Goal: Task Accomplishment & Management: Manage account settings

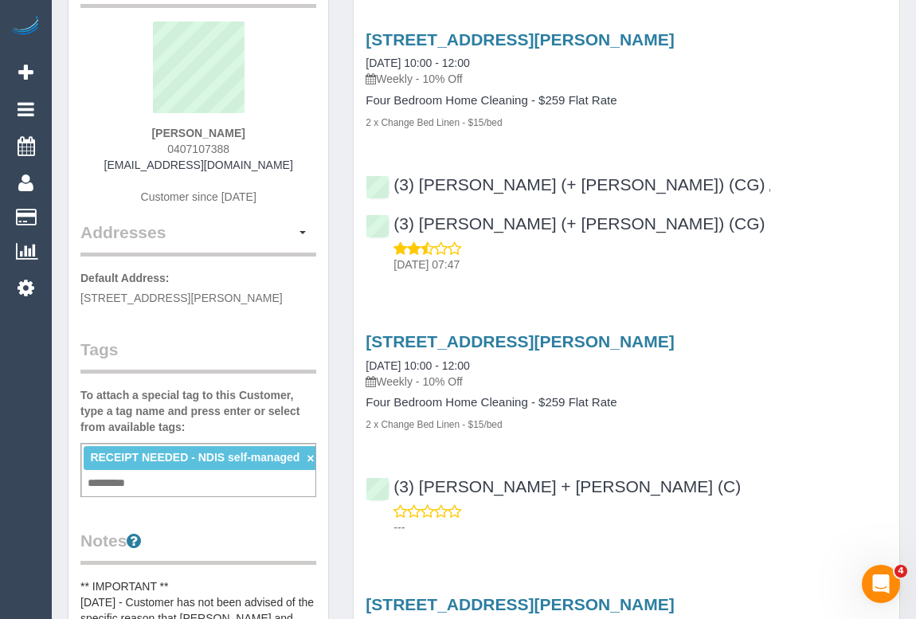
scroll to position [289, 0]
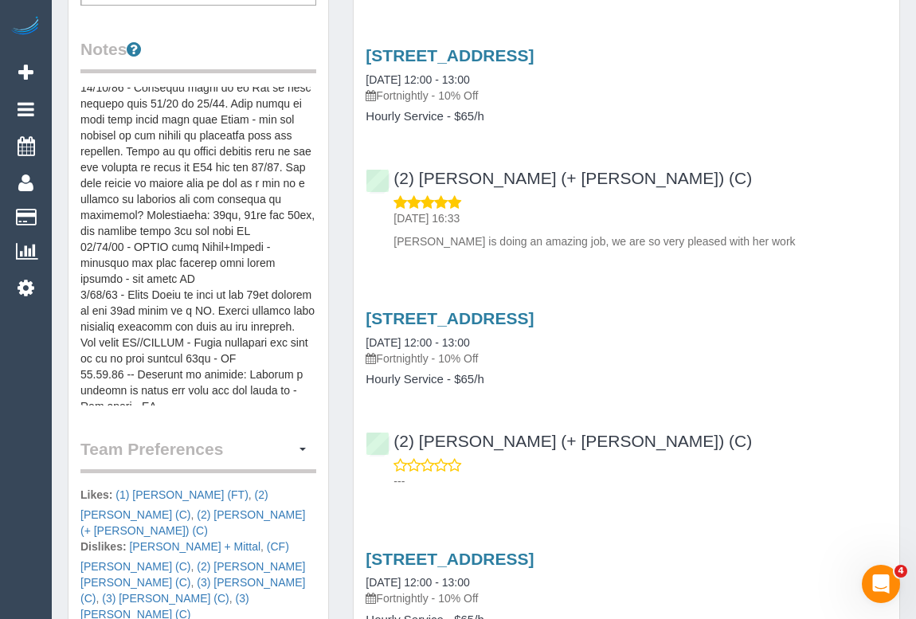
scroll to position [796, 0]
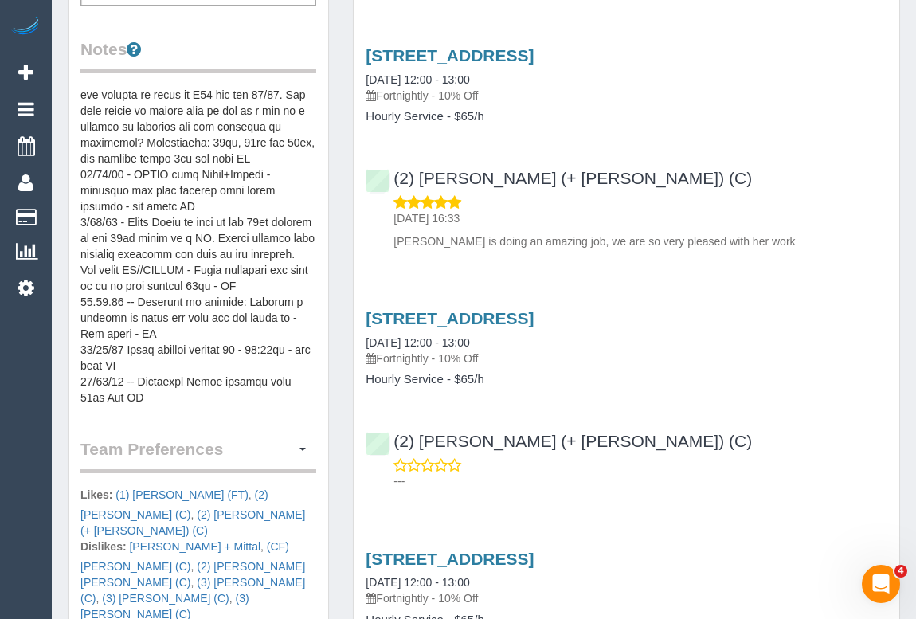
click at [230, 310] on pre at bounding box center [198, 246] width 236 height 319
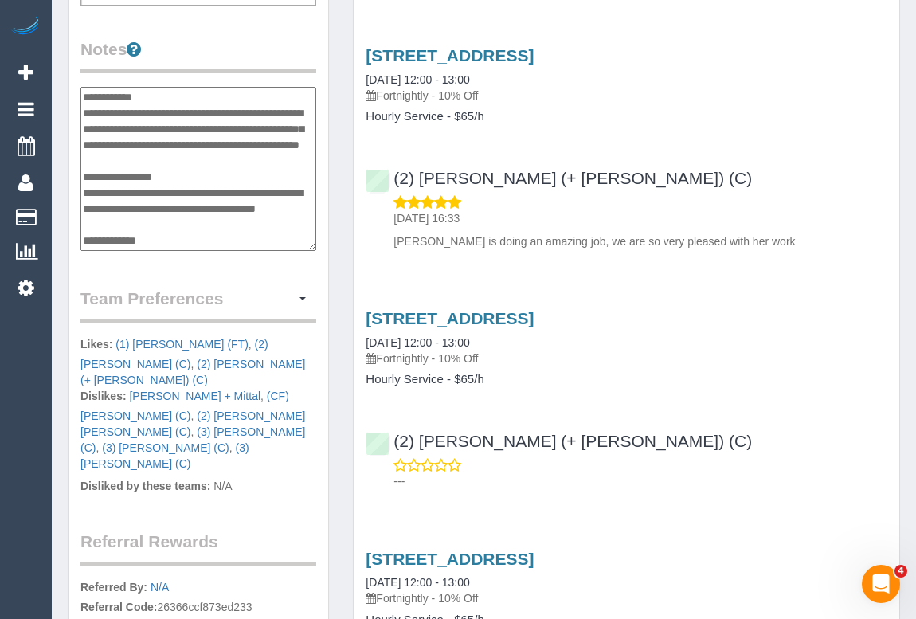
scroll to position [1131, 0]
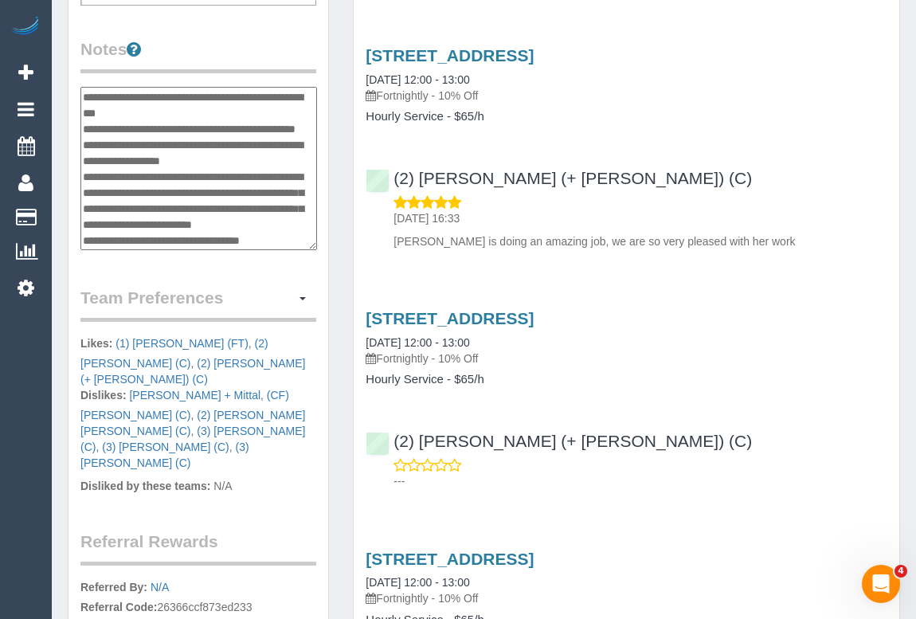
click at [737, 217] on p "28/08/2025 16:33" at bounding box center [640, 218] width 494 height 16
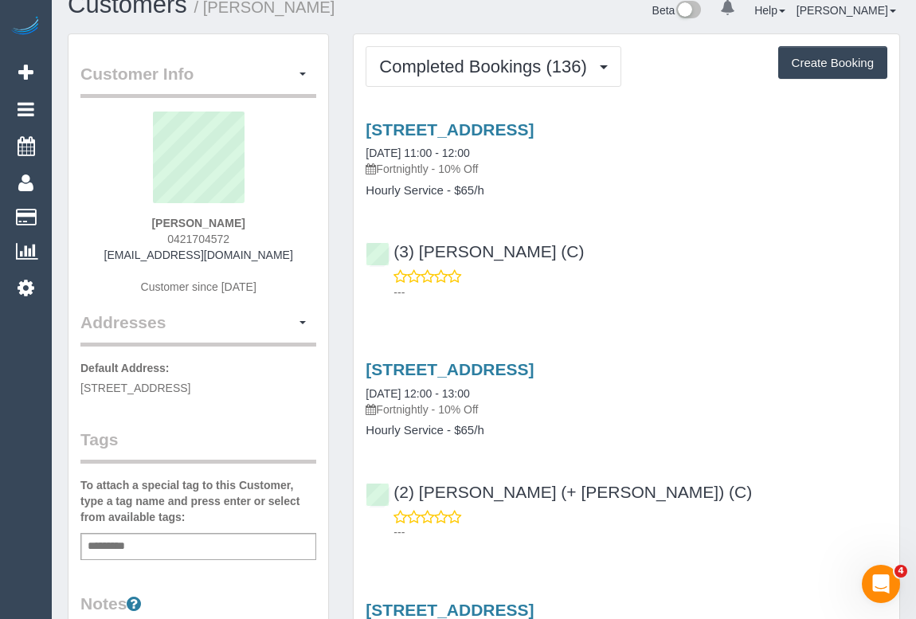
scroll to position [0, 0]
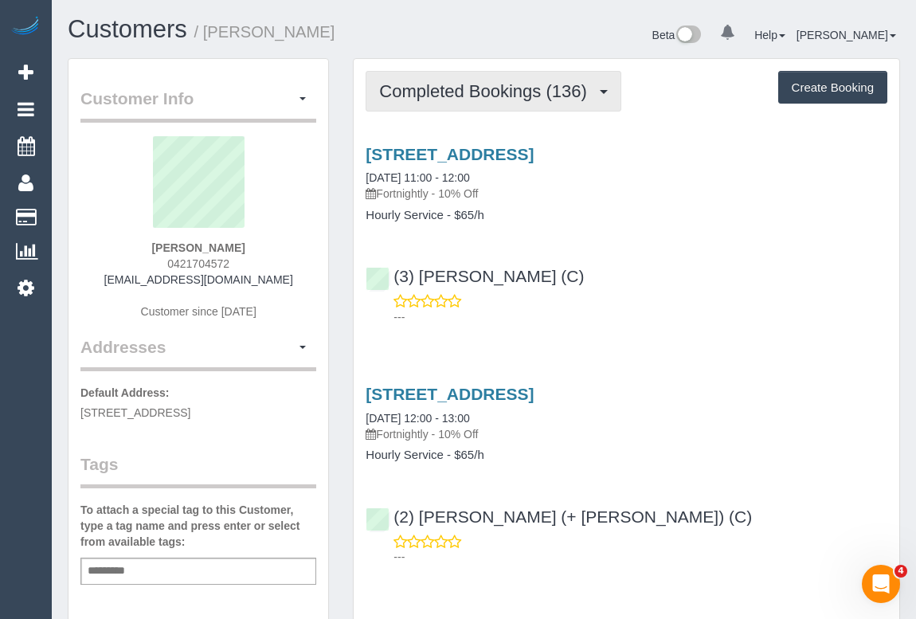
click at [542, 95] on span "Completed Bookings (136)" at bounding box center [486, 91] width 215 height 20
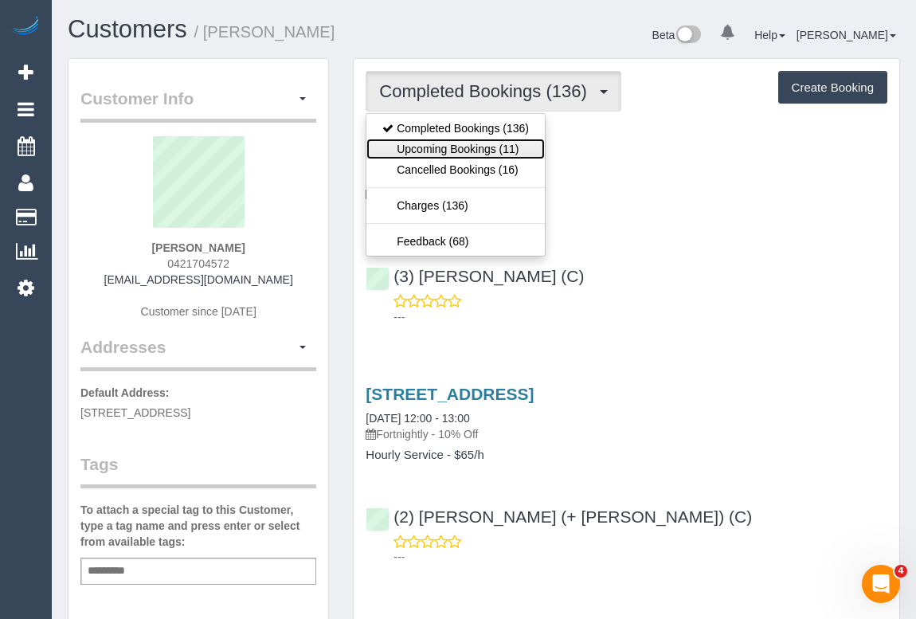
click at [475, 147] on link "Upcoming Bookings (11)" at bounding box center [455, 149] width 178 height 21
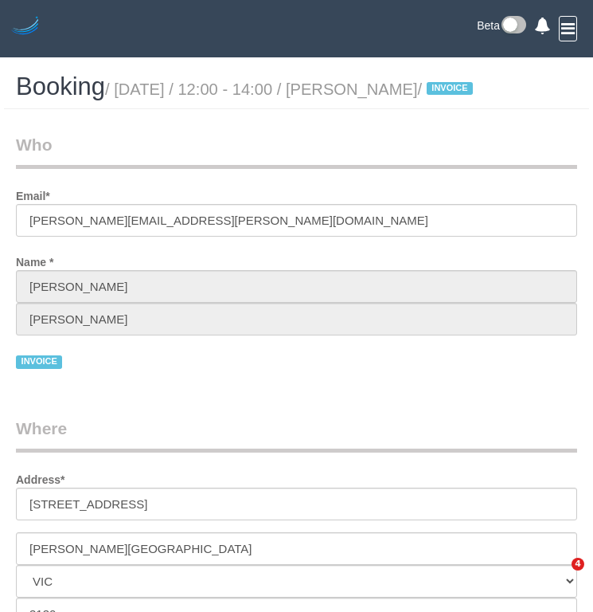
select select "VIC"
select select "number:28"
select select "number:14"
select select "number:19"
select select "number:36"
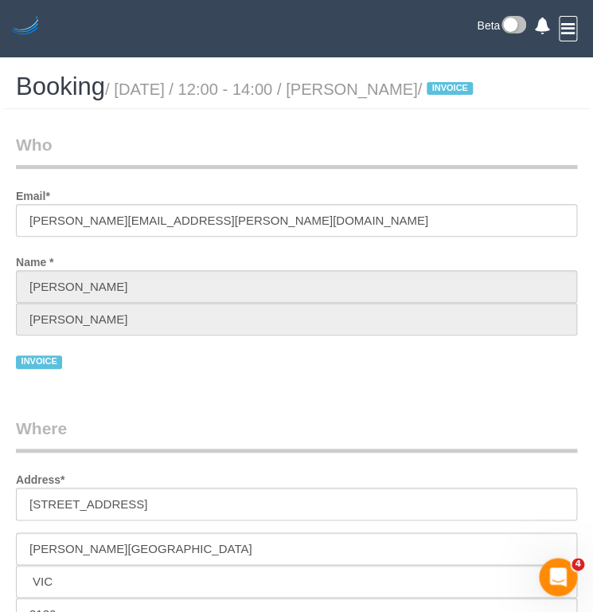
select select "object:748"
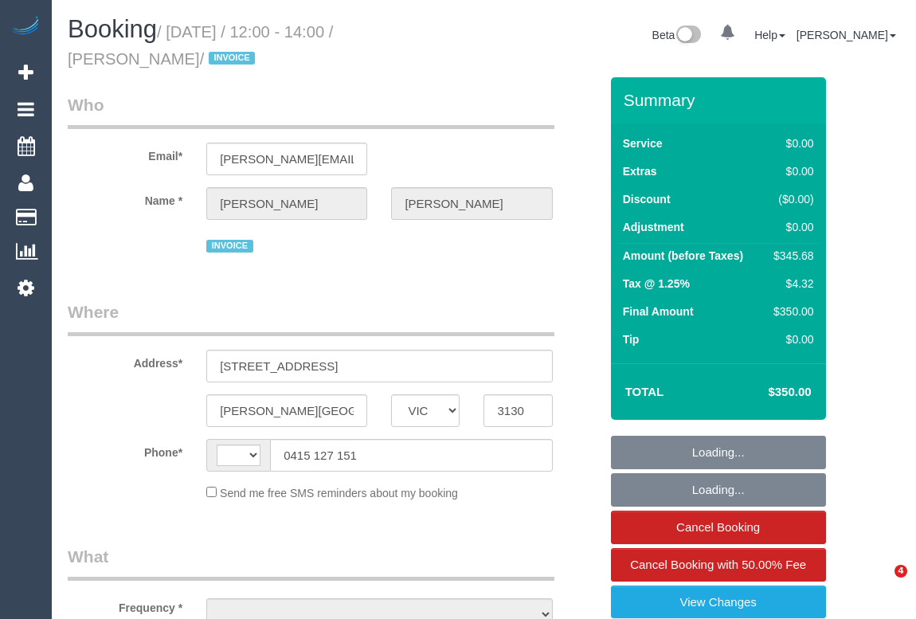
select select "VIC"
select select "string:AU"
select select "number:28"
select select "number:14"
select select "number:19"
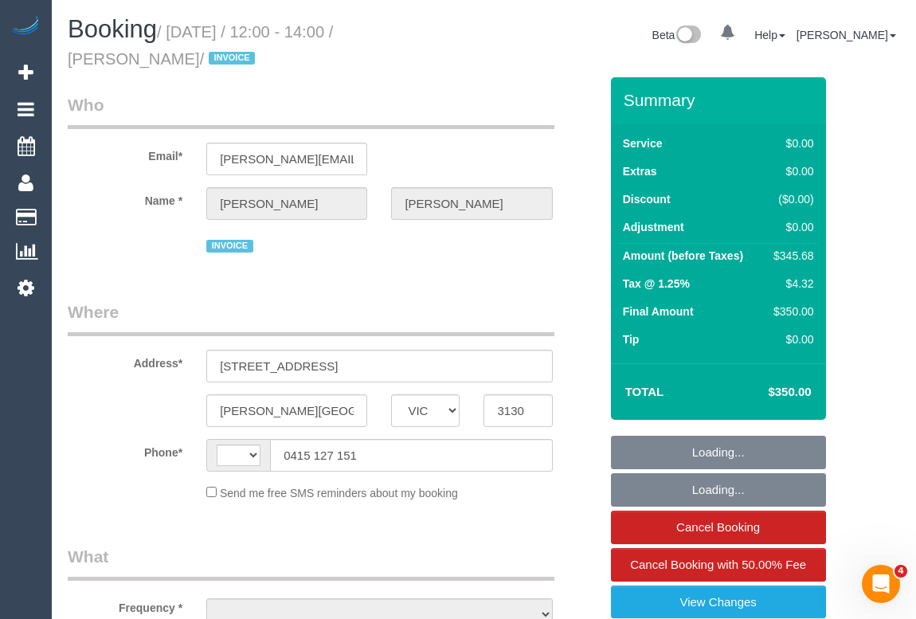
select select "number:36"
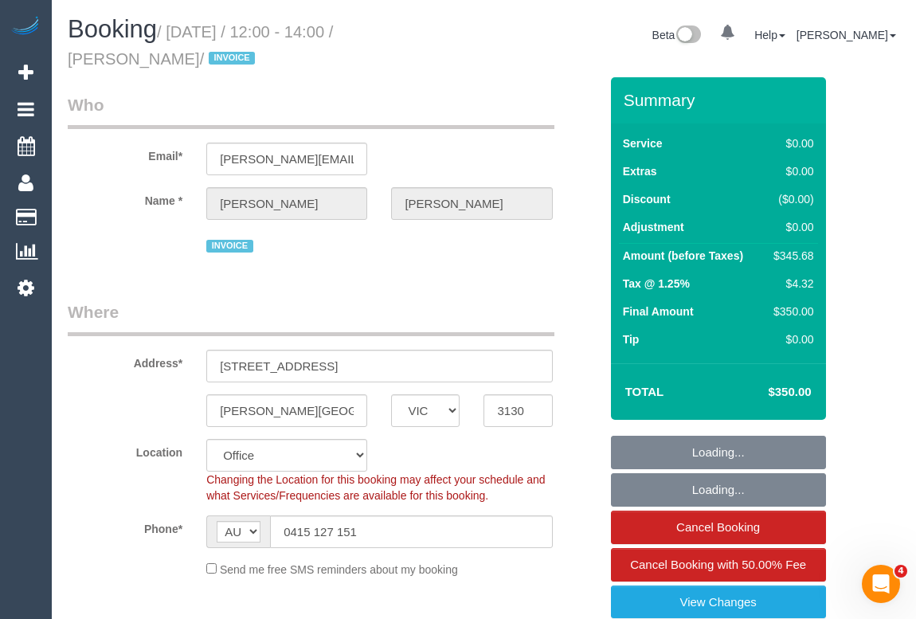
select select "object:2082"
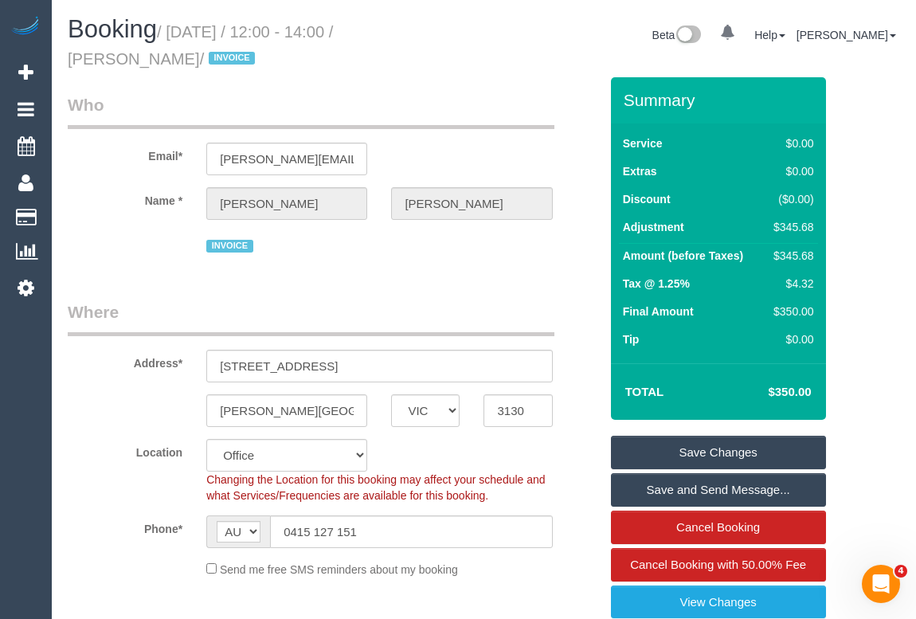
click at [100, 215] on div "Name * Sravanthi Kalepu" at bounding box center [333, 203] width 555 height 33
drag, startPoint x: 68, startPoint y: 61, endPoint x: 190, endPoint y: 61, distance: 121.8
click at [190, 61] on small "/ August 07, 2025 / 12:00 - 14:00 / Sravanthi Kalepu / INVOICE" at bounding box center [200, 45] width 265 height 45
copy small "Sravanthi Kalepu"
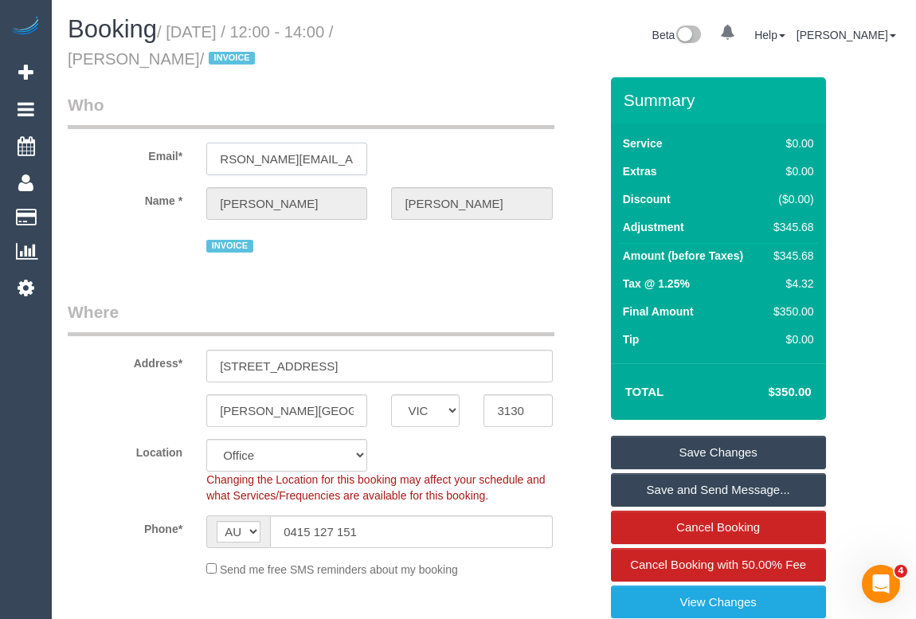
drag, startPoint x: 220, startPoint y: 161, endPoint x: 483, endPoint y: 170, distance: 263.7
click at [483, 170] on div "Email* sravanthi.kalepu@gmail.com" at bounding box center [333, 134] width 555 height 82
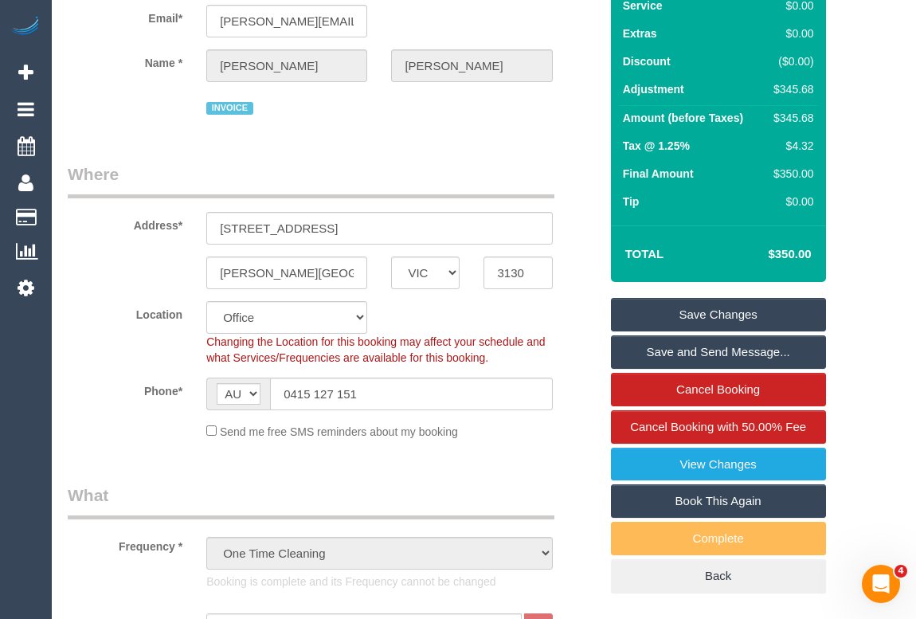
scroll to position [144, 0]
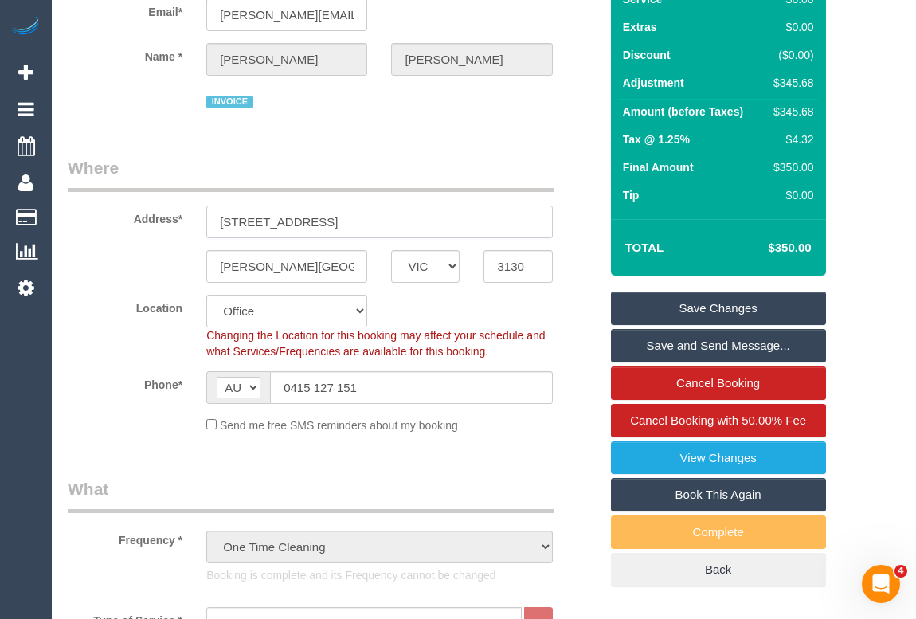
drag, startPoint x: 337, startPoint y: 219, endPoint x: 174, endPoint y: 219, distance: 163.3
click at [174, 219] on div "Address* 17 Somerset Court" at bounding box center [333, 197] width 555 height 82
drag, startPoint x: 329, startPoint y: 270, endPoint x: 102, endPoint y: 264, distance: 227.1
click at [102, 264] on div "Blackburn South ACT NSW NT QLD SA TAS VIC WA 3130" at bounding box center [333, 266] width 555 height 33
drag, startPoint x: 534, startPoint y: 261, endPoint x: 433, endPoint y: 258, distance: 100.4
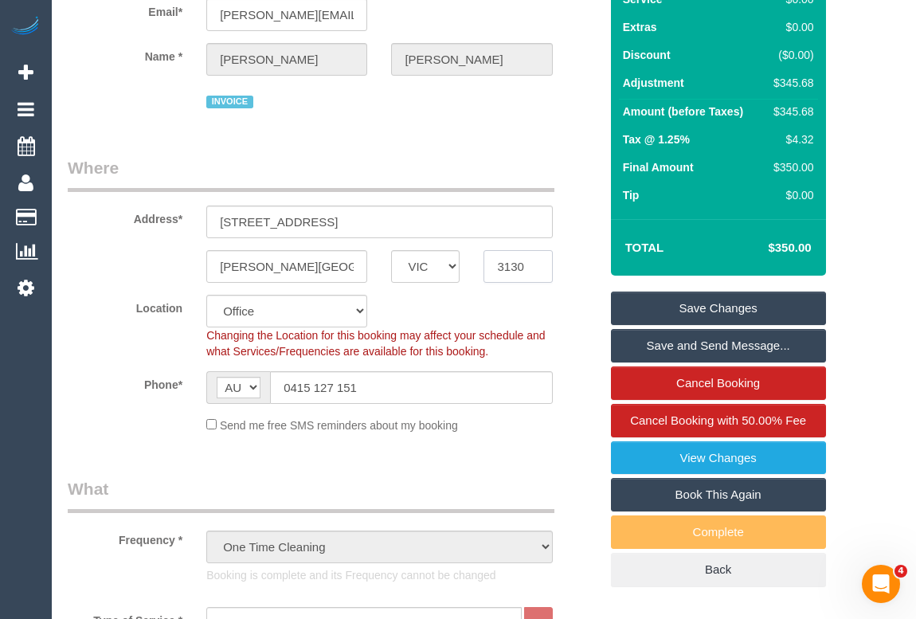
click at [433, 258] on div "Blackburn South ACT NSW NT QLD SA TAS VIC WA 3130" at bounding box center [333, 266] width 555 height 33
drag, startPoint x: 369, startPoint y: 384, endPoint x: 192, endPoint y: 388, distance: 176.8
click at [192, 388] on div "Phone* AF AL DZ AD AO AI AQ AG AR AM AW AU AT AZ BS BH BD BB BY BE BZ BJ BM BT …" at bounding box center [333, 387] width 555 height 33
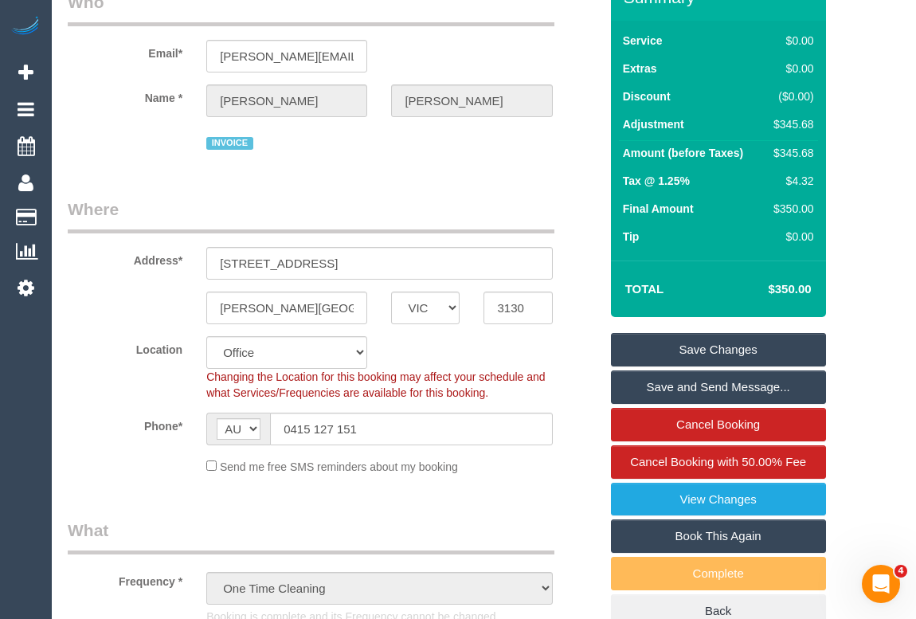
scroll to position [0, 0]
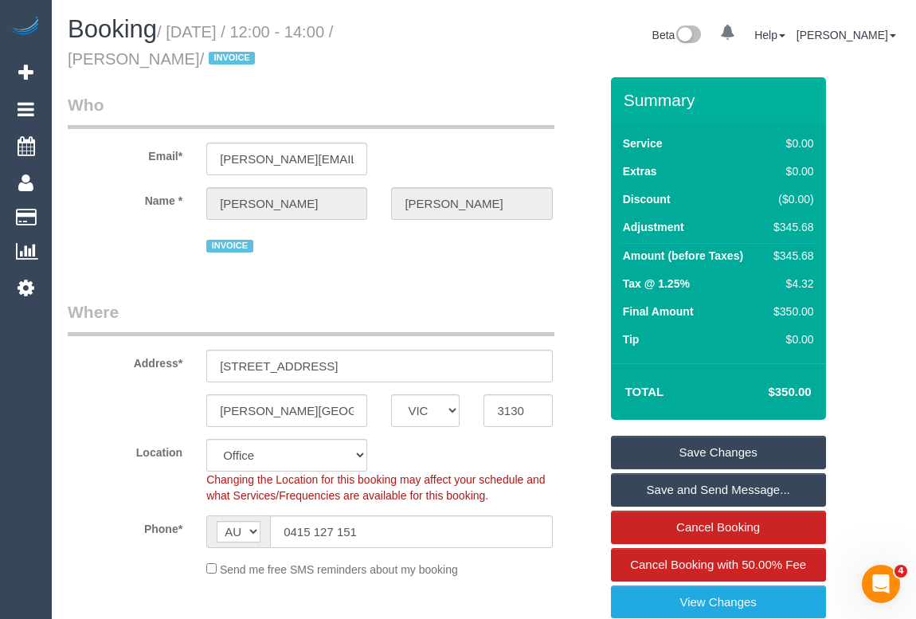
drag, startPoint x: 68, startPoint y: 57, endPoint x: 194, endPoint y: 60, distance: 125.9
click at [194, 60] on small "/ August 07, 2025 / 12:00 - 14:00 / Sravanthi Kalepu / INVOICE" at bounding box center [200, 45] width 265 height 45
copy small "Sravanthi Kalepu"
click at [166, 33] on small "/ August 07, 2025 / 12:00 - 14:00 / Sravanthi Kalepu / INVOICE" at bounding box center [200, 45] width 265 height 45
drag, startPoint x: 175, startPoint y: 30, endPoint x: 287, endPoint y: 29, distance: 112.3
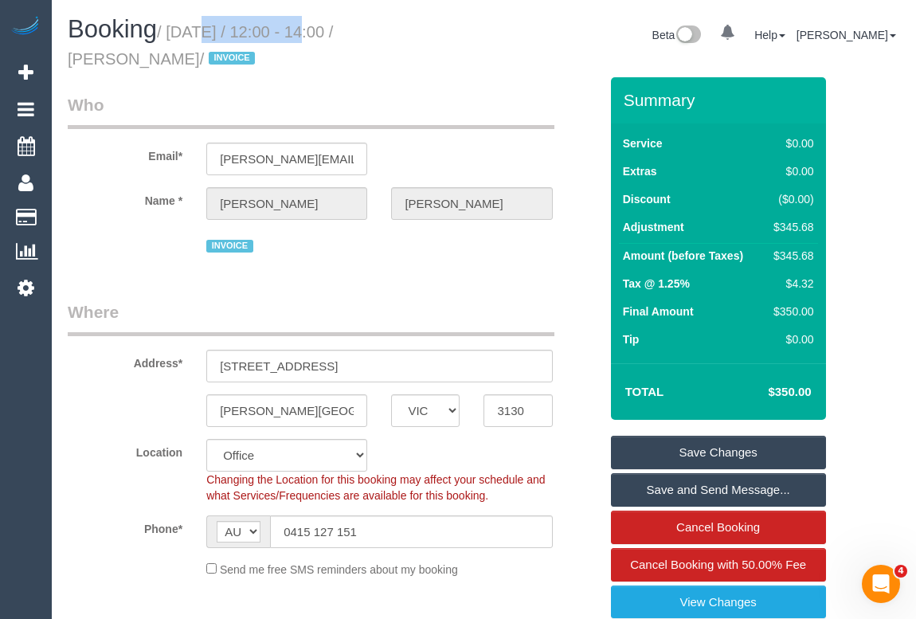
click at [287, 29] on small "/ August 07, 2025 / 12:00 - 14:00 / Sravanthi Kalepu / INVOICE" at bounding box center [200, 45] width 265 height 45
copy small "August 07, 2025"
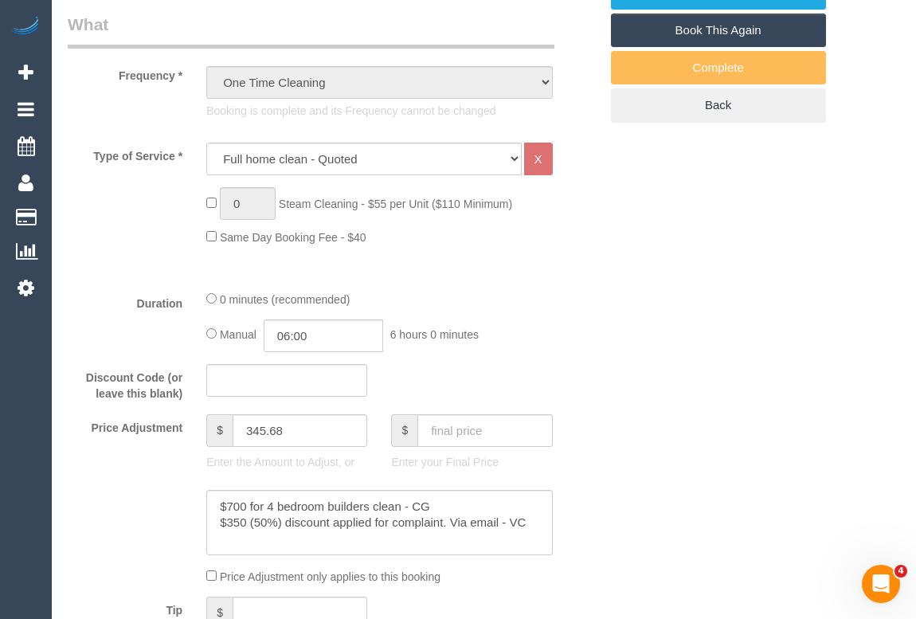
scroll to position [579, 0]
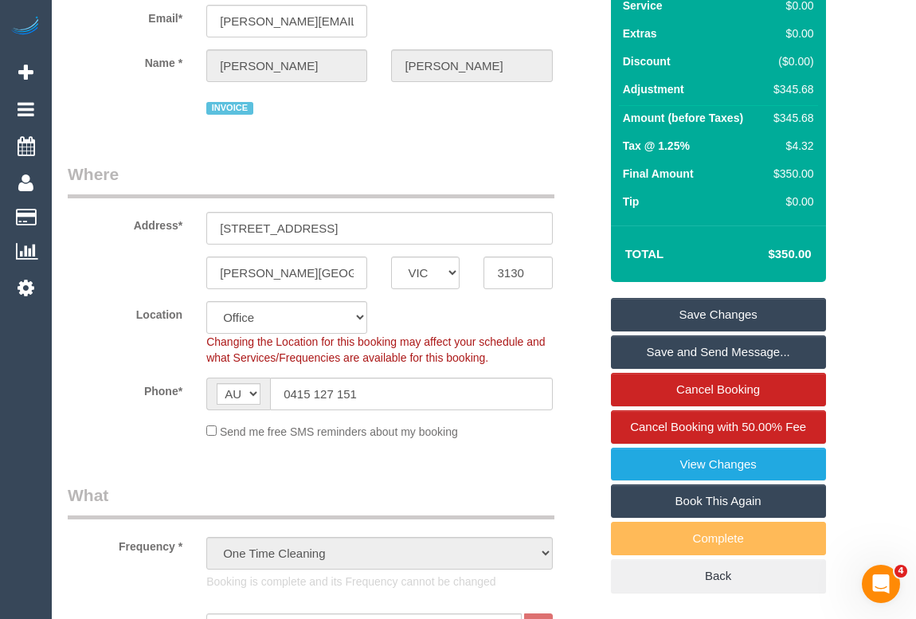
scroll to position [0, 0]
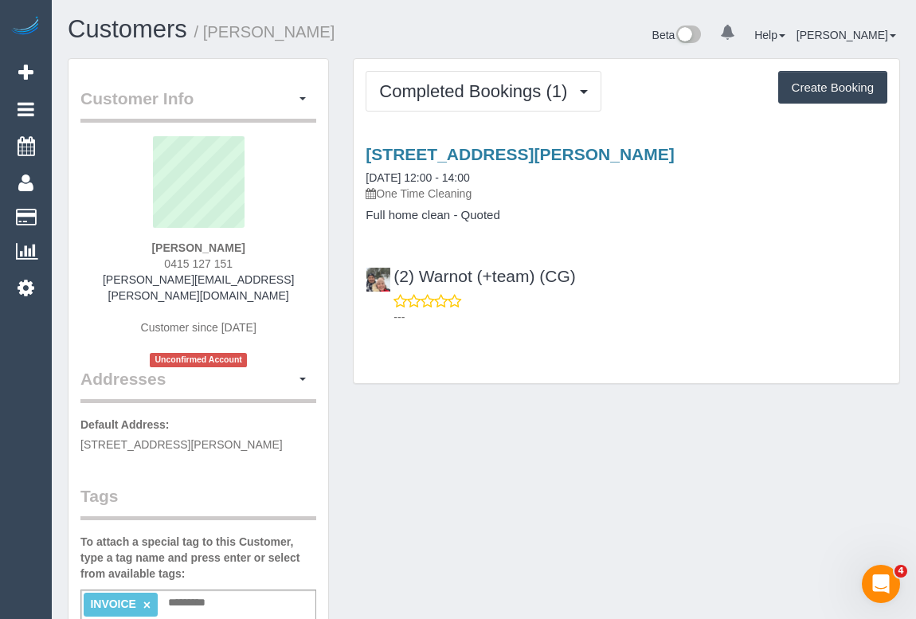
drag, startPoint x: 488, startPoint y: 194, endPoint x: 382, endPoint y: 191, distance: 105.9
click at [382, 191] on p "One Time Cleaning" at bounding box center [627, 194] width 522 height 16
copy p "One Time Cleaning"
drag, startPoint x: 357, startPoint y: 215, endPoint x: 448, endPoint y: 217, distance: 90.8
click at [448, 217] on div "17 Somerset Court, Blackburn South, VIC 3130 07/08/2025 12:00 - 14:00 One Time …" at bounding box center [627, 183] width 546 height 77
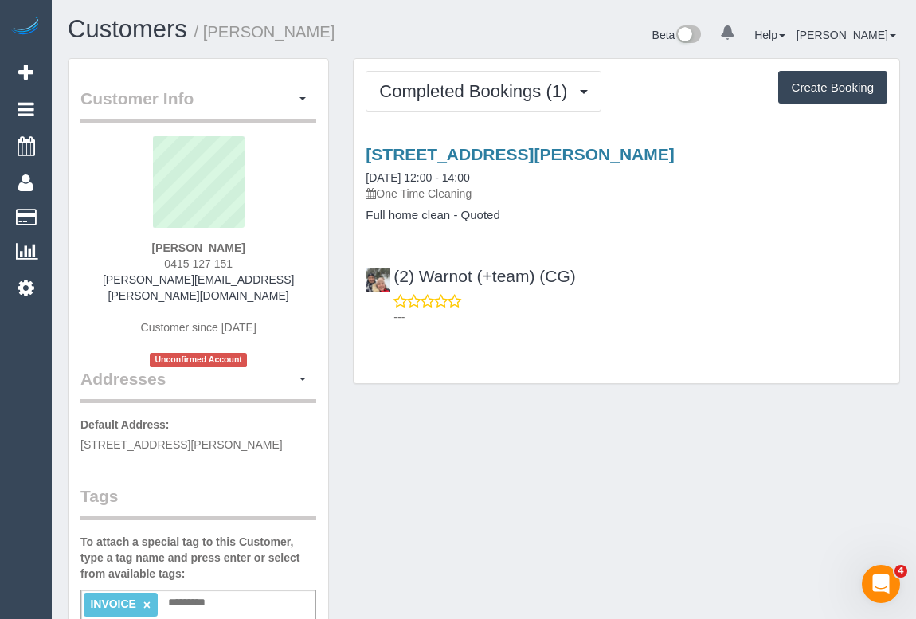
copy h4 "Full home clean"
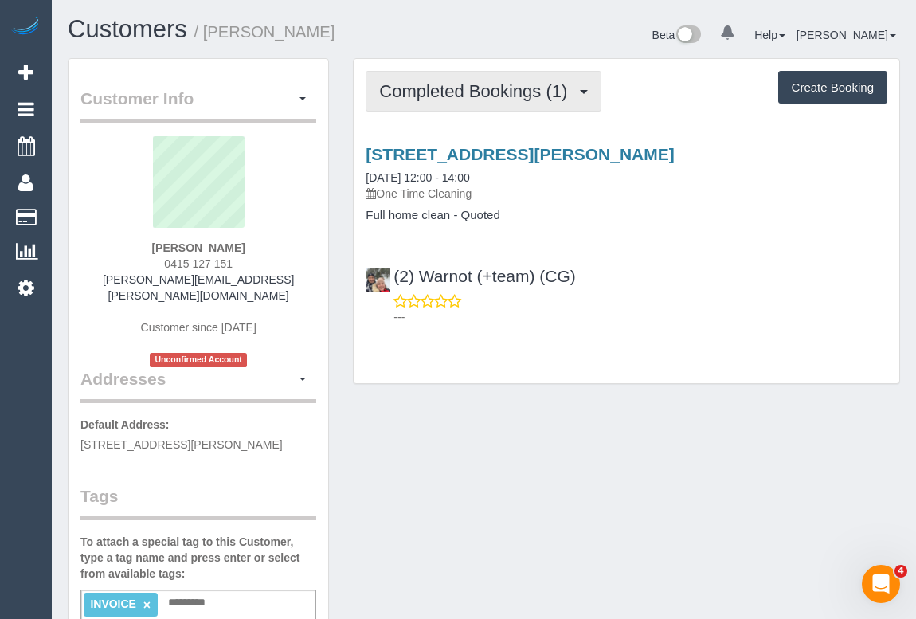
click at [526, 89] on span "Completed Bookings (1)" at bounding box center [477, 91] width 196 height 20
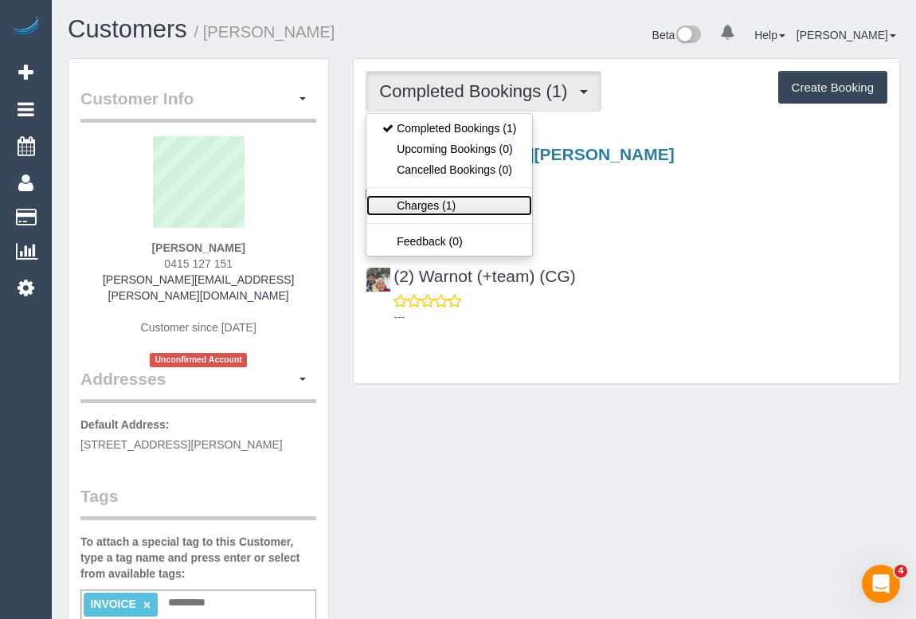
click at [437, 204] on link "Charges (1)" at bounding box center [449, 205] width 166 height 21
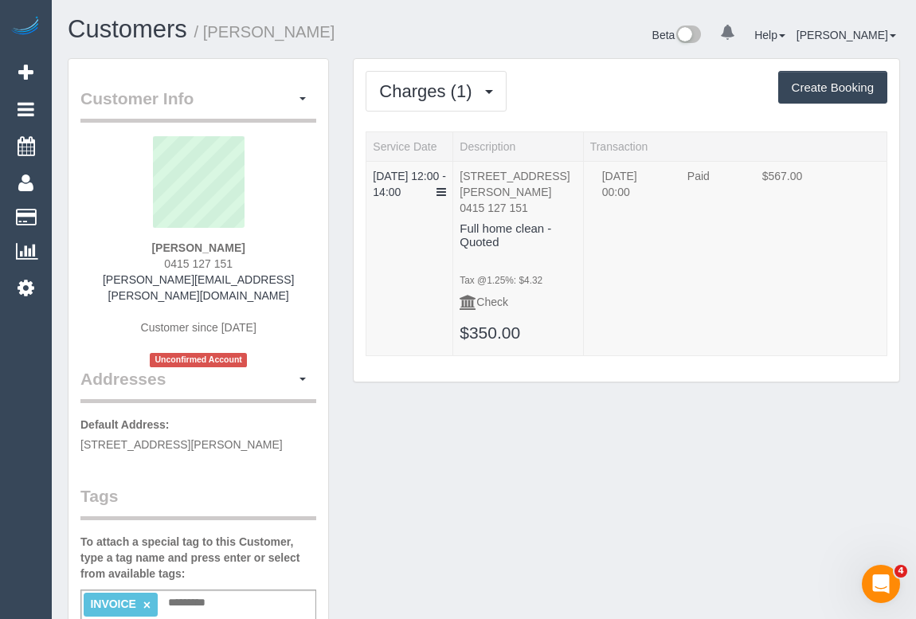
click at [675, 398] on div "Charges (1) Completed Bookings (1) Upcoming Bookings (0) Cancelled Bookings (0)…" at bounding box center [626, 228] width 571 height 340
drag, startPoint x: 503, startPoint y: 514, endPoint x: 502, endPoint y: 527, distance: 13.6
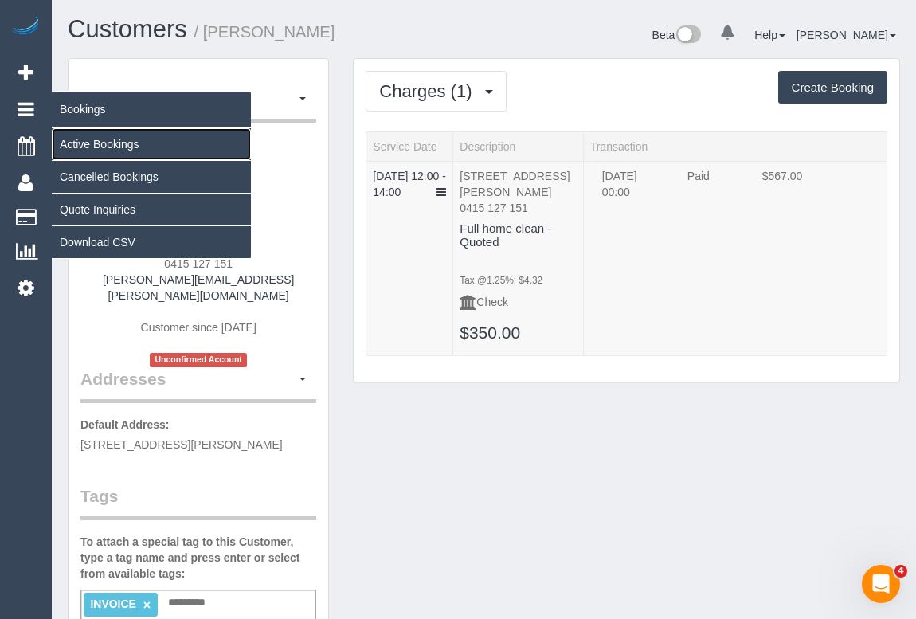
click at [89, 139] on link "Active Bookings" at bounding box center [151, 144] width 199 height 32
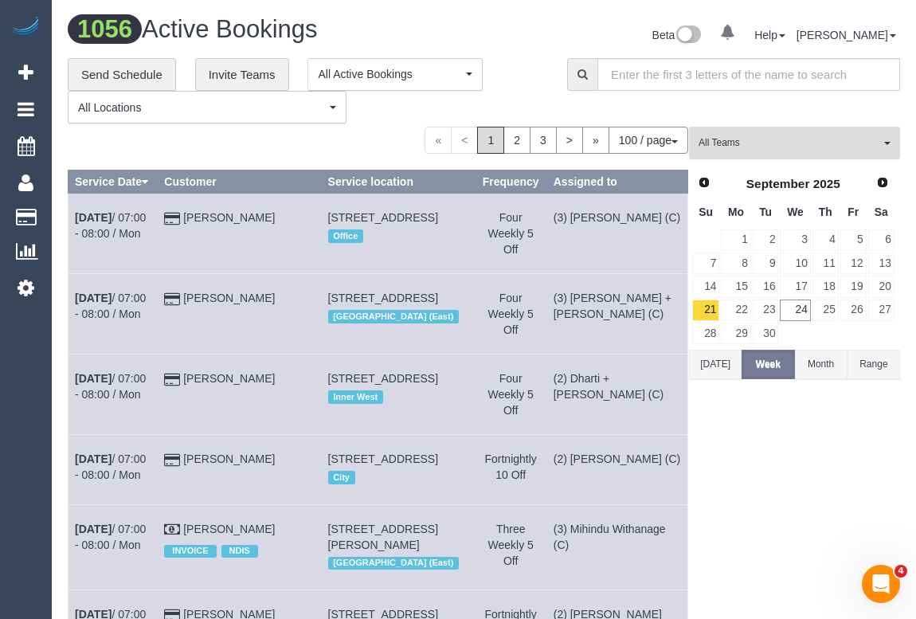
click at [797, 140] on span "All Teams" at bounding box center [789, 143] width 182 height 14
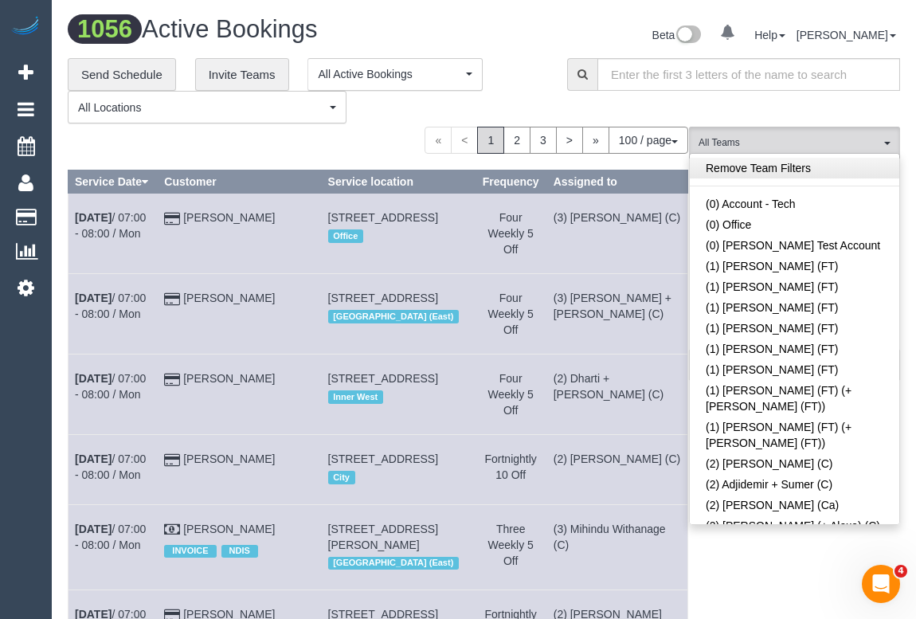
click at [818, 166] on link "Remove Team Filters" at bounding box center [794, 168] width 209 height 21
click at [518, 81] on div "**********" at bounding box center [305, 91] width 475 height 66
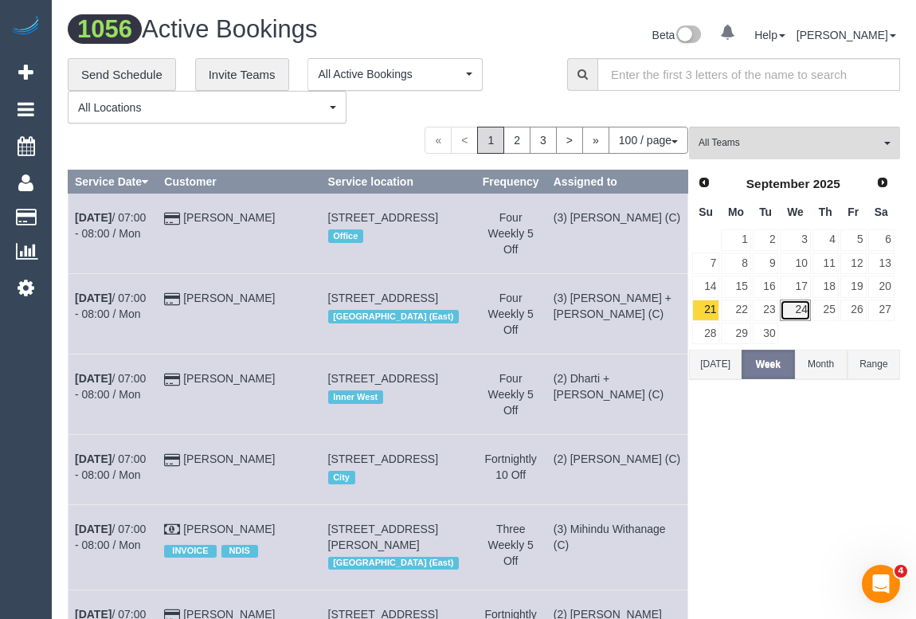
click at [795, 305] on link "24" at bounding box center [795, 310] width 30 height 22
click at [780, 149] on span "All Teams" at bounding box center [789, 143] width 182 height 14
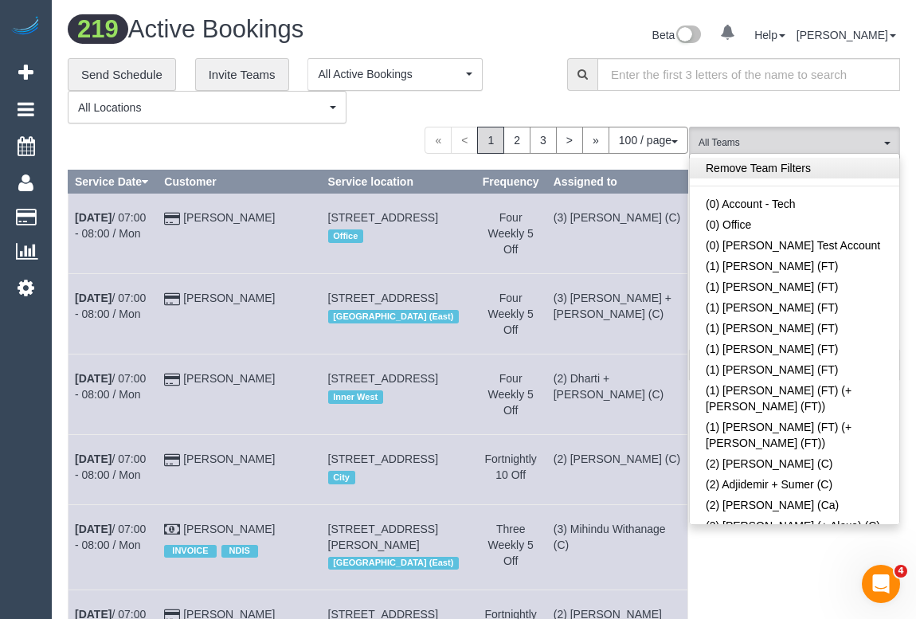
click at [819, 169] on link "Remove Team Filters" at bounding box center [794, 168] width 209 height 21
click at [531, 61] on div "**********" at bounding box center [305, 91] width 475 height 66
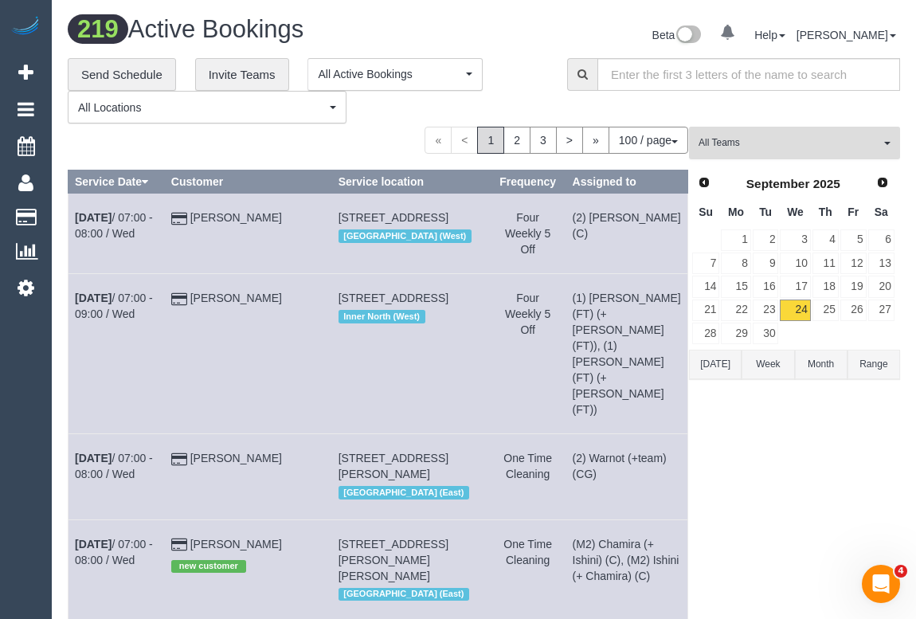
click at [745, 146] on span "All Teams" at bounding box center [789, 143] width 182 height 14
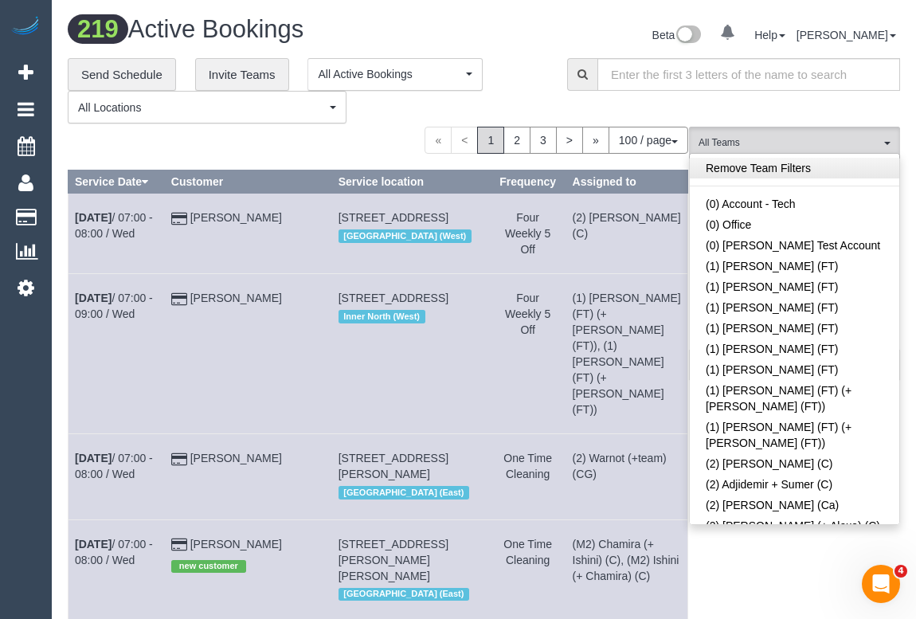
click at [785, 170] on link "Remove Team Filters" at bounding box center [794, 168] width 209 height 21
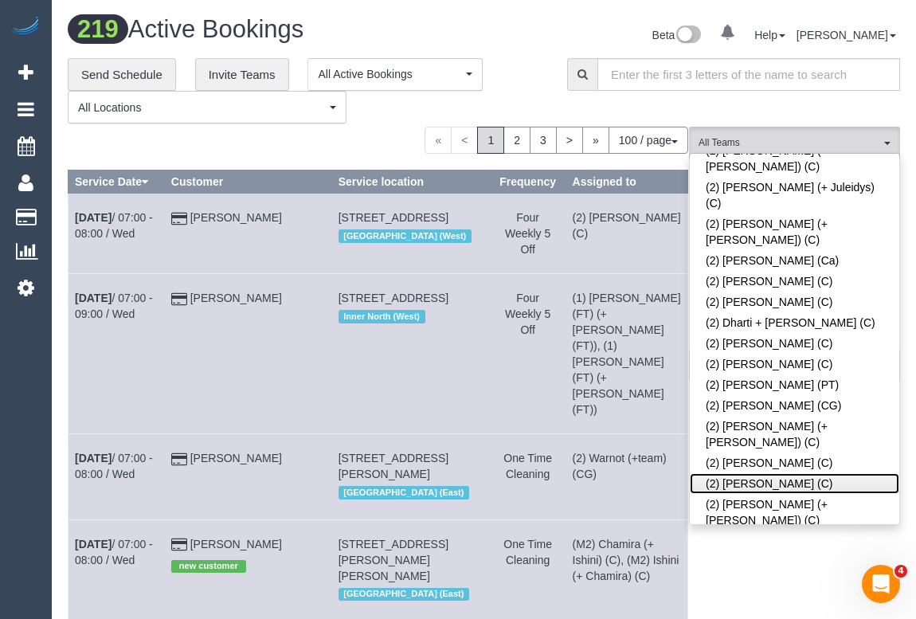
click at [776, 473] on link "(2) Hope Gorejena (C)" at bounding box center [794, 483] width 209 height 21
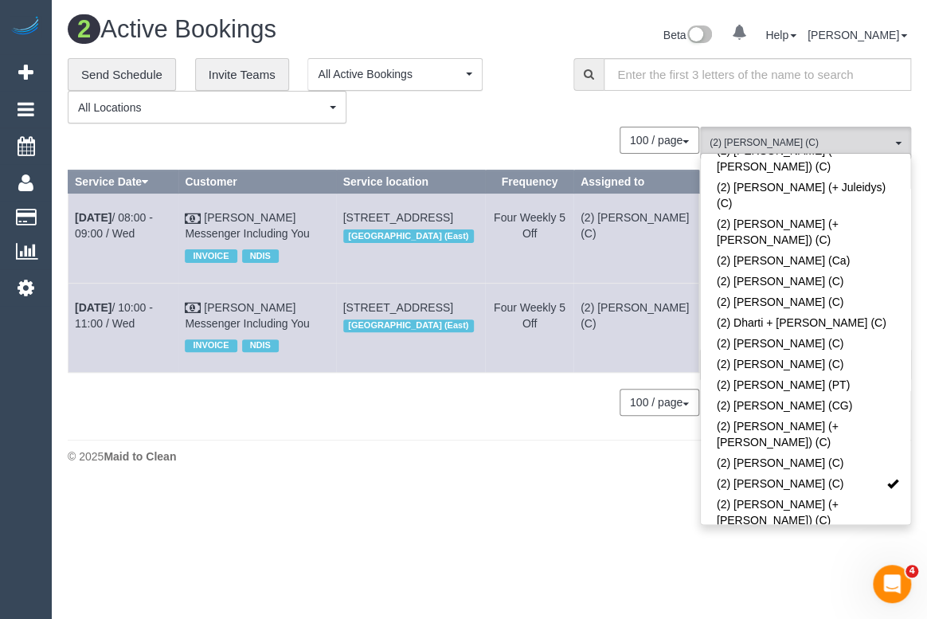
click at [470, 496] on body "0 Beta Your Notifications You have 0 alerts Add Booking Bookings Active Booking…" at bounding box center [463, 309] width 927 height 619
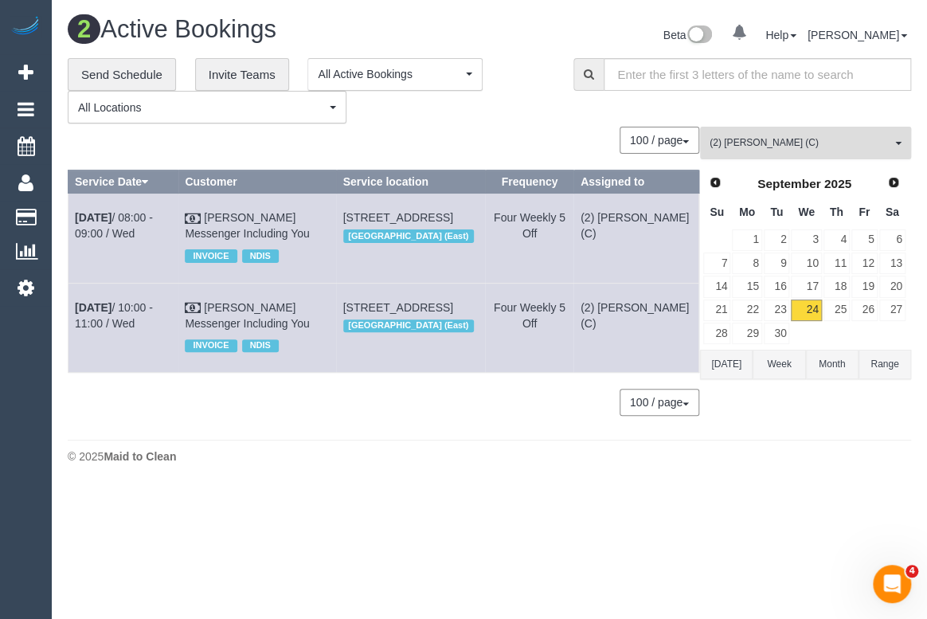
click at [808, 143] on span "(2) Hope Gorejena (C)" at bounding box center [801, 143] width 182 height 14
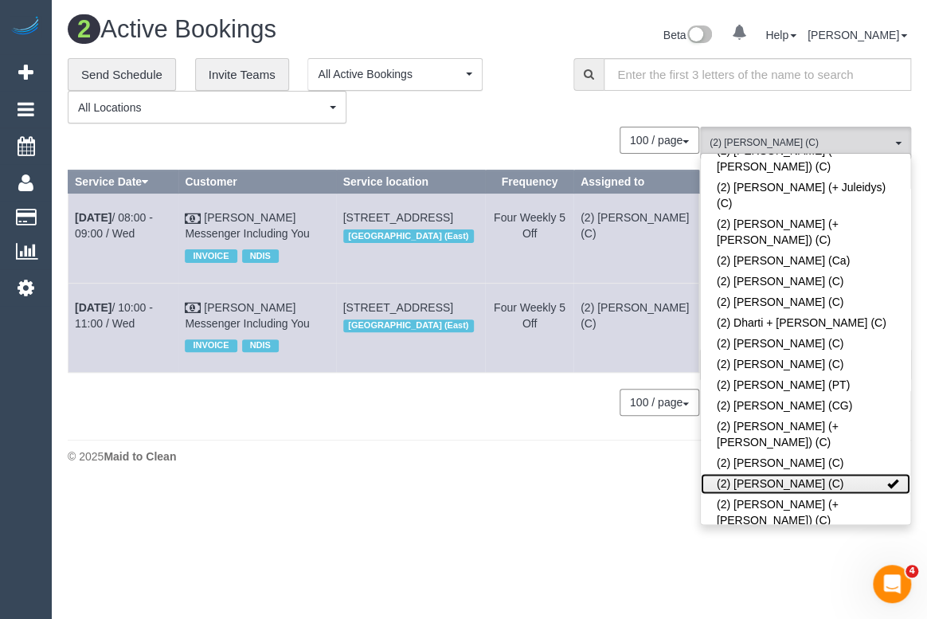
click at [888, 473] on link "(2) Hope Gorejena (C)" at bounding box center [805, 483] width 209 height 21
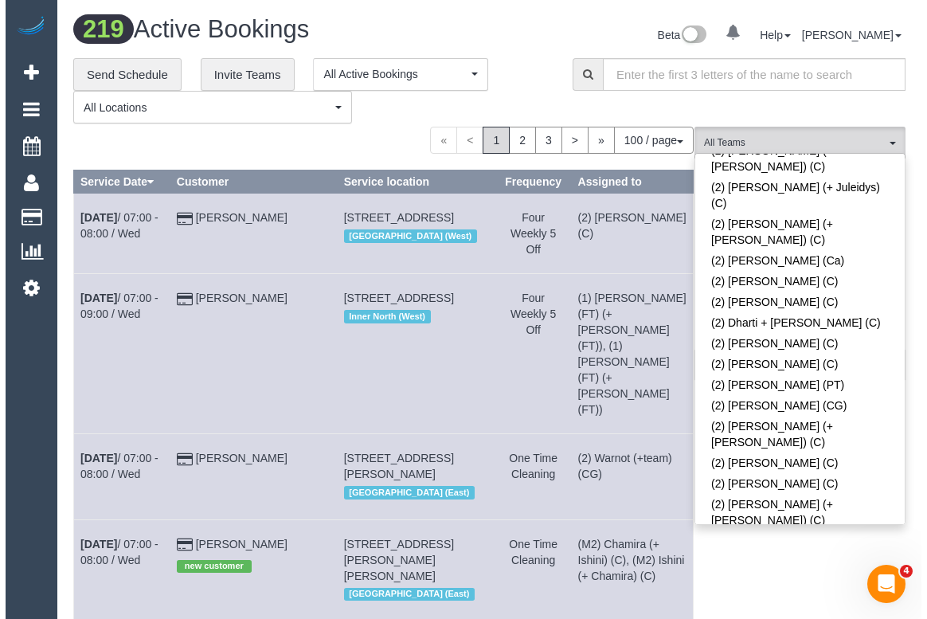
scroll to position [2659, 0]
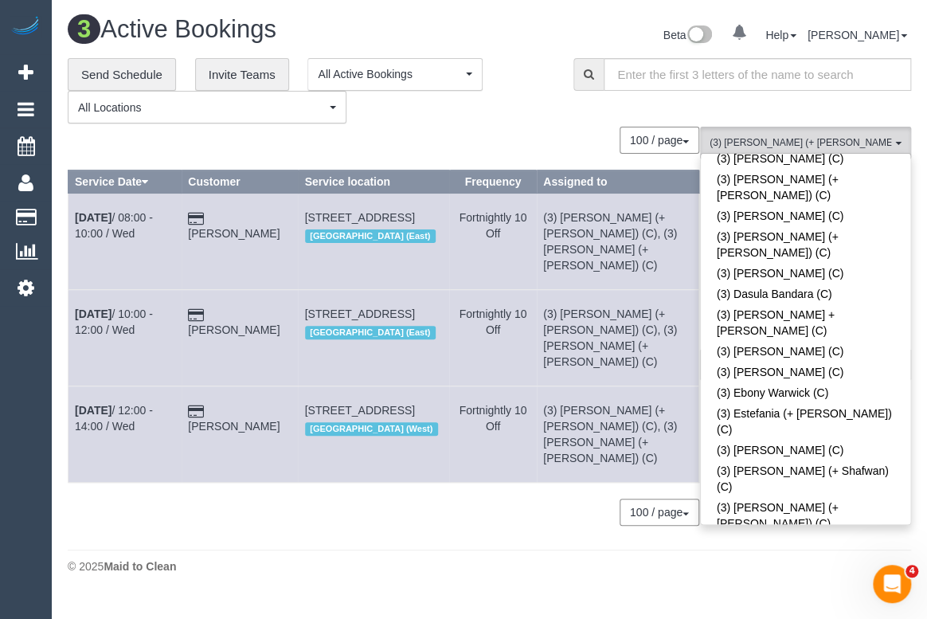
drag, startPoint x: 348, startPoint y: 522, endPoint x: 436, endPoint y: 539, distance: 89.3
click at [348, 550] on footer "© 2025 Maid to Clean" at bounding box center [489, 566] width 843 height 32
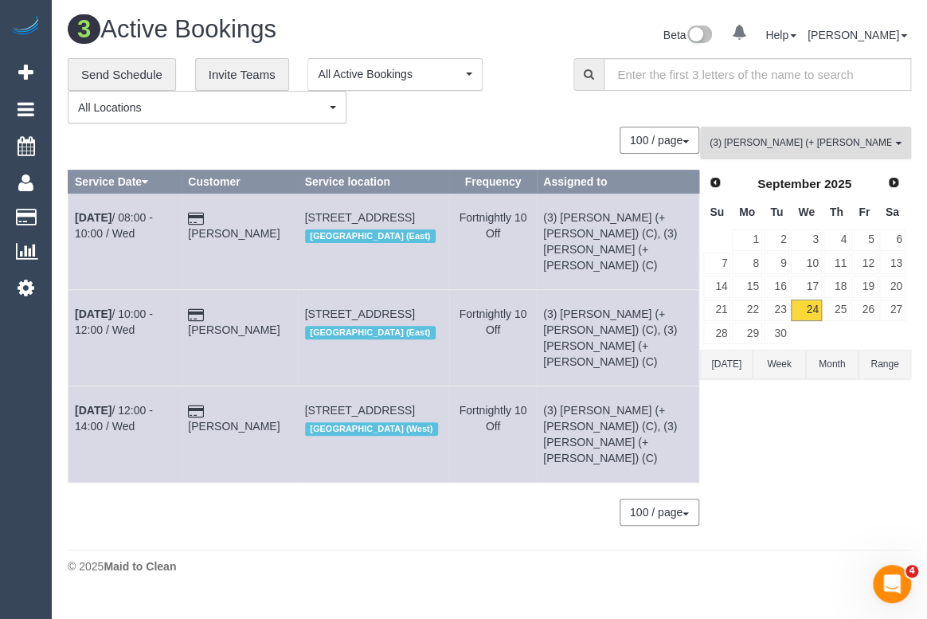
click at [795, 145] on span "(3) Jay (+ Smruti) (C)" at bounding box center [801, 143] width 182 height 14
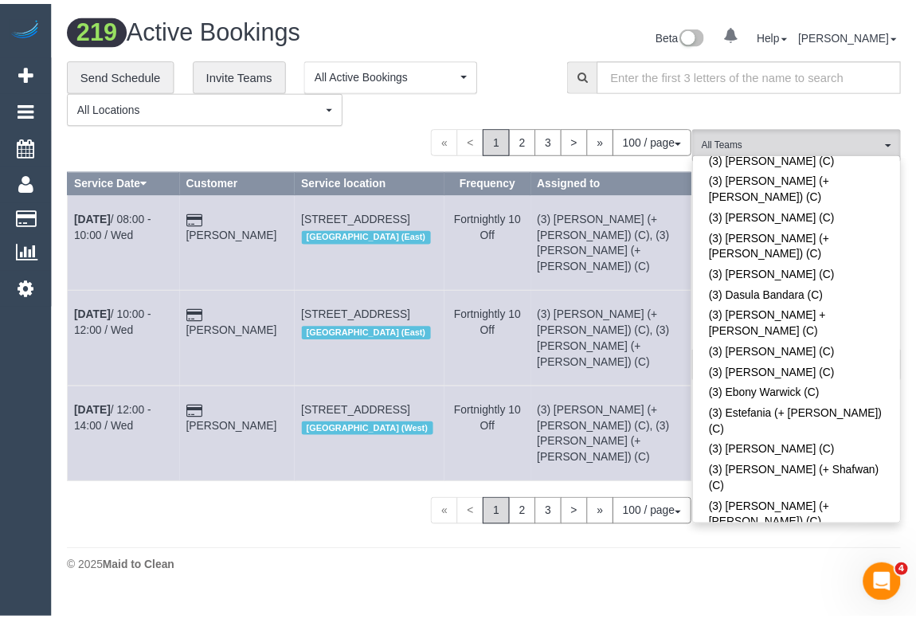
scroll to position [4273, 0]
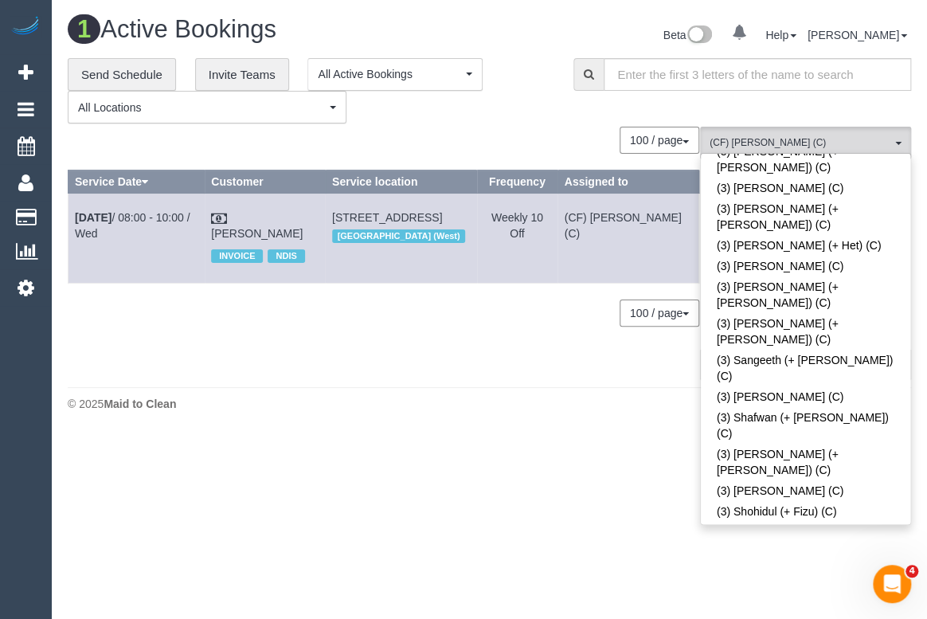
click at [319, 463] on body "0 Beta Your Notifications You have 0 alerts Add Booking Bookings Active Booking…" at bounding box center [463, 309] width 927 height 619
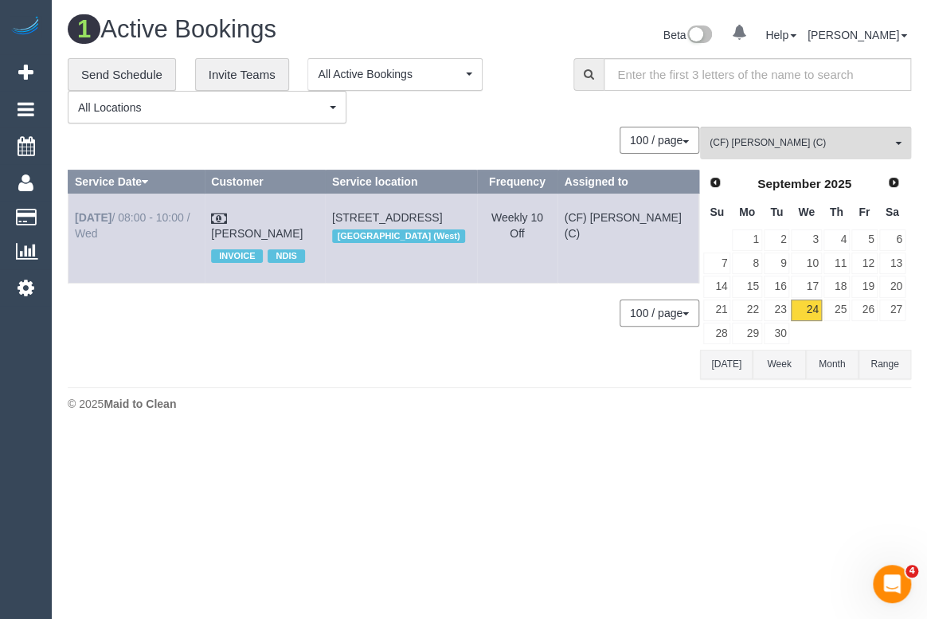
drag, startPoint x: 319, startPoint y: 215, endPoint x: 76, endPoint y: 219, distance: 242.1
click at [76, 219] on tr "Sep 24th / 08:00 - 10:00 / Wed Jordan Guerra INVOICE NDIS 23 Moonlight Way, Mic…" at bounding box center [383, 238] width 631 height 89
copy tr "Sep 24th / 08:00 - 10:00 / Wed Jordan Guerra"
click at [424, 389] on footer "© 2025 Maid to Clean" at bounding box center [489, 403] width 843 height 32
click at [812, 143] on span "(CF) Dhanusha S (C)" at bounding box center [801, 143] width 182 height 14
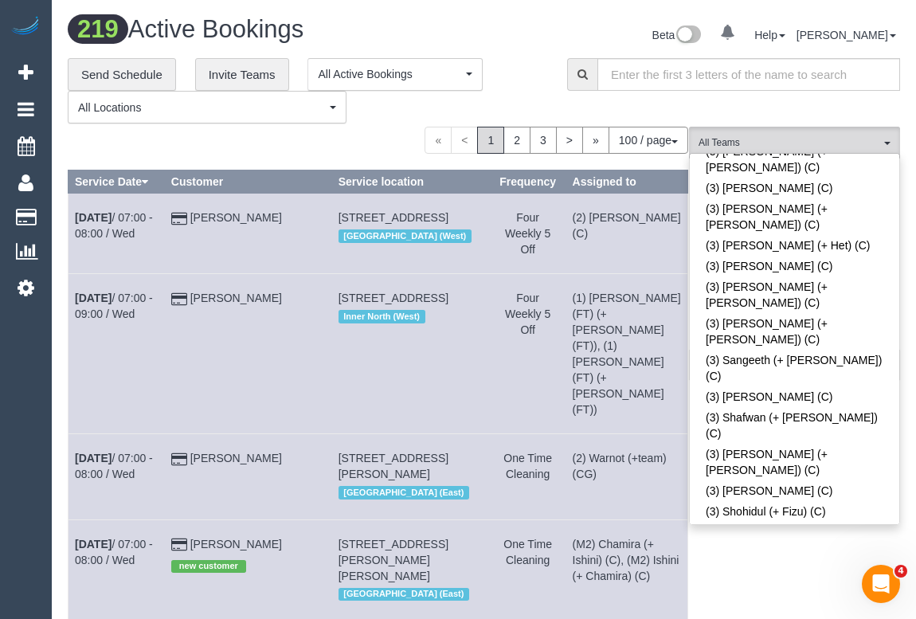
scroll to position [1044, 0]
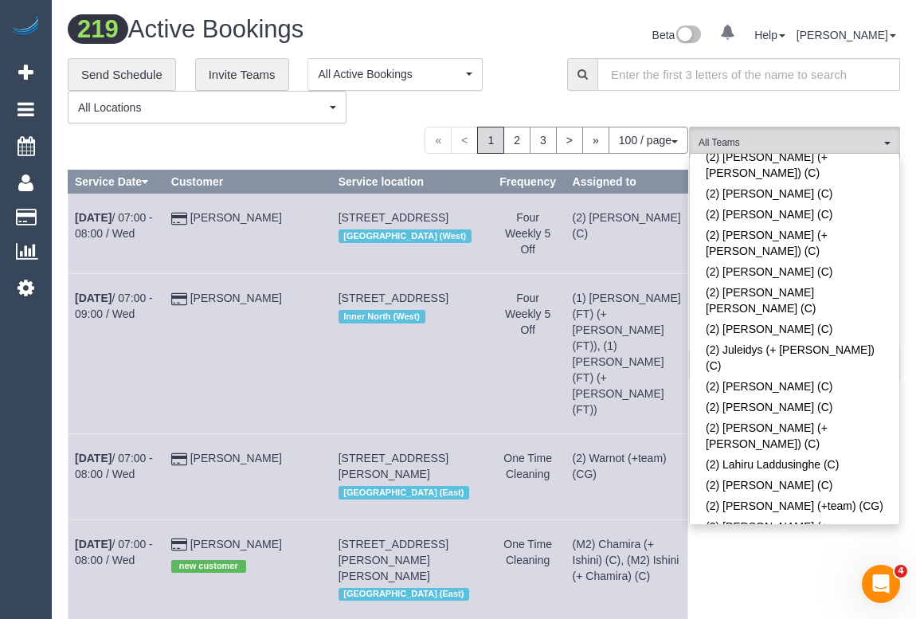
click at [796, 553] on link "(2) Megan Kaewpinich (C)" at bounding box center [794, 563] width 209 height 21
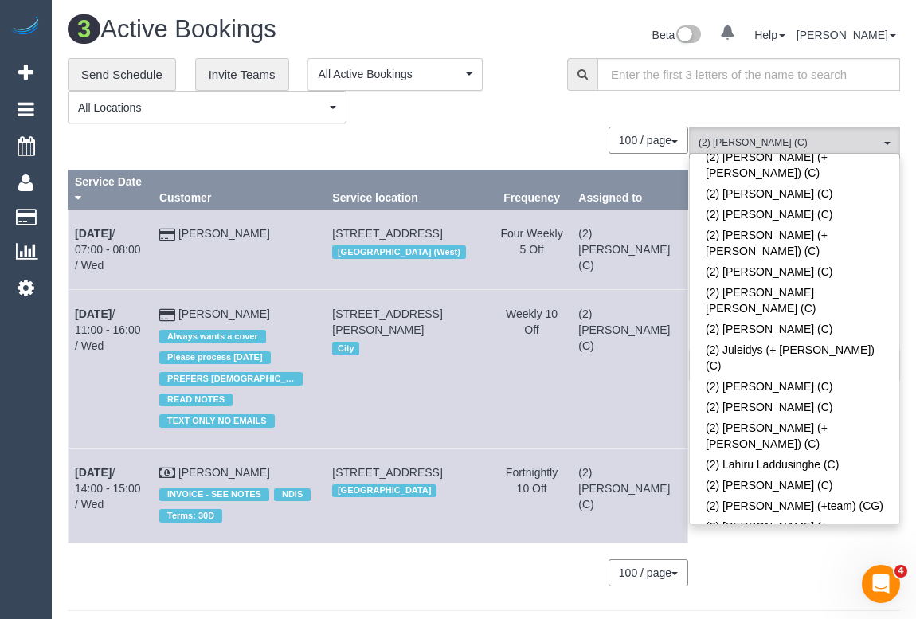
click at [409, 559] on div "100 / page 10 / page 20 / page 30 / page 40 / page 50 / page 100 / page" at bounding box center [378, 572] width 620 height 27
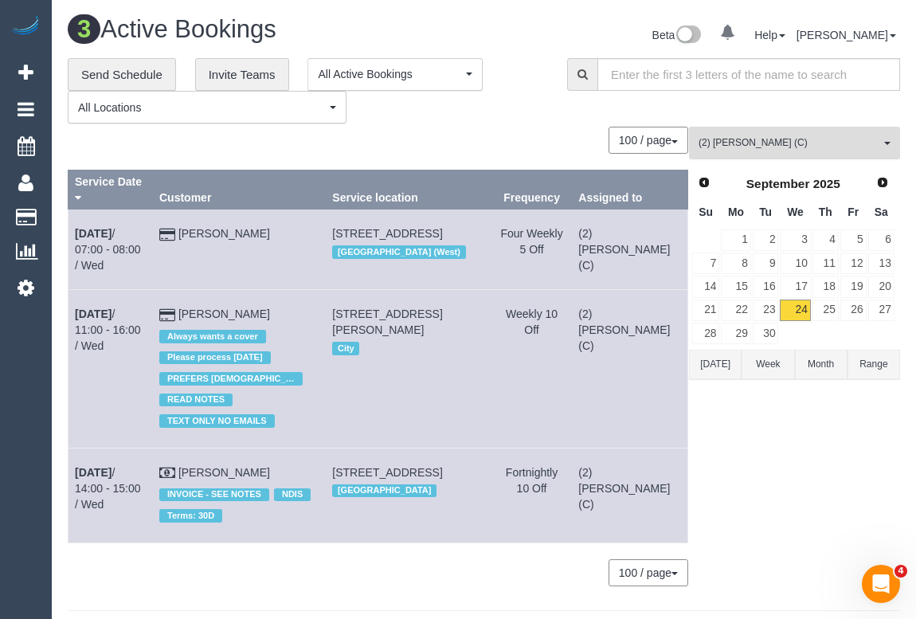
click at [764, 142] on span "(2) Megan Kaewpinich (C)" at bounding box center [789, 143] width 182 height 14
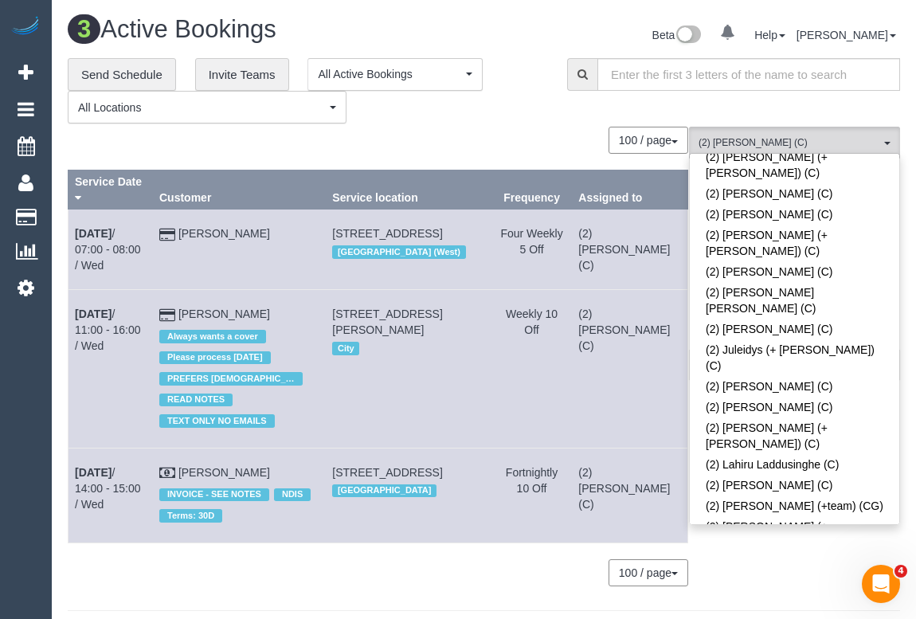
click at [878, 553] on link "(2) Megan Kaewpinich (C)" at bounding box center [794, 563] width 209 height 21
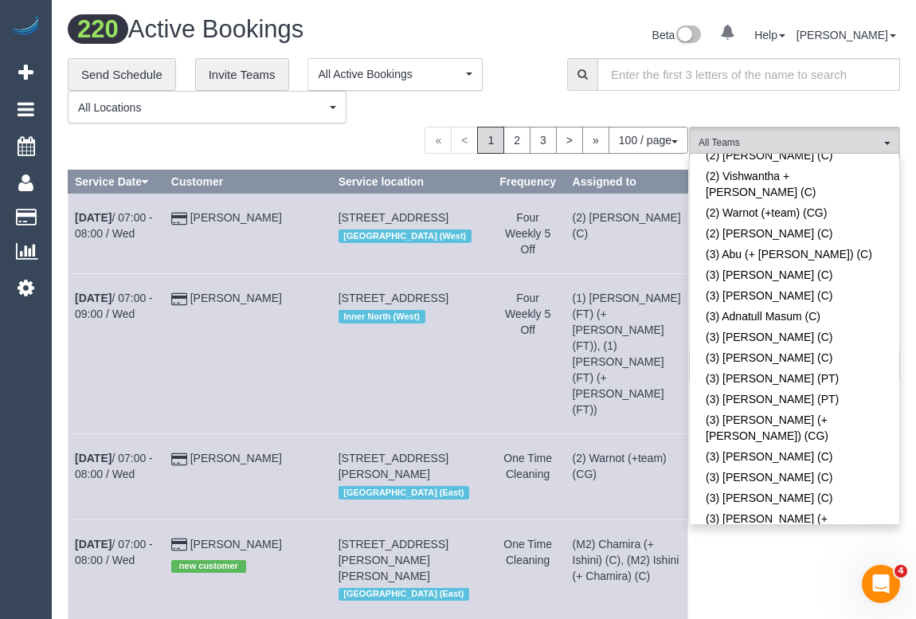
scroll to position [3404, 0]
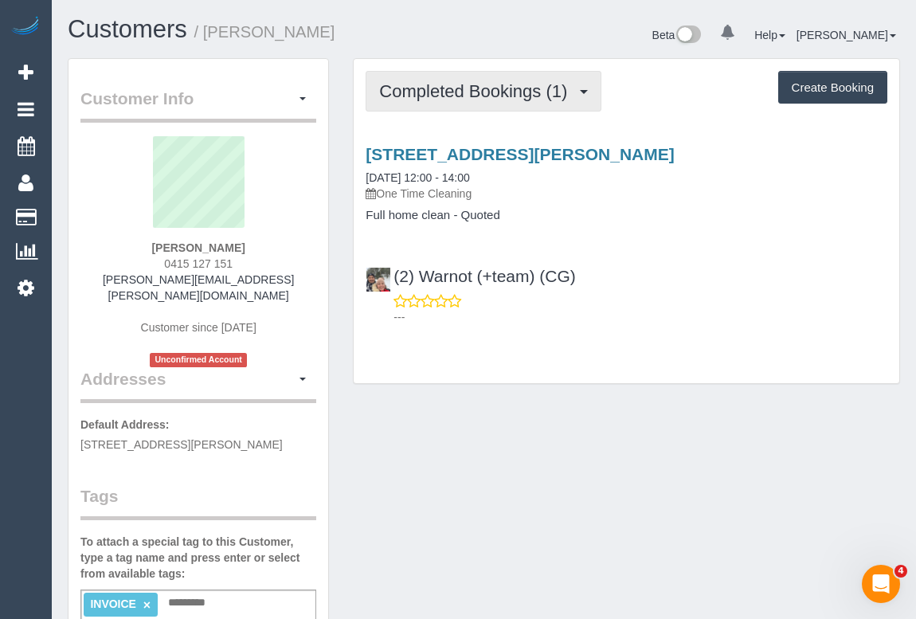
click at [490, 87] on span "Completed Bookings (1)" at bounding box center [477, 91] width 196 height 20
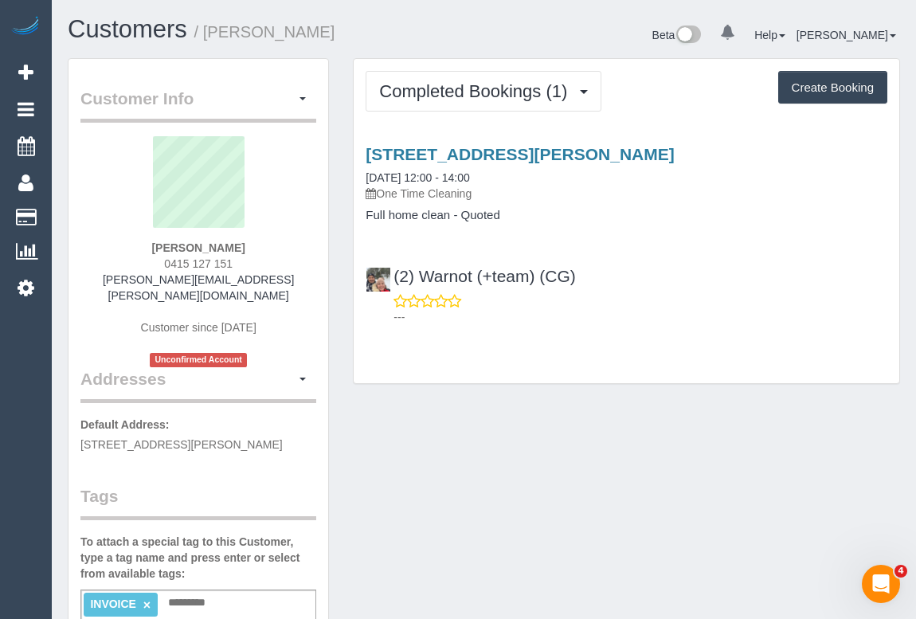
drag, startPoint x: 155, startPoint y: 257, endPoint x: 295, endPoint y: 268, distance: 140.6
click at [295, 268] on div "Sravanthi Kalepu 0415 127 151 sravanthi.kalepu@gmail.com Customer since 2025 Un…" at bounding box center [198, 251] width 236 height 231
copy span "0415 127 151"
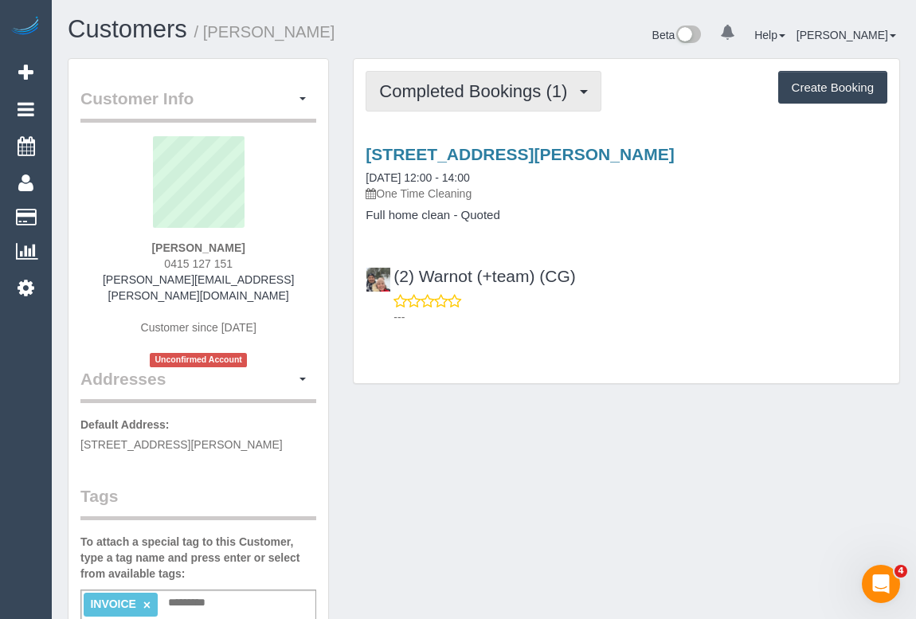
click at [464, 81] on span "Completed Bookings (1)" at bounding box center [477, 91] width 196 height 20
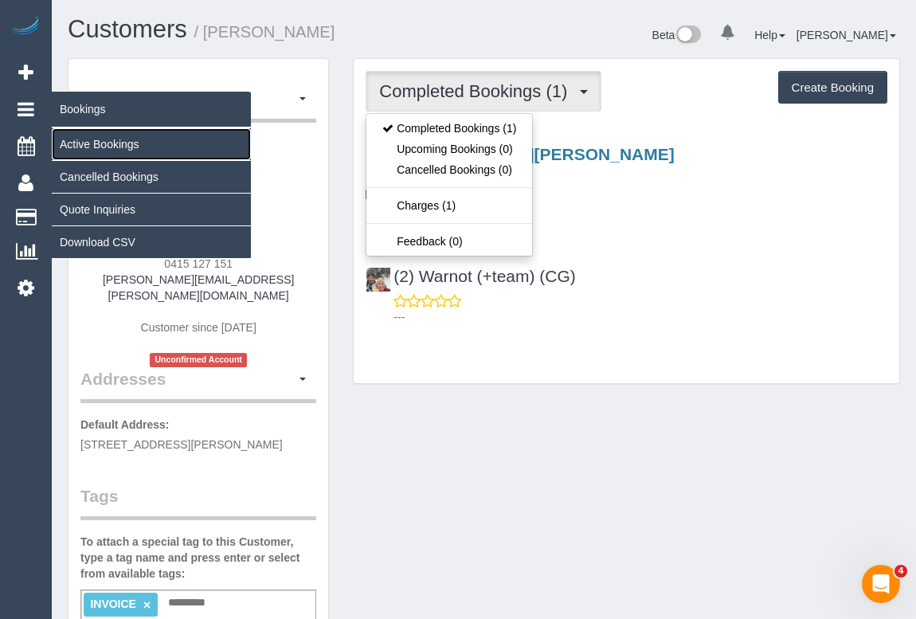
click at [93, 131] on link "Active Bookings" at bounding box center [151, 144] width 199 height 32
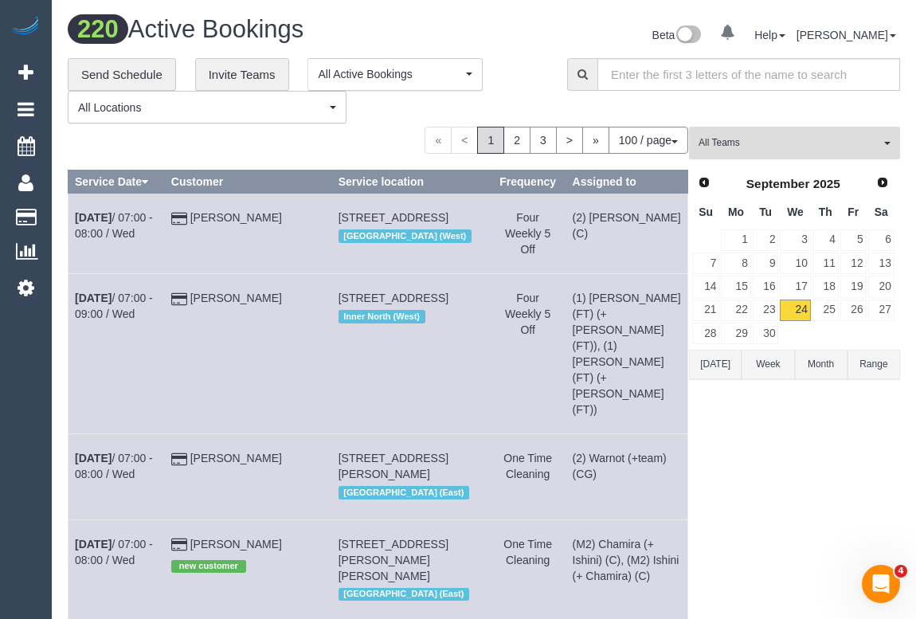
click at [771, 141] on span "All Teams" at bounding box center [789, 143] width 182 height 14
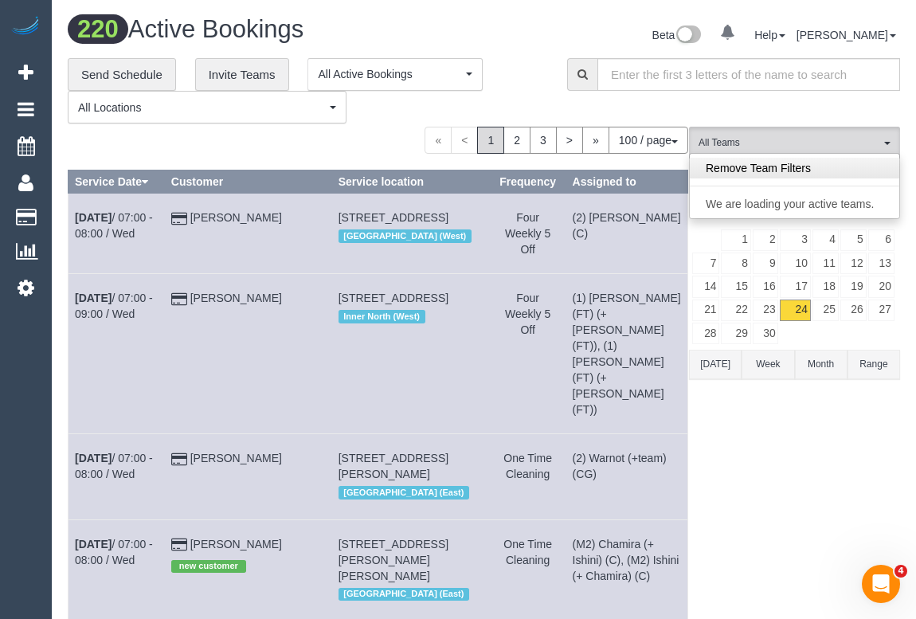
click at [815, 163] on link "Remove Team Filters" at bounding box center [794, 168] width 209 height 21
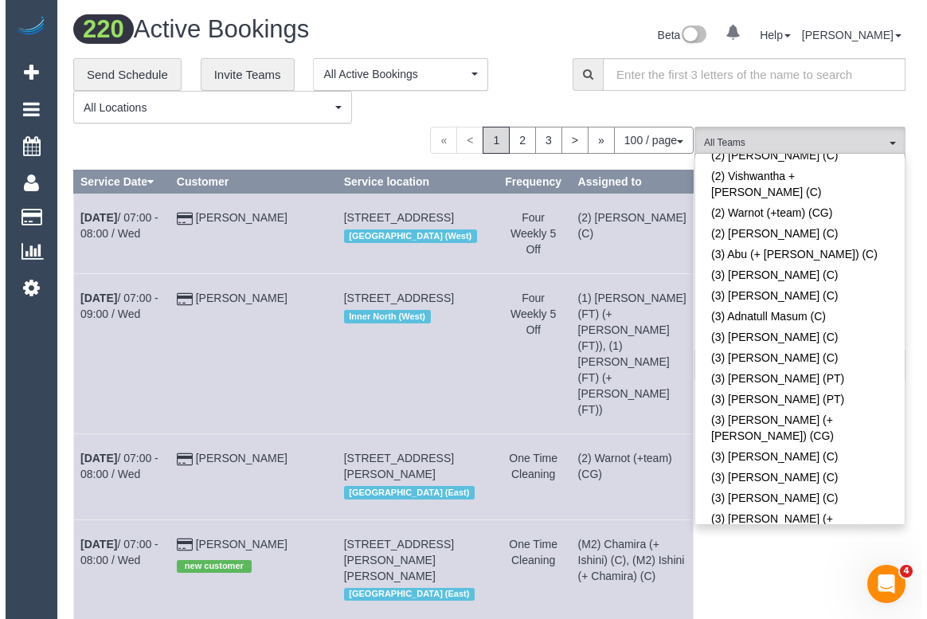
scroll to position [3404, 0]
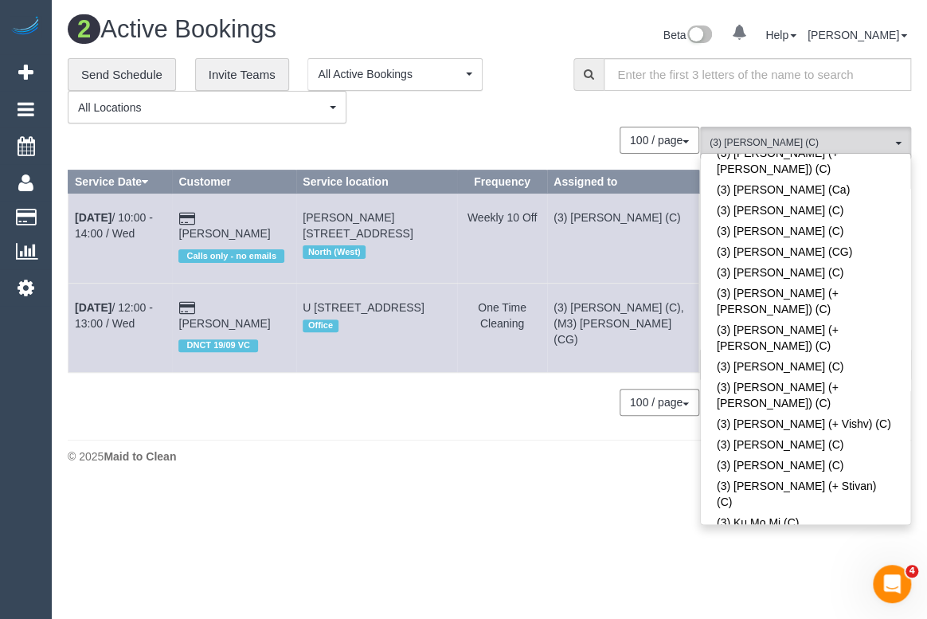
click at [358, 428] on div "2 Active Bookings Beta 0 Your Notifications You have 0 alerts Help Help Docs Ta…" at bounding box center [489, 243] width 875 height 487
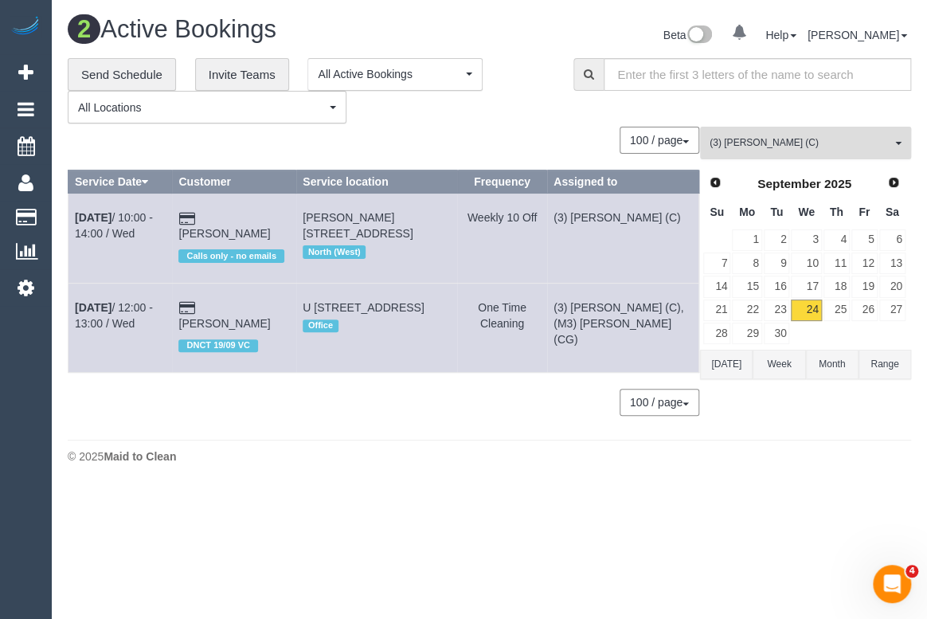
click at [780, 151] on button "(3) Raj Suram (C) All Teams" at bounding box center [805, 143] width 211 height 33
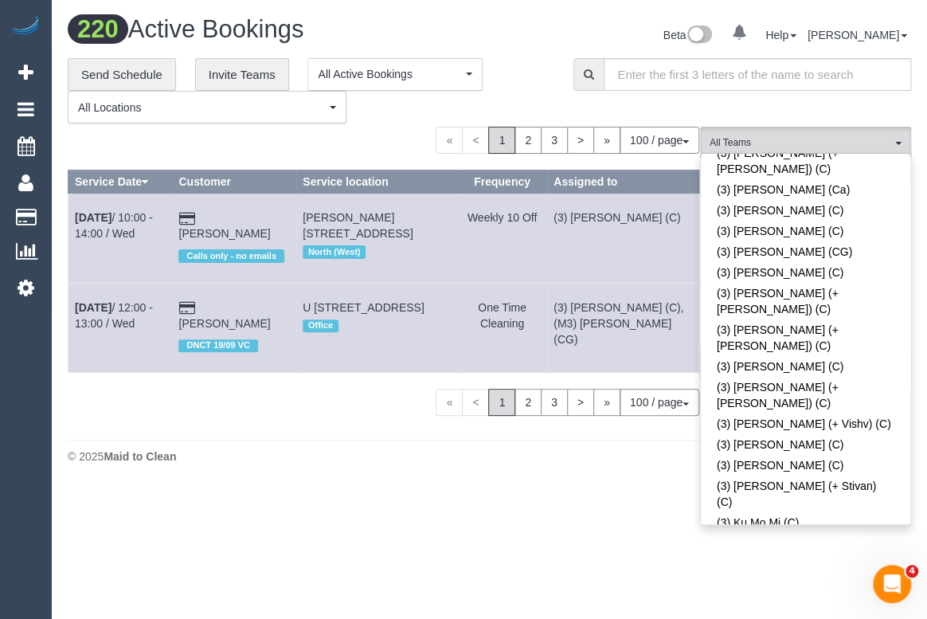
scroll to position [4273, 0]
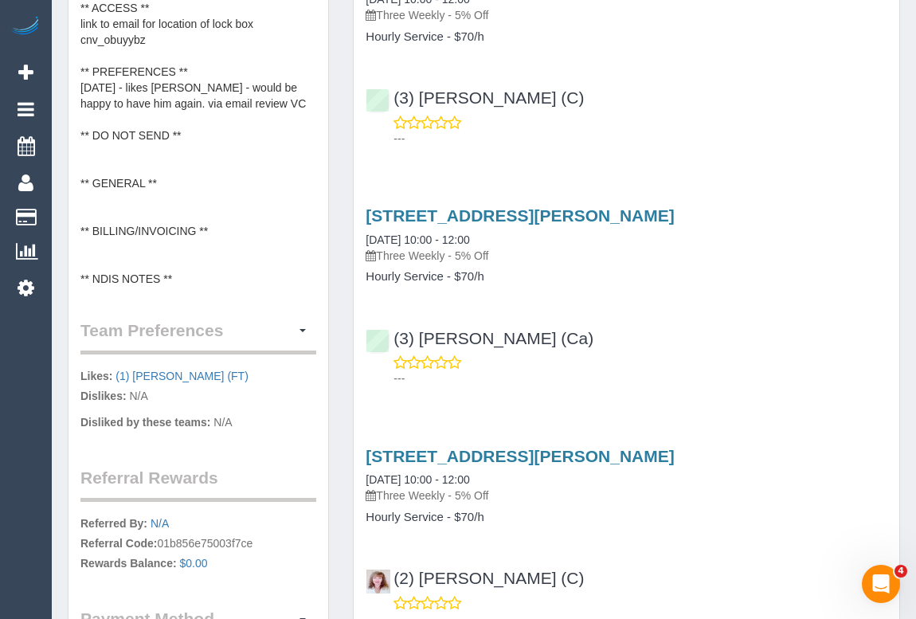
scroll to position [1013, 0]
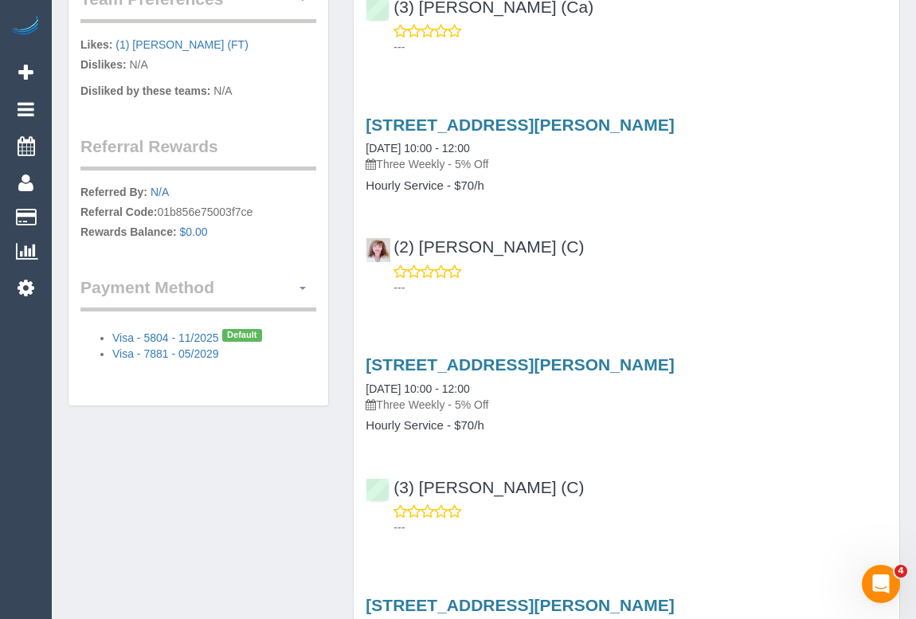
click at [307, 276] on button "button" at bounding box center [302, 288] width 27 height 25
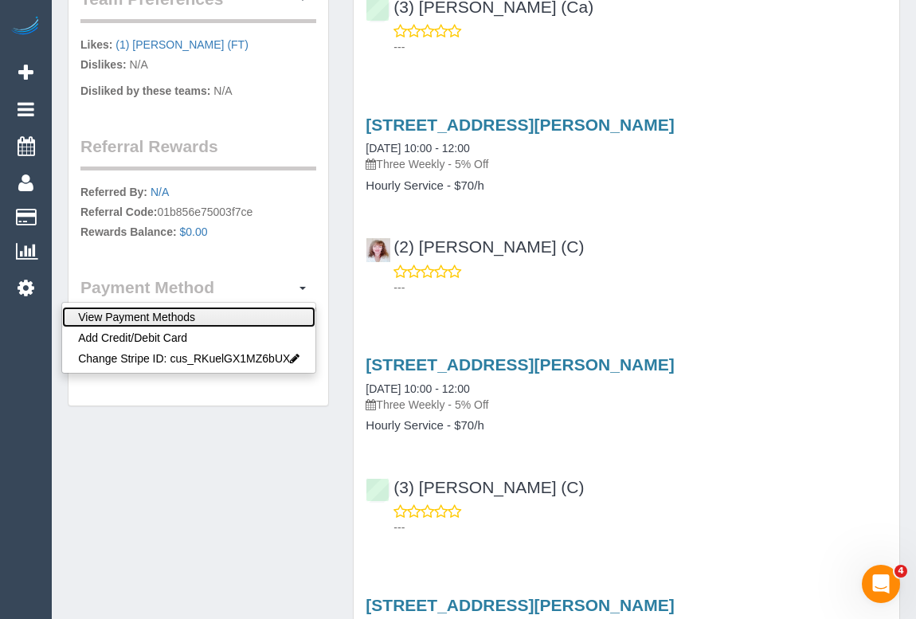
click at [166, 307] on link "View Payment Methods" at bounding box center [188, 317] width 253 height 21
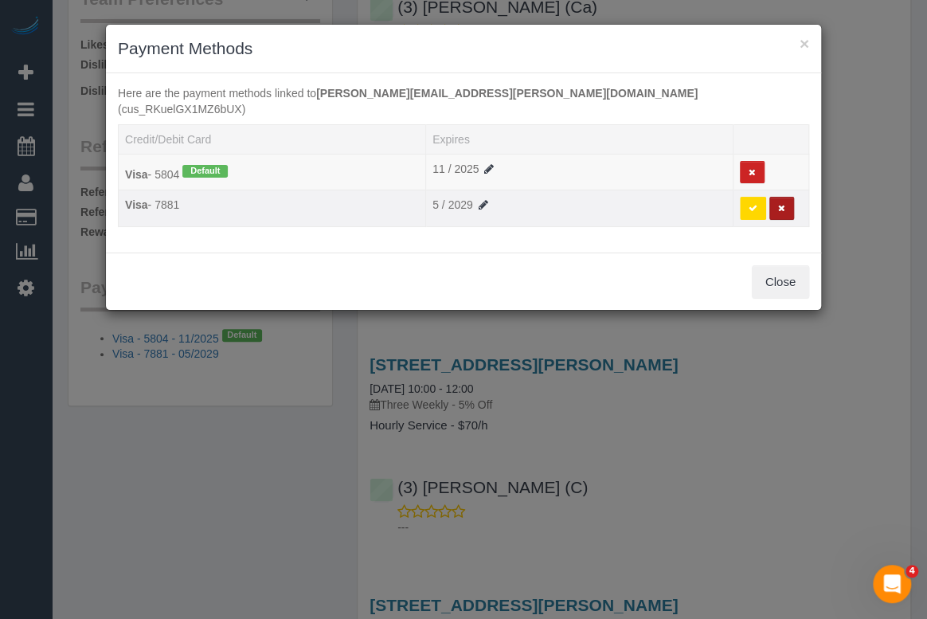
click at [779, 204] on icon at bounding box center [781, 208] width 7 height 9
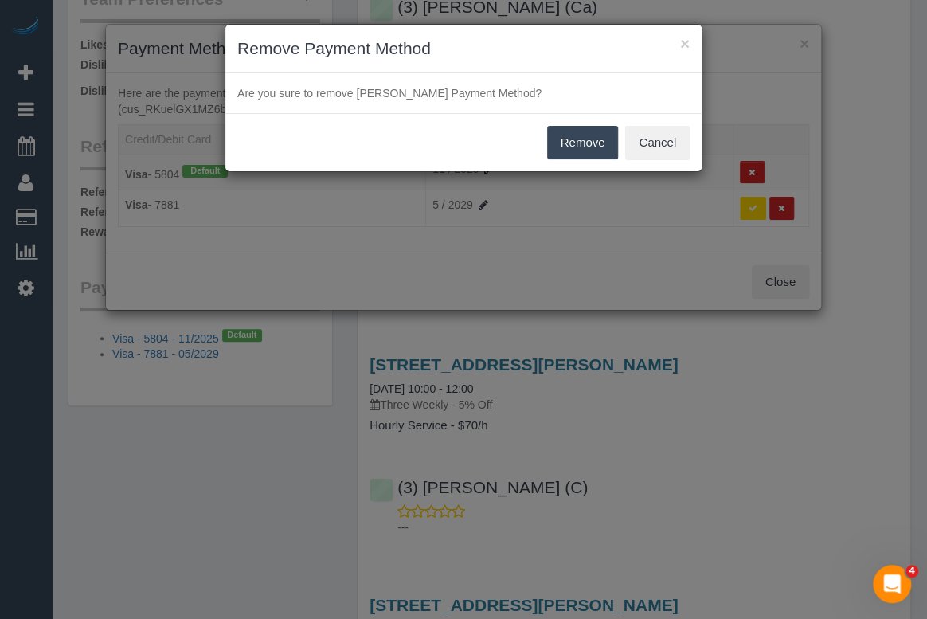
click at [580, 143] on button "Remove" at bounding box center [583, 142] width 72 height 33
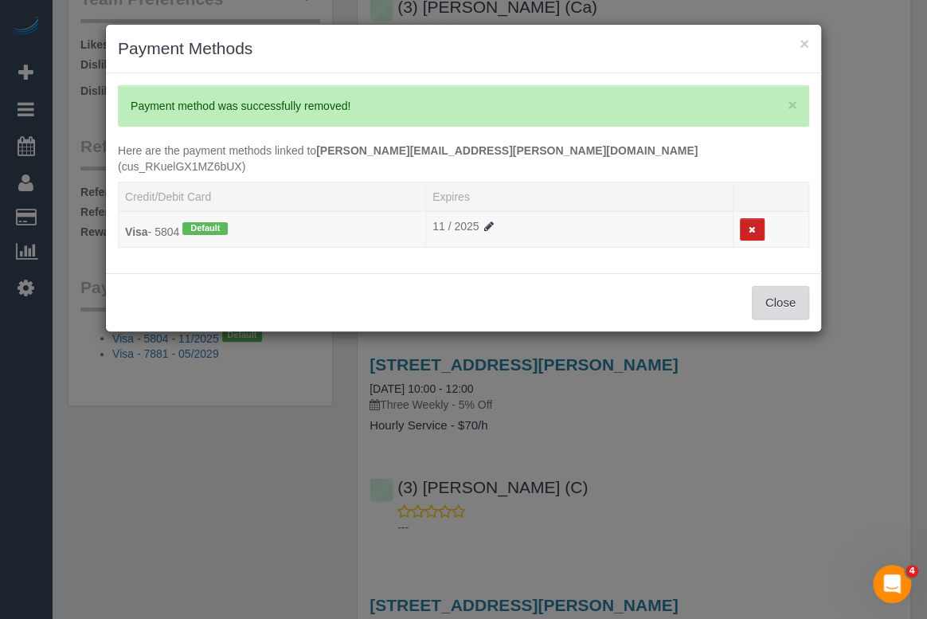
click at [780, 286] on button "Close" at bounding box center [780, 302] width 57 height 33
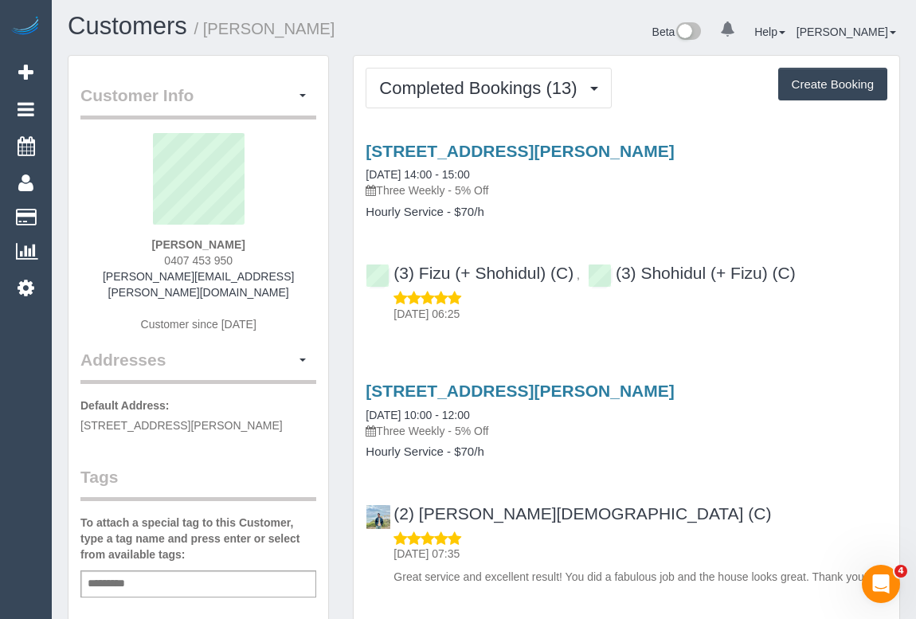
scroll to position [0, 0]
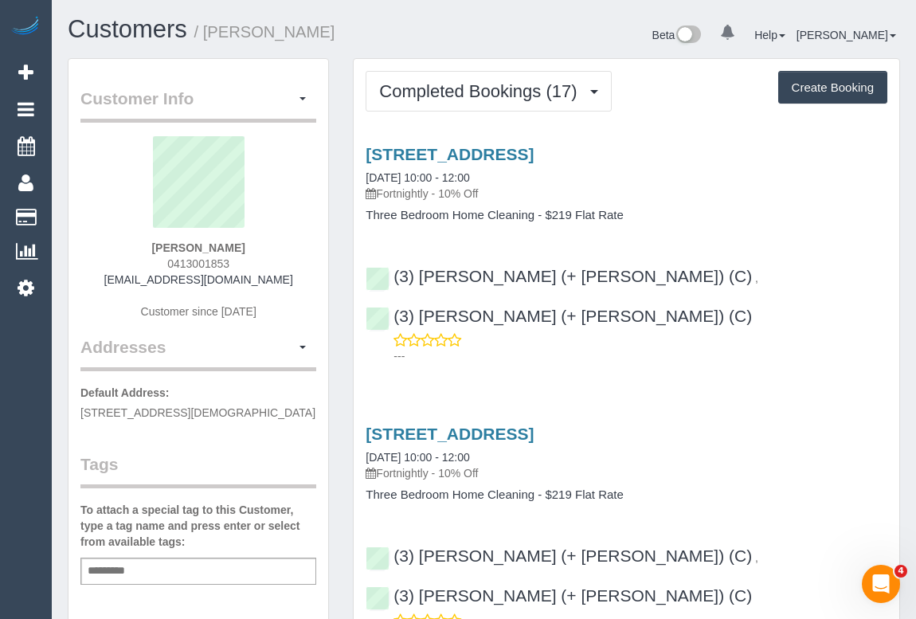
drag, startPoint x: 206, startPoint y: 260, endPoint x: 273, endPoint y: 255, distance: 67.1
click at [273, 255] on div "Alison Young 0413001853 living7679@gmail.com Customer since 2023" at bounding box center [198, 235] width 236 height 199
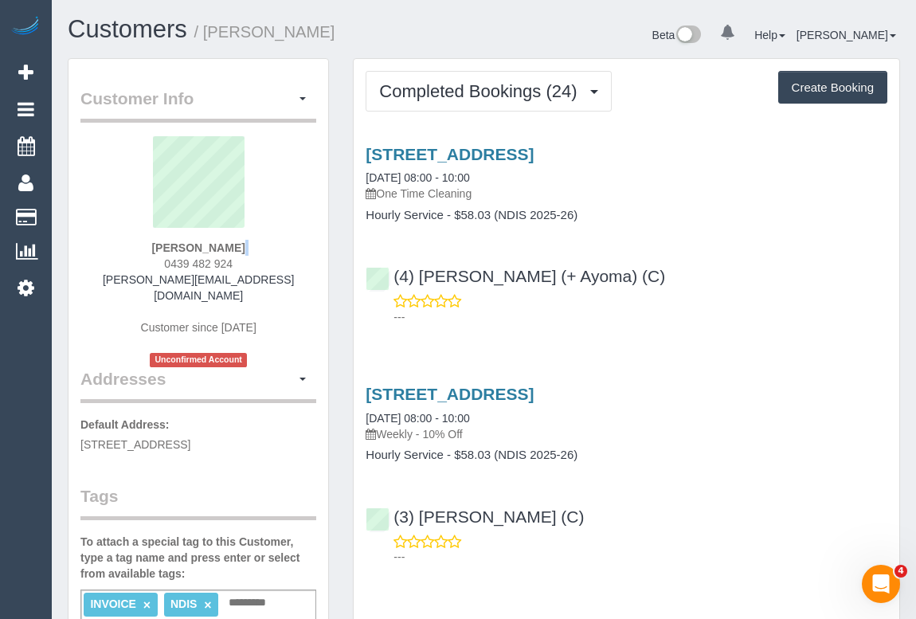
drag, startPoint x: 153, startPoint y: 258, endPoint x: 284, endPoint y: 253, distance: 131.5
click at [284, 253] on div "[PERSON_NAME] 0439 482 924 [PERSON_NAME][EMAIL_ADDRESS][DOMAIN_NAME] Customer s…" at bounding box center [198, 251] width 236 height 231
copy div
click at [239, 260] on div "[PERSON_NAME] 0439 482 924 [PERSON_NAME][EMAIL_ADDRESS][DOMAIN_NAME] Customer s…" at bounding box center [198, 251] width 236 height 231
drag, startPoint x: 233, startPoint y: 258, endPoint x: 166, endPoint y: 258, distance: 66.9
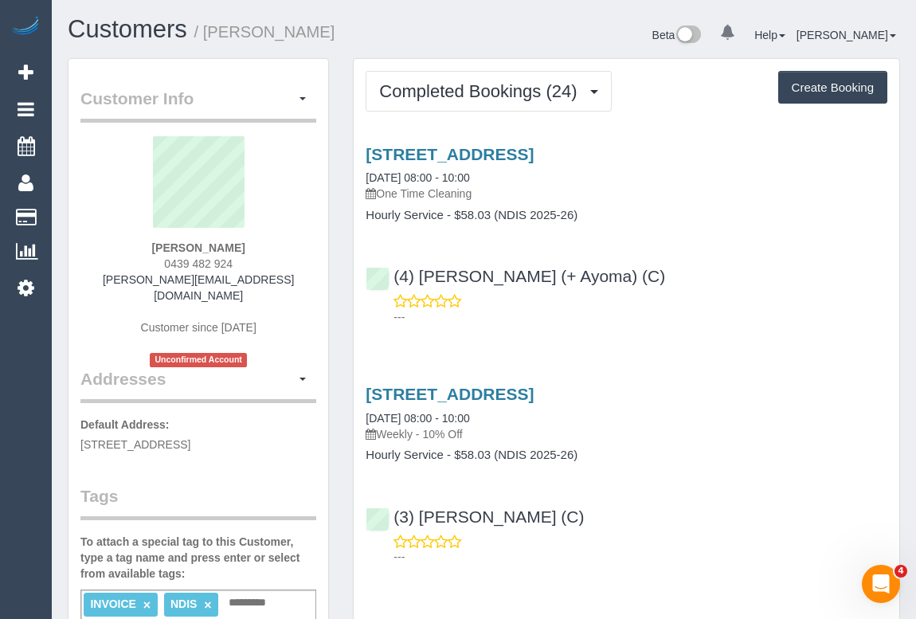
click at [166, 258] on div "[PERSON_NAME] 0439 482 924 [PERSON_NAME][EMAIL_ADDRESS][DOMAIN_NAME] Customer s…" at bounding box center [198, 251] width 236 height 231
copy span "0439 482 924"
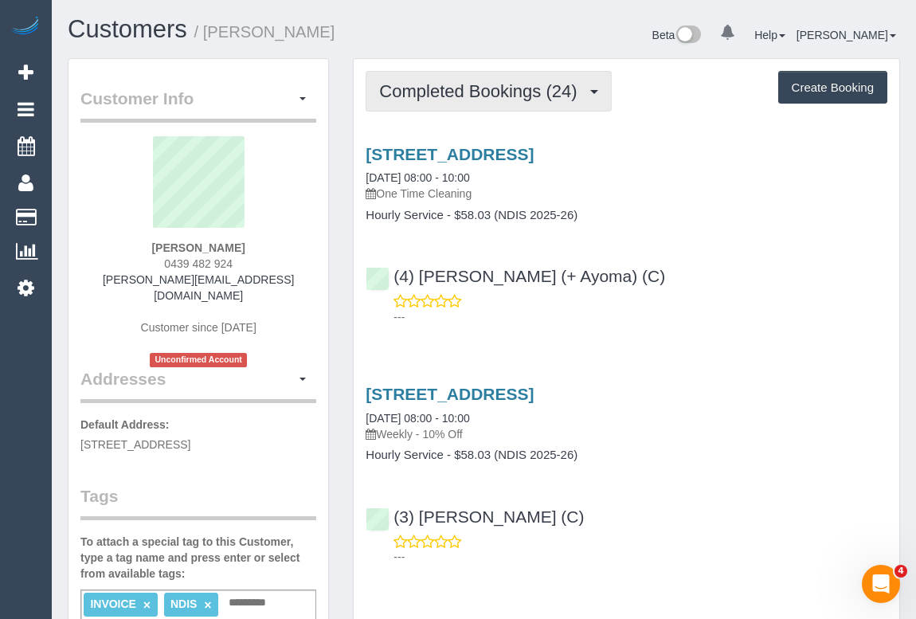
click at [450, 96] on span "Completed Bookings (24)" at bounding box center [481, 91] width 205 height 20
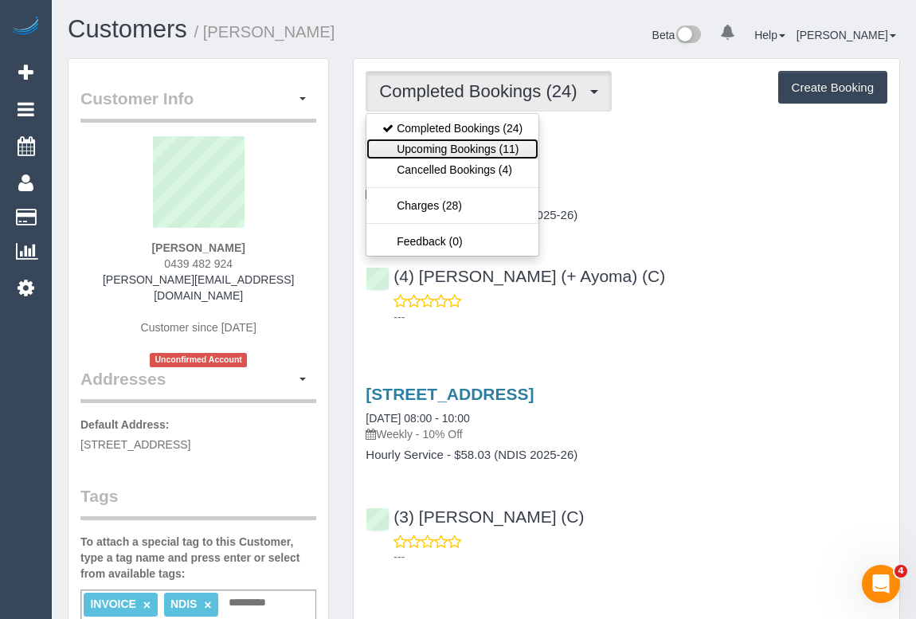
click at [434, 141] on link "Upcoming Bookings (11)" at bounding box center [452, 149] width 172 height 21
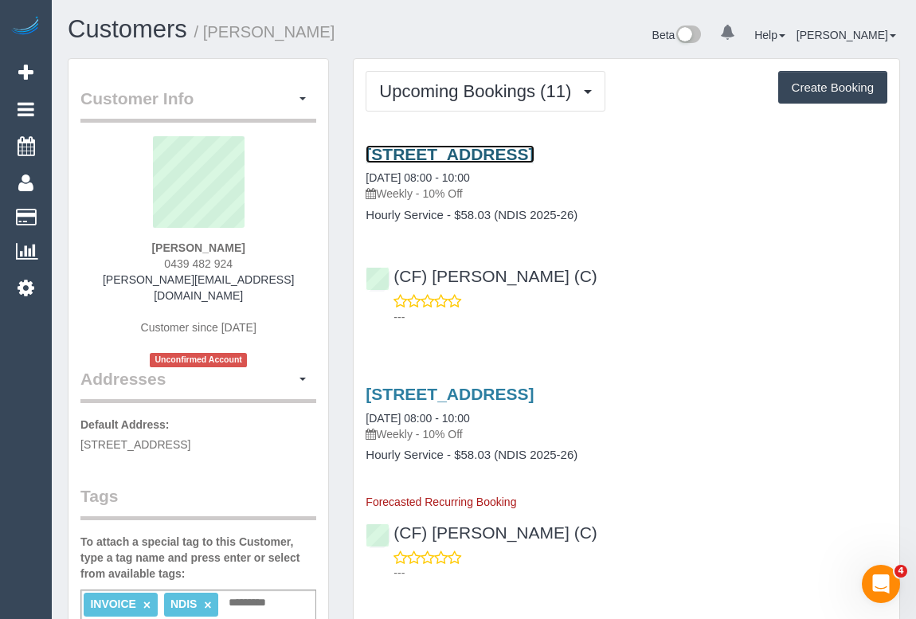
click at [483, 151] on link "[STREET_ADDRESS]" at bounding box center [450, 154] width 168 height 18
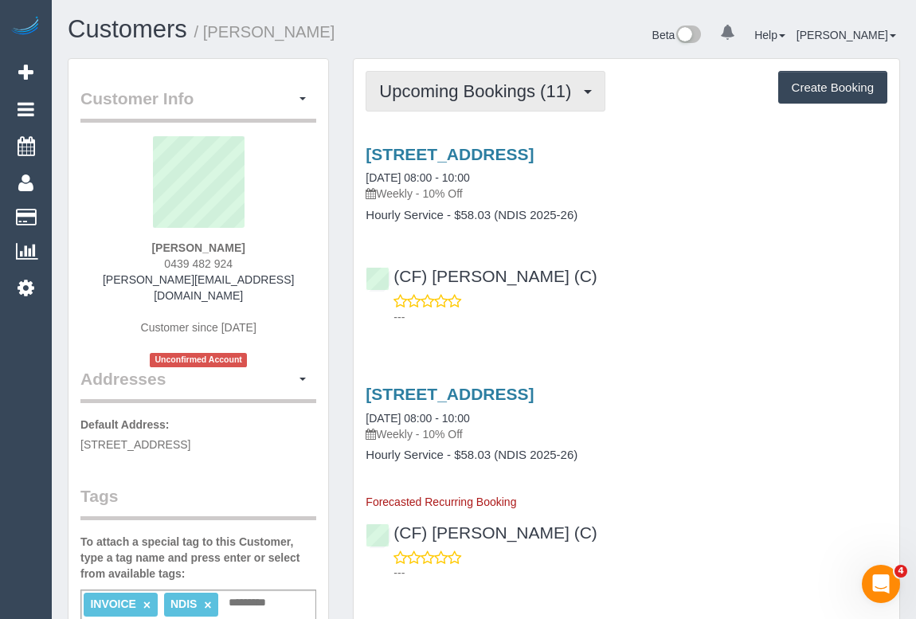
click at [478, 88] on span "Upcoming Bookings (11)" at bounding box center [479, 91] width 200 height 20
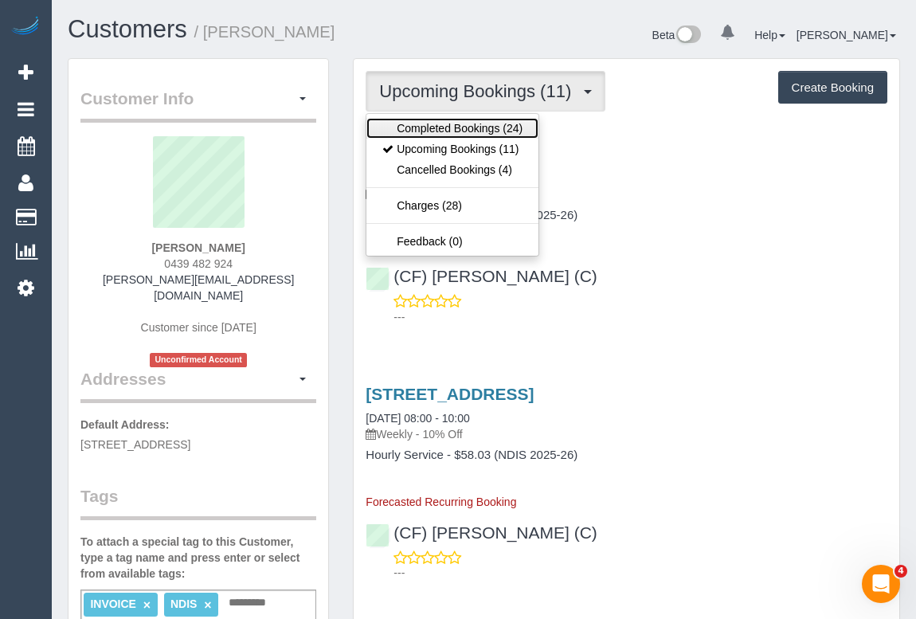
click at [452, 130] on link "Completed Bookings (24)" at bounding box center [452, 128] width 172 height 21
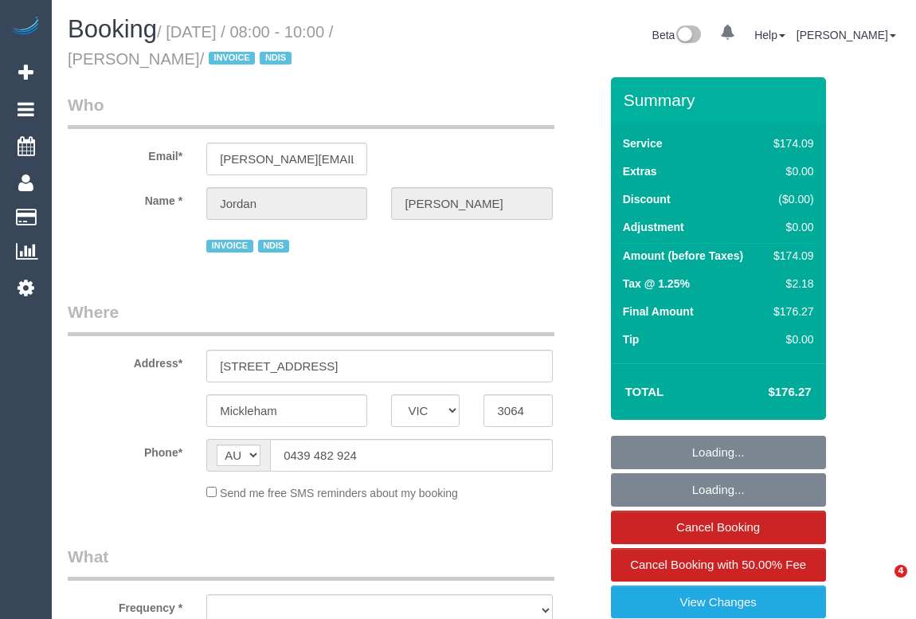
select select "VIC"
select select "180"
select select "object:1153"
select select "number:27"
select select "number:14"
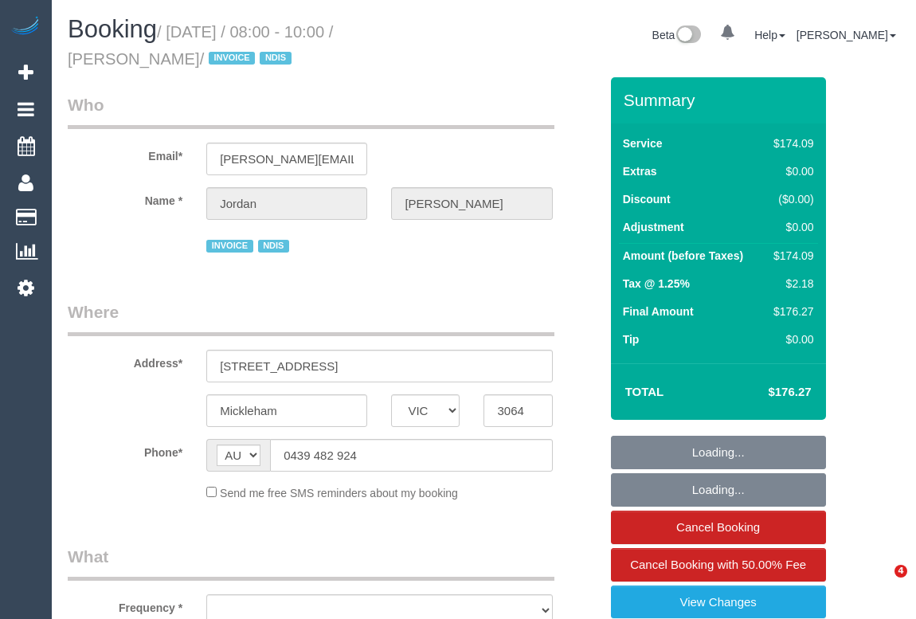
select select "number:19"
select select "number:36"
select select "number:33"
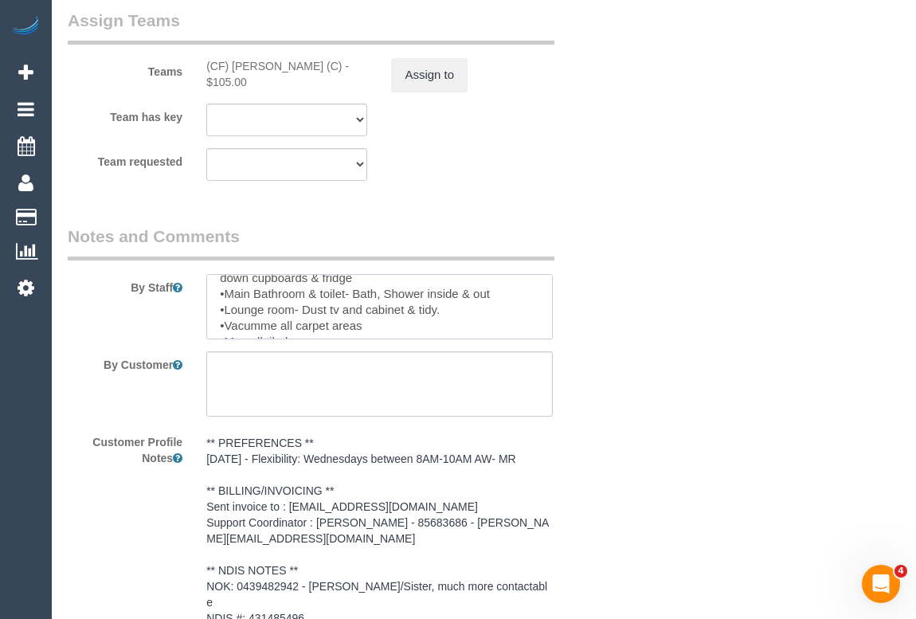
scroll to position [48, 0]
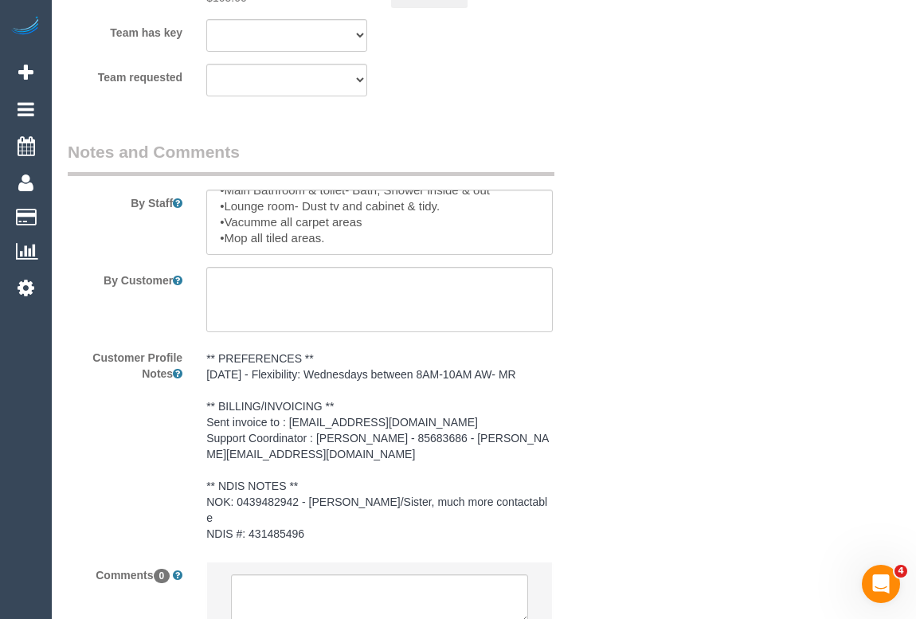
scroll to position [2370, 0]
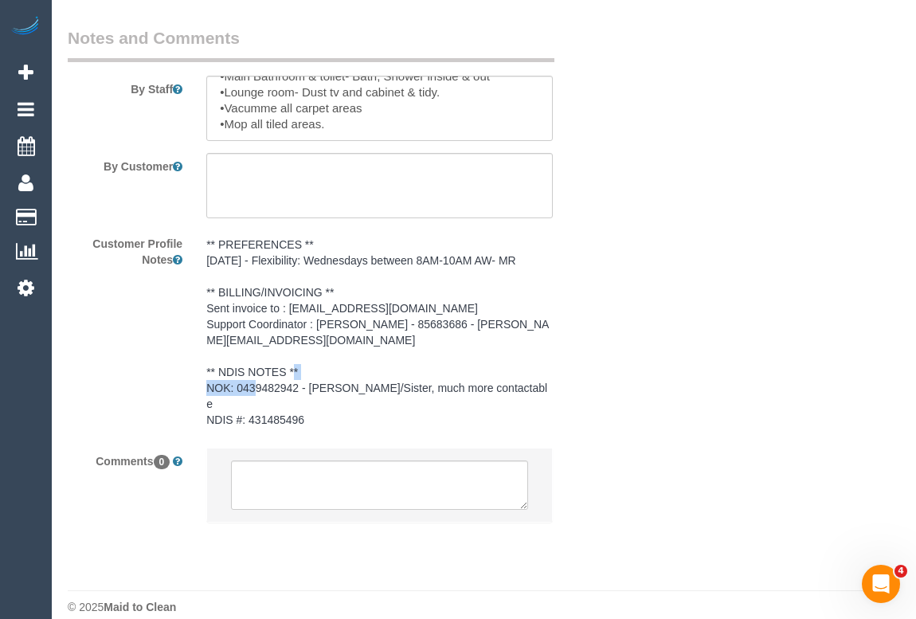
drag, startPoint x: 237, startPoint y: 387, endPoint x: 297, endPoint y: 380, distance: 60.2
click at [297, 380] on pre "** PREFERENCES ** 09/04/2025 - Flexibility: Wednesdays between 8AM-10AM AW- MR …" at bounding box center [379, 332] width 346 height 191
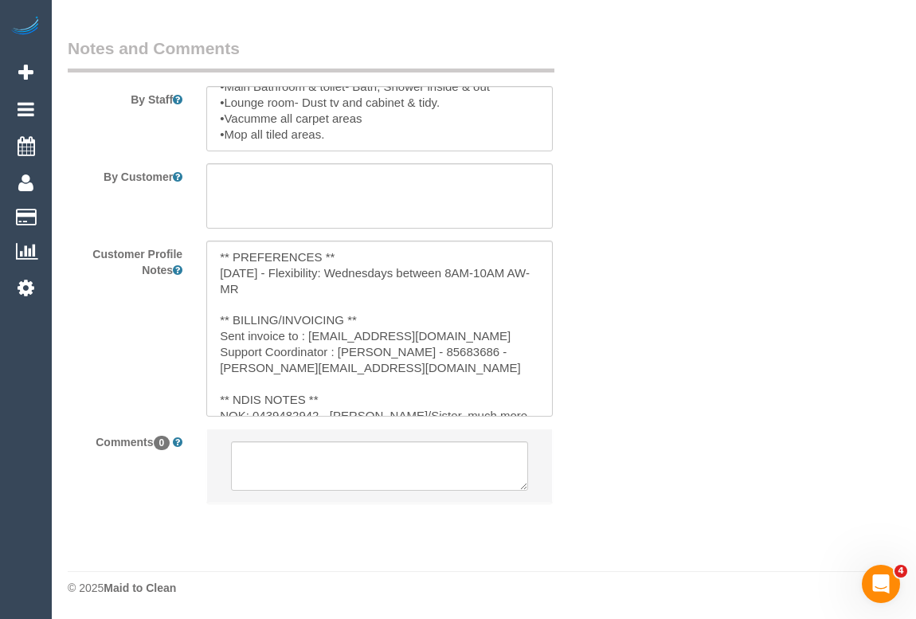
scroll to position [2357, 0]
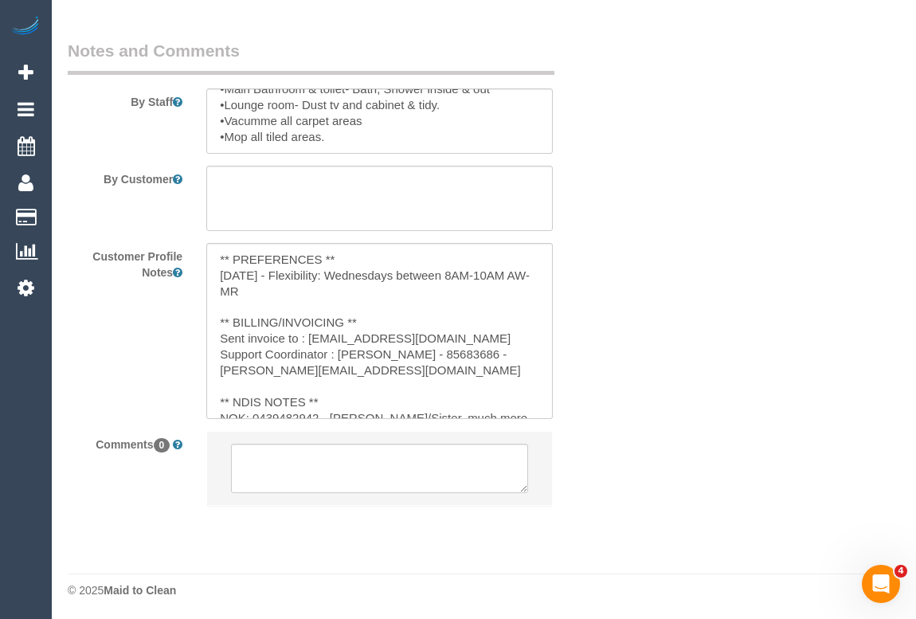
copy pre "0439482942"
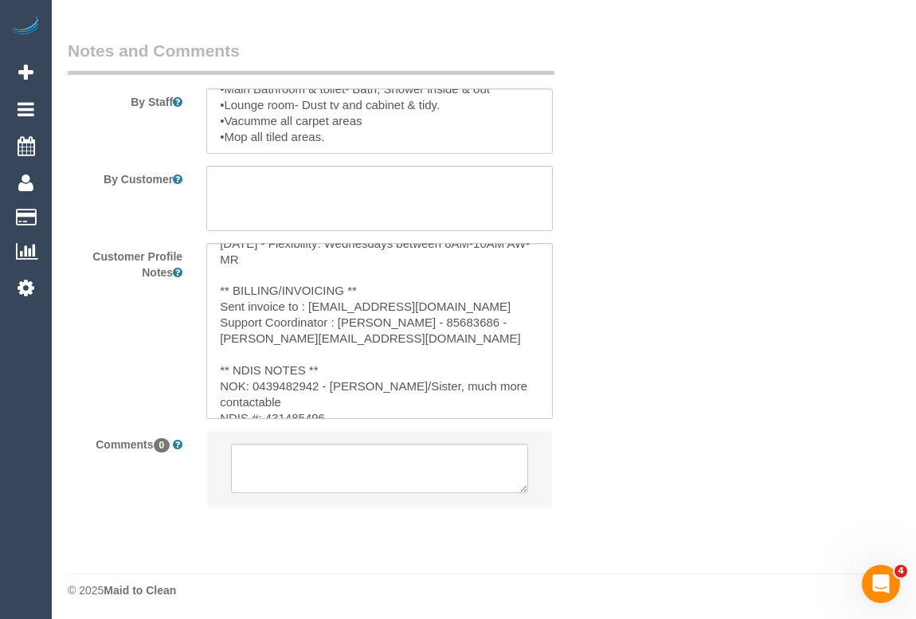
scroll to position [48, 0]
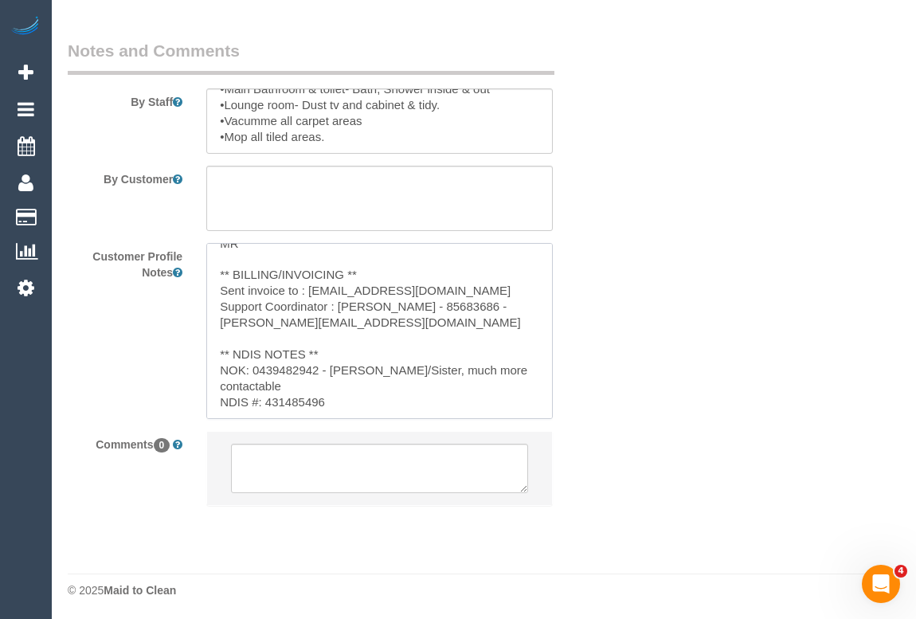
drag, startPoint x: 254, startPoint y: 368, endPoint x: 318, endPoint y: 368, distance: 63.7
click at [318, 368] on textarea "** PREFERENCES ** 09/04/2025 - Flexibility: Wednesdays between 8AM-10AM AW- MR …" at bounding box center [379, 331] width 346 height 176
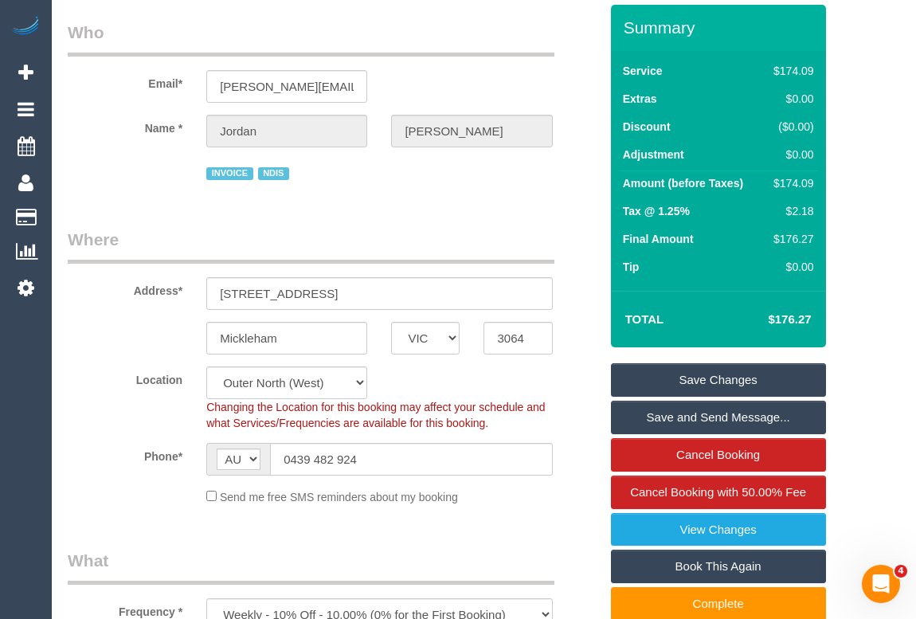
scroll to position [0, 0]
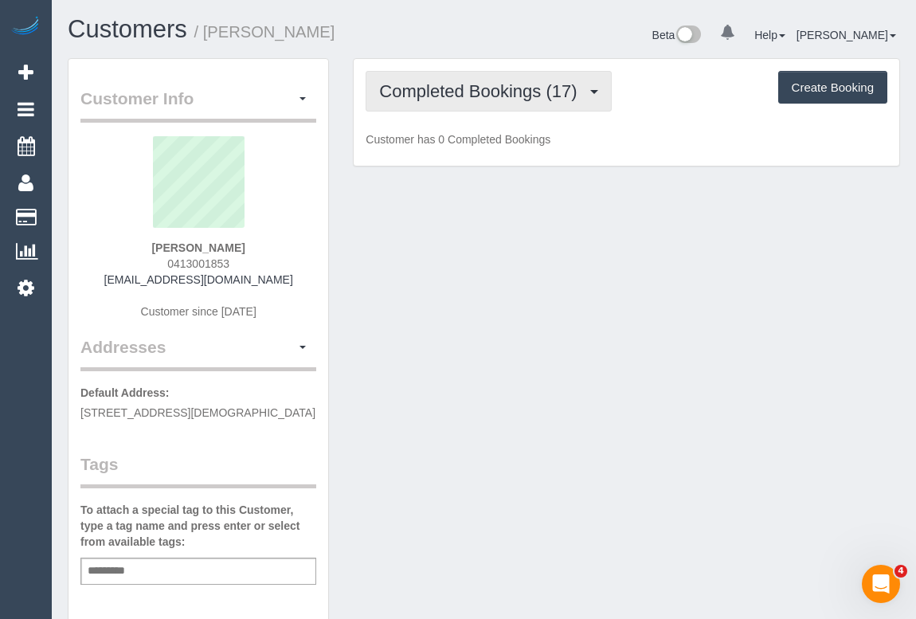
click at [510, 104] on button "Completed Bookings (17)" at bounding box center [488, 91] width 245 height 41
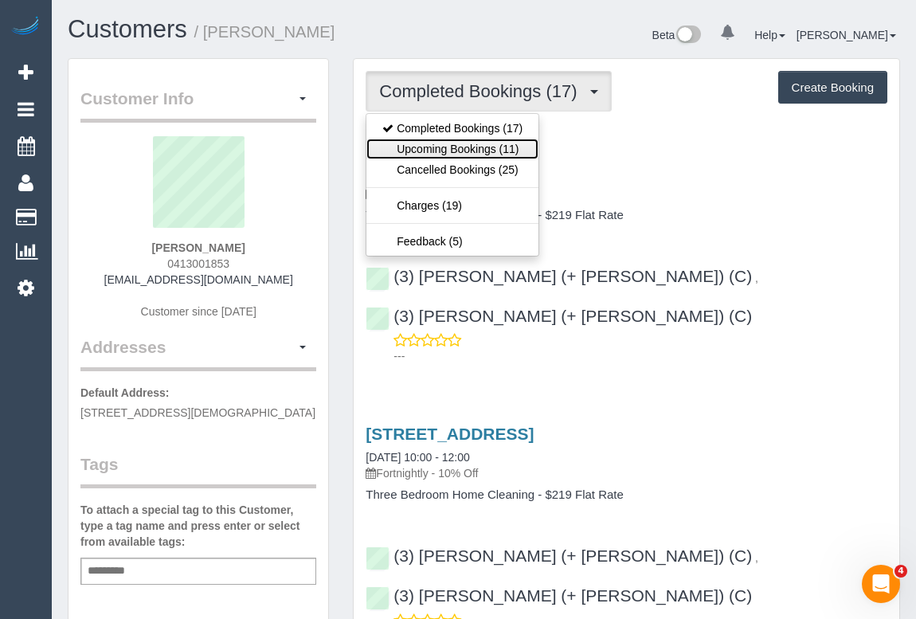
click at [483, 149] on link "Upcoming Bookings (11)" at bounding box center [452, 149] width 172 height 21
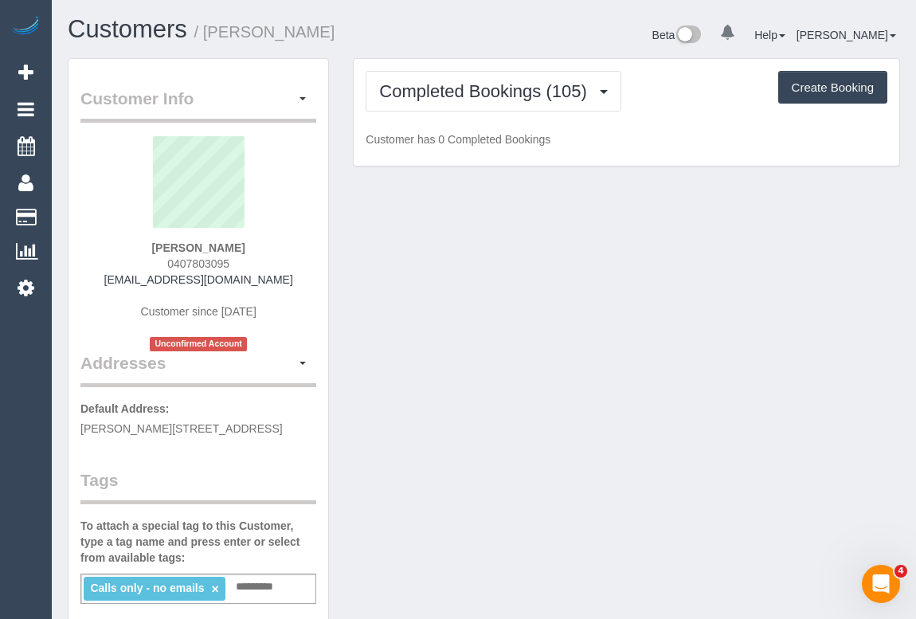
drag, startPoint x: 158, startPoint y: 265, endPoint x: 303, endPoint y: 264, distance: 144.9
click at [303, 264] on div "[PERSON_NAME] 0407803095 [PERSON_NAME][EMAIL_ADDRESS][DOMAIN_NAME] Customer sin…" at bounding box center [198, 243] width 236 height 215
copy span "0407803095"
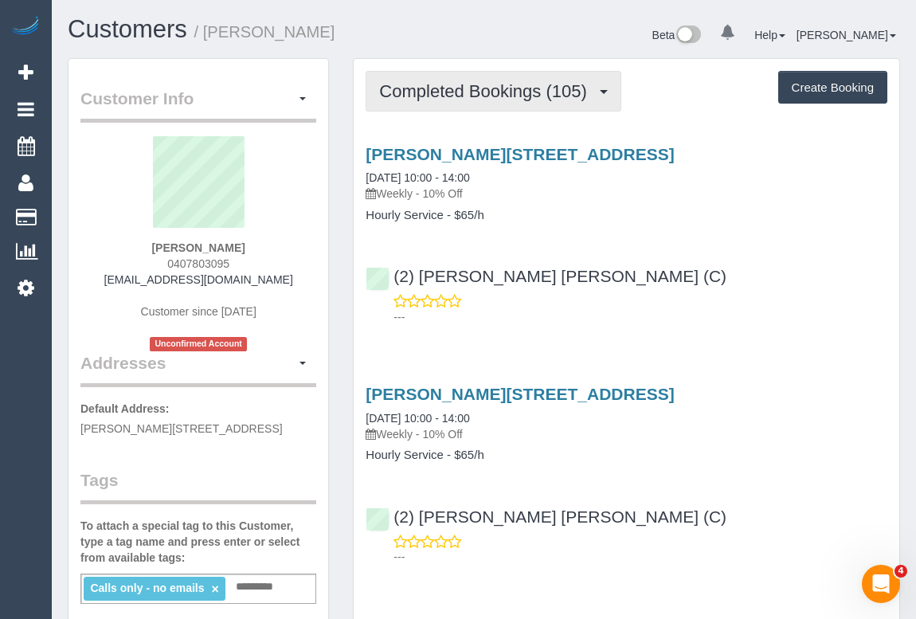
click at [478, 87] on span "Completed Bookings (105)" at bounding box center [486, 91] width 215 height 20
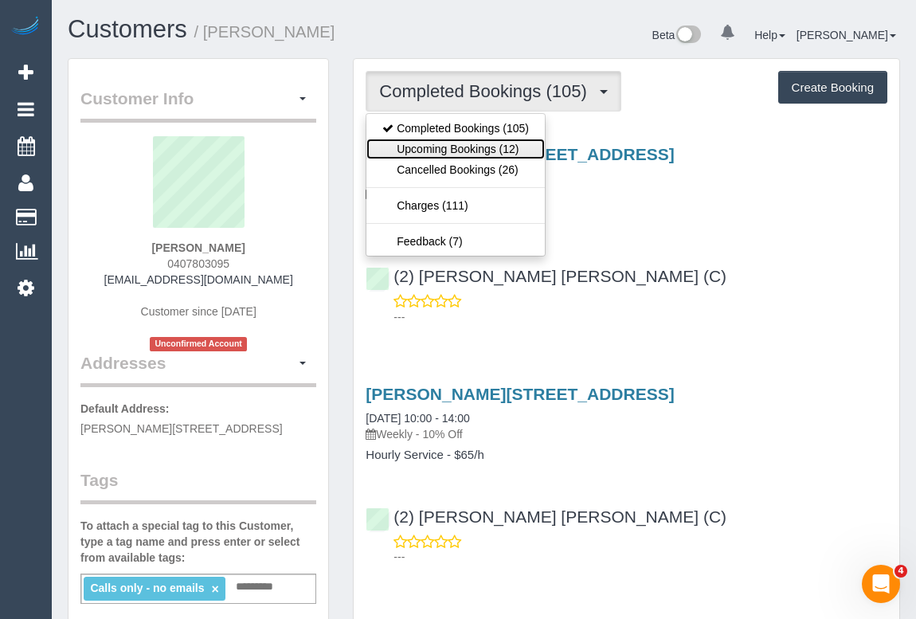
click at [456, 147] on link "Upcoming Bookings (12)" at bounding box center [455, 149] width 178 height 21
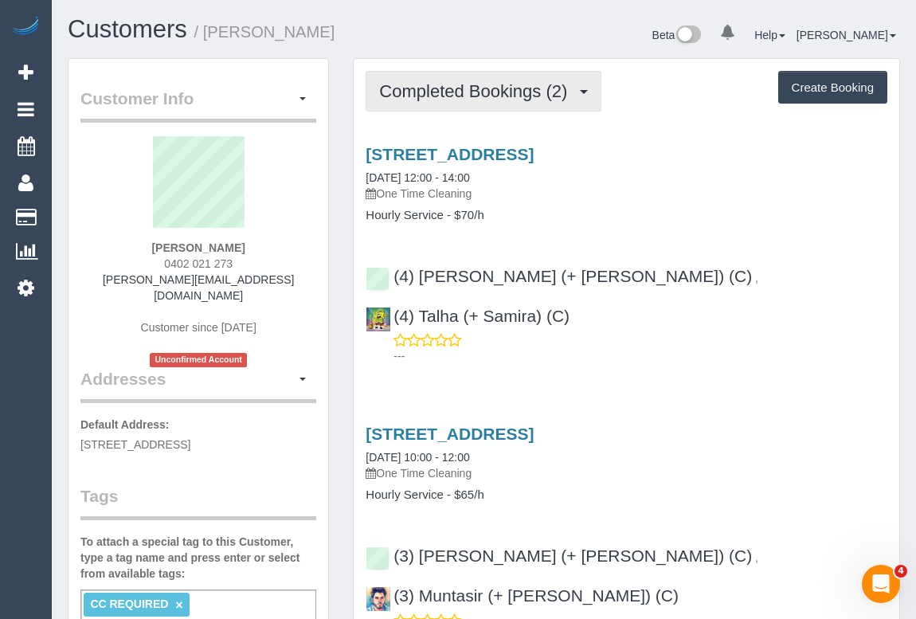
drag, startPoint x: 467, startPoint y: 96, endPoint x: 461, endPoint y: 119, distance: 24.5
click at [467, 96] on span "Completed Bookings (2)" at bounding box center [477, 91] width 196 height 20
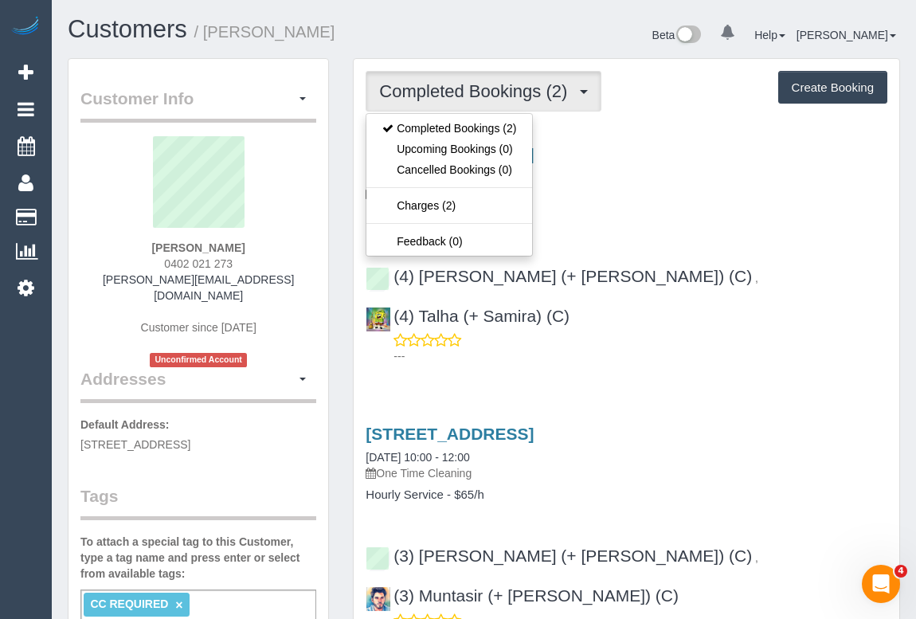
click at [793, 214] on h4 "Hourly Service - $70/h" at bounding box center [627, 216] width 522 height 14
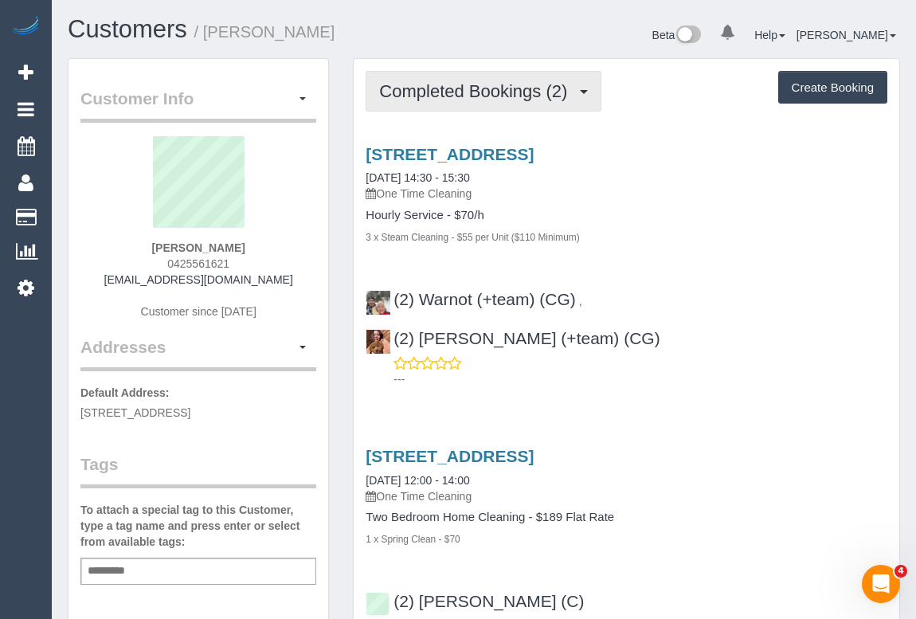
click at [502, 91] on span "Completed Bookings (2)" at bounding box center [477, 91] width 196 height 20
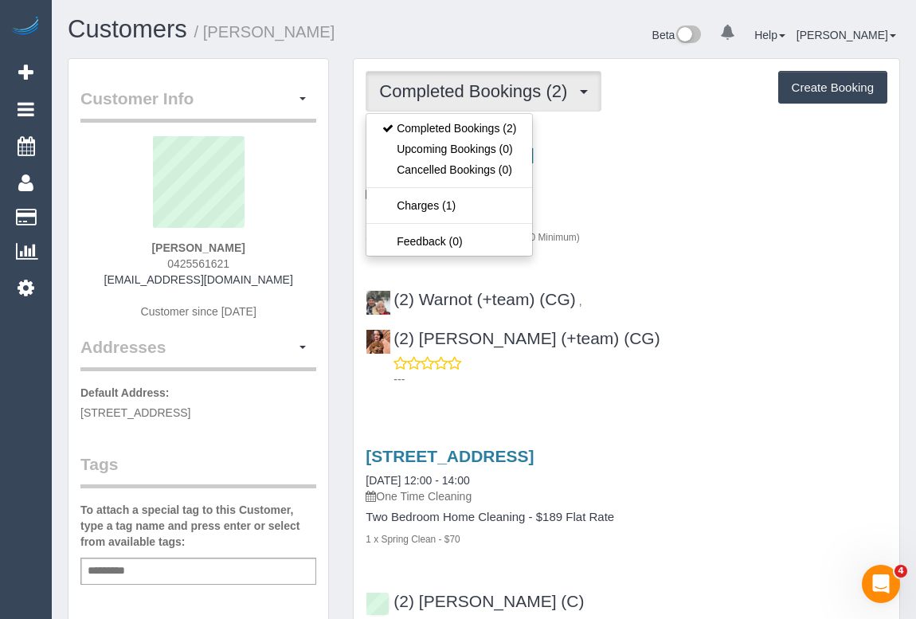
click at [661, 210] on h4 "Hourly Service - $70/h" at bounding box center [627, 216] width 522 height 14
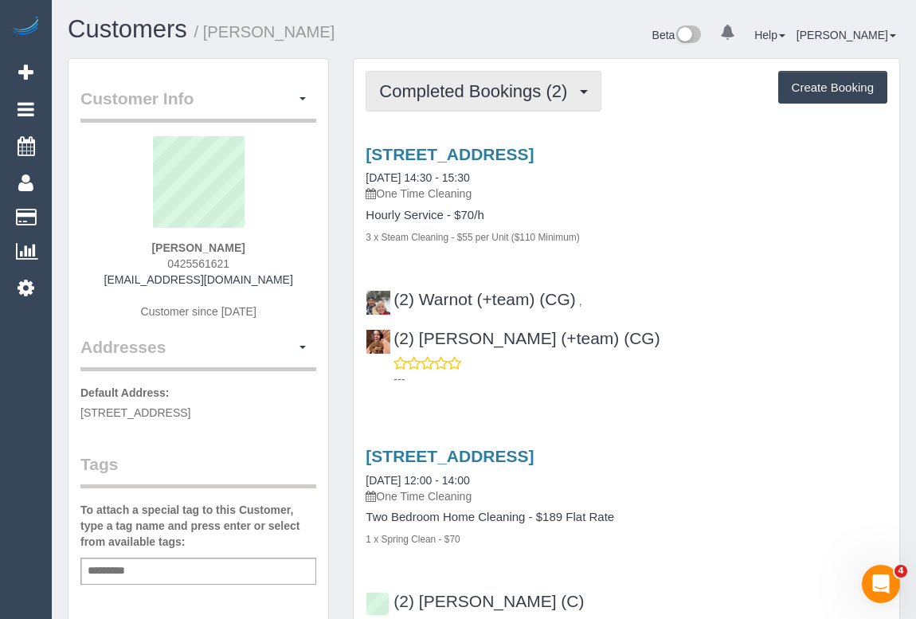
click at [467, 96] on span "Completed Bookings (2)" at bounding box center [477, 91] width 196 height 20
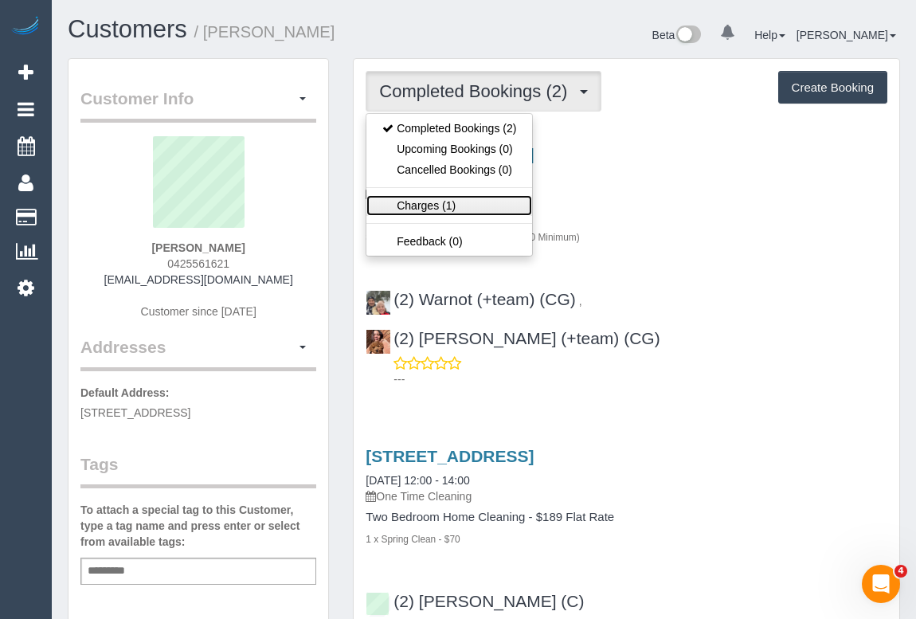
click at [425, 209] on link "Charges (1)" at bounding box center [449, 205] width 166 height 21
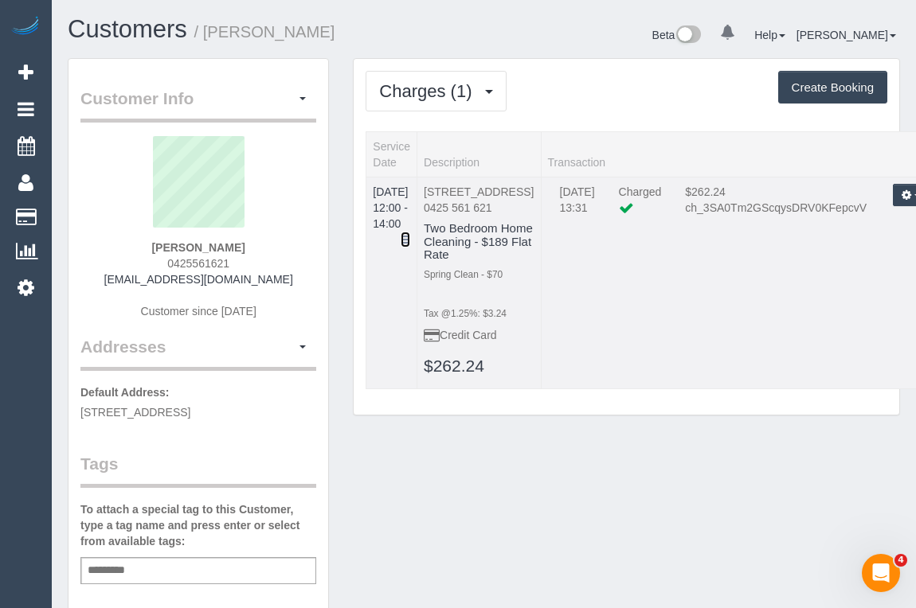
click at [410, 234] on icon at bounding box center [406, 239] width 10 height 11
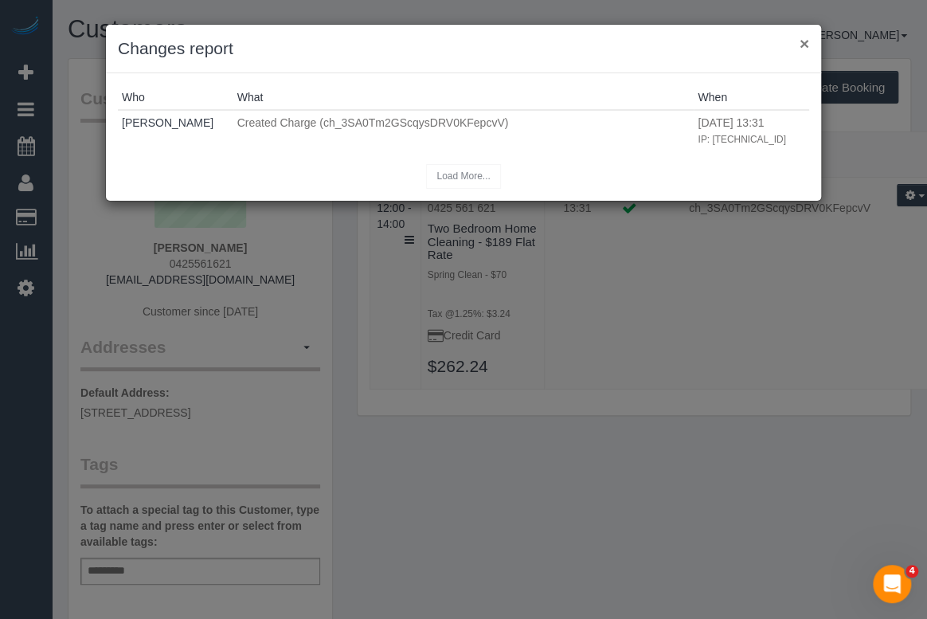
click at [800, 47] on button "×" at bounding box center [805, 43] width 10 height 17
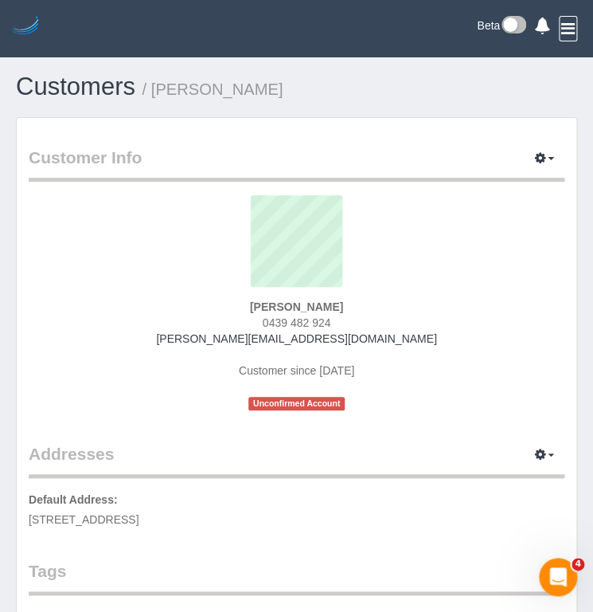
drag, startPoint x: 261, startPoint y: 323, endPoint x: 358, endPoint y: 320, distance: 96.4
click at [358, 320] on div "[PERSON_NAME] 0439 482 924 [PERSON_NAME][EMAIL_ADDRESS][DOMAIN_NAME] Customer s…" at bounding box center [297, 302] width 536 height 215
copy span "0439 482 924"
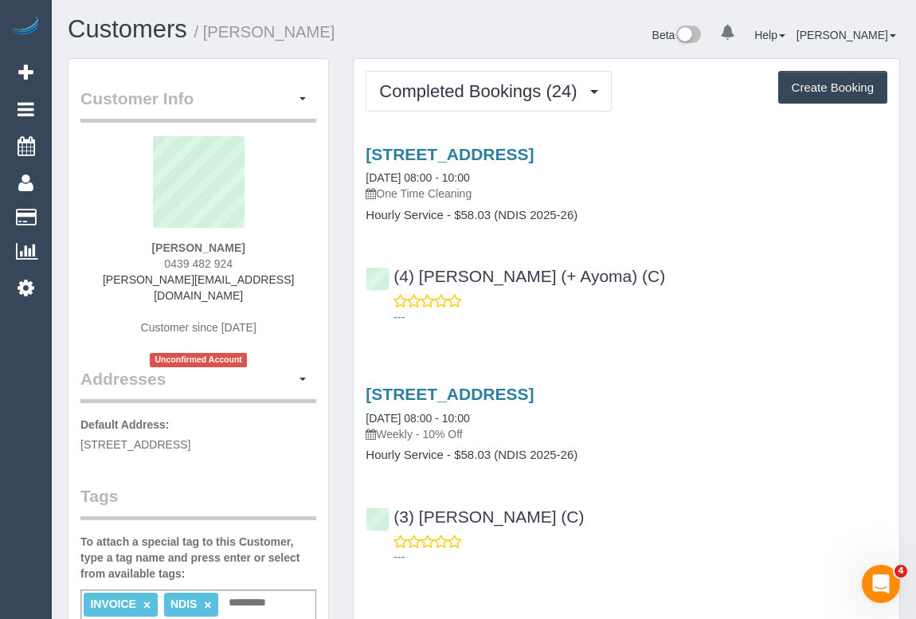
drag, startPoint x: 168, startPoint y: 258, endPoint x: 272, endPoint y: 261, distance: 103.6
click at [272, 261] on div "Jordan Guerra 0439 482 924 tiffany.guerra2011@hotmail.com Customer since 2025 U…" at bounding box center [198, 251] width 236 height 231
copy span "0439 482 924"
click at [248, 258] on div "Jordan Guerra 0439 482 924 tiffany.guerra2011@hotmail.com Customer since 2025 U…" at bounding box center [198, 251] width 236 height 231
drag, startPoint x: 246, startPoint y: 260, endPoint x: 154, endPoint y: 260, distance: 92.4
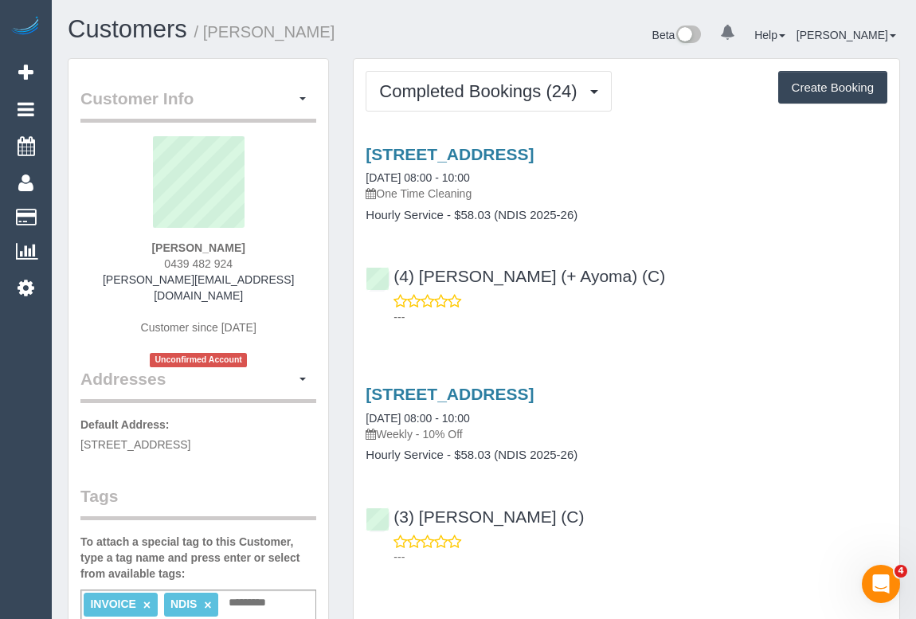
click at [154, 260] on div "Jordan Guerra 0439 482 924 tiffany.guerra2011@hotmail.com Customer since 2025 U…" at bounding box center [198, 251] width 236 height 231
copy span "0439 482 924"
click at [151, 260] on div "Jordan Guerra 0439 482 924 tiffany.guerra2011@hotmail.com Customer since 2025 U…" at bounding box center [198, 251] width 236 height 231
drag, startPoint x: 148, startPoint y: 260, endPoint x: 248, endPoint y: 256, distance: 99.6
click at [248, 256] on div "Jordan Guerra 0439 482 924 tiffany.guerra2011@hotmail.com Customer since 2025 U…" at bounding box center [198, 251] width 236 height 231
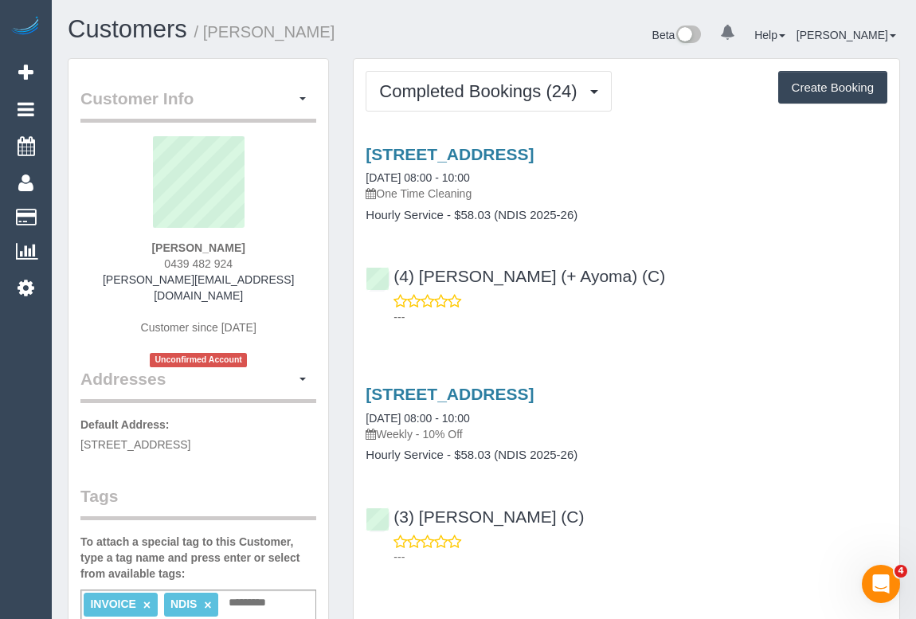
copy span "0439 482 924"
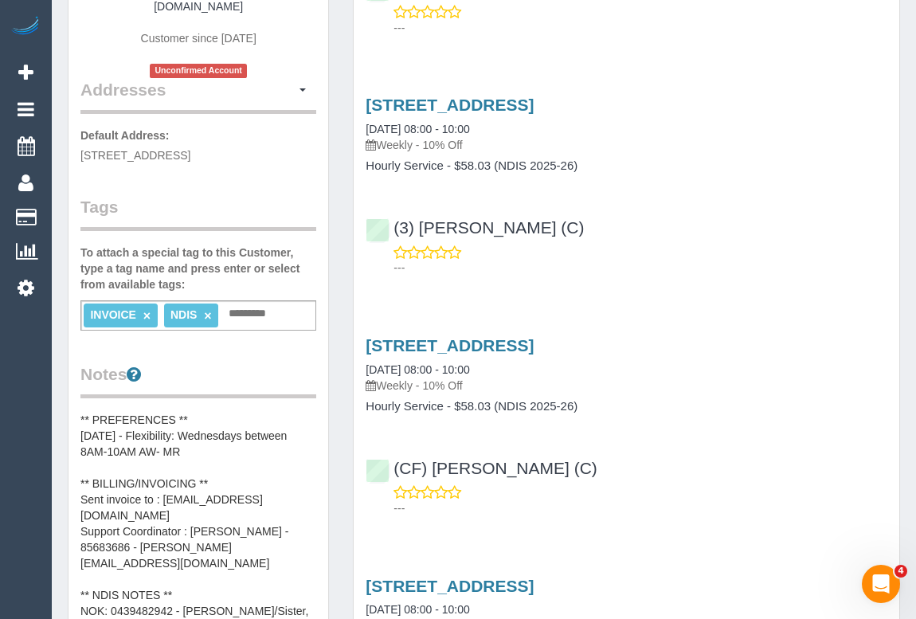
scroll to position [506, 0]
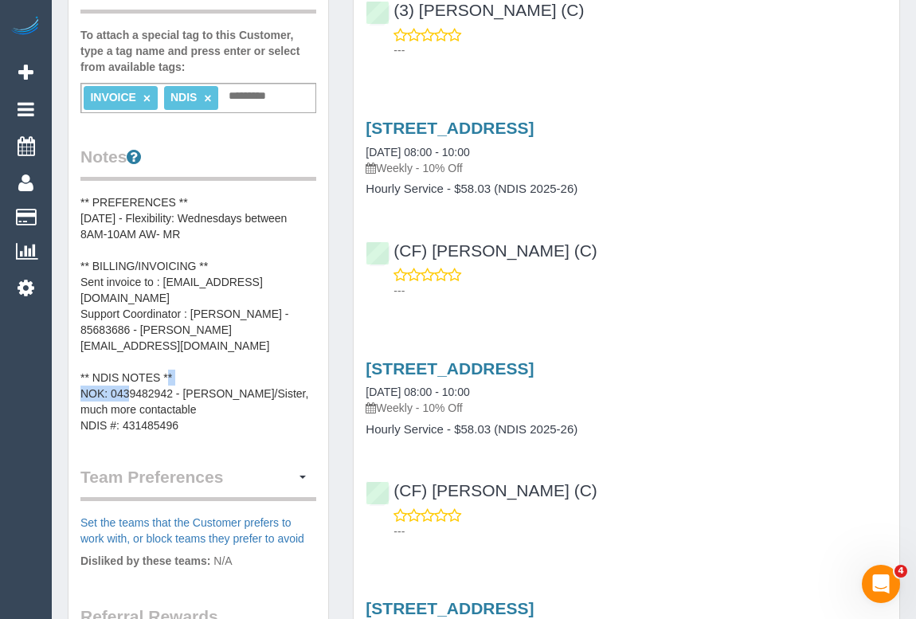
drag, startPoint x: 111, startPoint y: 358, endPoint x: 173, endPoint y: 358, distance: 61.3
click at [173, 358] on pre "** PREFERENCES ** 09/04/2025 - Flexibility: Wednesdays between 8AM-10AM AW- MR …" at bounding box center [198, 313] width 236 height 239
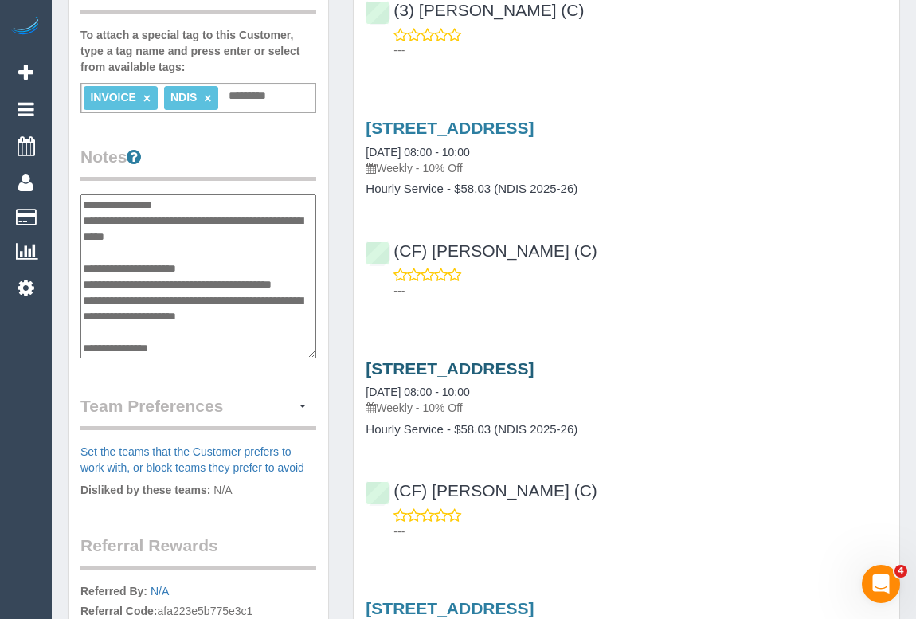
scroll to position [64, 0]
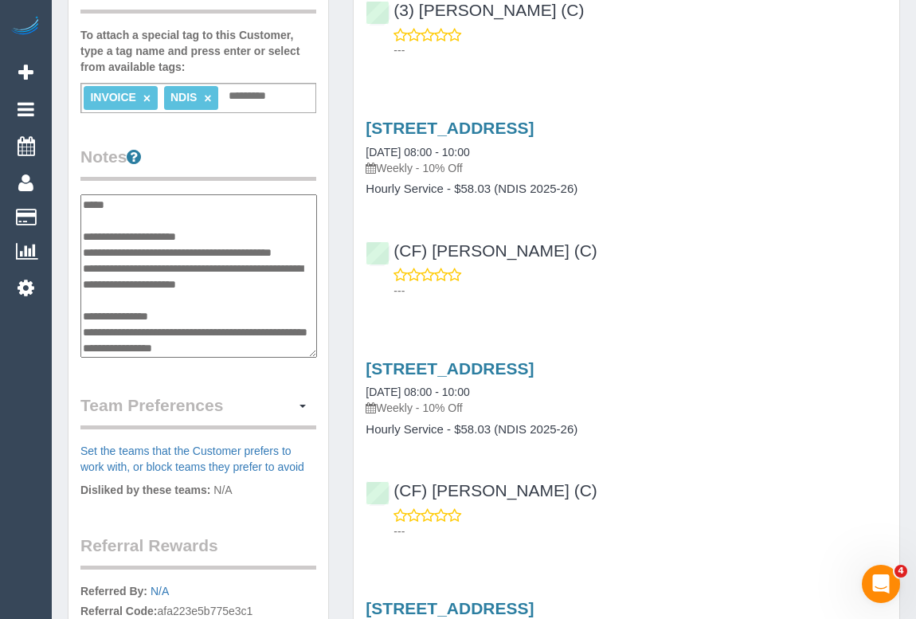
click at [788, 348] on div "23 Moonlight Way, Mickleham, VIC 3064 27/08/2025 08:00 - 10:00 Weekly - 10% Off…" at bounding box center [627, 446] width 546 height 201
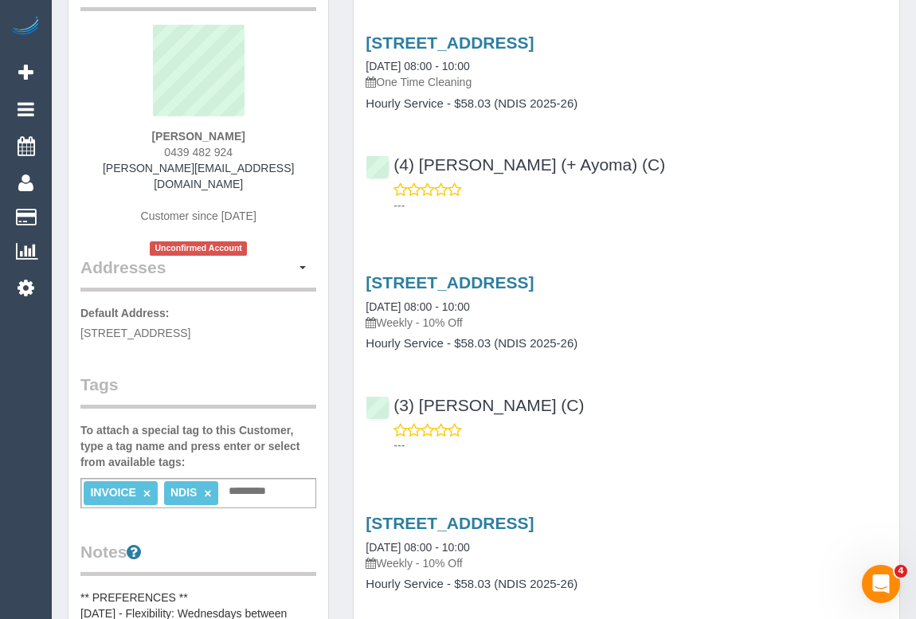
scroll to position [0, 0]
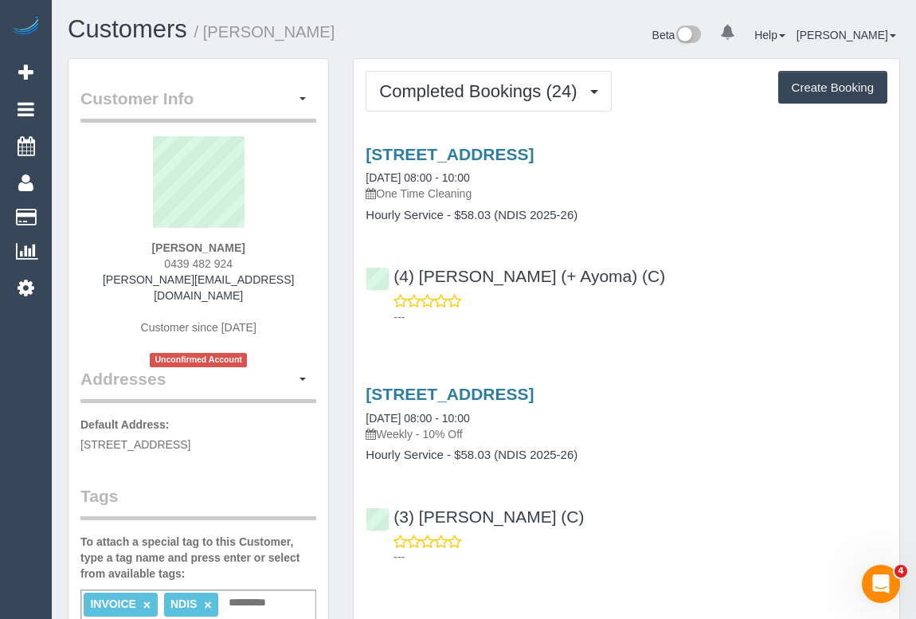
drag, startPoint x: 162, startPoint y: 267, endPoint x: 271, endPoint y: 264, distance: 109.1
click at [271, 264] on div "Jordan Guerra 0439 482 924 tiffany.guerra2011@hotmail.com Customer since 2025 U…" at bounding box center [198, 251] width 236 height 231
copy span "0439 482 924"
click at [708, 311] on p "---" at bounding box center [640, 317] width 494 height 16
click at [722, 263] on div "(4) Nilash (+ Ayoma) (C) ---" at bounding box center [627, 289] width 546 height 72
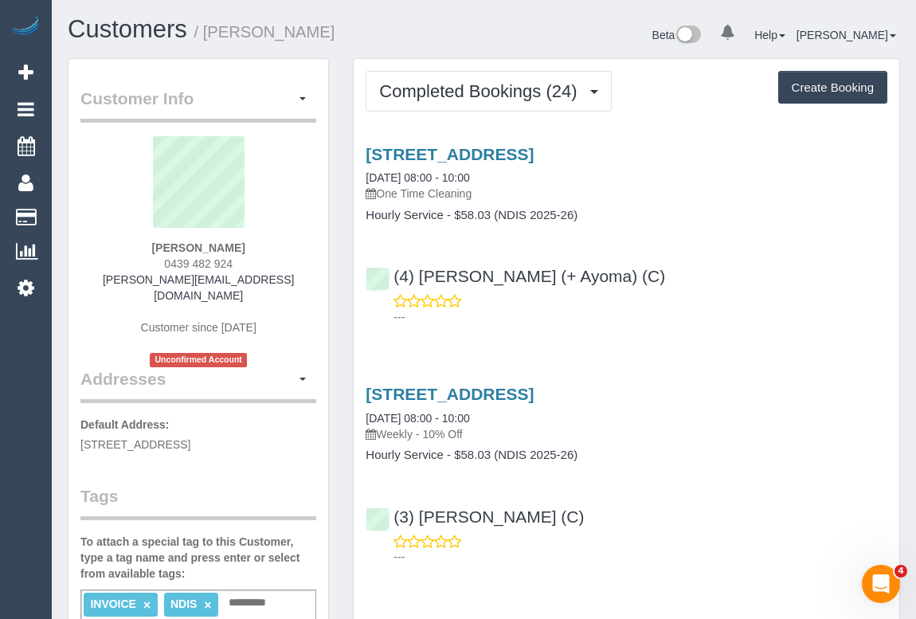
drag, startPoint x: 158, startPoint y: 263, endPoint x: 255, endPoint y: 263, distance: 97.2
click at [255, 263] on div "Jordan Guerra 0439 482 924 tiffany.guerra2011@hotmail.com Customer since 2025 U…" at bounding box center [198, 251] width 236 height 231
click at [738, 320] on p "---" at bounding box center [640, 317] width 494 height 16
click at [764, 288] on div "(4) Nilash (+ Ayoma) (C) ---" at bounding box center [627, 289] width 546 height 72
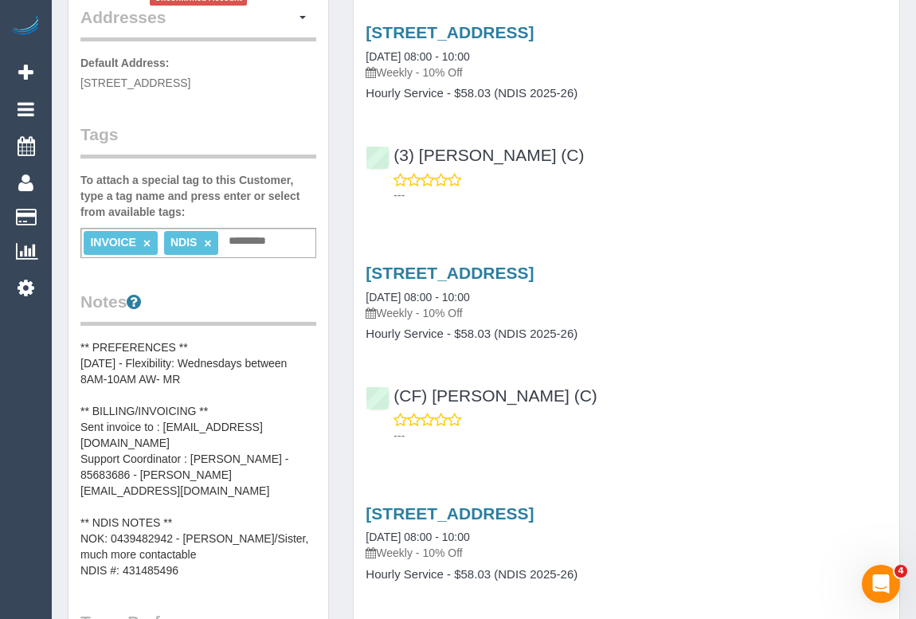
scroll to position [72, 0]
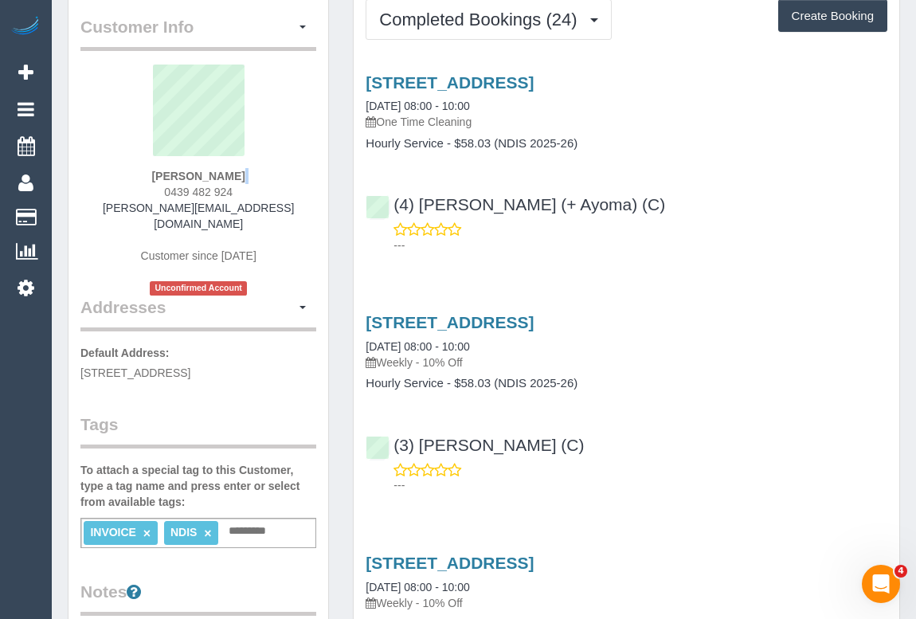
drag, startPoint x: 231, startPoint y: 184, endPoint x: 269, endPoint y: 182, distance: 38.3
click at [269, 182] on div "Jordan Guerra 0439 482 924 tiffany.guerra2011@hotmail.com Customer since 2025 U…" at bounding box center [198, 180] width 236 height 231
copy div
click at [243, 187] on div "Jordan Guerra 0439 482 924 tiffany.guerra2011@hotmail.com Customer since 2025 U…" at bounding box center [198, 180] width 236 height 231
drag, startPoint x: 235, startPoint y: 189, endPoint x: 160, endPoint y: 190, distance: 74.9
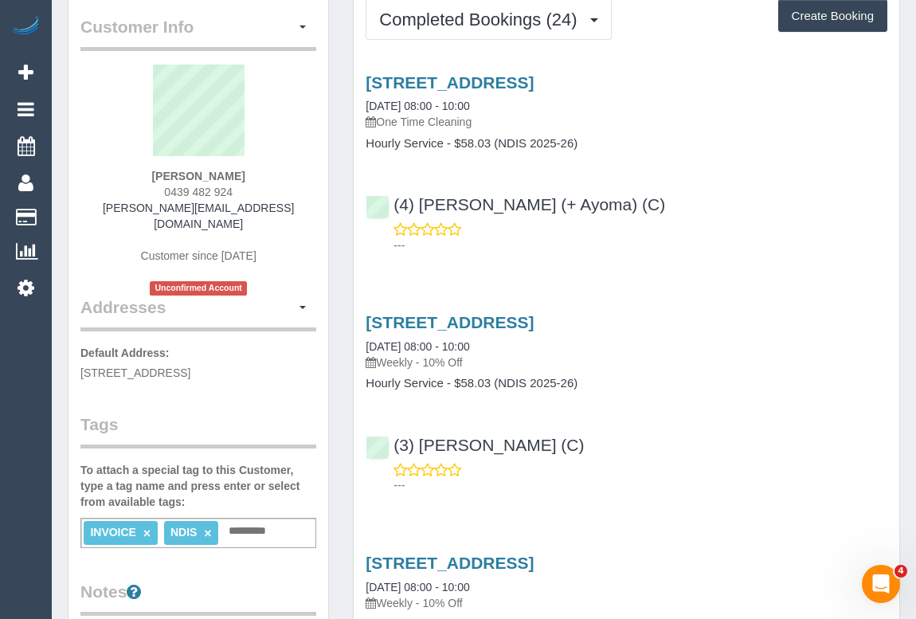
click at [160, 190] on div "Jordan Guerra 0439 482 924 tiffany.guerra2011@hotmail.com Customer since 2025 U…" at bounding box center [198, 180] width 236 height 231
copy span "0439 482 924"
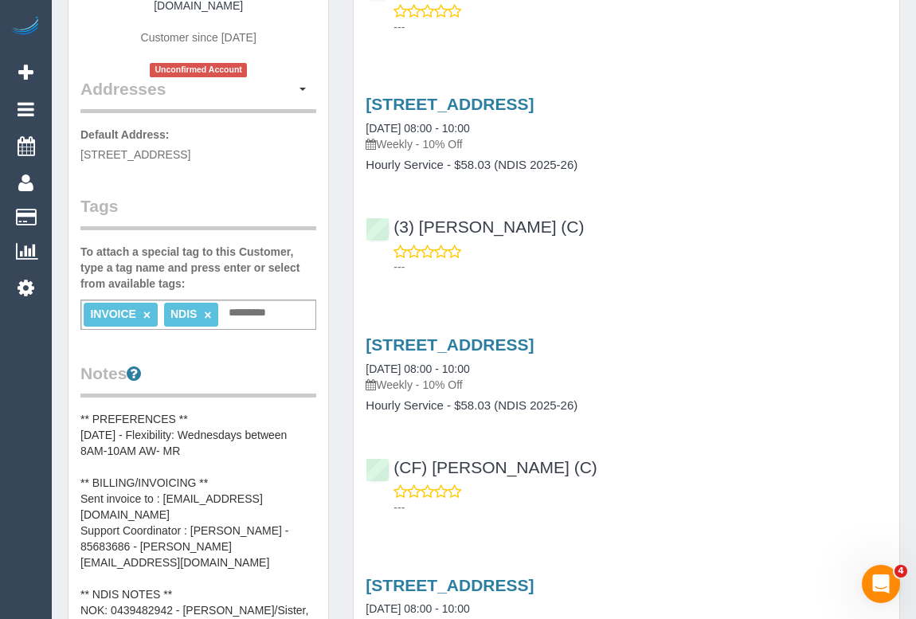
scroll to position [506, 0]
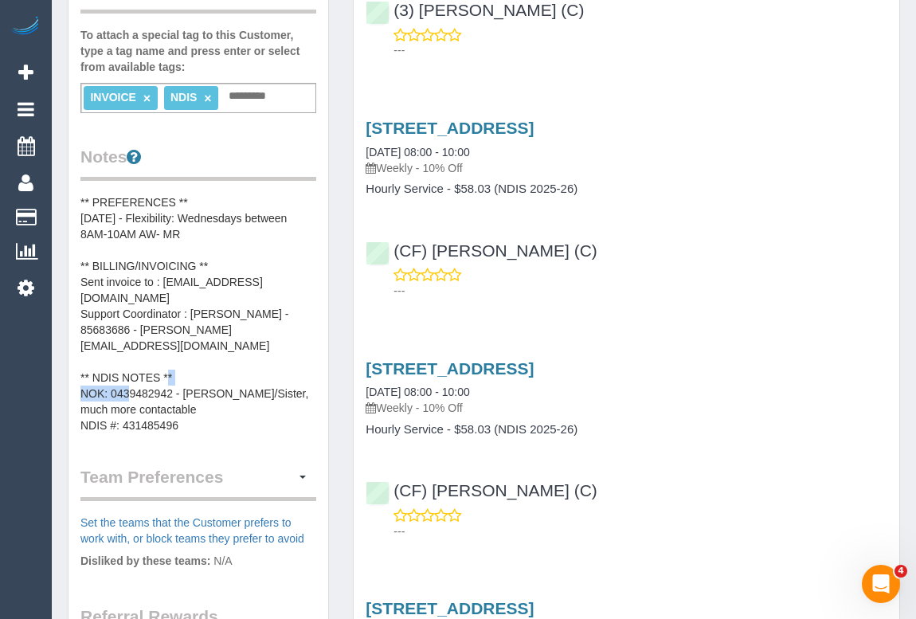
drag, startPoint x: 112, startPoint y: 360, endPoint x: 170, endPoint y: 356, distance: 57.5
click at [170, 356] on pre "** PREFERENCES ** 09/04/2025 - Flexibility: Wednesdays between 8AM-10AM AW- MR …" at bounding box center [198, 313] width 236 height 239
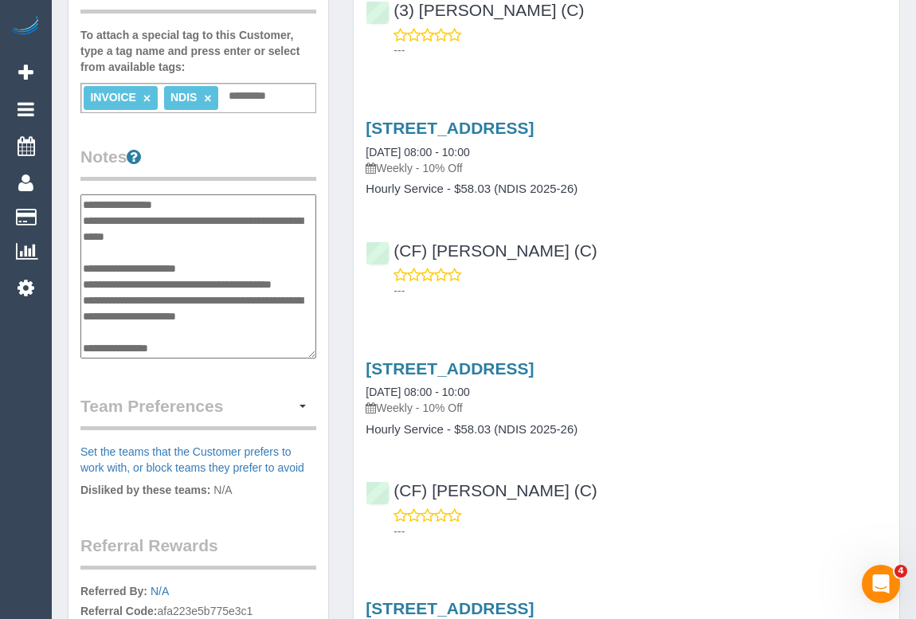
scroll to position [64, 0]
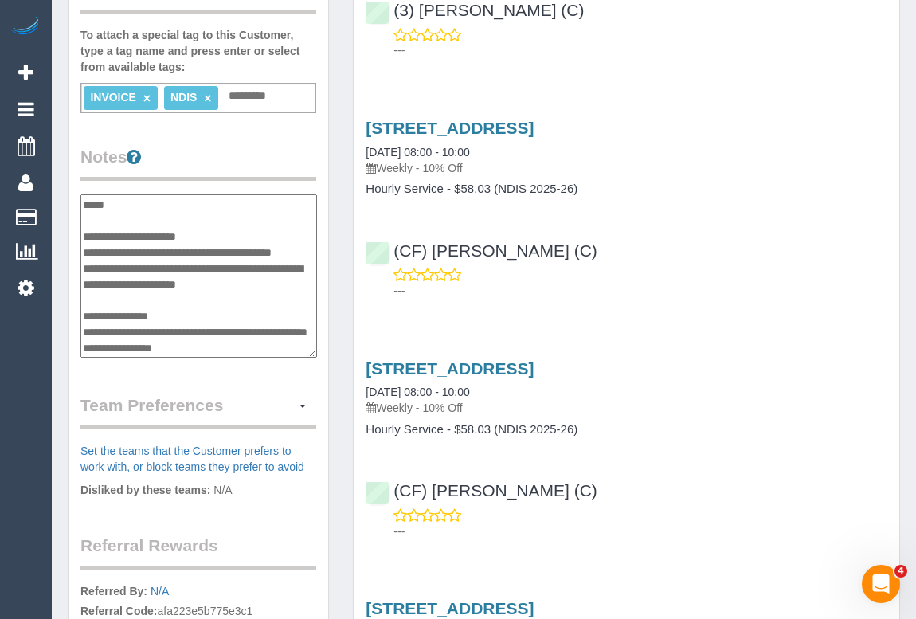
drag, startPoint x: 186, startPoint y: 299, endPoint x: 218, endPoint y: 299, distance: 31.9
click at [218, 299] on textarea "**********" at bounding box center [198, 276] width 237 height 164
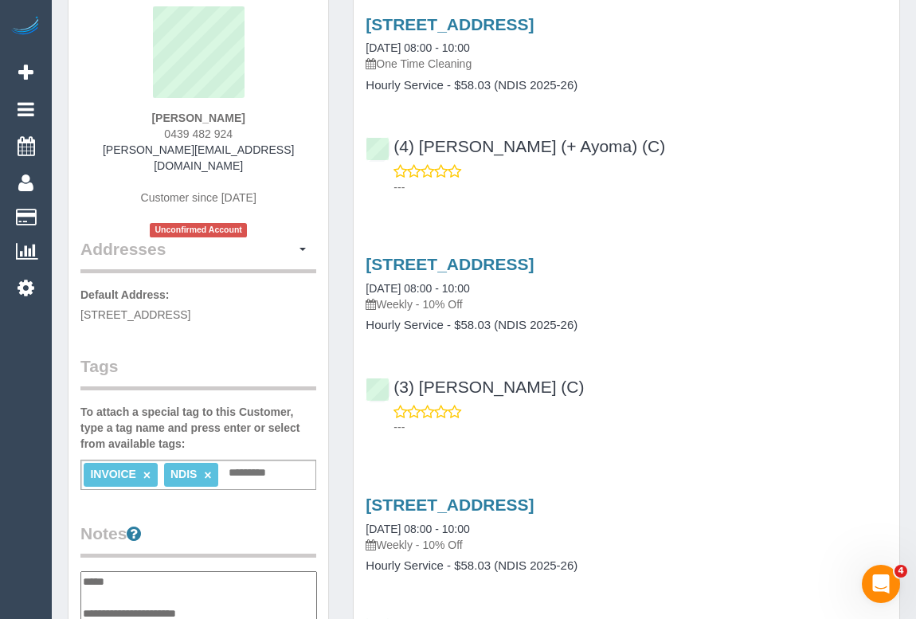
scroll to position [0, 0]
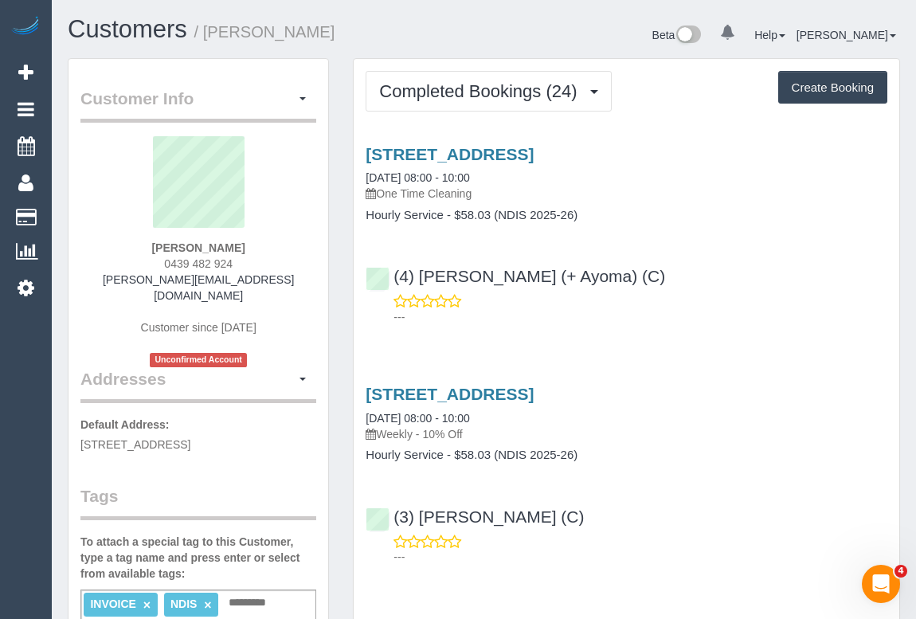
drag, startPoint x: 162, startPoint y: 245, endPoint x: 252, endPoint y: 247, distance: 90.8
click at [252, 247] on div "Jordan Guerra 0439 482 924 tiffany.guerra2011@hotmail.com Customer since 2025 U…" at bounding box center [198, 251] width 236 height 231
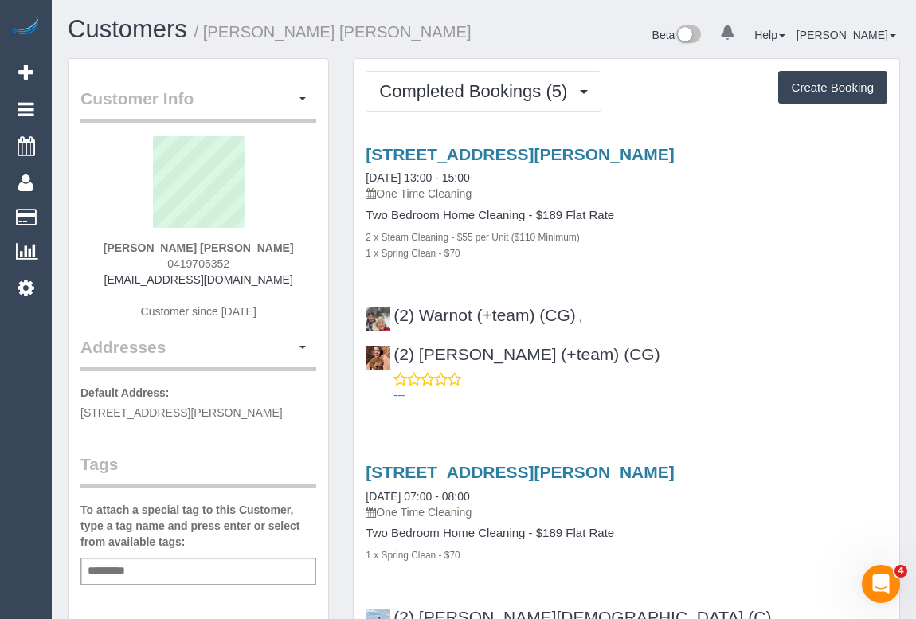
drag, startPoint x: 130, startPoint y: 283, endPoint x: 268, endPoint y: 283, distance: 137.8
click at [268, 283] on div "[PERSON_NAME] [PERSON_NAME] 0419705352 [EMAIL_ADDRESS][DOMAIN_NAME] Customer si…" at bounding box center [198, 235] width 236 height 199
copy link "[EMAIL_ADDRESS][DOMAIN_NAME]"
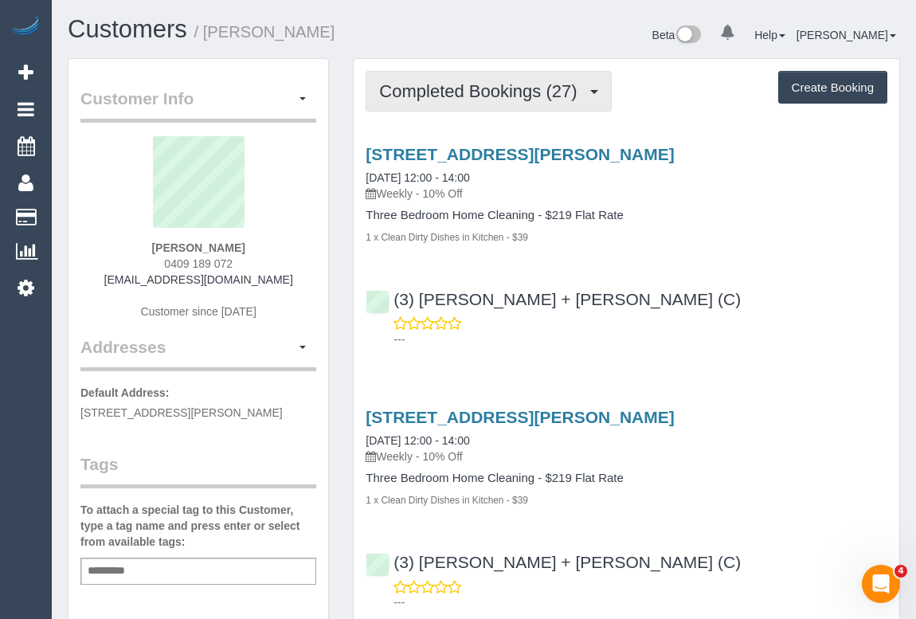
click at [451, 96] on span "Completed Bookings (27)" at bounding box center [481, 91] width 205 height 20
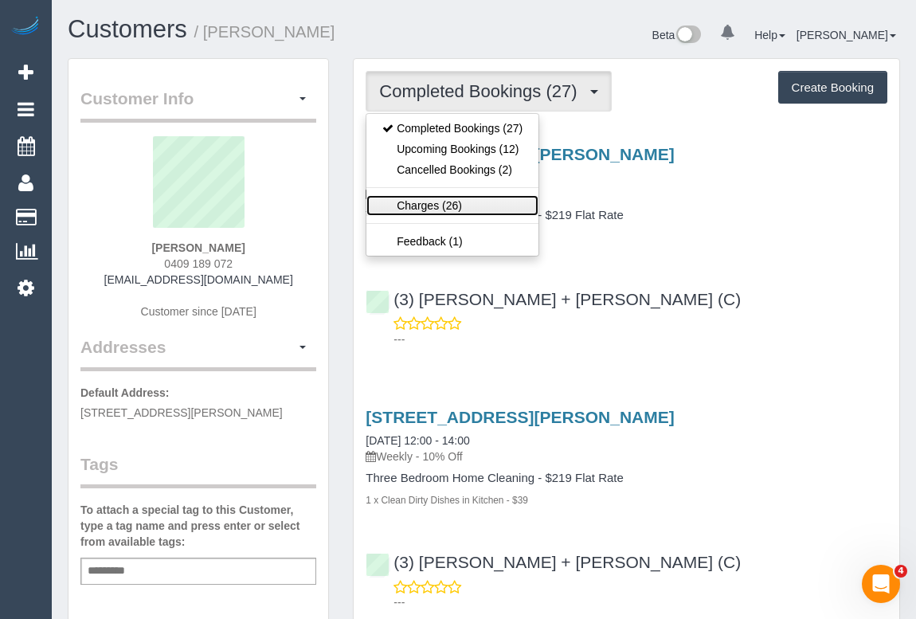
click at [416, 205] on link "Charges (26)" at bounding box center [452, 205] width 172 height 21
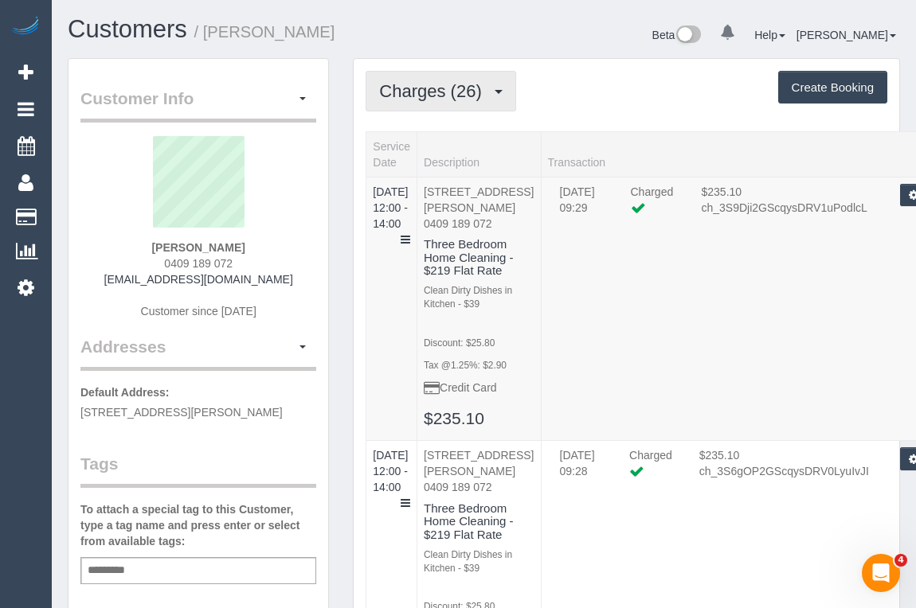
click at [420, 88] on span "Charges (26)" at bounding box center [434, 91] width 110 height 20
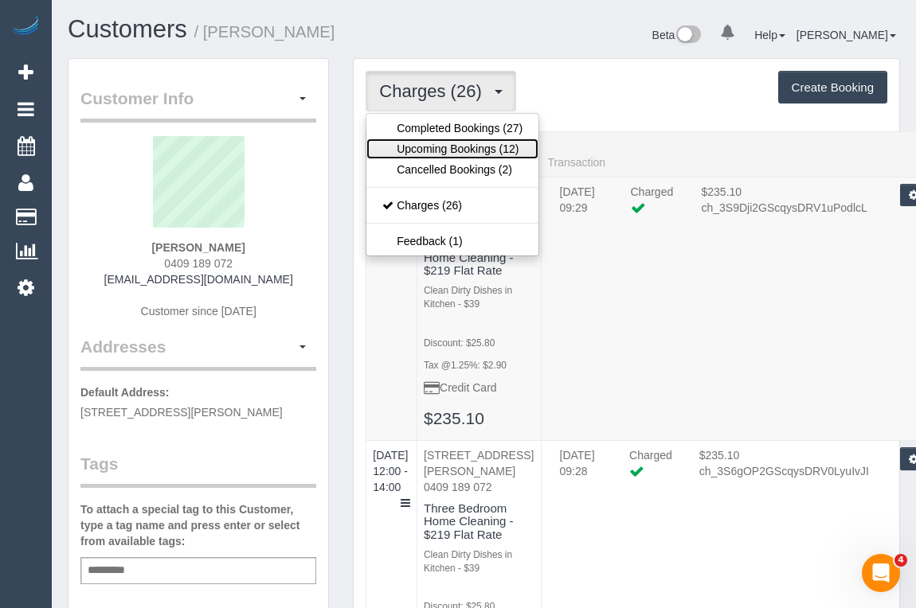
click at [438, 147] on link "Upcoming Bookings (12)" at bounding box center [452, 149] width 172 height 21
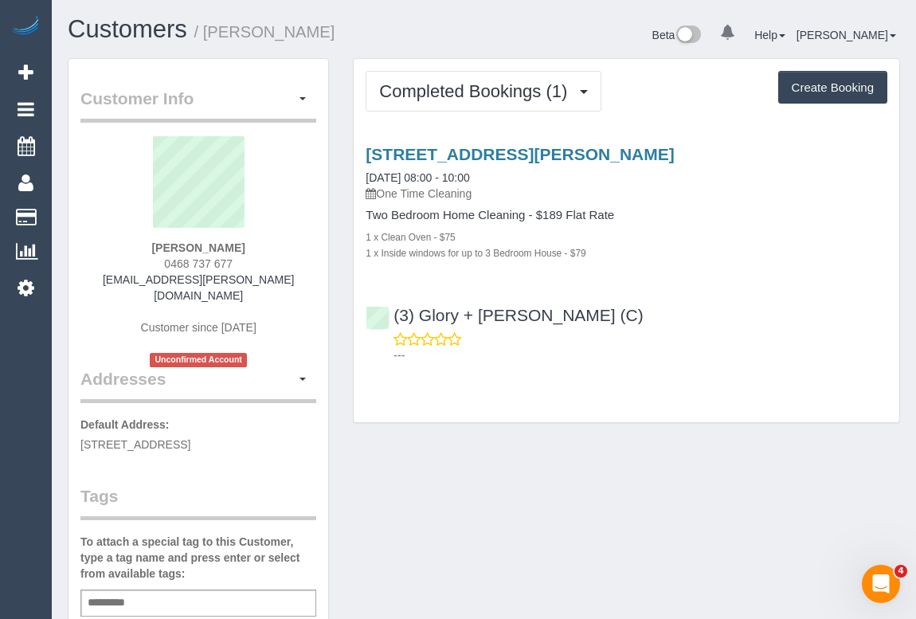
drag, startPoint x: 159, startPoint y: 261, endPoint x: 234, endPoint y: 258, distance: 74.9
click at [234, 258] on div "Thiago Silva 0468 737 677 thiago.lilla.silva@gmail.com Customer since 2025 Unco…" at bounding box center [198, 251] width 236 height 231
copy span "0468 737 677"
drag, startPoint x: 119, startPoint y: 280, endPoint x: 329, endPoint y: 279, distance: 209.4
click at [329, 279] on div "Customer Info Edit Contact Info Send Message Email Preferences Special Sales Ta…" at bounding box center [198, 607] width 285 height 1099
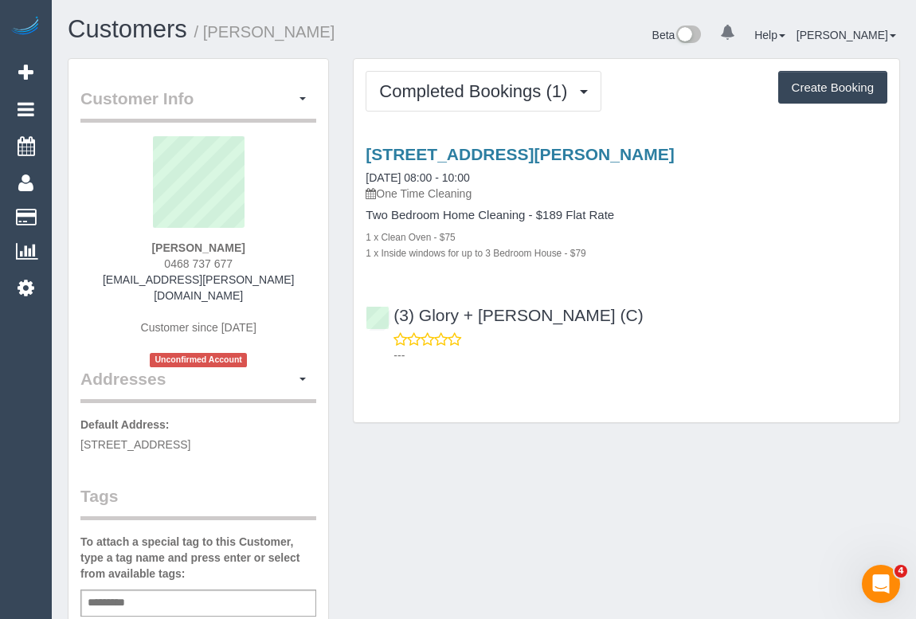
copy div "thiago.lilla.silva@gmail.com Customer since 2025 Unconfirmed Account Addresses"
click at [109, 286] on div "Thiago Silva 0468 737 677 thiago.lilla.silva@gmail.com Customer since 2025 Unco…" at bounding box center [198, 251] width 236 height 231
drag, startPoint x: 135, startPoint y: 284, endPoint x: 278, endPoint y: 281, distance: 142.6
click at [278, 281] on div "Thiago Silva 0468 737 677 thiago.lilla.silva@gmail.com Customer since 2025 Unco…" at bounding box center [198, 251] width 236 height 231
copy link "thiago.lilla.silva@gmail.com"
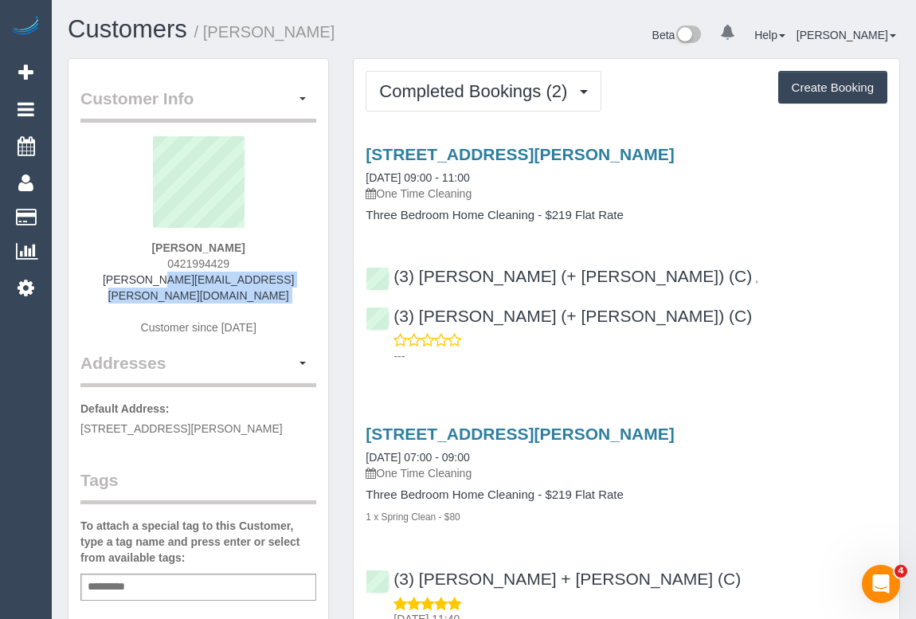
drag, startPoint x: 132, startPoint y: 279, endPoint x: 287, endPoint y: 287, distance: 155.5
click at [287, 287] on div "[PERSON_NAME] 0421994429 [PERSON_NAME][EMAIL_ADDRESS][PERSON_NAME][DOMAIN_NAME]…" at bounding box center [198, 243] width 236 height 215
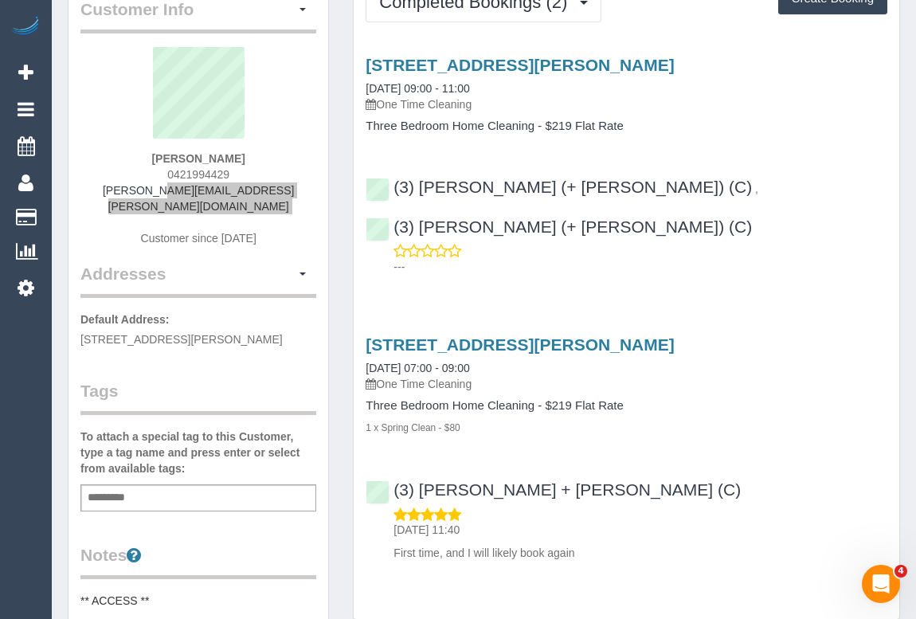
scroll to position [217, 0]
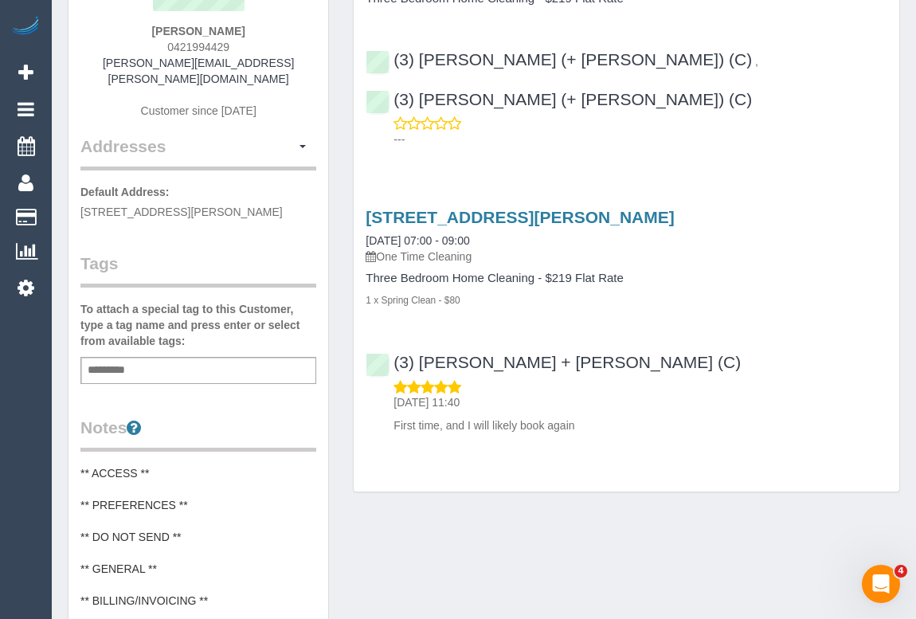
click at [169, 357] on div "Add a tag" at bounding box center [198, 370] width 236 height 27
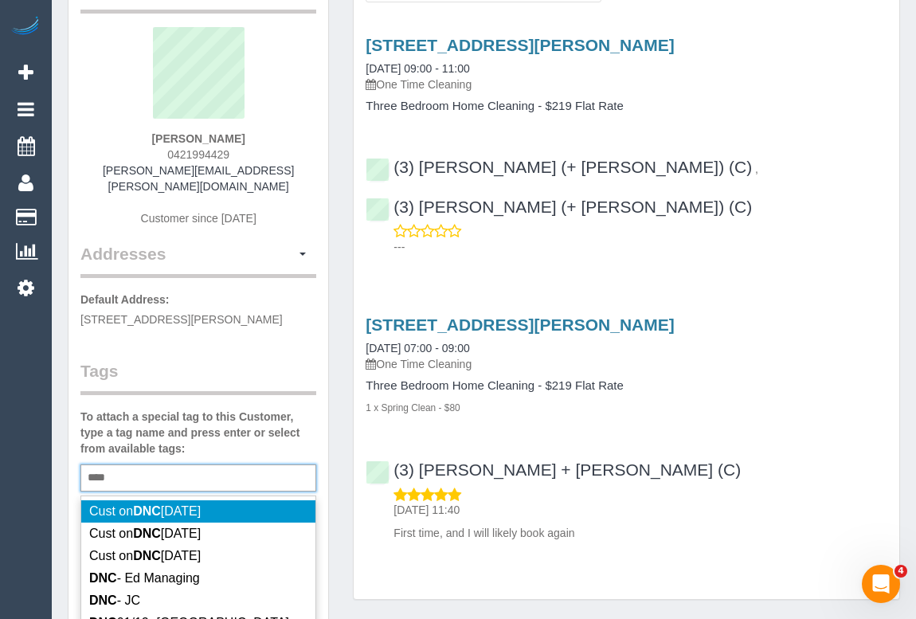
scroll to position [144, 0]
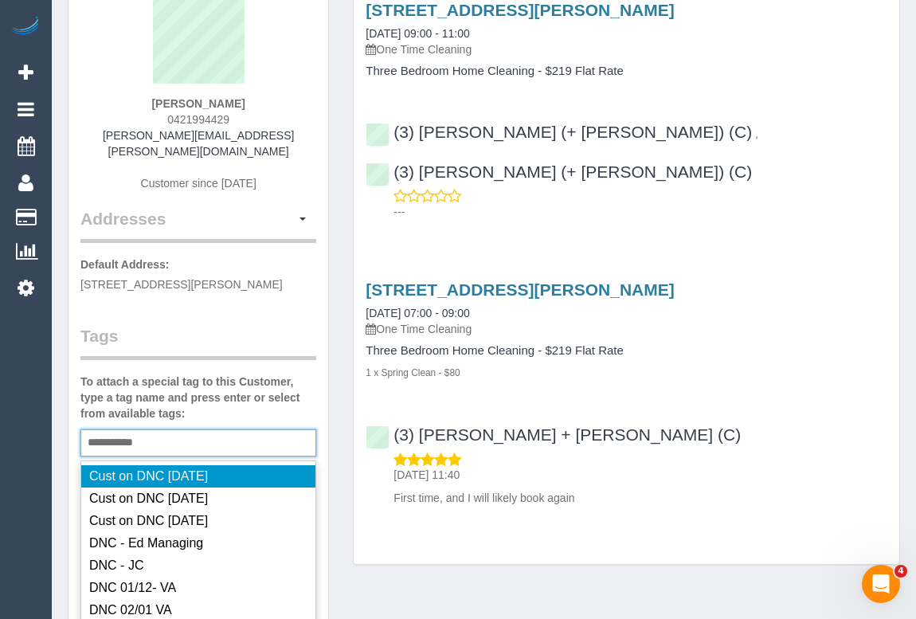
type input "**********"
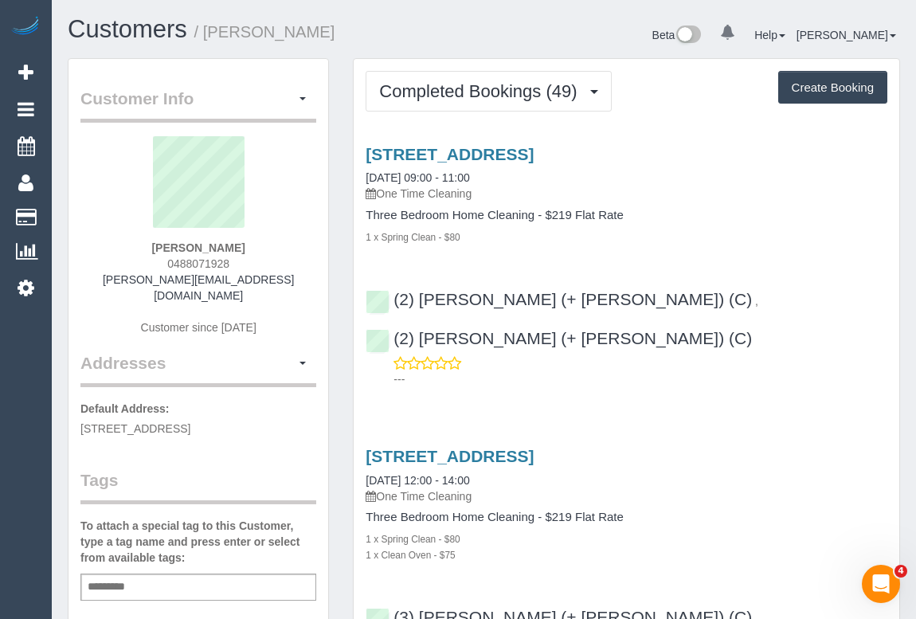
click at [154, 261] on div "[PERSON_NAME] 0488071928 [PERSON_NAME][EMAIL_ADDRESS][DOMAIN_NAME] Customer sin…" at bounding box center [198, 243] width 236 height 215
drag, startPoint x: 104, startPoint y: 279, endPoint x: 306, endPoint y: 285, distance: 201.6
click at [306, 285] on div "[PERSON_NAME] 0488071928 [PERSON_NAME][EMAIL_ADDRESS][DOMAIN_NAME] Customer sin…" at bounding box center [198, 243] width 236 height 215
copy link "[PERSON_NAME][EMAIL_ADDRESS][DOMAIN_NAME]"
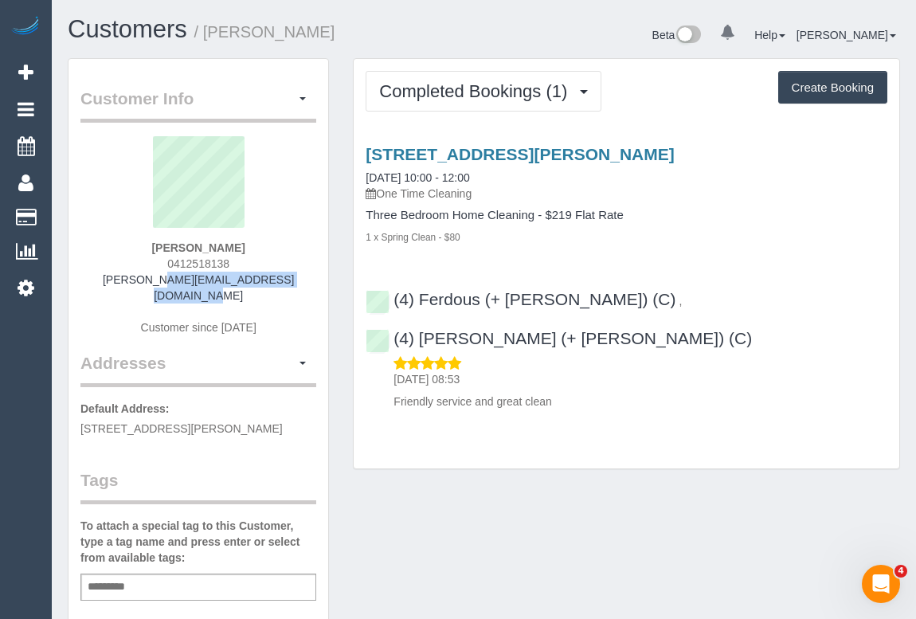
drag, startPoint x: 104, startPoint y: 280, endPoint x: 306, endPoint y: 282, distance: 202.3
click at [306, 282] on div "[PERSON_NAME] 0412518138 [PERSON_NAME][EMAIL_ADDRESS][DOMAIN_NAME] Customer sin…" at bounding box center [198, 243] width 236 height 215
copy link "[PERSON_NAME][EMAIL_ADDRESS][DOMAIN_NAME]"
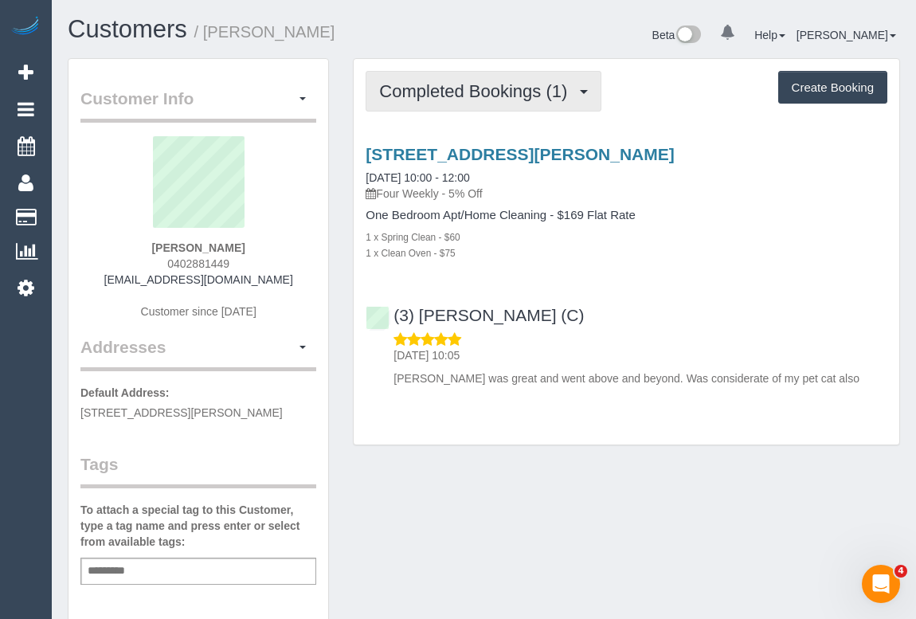
click at [502, 99] on span "Completed Bookings (1)" at bounding box center [477, 91] width 196 height 20
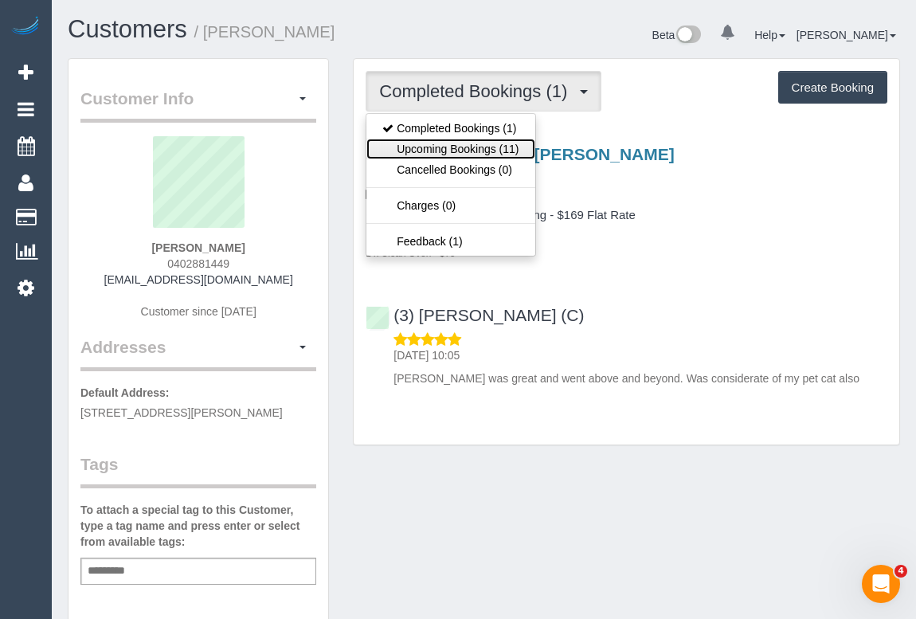
click at [475, 147] on link "Upcoming Bookings (11)" at bounding box center [450, 149] width 168 height 21
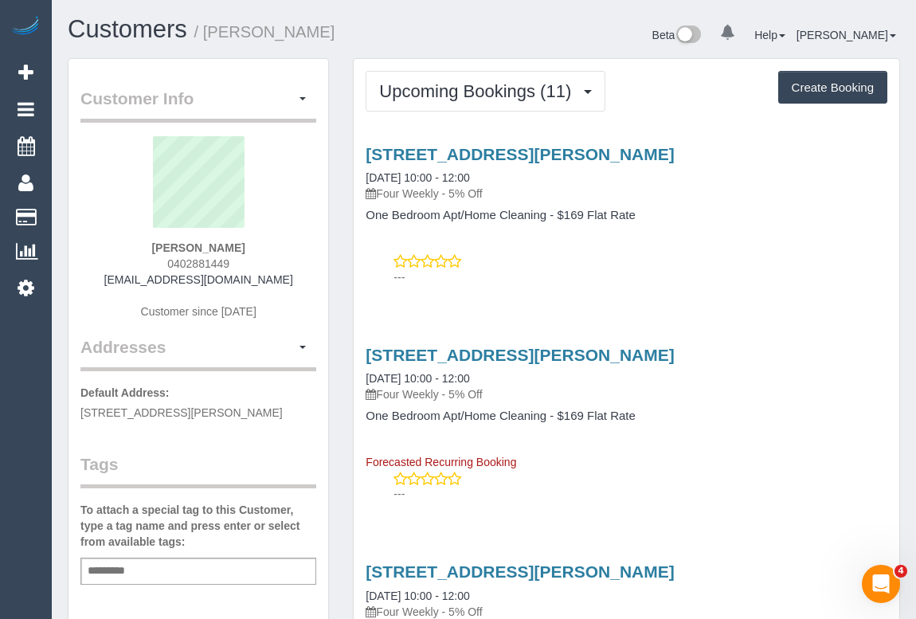
click at [698, 290] on div "[STREET_ADDRESS][PERSON_NAME] [DATE] 10:00 - 12:00 Four Weekly - 5% Off One Bed…" at bounding box center [627, 211] width 546 height 161
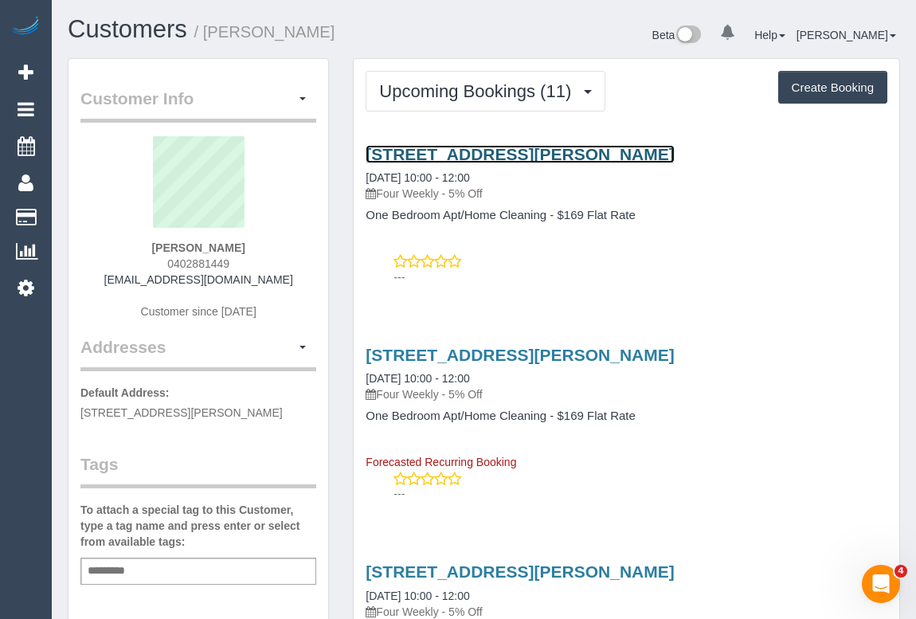
click at [508, 154] on link "[STREET_ADDRESS][PERSON_NAME]" at bounding box center [520, 154] width 308 height 18
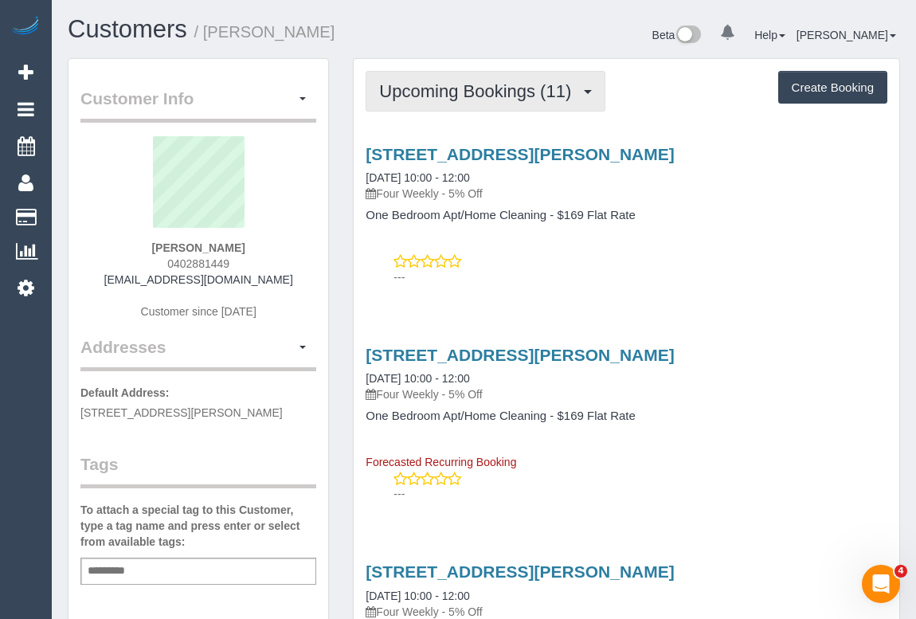
click at [432, 89] on span "Upcoming Bookings (11)" at bounding box center [479, 91] width 200 height 20
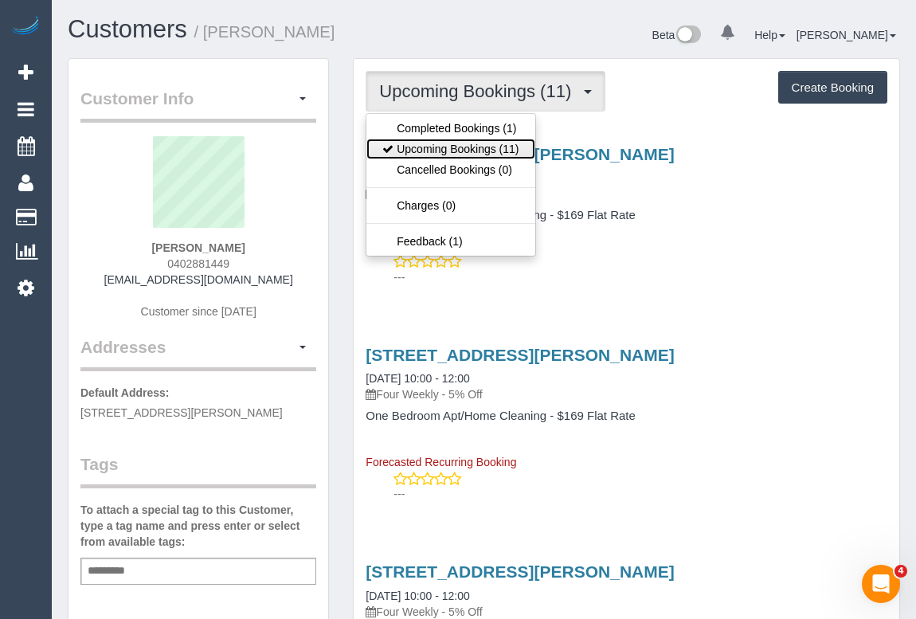
click at [445, 147] on link "Upcoming Bookings (11)" at bounding box center [450, 149] width 168 height 21
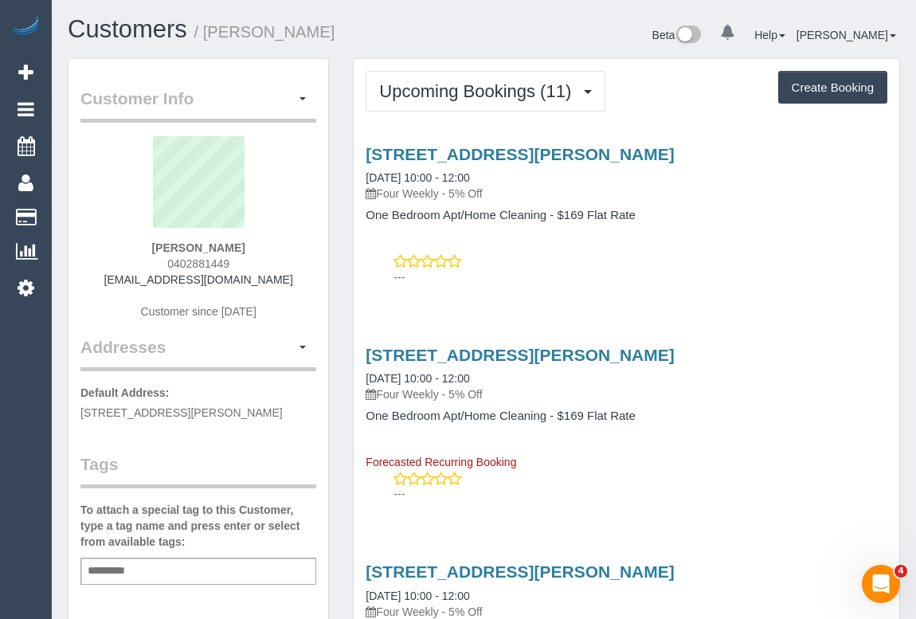
click at [704, 279] on p "---" at bounding box center [640, 277] width 494 height 16
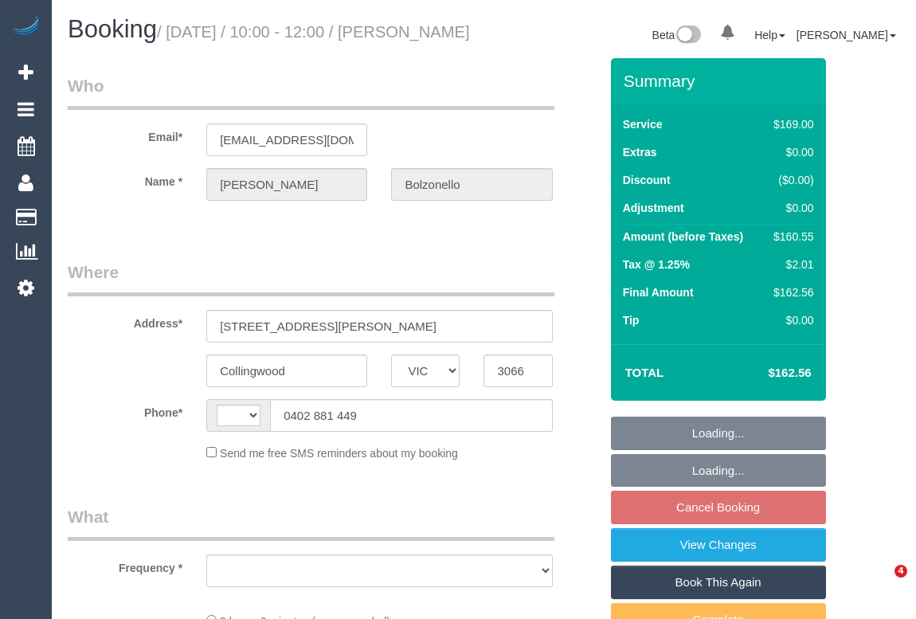
select select "VIC"
select select "number:29"
select select "number:14"
select select "number:18"
select select "number:22"
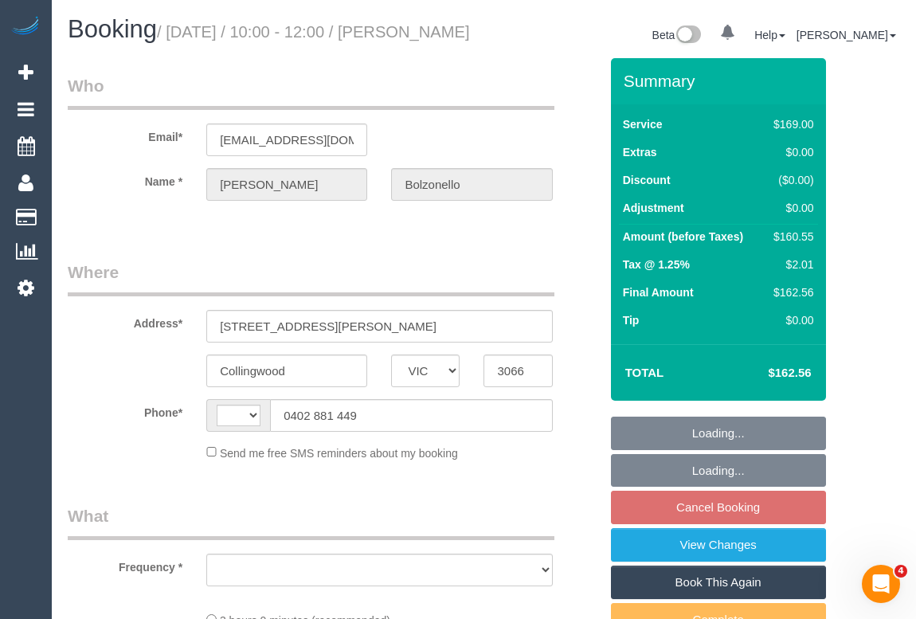
select select "number:34"
select select "number:12"
select select "string:AU"
select select "string:stripe-pm_1S7WbR2GScqysDRVBGV8AdNI"
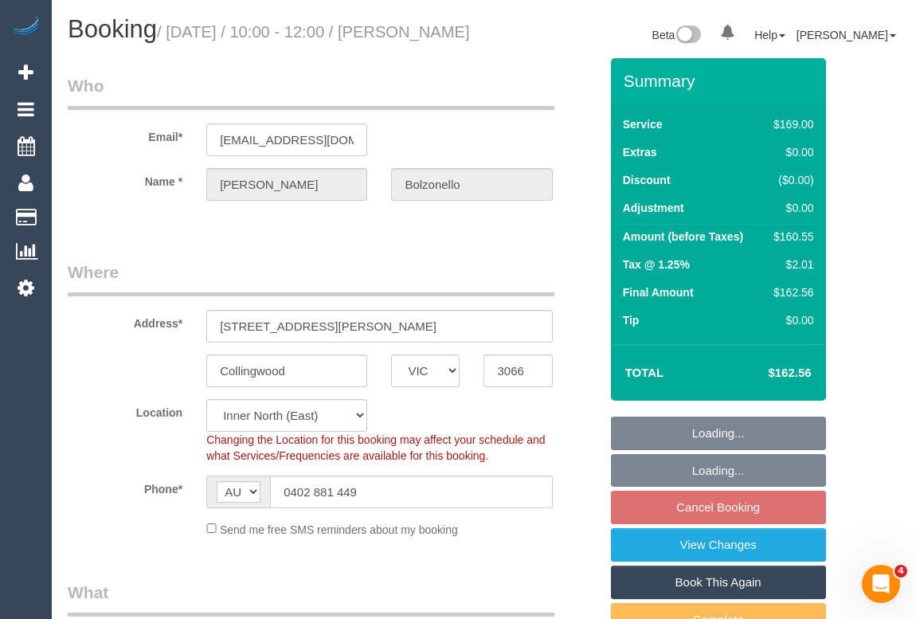
select select "object:1592"
select select "spot3"
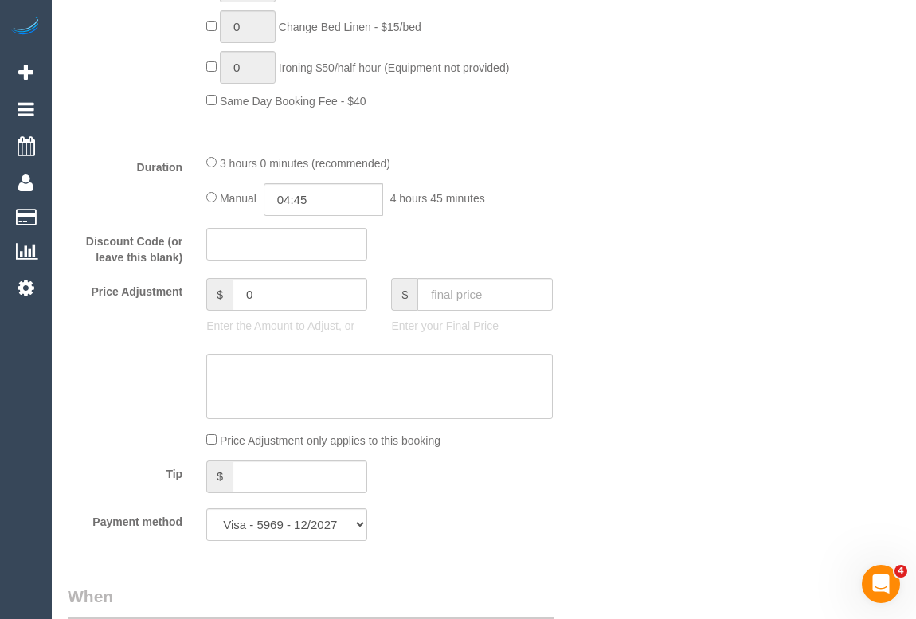
scroll to position [1230, 0]
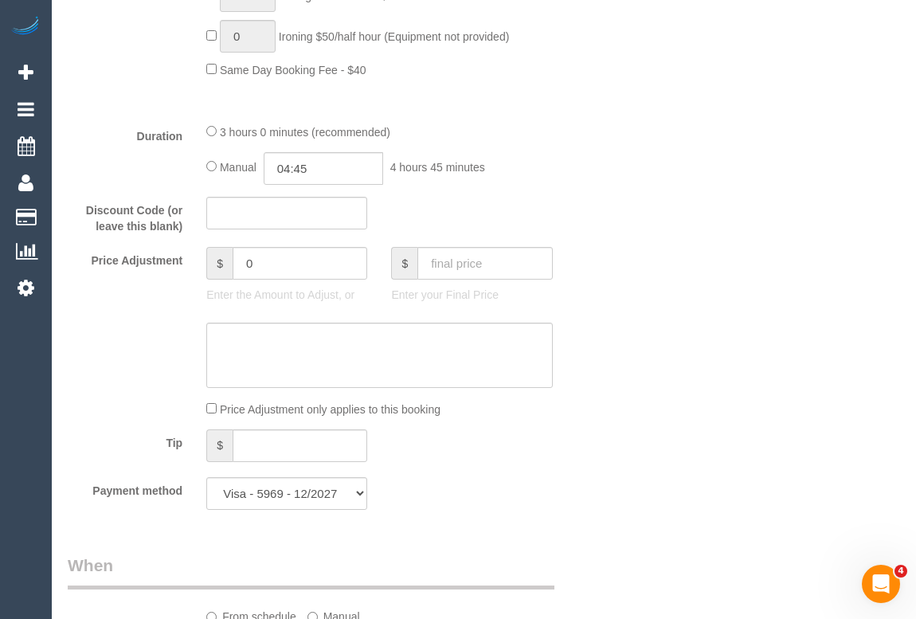
click at [585, 388] on div at bounding box center [333, 355] width 555 height 65
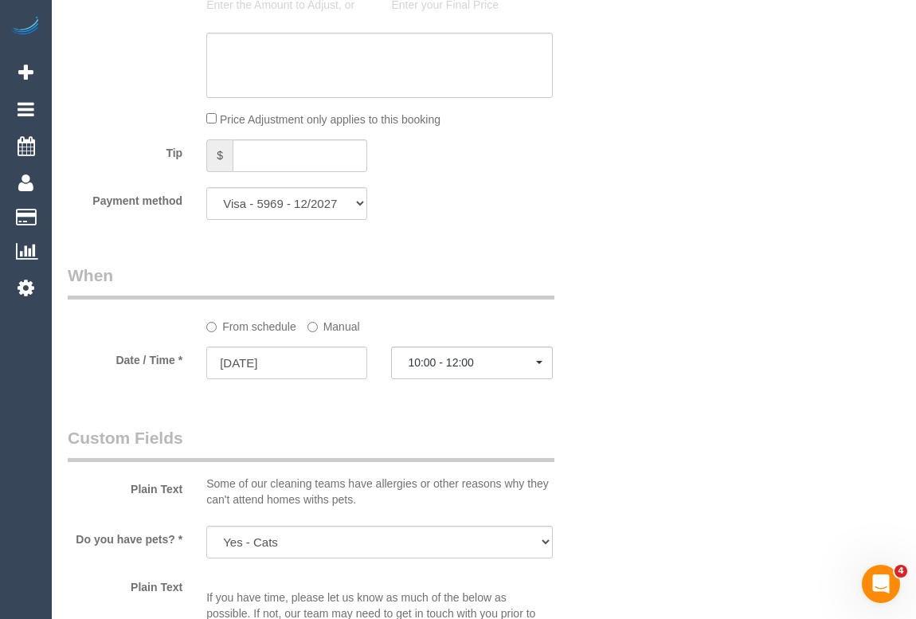
scroll to position [1737, 0]
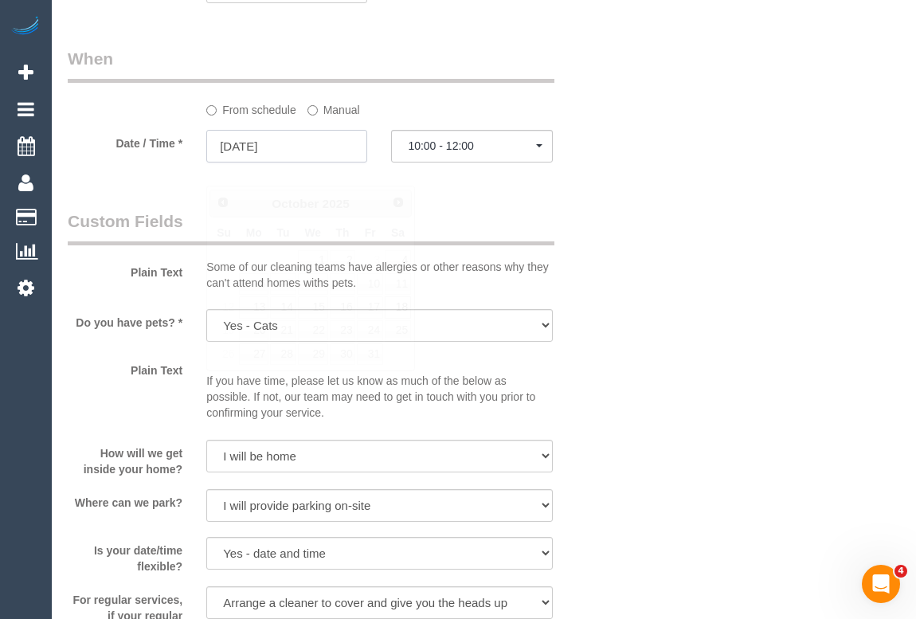
click at [270, 162] on input "18/10/2025" at bounding box center [286, 146] width 161 height 33
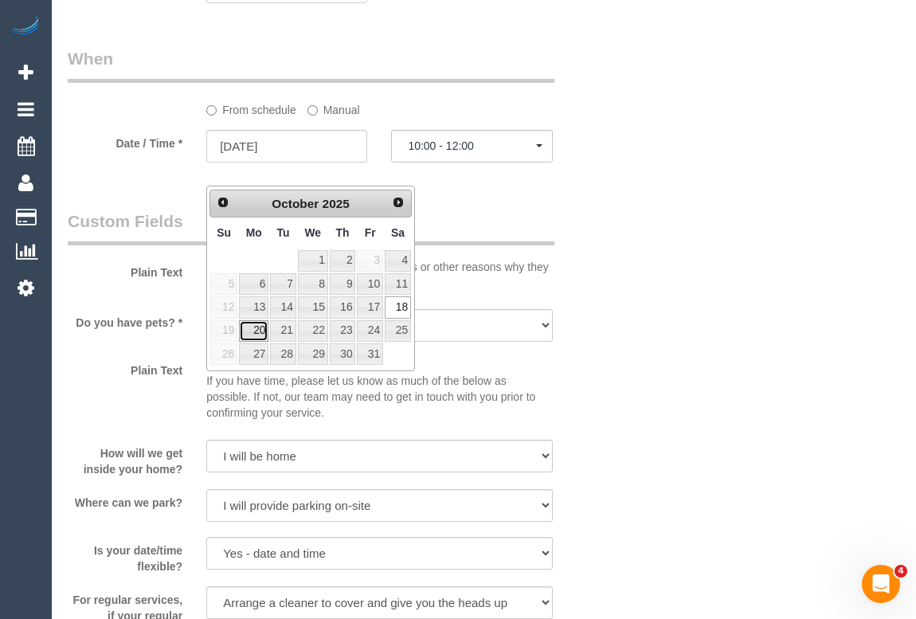
click at [255, 332] on link "20" at bounding box center [253, 331] width 29 height 22
type input "20/10/2025"
click at [255, 332] on link "20" at bounding box center [253, 331] width 29 height 22
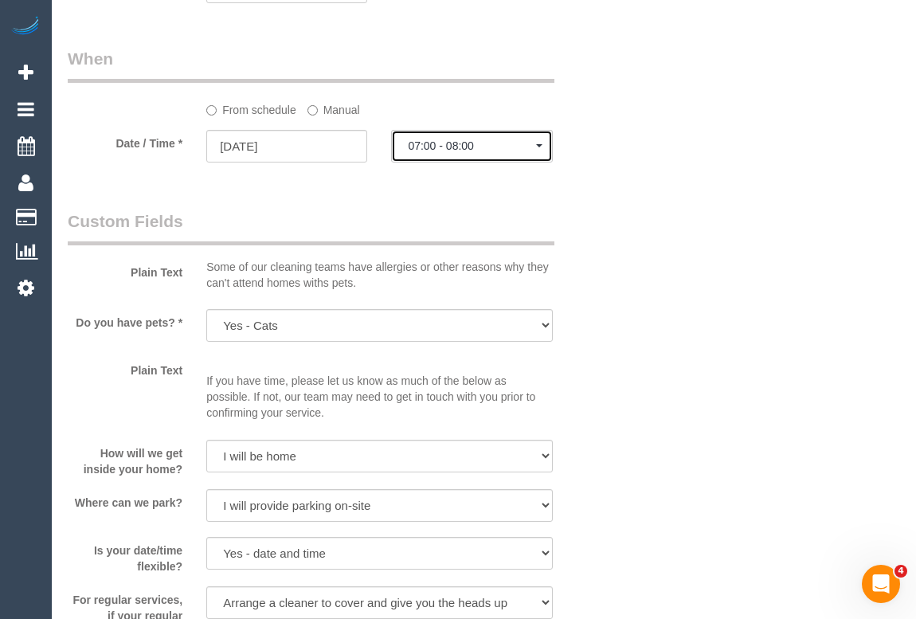
click at [452, 152] on span "07:00 - 08:00" at bounding box center [471, 145] width 127 height 13
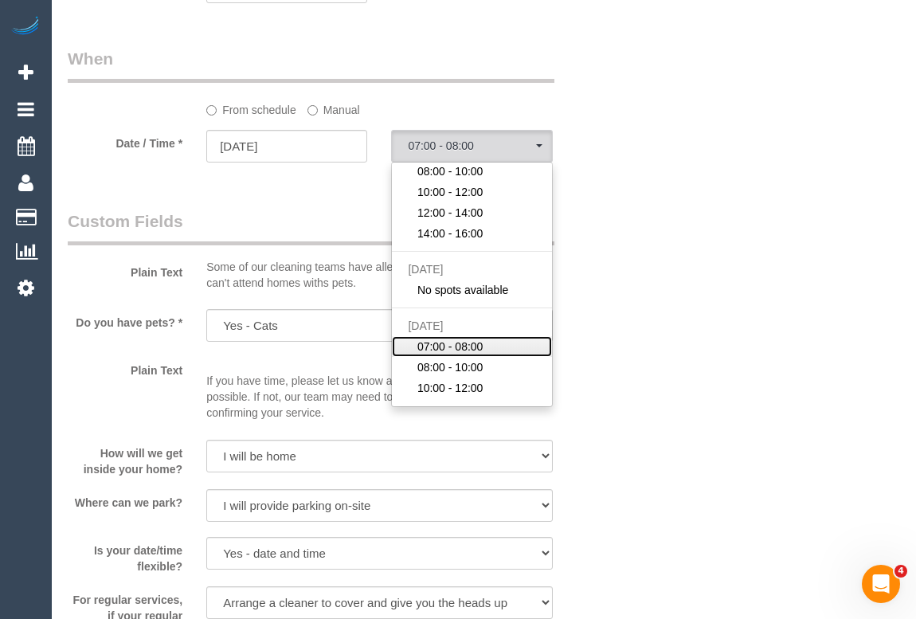
scroll to position [72, 0]
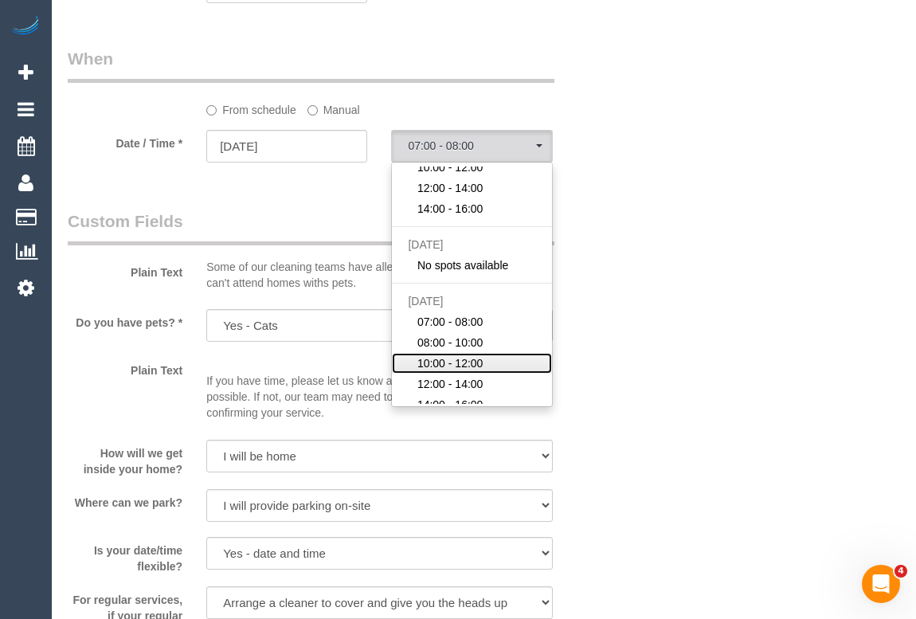
click at [446, 371] on span "10:00 - 12:00" at bounding box center [450, 363] width 66 height 16
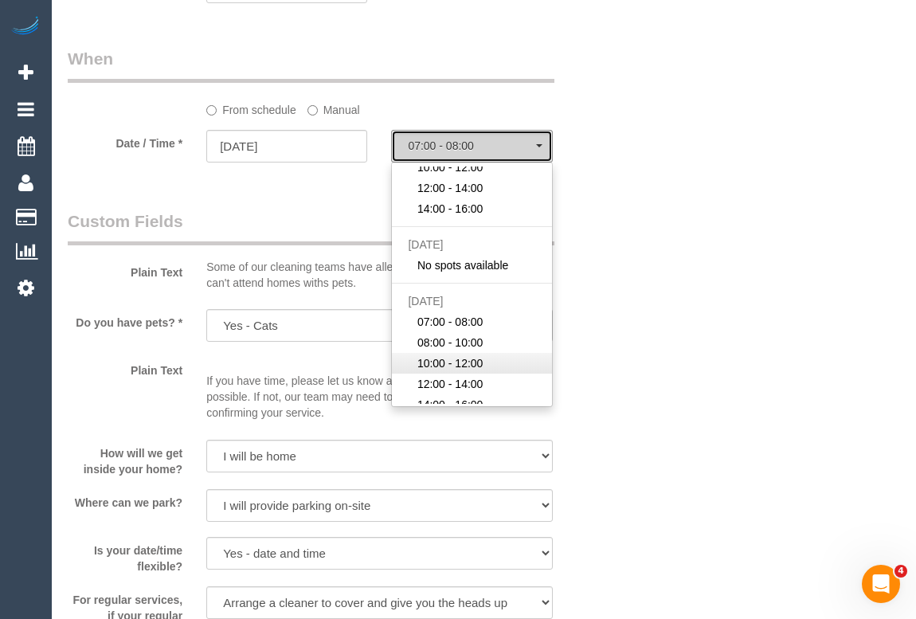
select select "spot9"
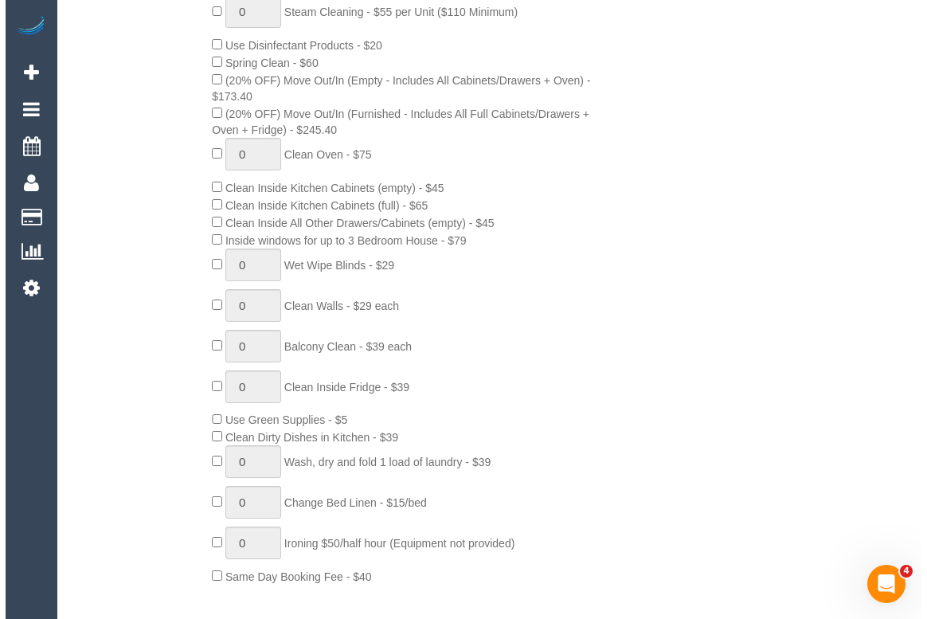
scroll to position [434, 0]
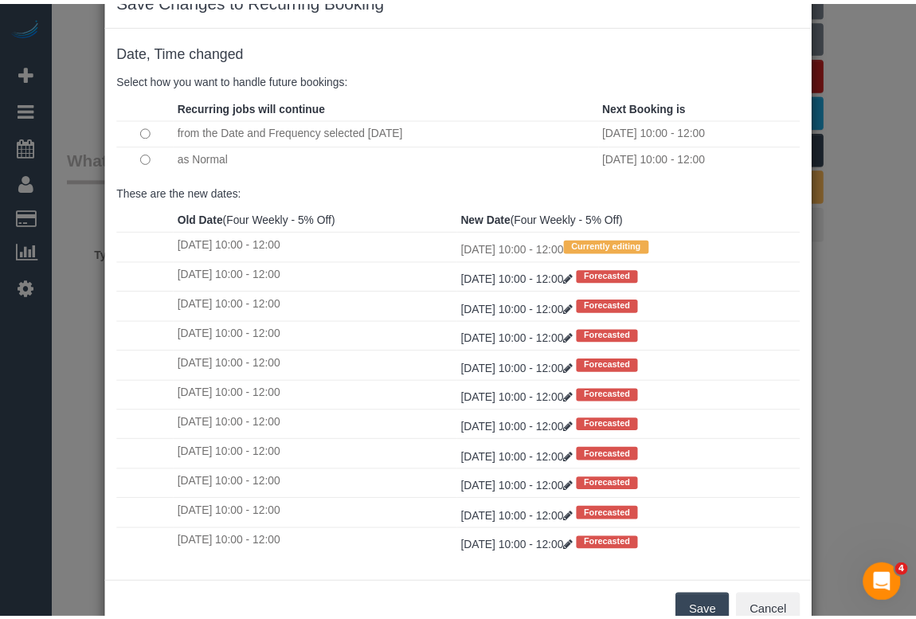
scroll to position [94, 0]
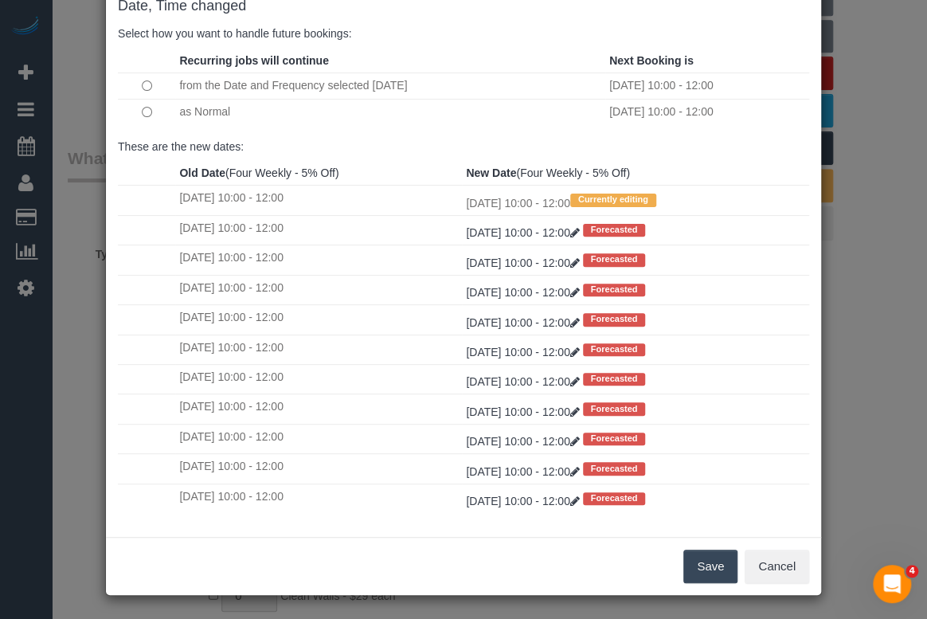
click at [705, 569] on button "Save" at bounding box center [710, 566] width 54 height 33
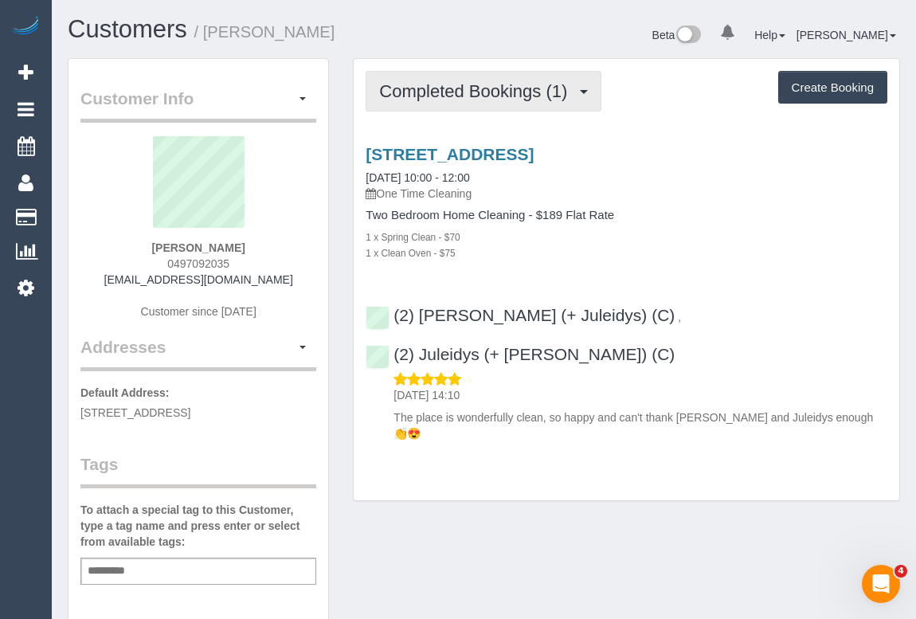
click at [503, 84] on span "Completed Bookings (1)" at bounding box center [477, 91] width 196 height 20
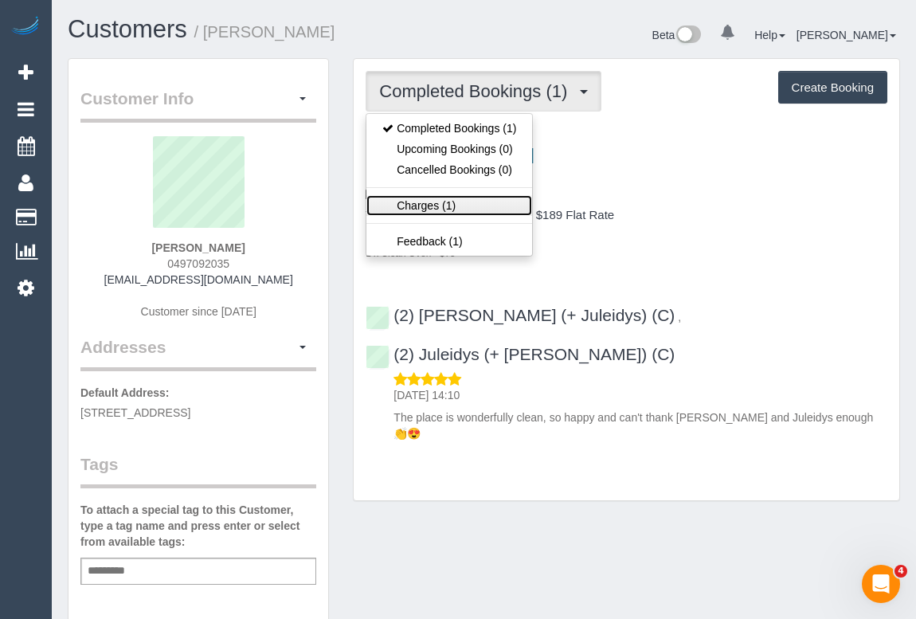
click at [398, 202] on link "Charges (1)" at bounding box center [449, 205] width 166 height 21
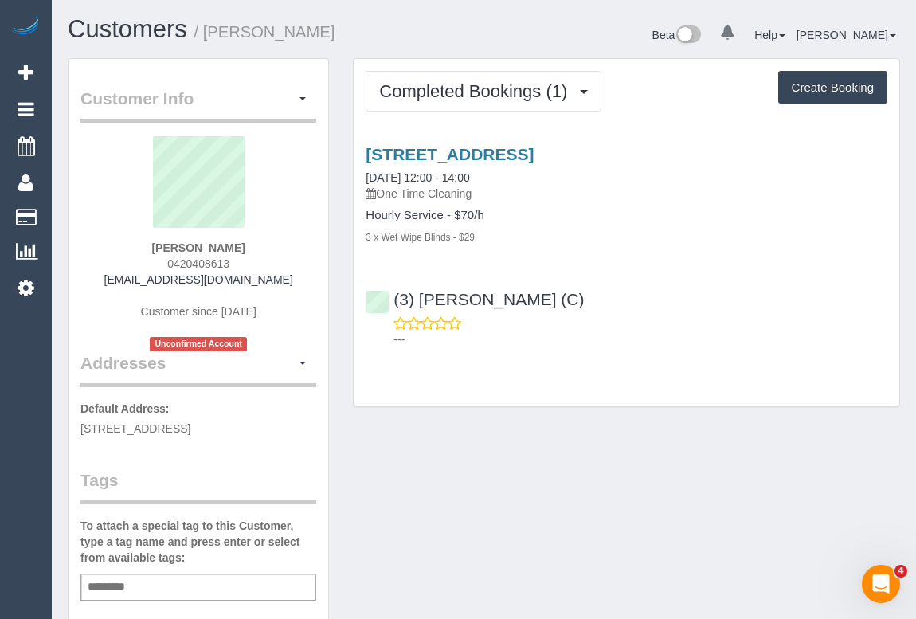
drag, startPoint x: 111, startPoint y: 276, endPoint x: 278, endPoint y: 285, distance: 166.7
click at [278, 285] on div "Nina Richardson 0420408613 nina.richardson001@gmail.com Customer since 2025 Unc…" at bounding box center [198, 243] width 236 height 215
copy link "nina.richardson001@gmail.com"
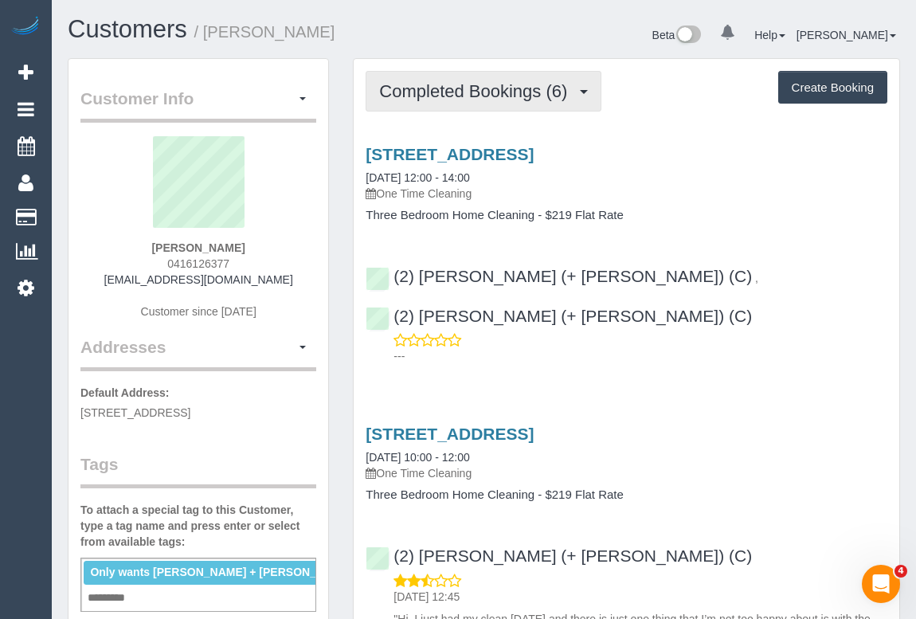
click at [518, 86] on span "Completed Bookings (6)" at bounding box center [477, 91] width 196 height 20
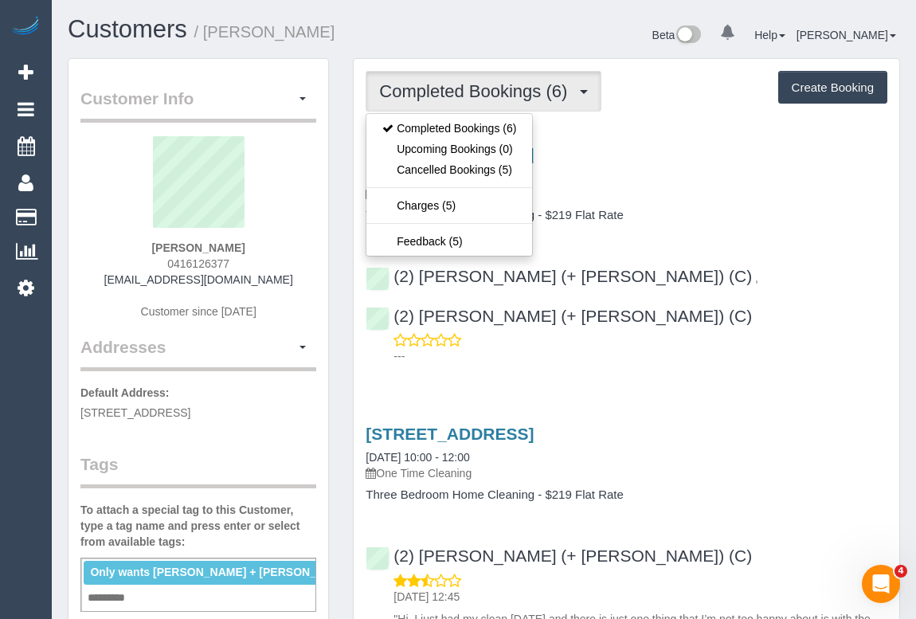
click at [804, 222] on div "3/59 Lincoln Ave, Coburg North, VIC 3058 20/09/2025 12:00 - 14:00 One Time Clea…" at bounding box center [627, 251] width 546 height 240
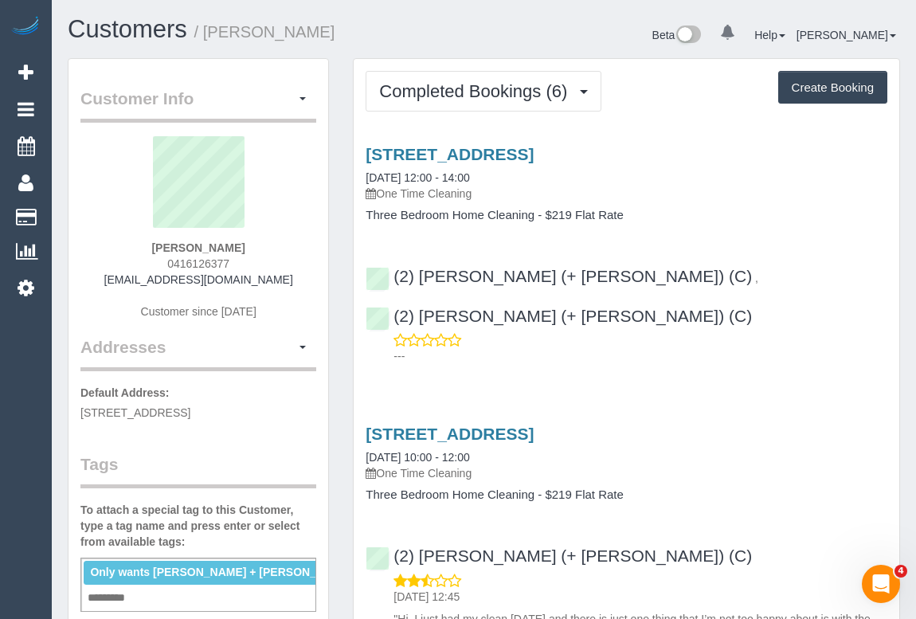
click at [516, 151] on link "3/59 Lincoln Ave, Coburg North, VIC 3058" at bounding box center [450, 154] width 168 height 18
click at [791, 169] on div "3/59 Lincoln Ave, Coburg North, VIC 3058 20/09/2025 12:00 - 14:00 One Time Clea…" at bounding box center [627, 173] width 522 height 57
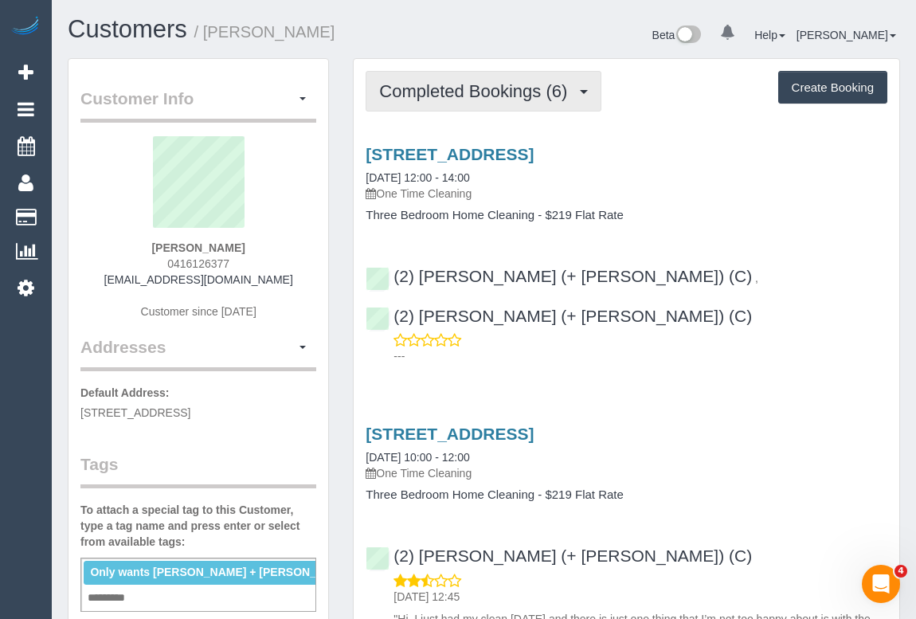
click at [531, 90] on span "Completed Bookings (6)" at bounding box center [477, 91] width 196 height 20
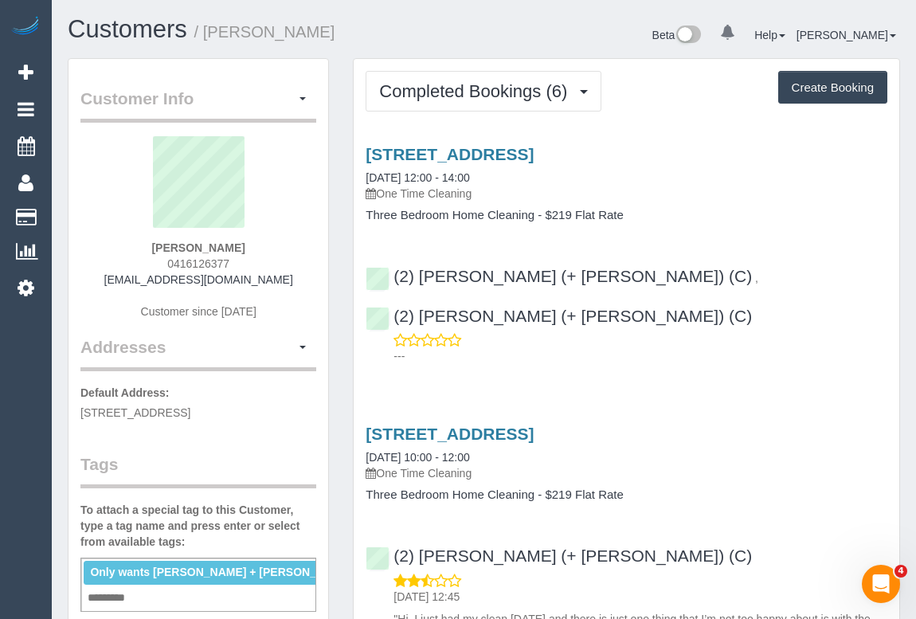
drag, startPoint x: 125, startPoint y: 279, endPoint x: 268, endPoint y: 274, distance: 143.4
click at [268, 274] on div "Rosanna Varricchio 0416126377 bella_rose7@hotmail.com Customer since 2024" at bounding box center [198, 235] width 236 height 199
copy link "bella_rose7@hotmail.com"
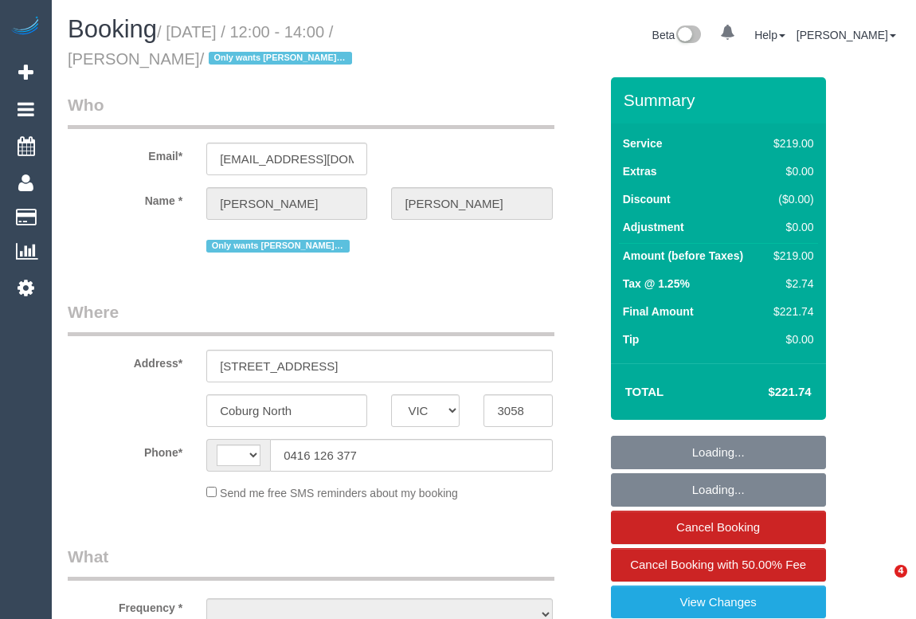
select select "VIC"
select select "string:AU"
select select "string:stripe-pm_1Oelbt2GScqysDRVYvPfHbko"
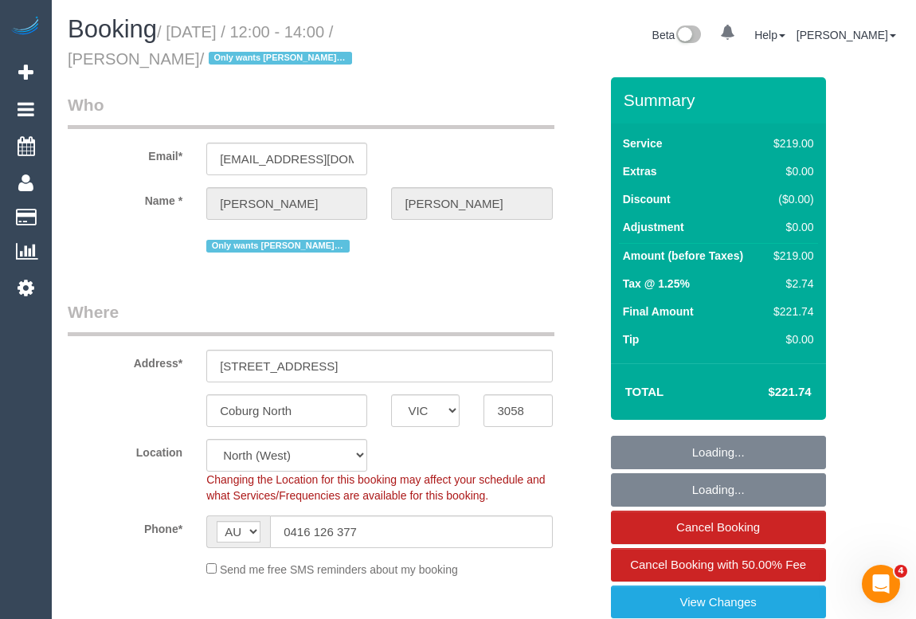
select select "object:815"
select select "number:28"
select select "number:14"
select select "number:18"
select select "number:36"
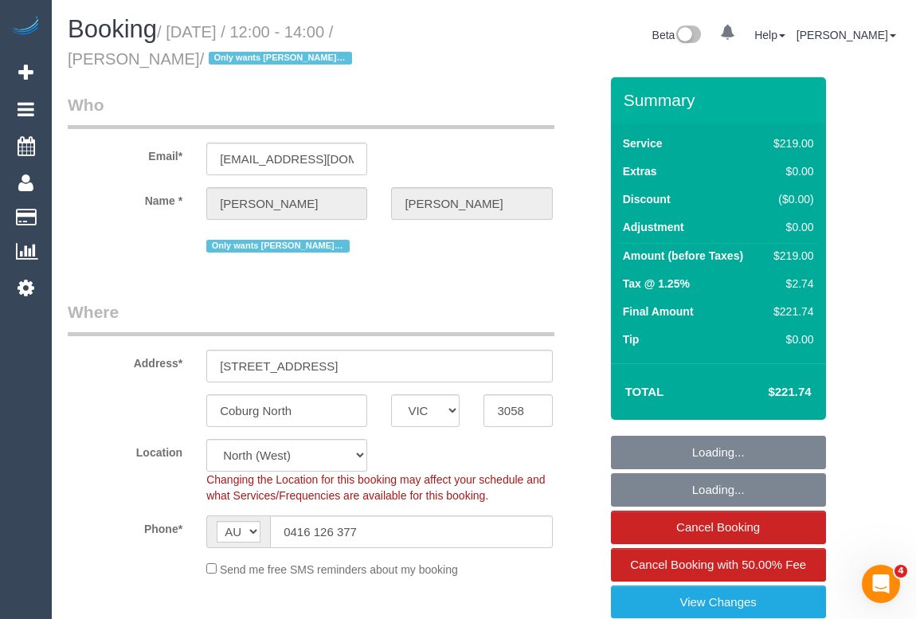
select select "spot1"
select select "object:1562"
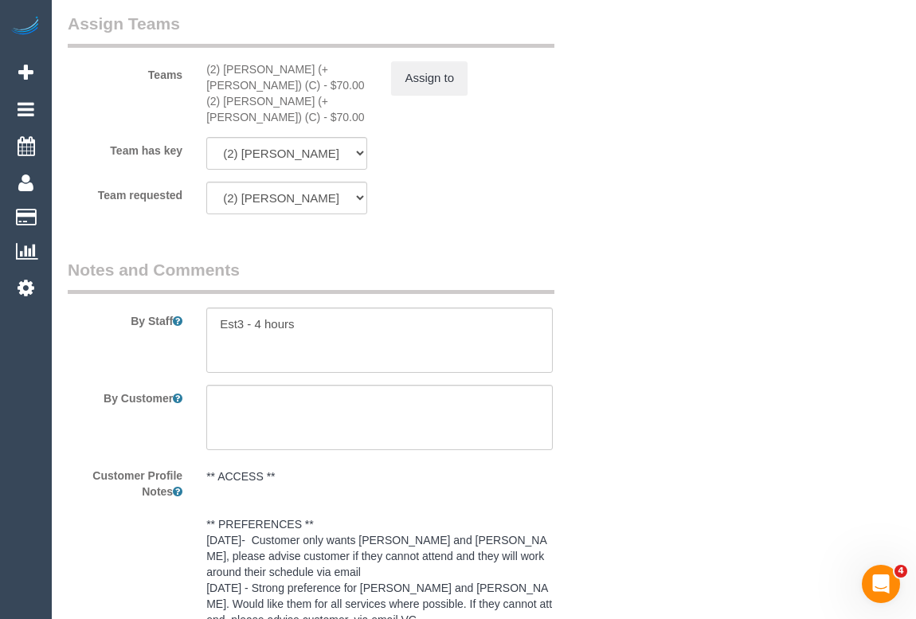
scroll to position [2823, 0]
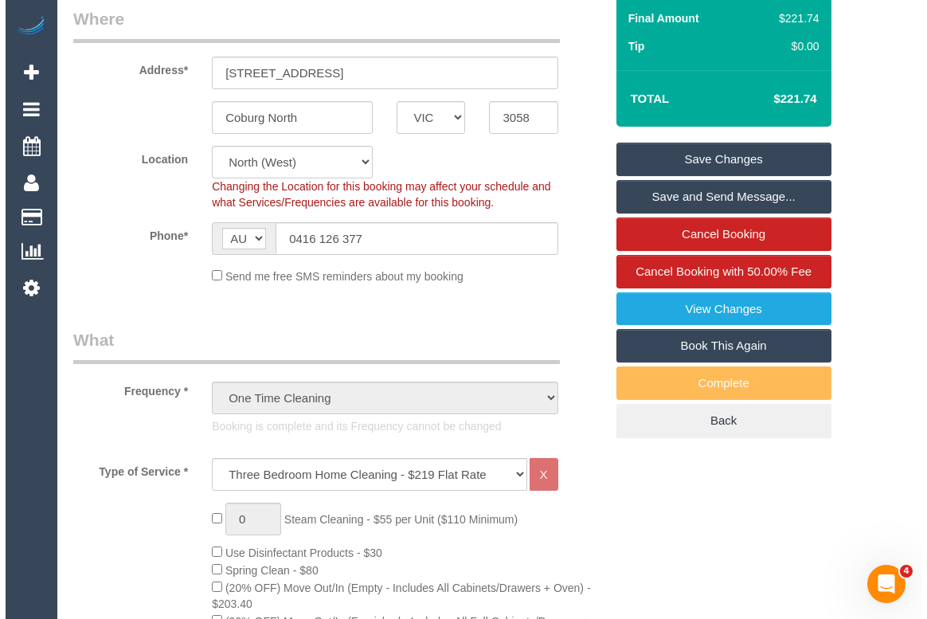
scroll to position [139, 0]
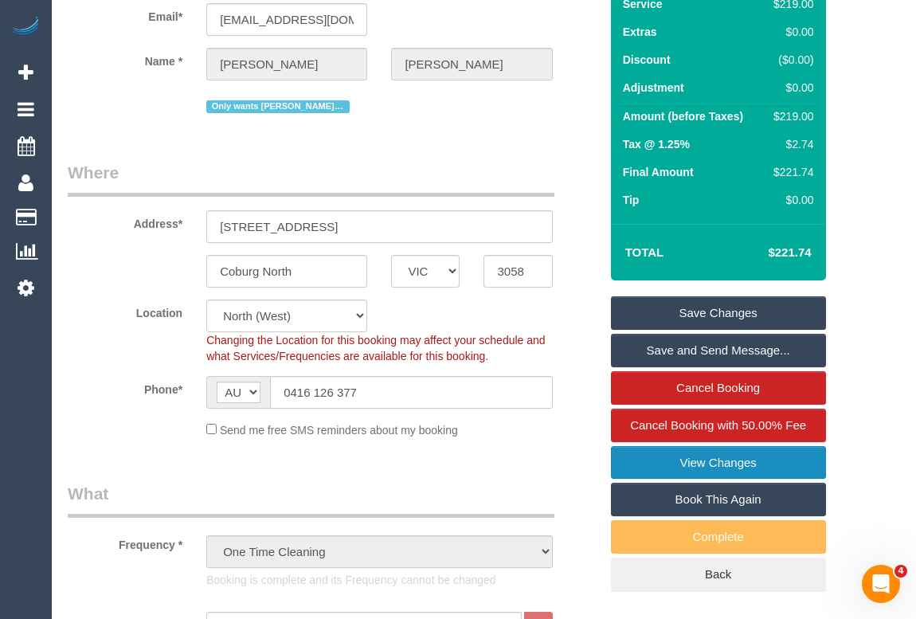
click at [686, 463] on link "View Changes" at bounding box center [718, 462] width 215 height 33
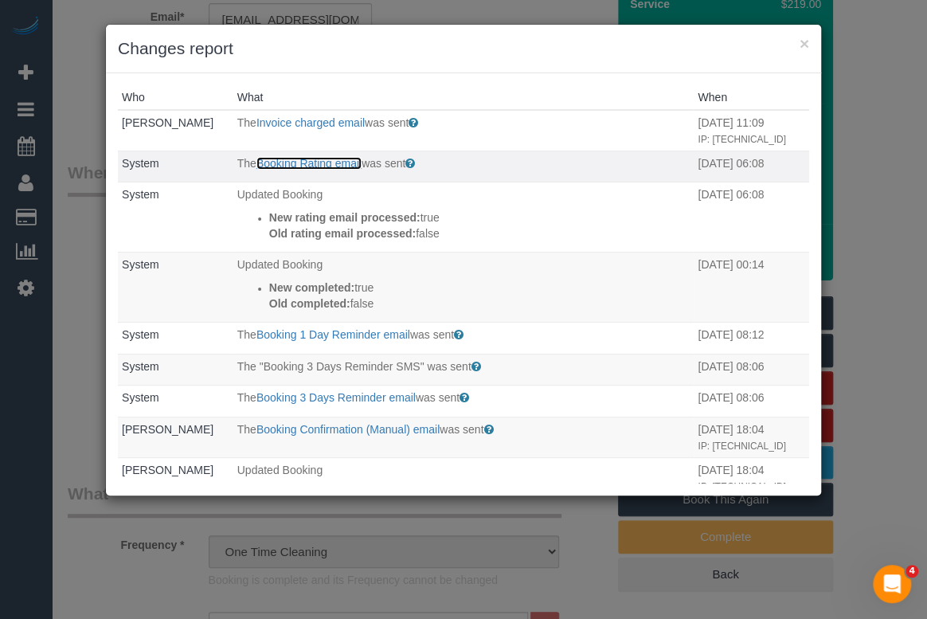
click at [311, 158] on link "Booking Rating email" at bounding box center [308, 163] width 105 height 13
click at [291, 159] on link "Booking Rating email" at bounding box center [308, 163] width 105 height 13
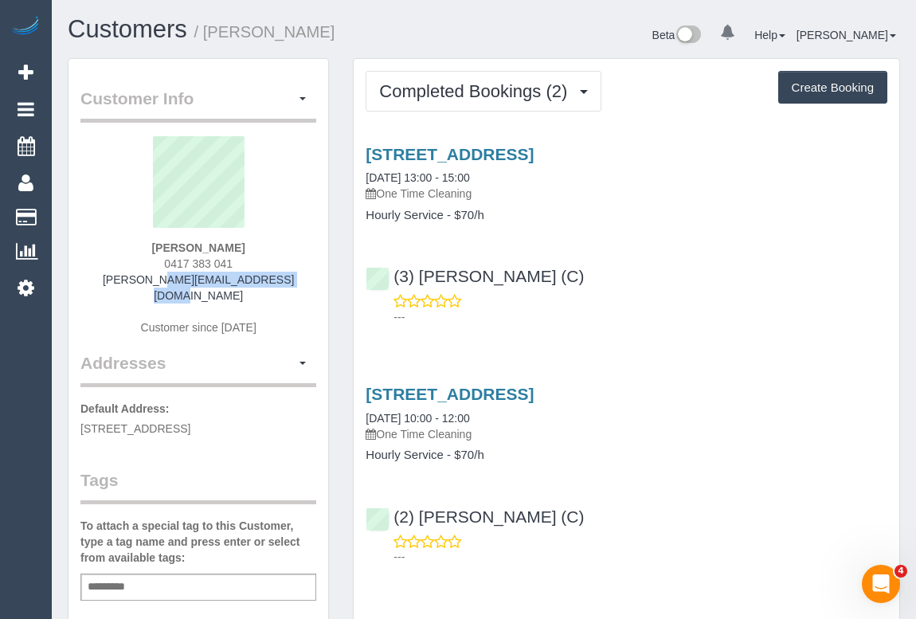
drag, startPoint x: 109, startPoint y: 281, endPoint x: 315, endPoint y: 281, distance: 206.3
click at [315, 281] on div "[PERSON_NAME] 0417 383 041 [PERSON_NAME][EMAIL_ADDRESS][DOMAIN_NAME] Customer s…" at bounding box center [198, 243] width 236 height 215
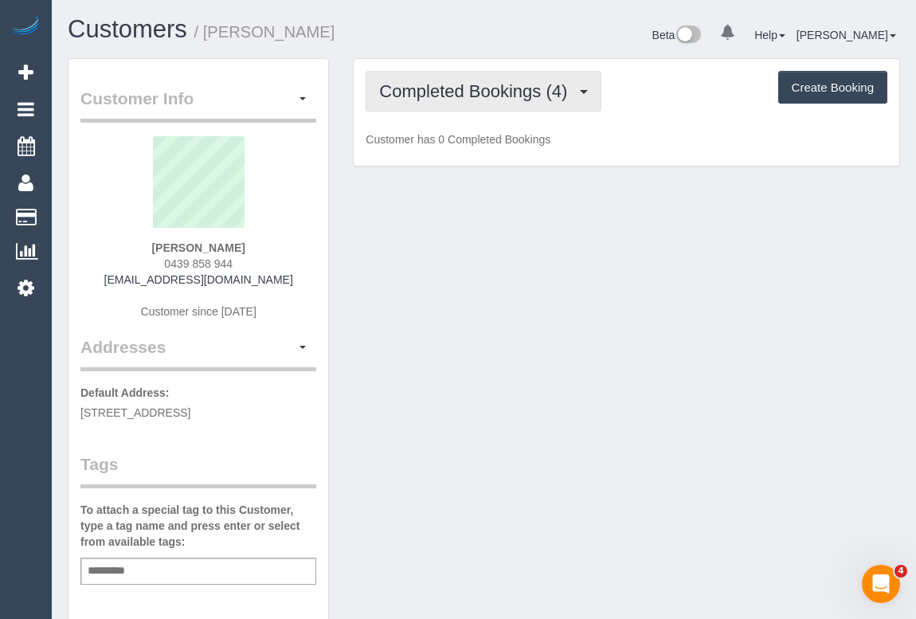
click at [427, 85] on span "Completed Bookings (4)" at bounding box center [477, 91] width 196 height 20
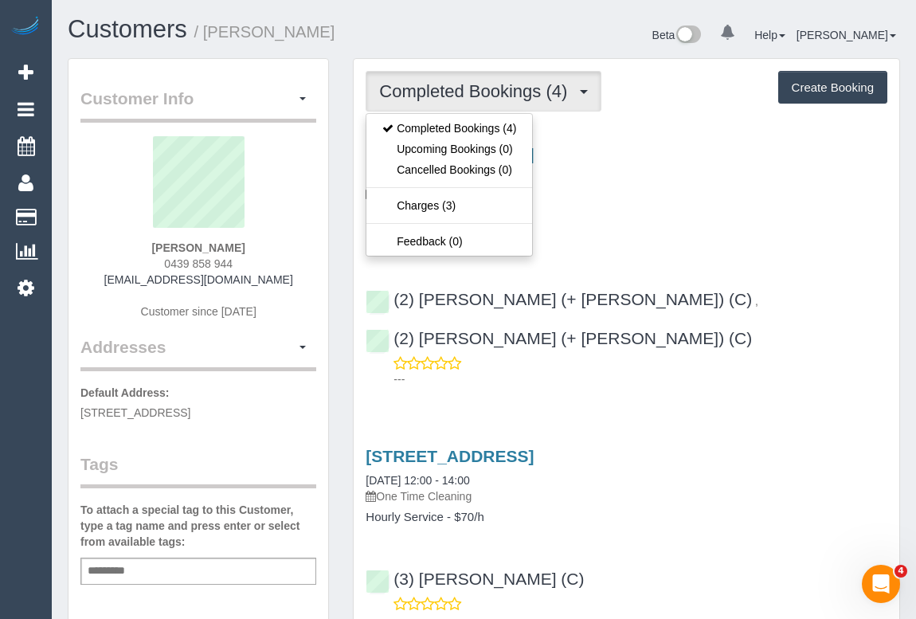
click at [699, 246] on div "[STREET_ADDRESS] [DATE] 14:00 - 16:00 One Time Cleaning Hourly Service - $70/h …" at bounding box center [627, 262] width 546 height 263
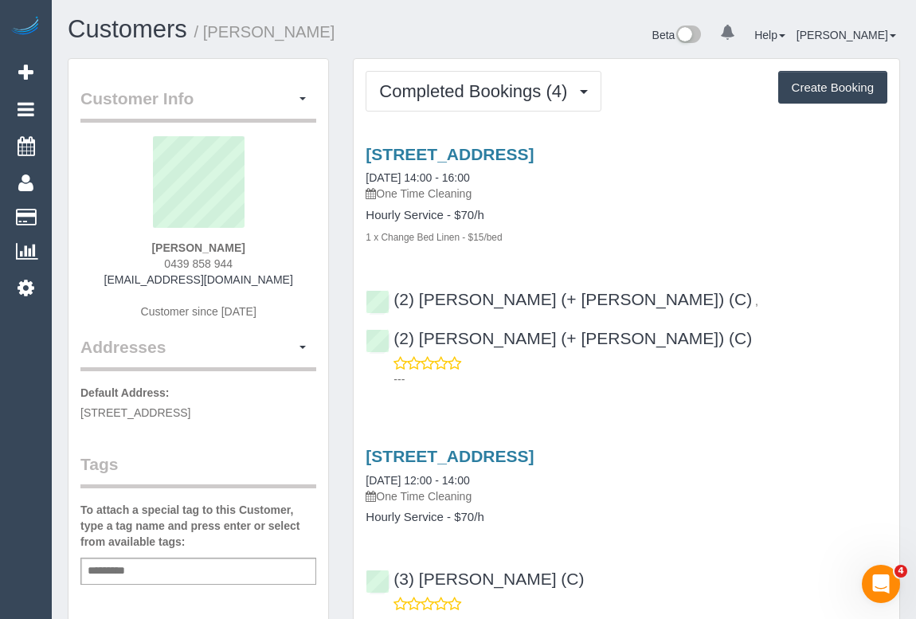
drag, startPoint x: 108, startPoint y: 286, endPoint x: 324, endPoint y: 286, distance: 215.8
click at [324, 286] on div "Customer Info Edit Contact Info Send Message Email Preferences Special Sales Ta…" at bounding box center [198, 607] width 260 height 1097
copy div "[EMAIL_ADDRESS][DOMAIN_NAME] Customer since [DATE] Addresses"
click at [312, 281] on div "[PERSON_NAME] 0439 858 944 [EMAIL_ADDRESS][DOMAIN_NAME] Customer since [DATE]" at bounding box center [198, 235] width 236 height 199
drag, startPoint x: 297, startPoint y: 282, endPoint x: 119, endPoint y: 278, distance: 177.6
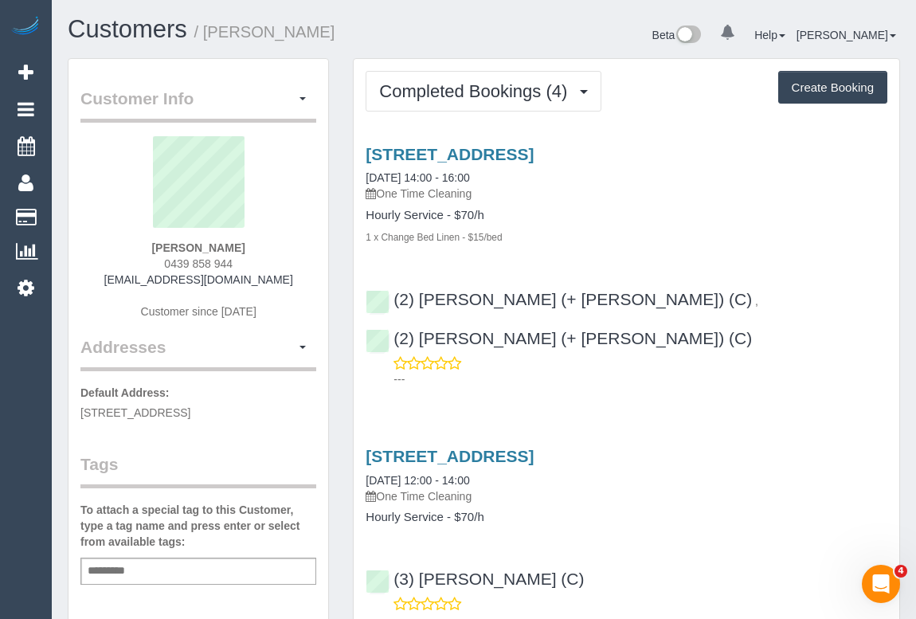
click at [119, 278] on div "[PERSON_NAME] 0439 858 944 [EMAIL_ADDRESS][DOMAIN_NAME] Customer since [DATE]" at bounding box center [198, 235] width 236 height 199
copy link "[EMAIL_ADDRESS][DOMAIN_NAME]"
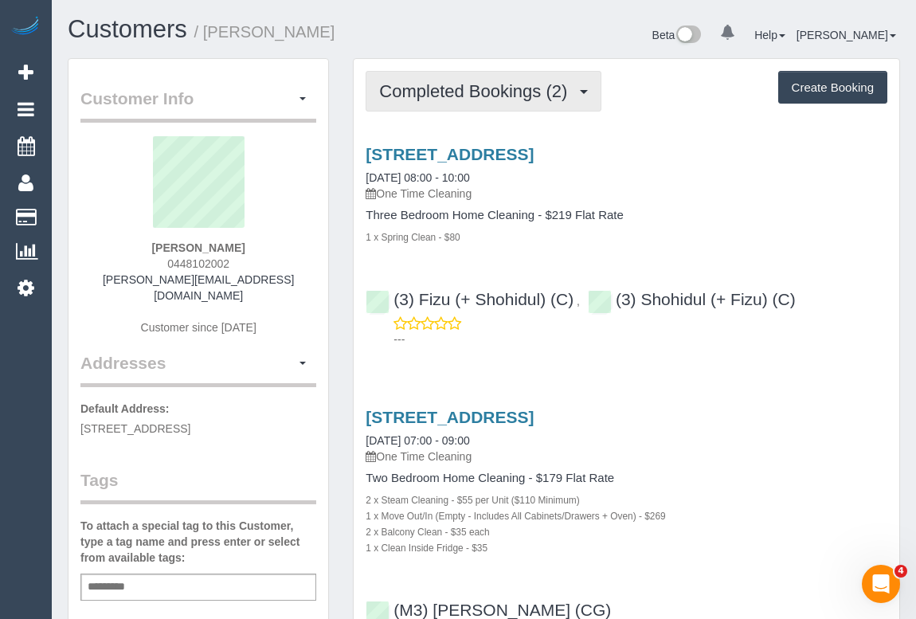
click at [471, 95] on span "Completed Bookings (2)" at bounding box center [477, 91] width 196 height 20
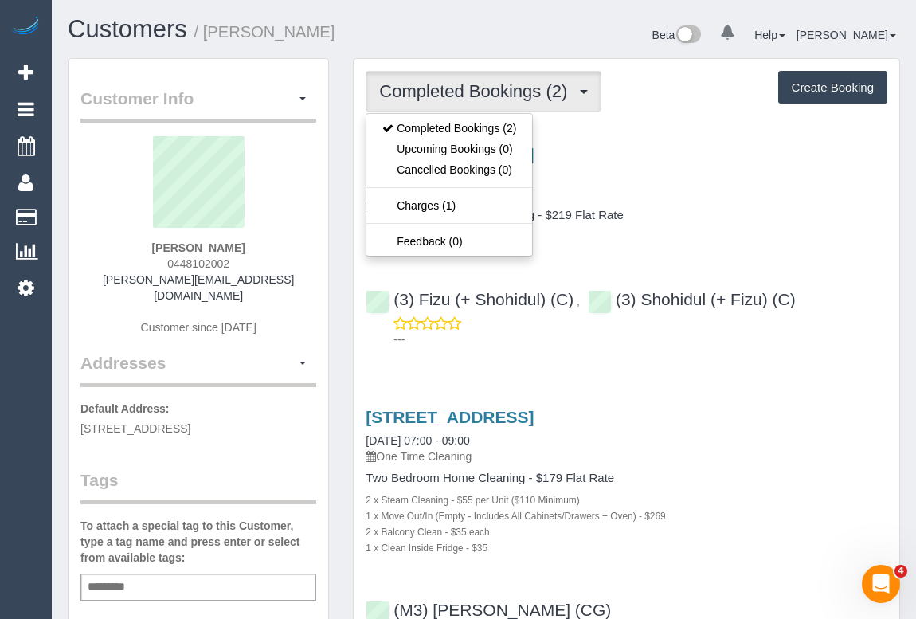
click at [745, 213] on h4 "Three Bedroom Home Cleaning - $219 Flat Rate" at bounding box center [627, 216] width 522 height 14
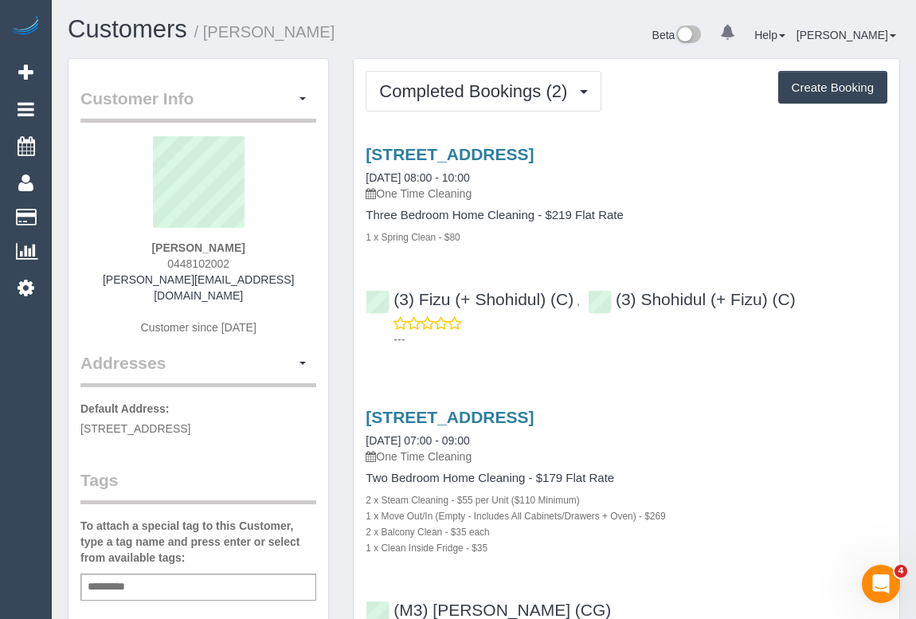
click at [728, 374] on div "Service Feedback [STREET_ADDRESS] [DATE] 08:00 - 10:00 One Time Cleaning Three …" at bounding box center [627, 398] width 522 height 534
click at [753, 215] on h4 "Three Bedroom Home Cleaning - $219 Flat Rate" at bounding box center [627, 216] width 522 height 14
click at [502, 152] on link "[STREET_ADDRESS]" at bounding box center [450, 154] width 168 height 18
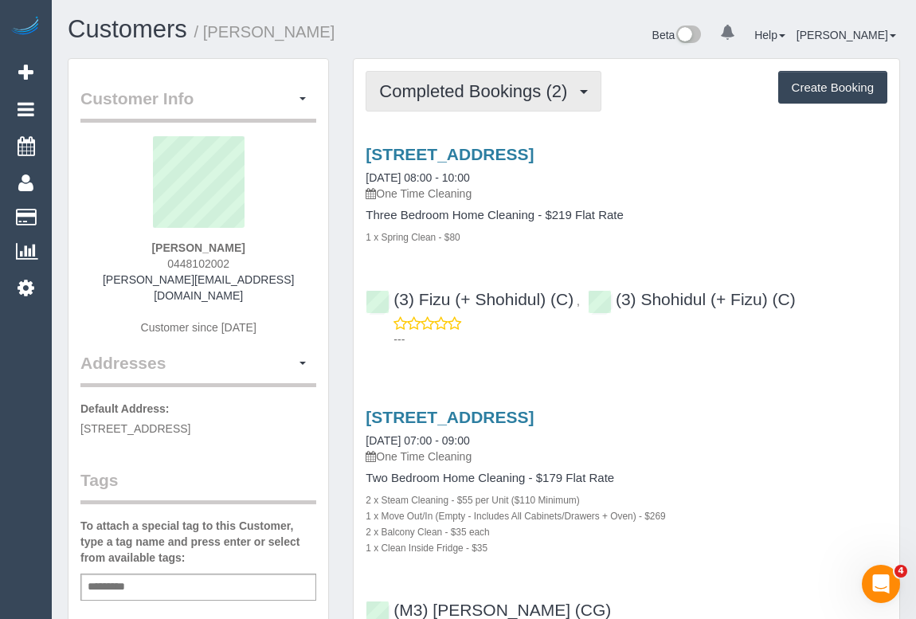
click at [464, 96] on span "Completed Bookings (2)" at bounding box center [477, 91] width 196 height 20
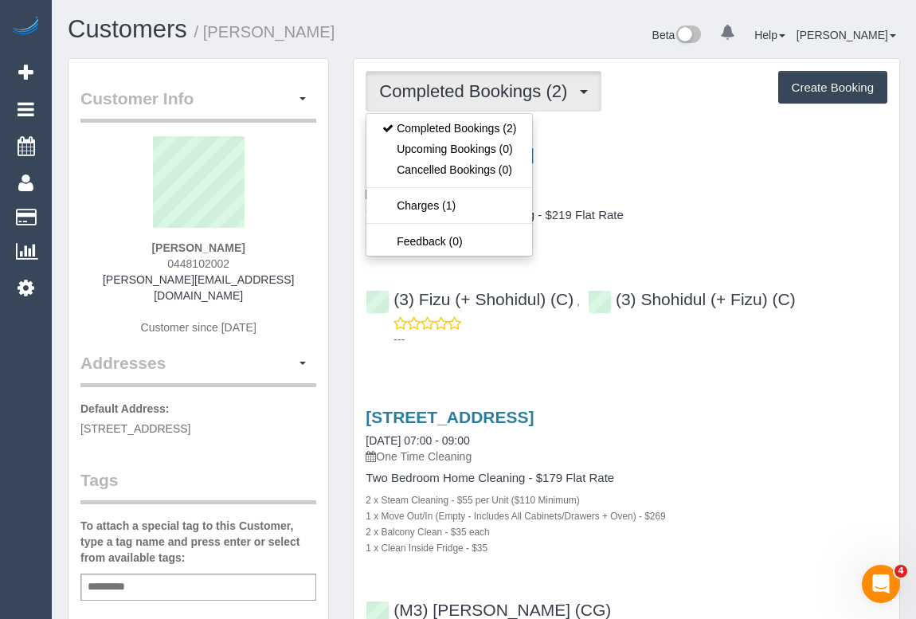
click at [742, 176] on div "[STREET_ADDRESS] [DATE] 08:00 - 10:00 One Time Cleaning" at bounding box center [627, 173] width 522 height 57
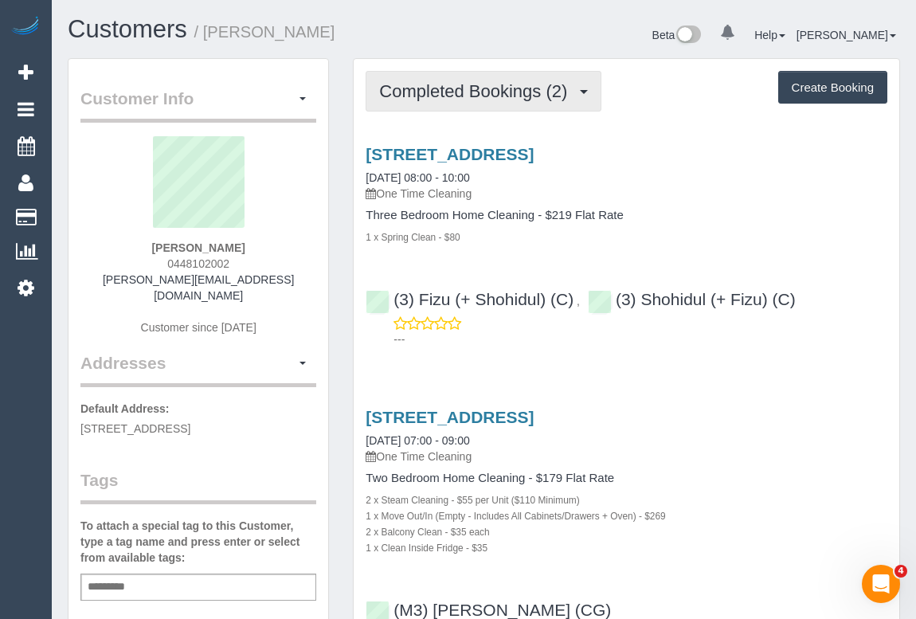
click at [429, 100] on button "Completed Bookings (2)" at bounding box center [484, 91] width 236 height 41
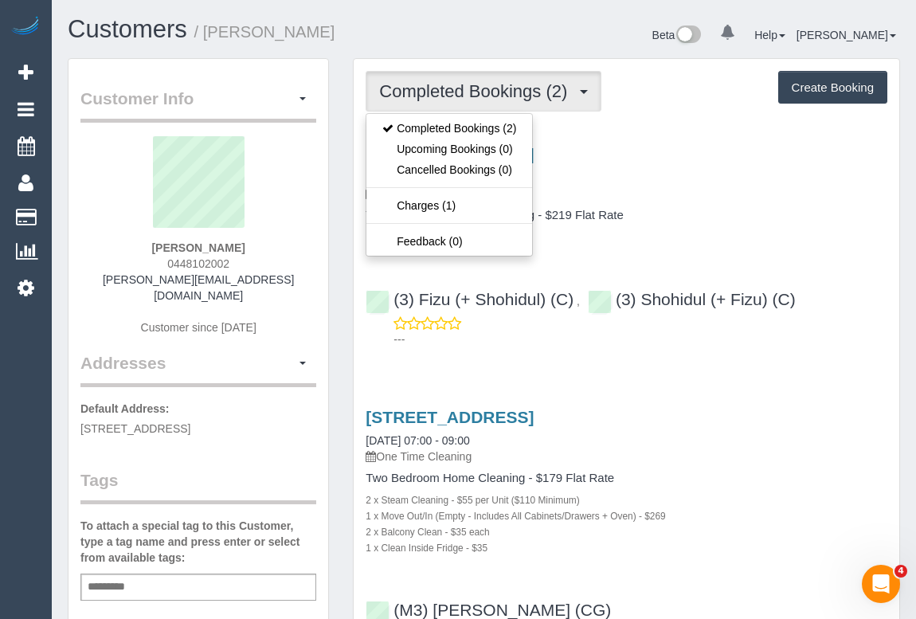
click at [726, 198] on p "One Time Cleaning" at bounding box center [627, 194] width 522 height 16
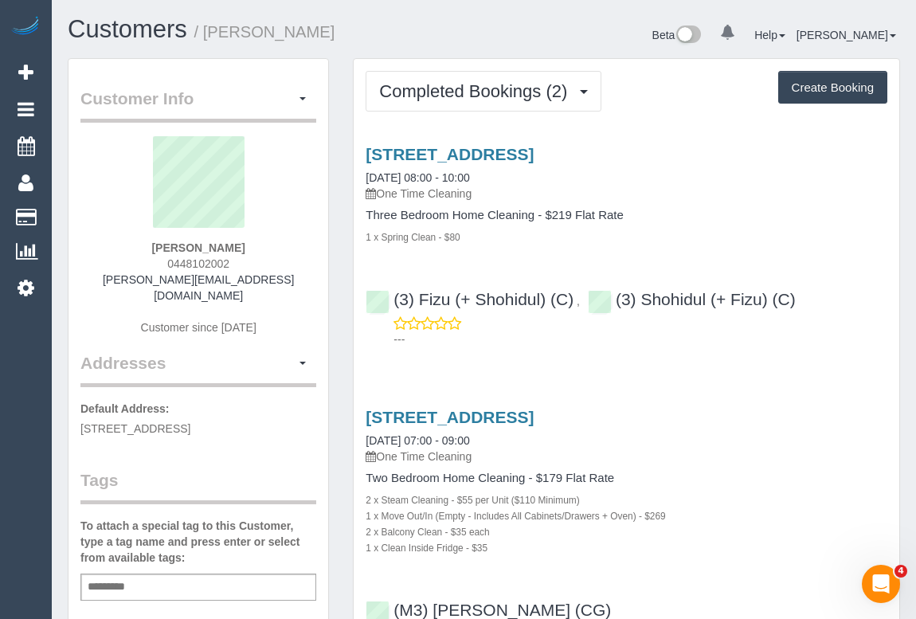
click at [500, 141] on div "[STREET_ADDRESS] [DATE] 08:00 - 10:00 One Time Cleaning Three Bedroom Home Clea…" at bounding box center [627, 242] width 546 height 223
click at [499, 150] on link "[STREET_ADDRESS]" at bounding box center [450, 154] width 168 height 18
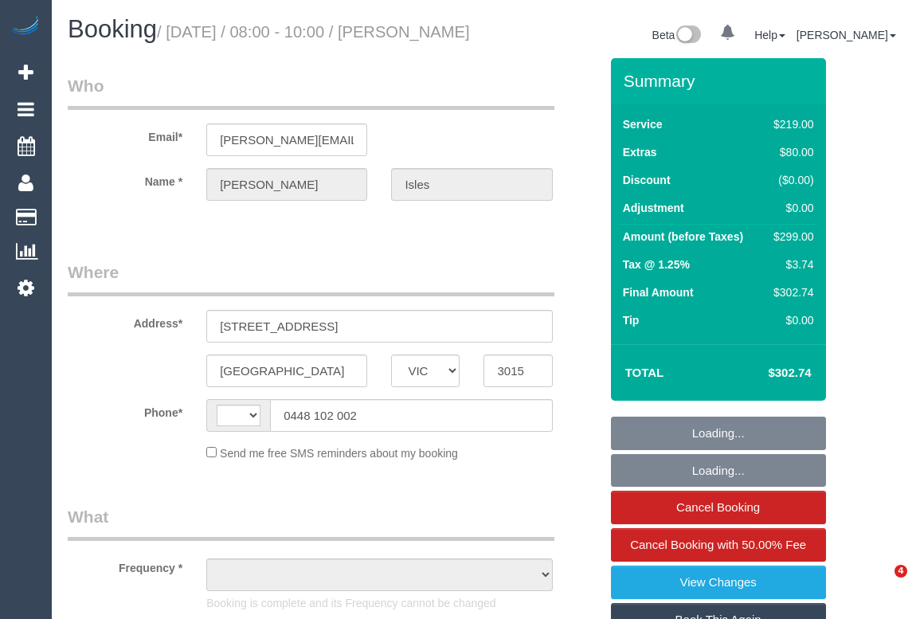
select select "VIC"
select select "string:stripe-pm_1S77O62GScqysDRV7sheHnrK"
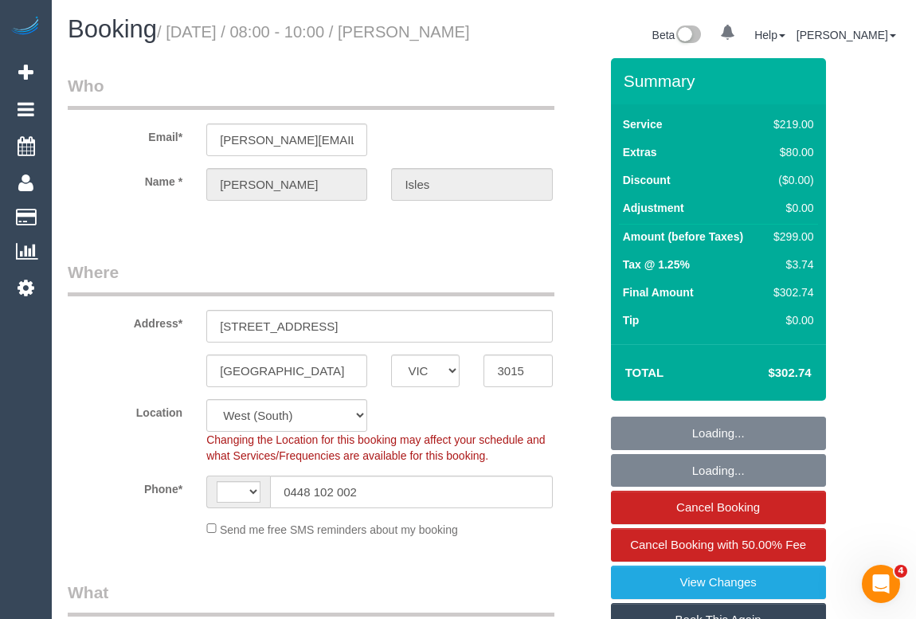
select select "object:473"
select select "string:AU"
select select "number:27"
select select "number:14"
select select "number:19"
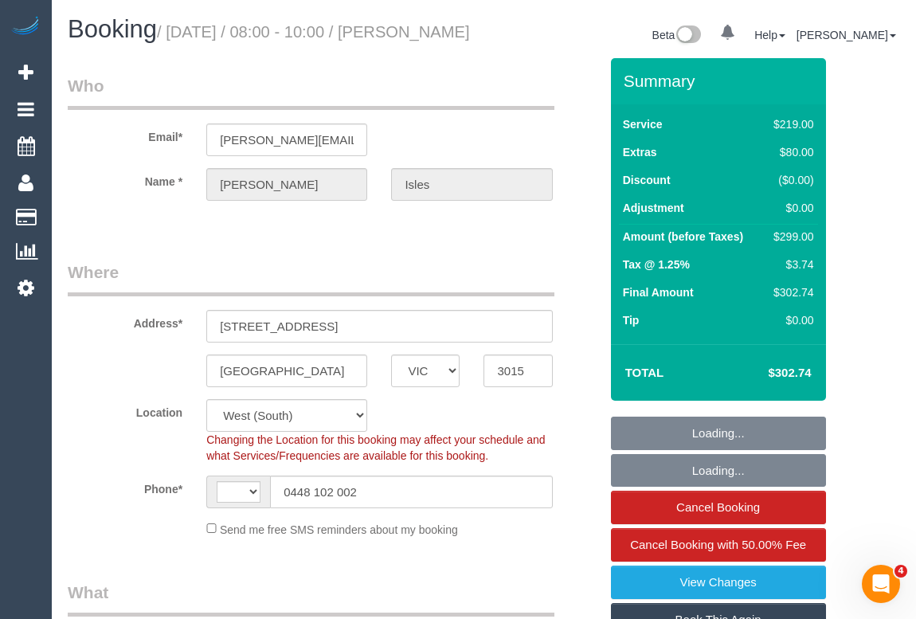
select select "number:22"
select select "number:13"
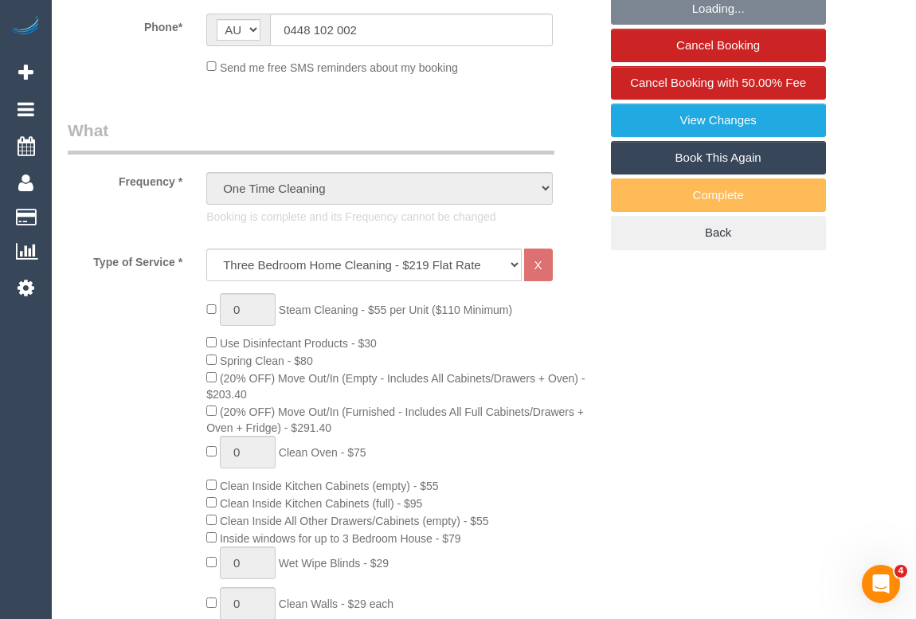
select select "object:1360"
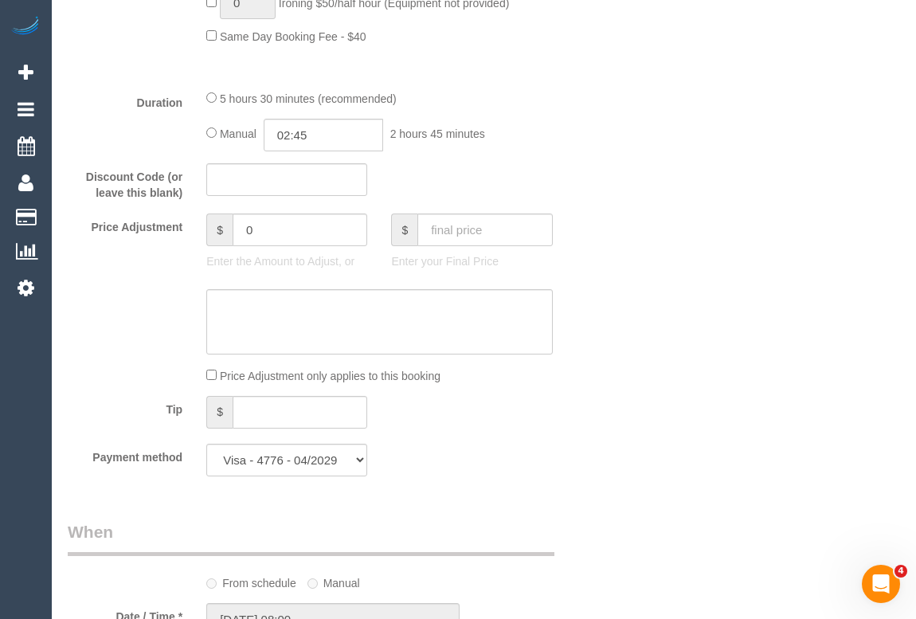
scroll to position [1303, 0]
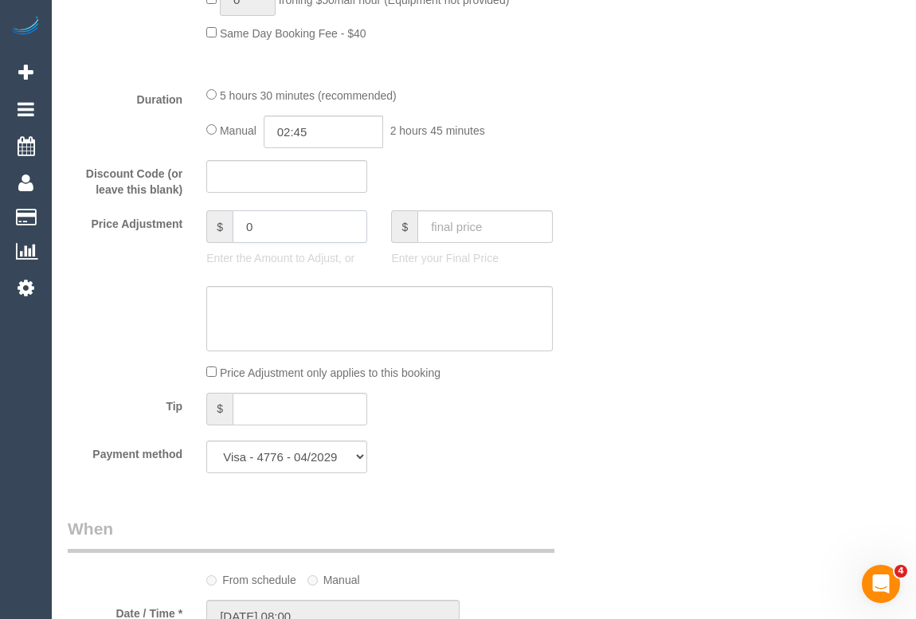
drag, startPoint x: 303, startPoint y: 248, endPoint x: 87, endPoint y: 247, distance: 215.8
click at [87, 247] on div "Price Adjustment $ 0 Enter the Amount to Adjust, or $ Enter your Final Price" at bounding box center [333, 242] width 555 height 64
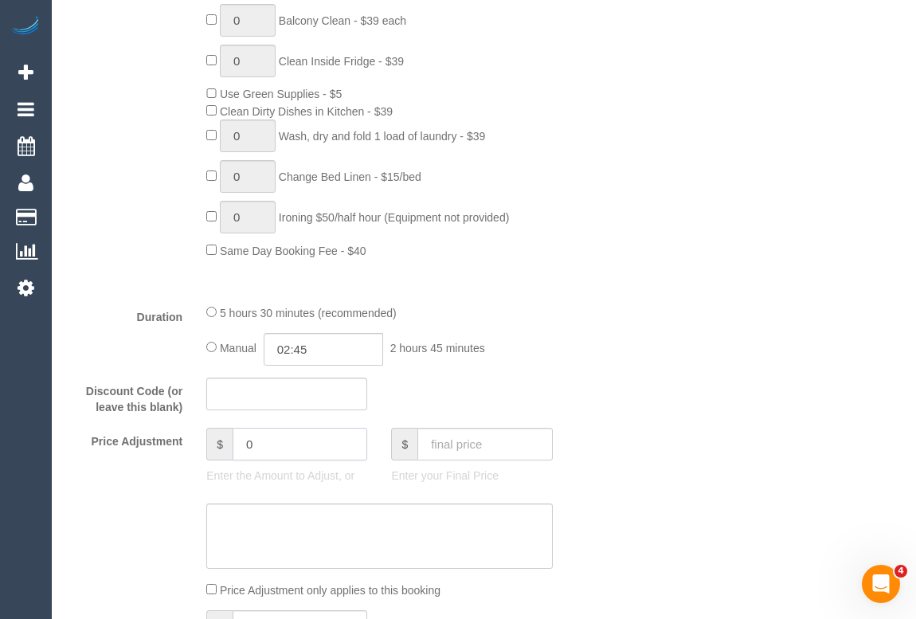
scroll to position [1375, 0]
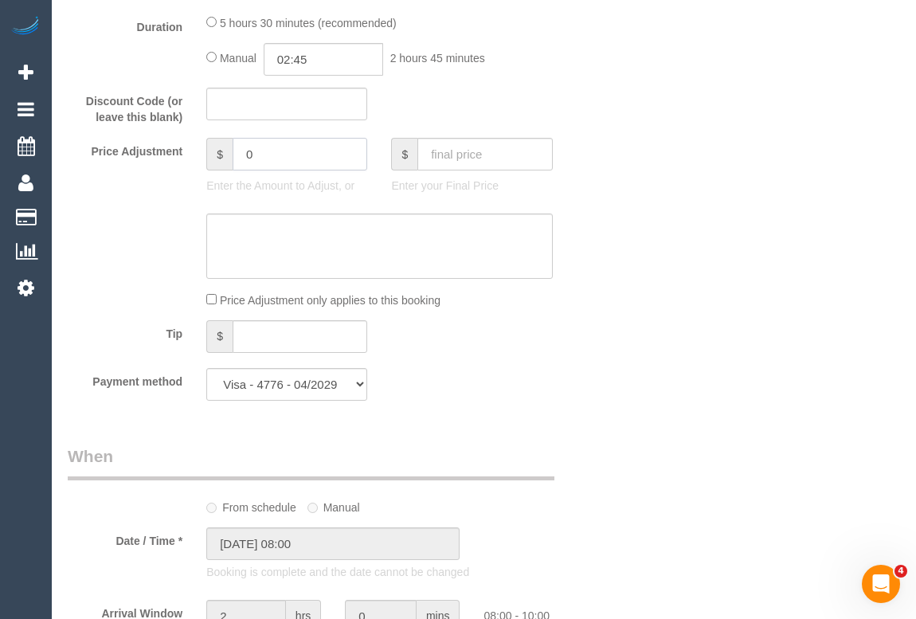
click at [274, 170] on input "0" at bounding box center [300, 154] width 135 height 33
drag, startPoint x: 269, startPoint y: 182, endPoint x: 184, endPoint y: 180, distance: 85.2
click at [184, 180] on div "Price Adjustment $ 0 Enter the Amount to Adjust, or $ Enter your Final Price" at bounding box center [333, 170] width 555 height 64
type input "-30"
click at [247, 242] on textarea at bounding box center [379, 245] width 346 height 65
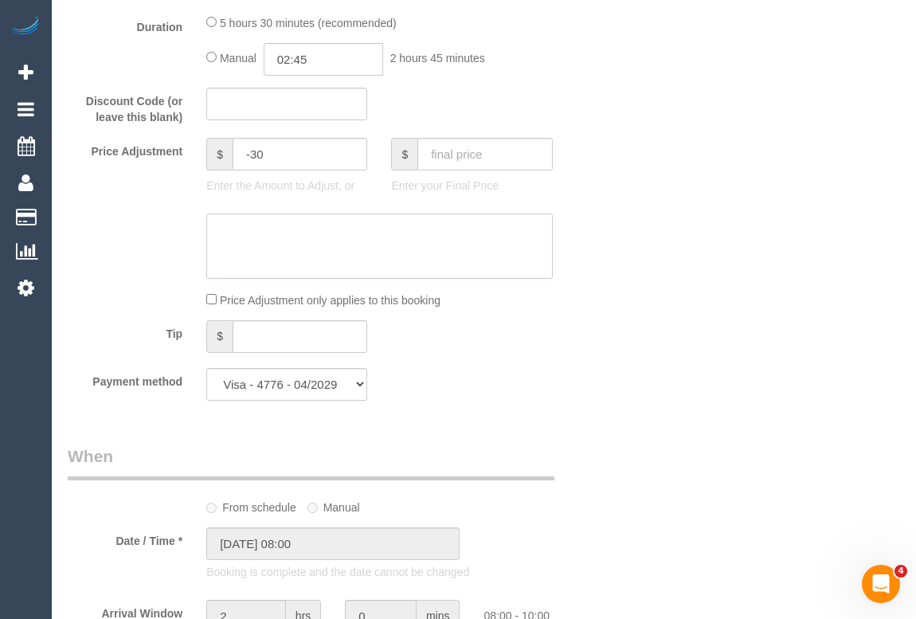
click at [247, 242] on textarea at bounding box center [379, 245] width 346 height 65
type textarea "-"
drag, startPoint x: 247, startPoint y: 242, endPoint x: 256, endPoint y: 261, distance: 21.0
click at [255, 261] on textarea at bounding box center [379, 245] width 346 height 65
click at [295, 248] on textarea at bounding box center [379, 245] width 346 height 65
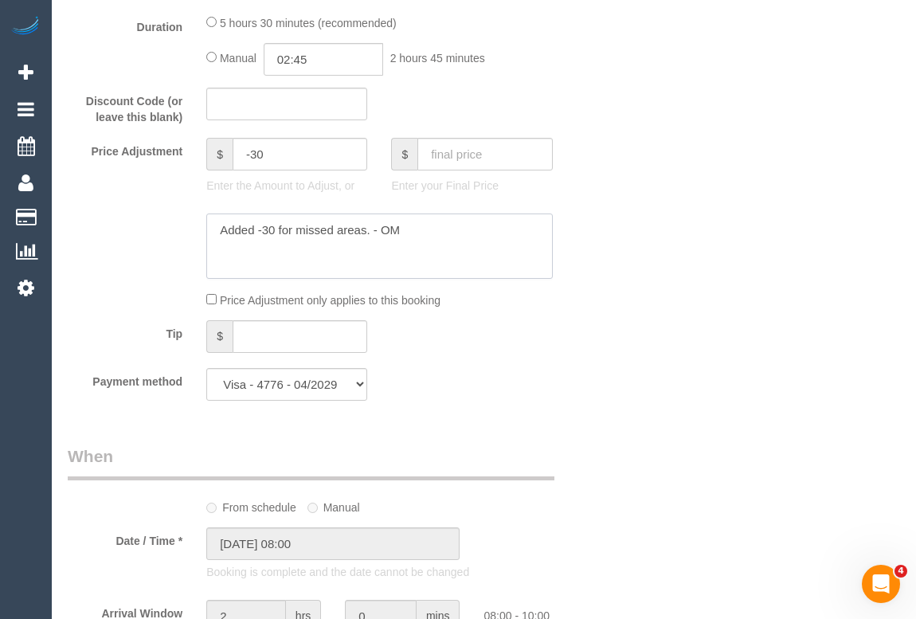
type textarea "Added -30 for missed areas. - OM"
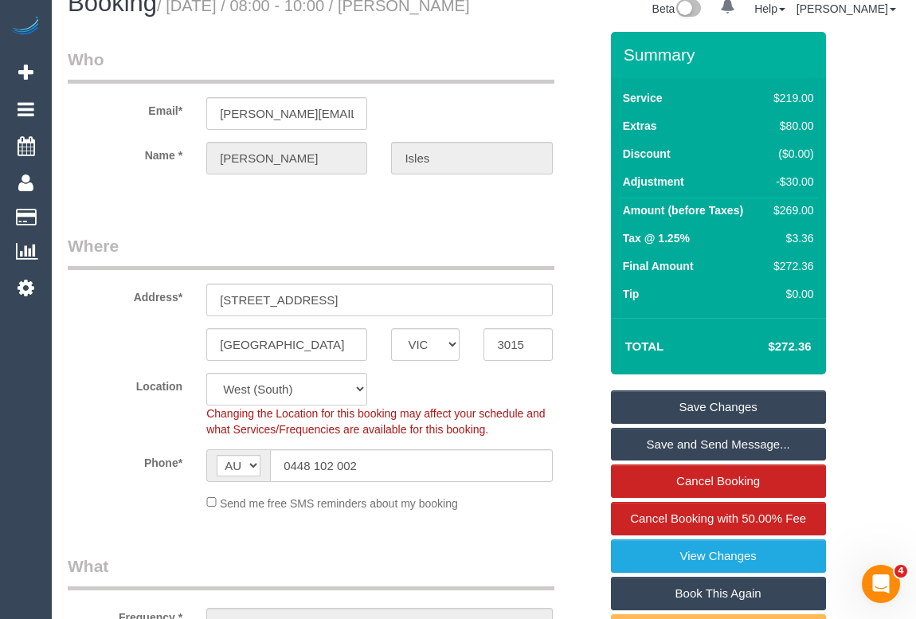
scroll to position [24, 0]
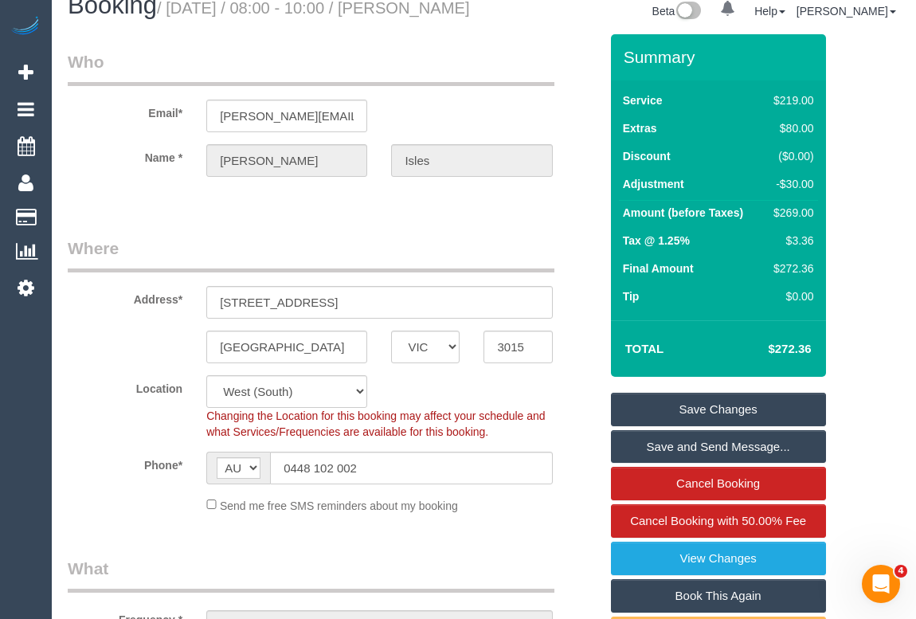
click at [726, 426] on link "Save Changes" at bounding box center [718, 409] width 215 height 33
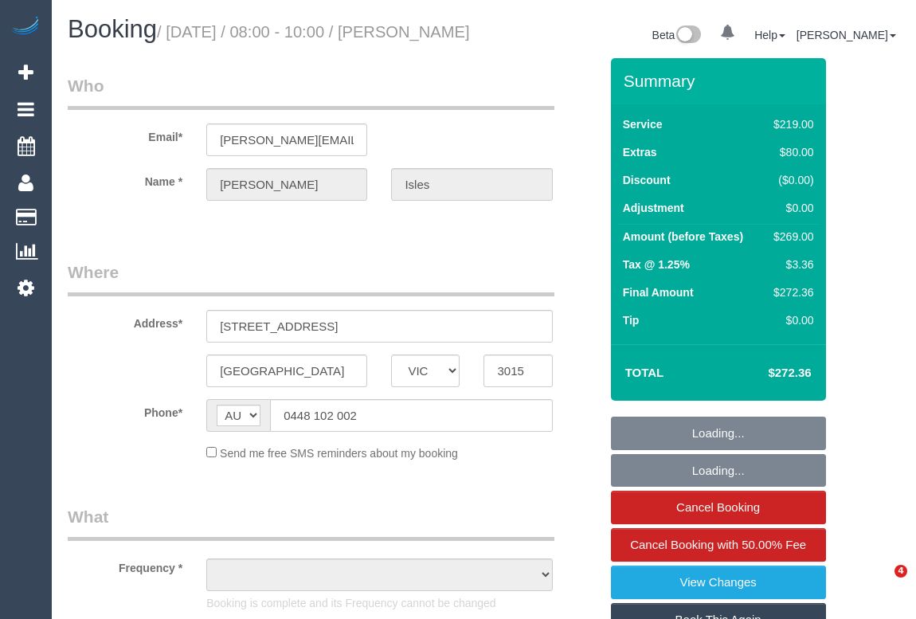
select select "VIC"
select select "string:stripe-pm_1S77O62GScqysDRV7sheHnrK"
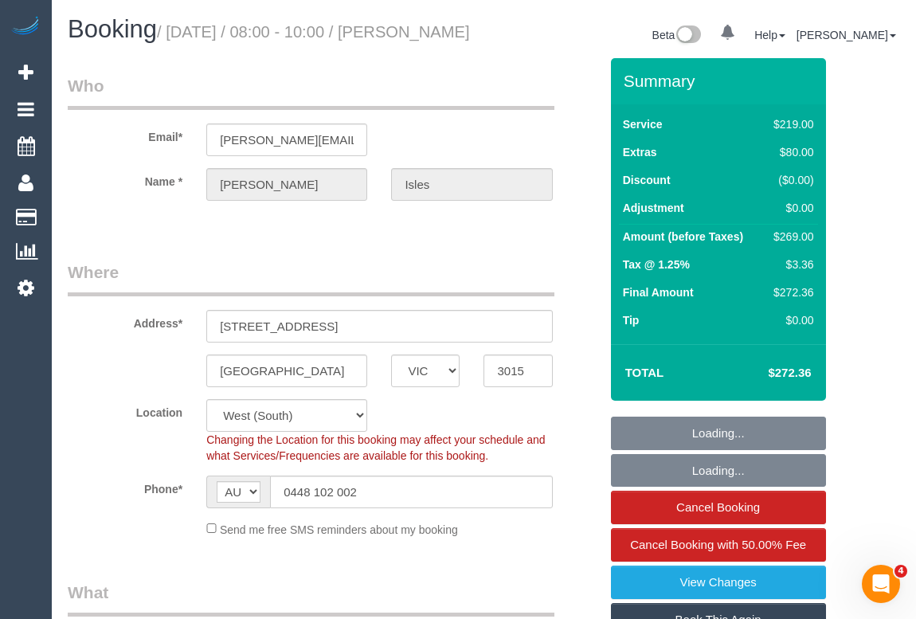
select select "object:1190"
select select "number:27"
select select "number:14"
select select "number:19"
select select "number:22"
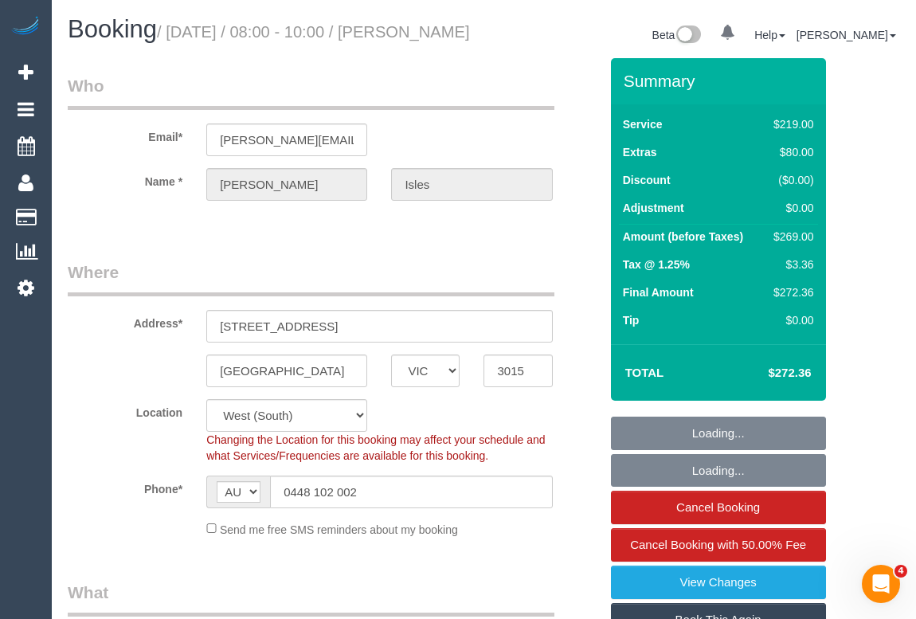
select select "number:13"
select select "object:1357"
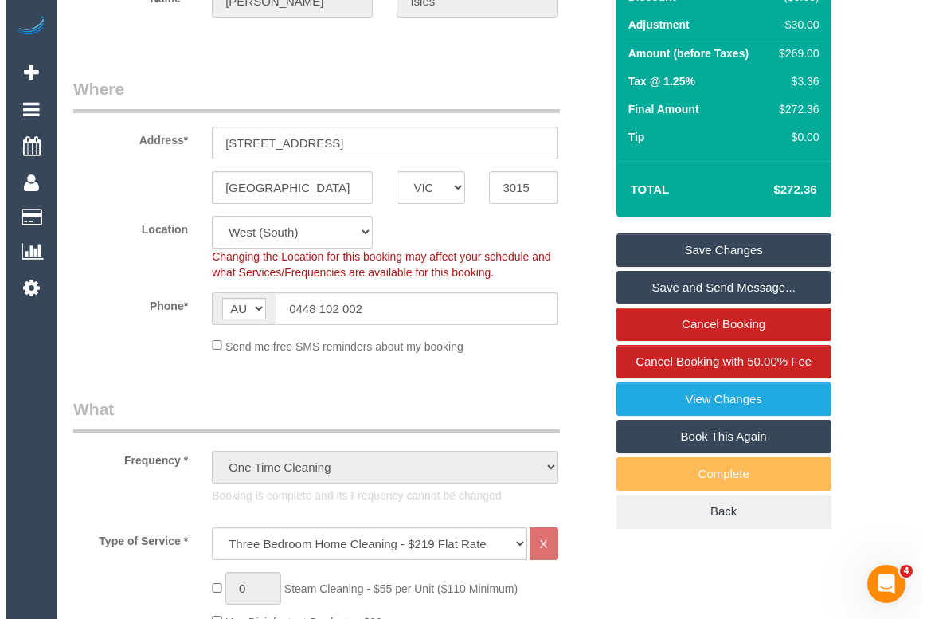
scroll to position [289, 0]
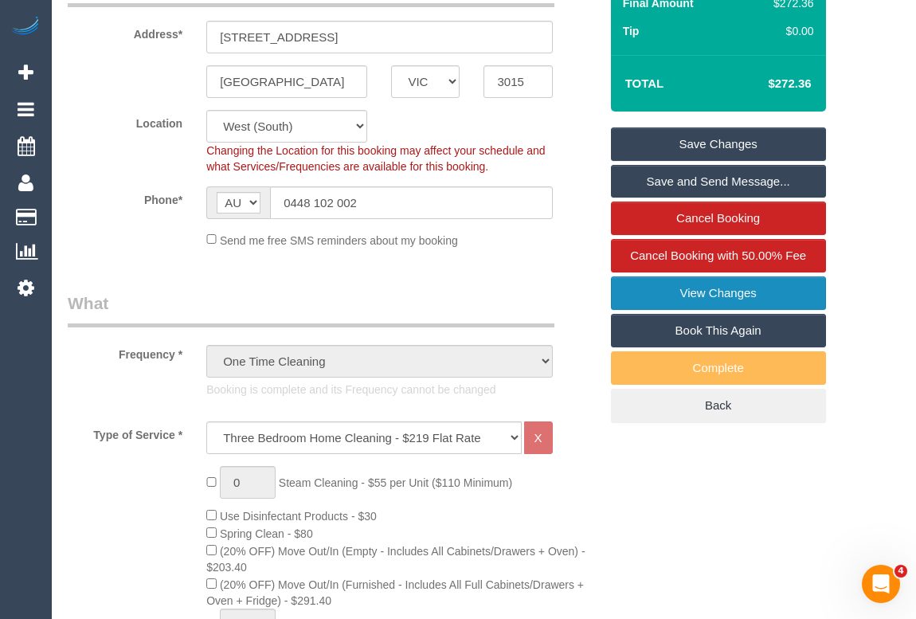
click at [706, 310] on link "View Changes" at bounding box center [718, 292] width 215 height 33
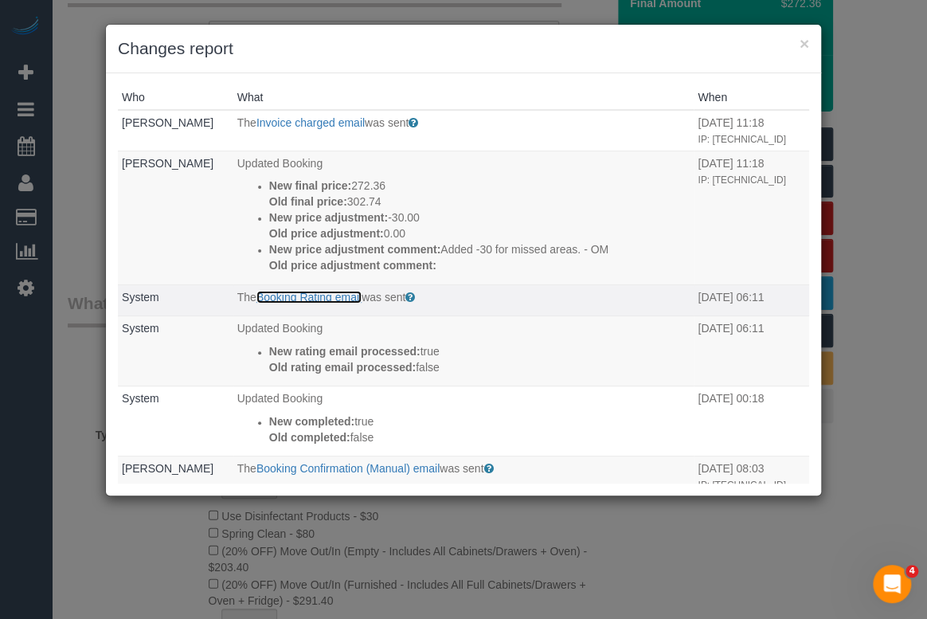
click at [331, 295] on link "Booking Rating email" at bounding box center [308, 297] width 105 height 13
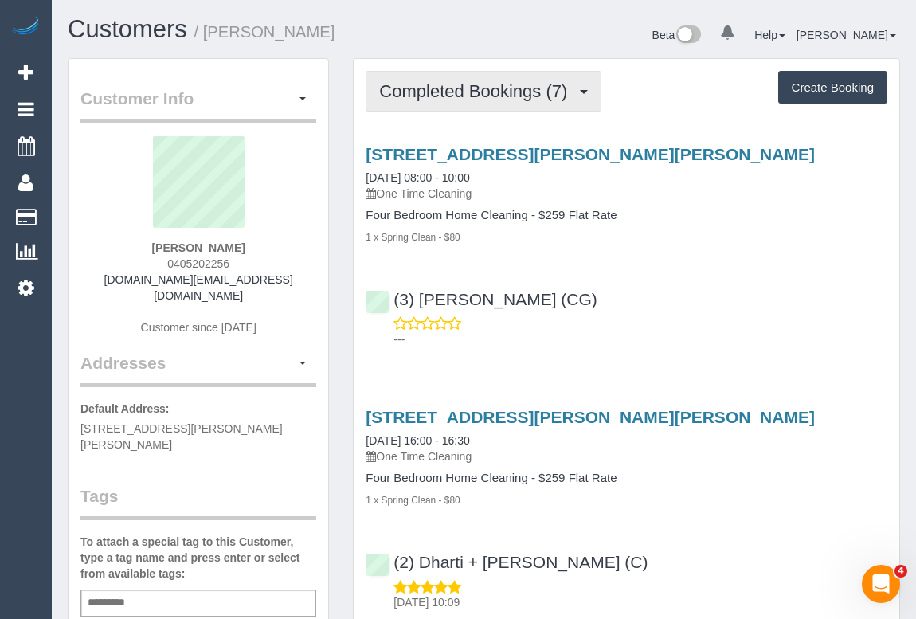
click at [495, 104] on button "Completed Bookings (7)" at bounding box center [484, 91] width 236 height 41
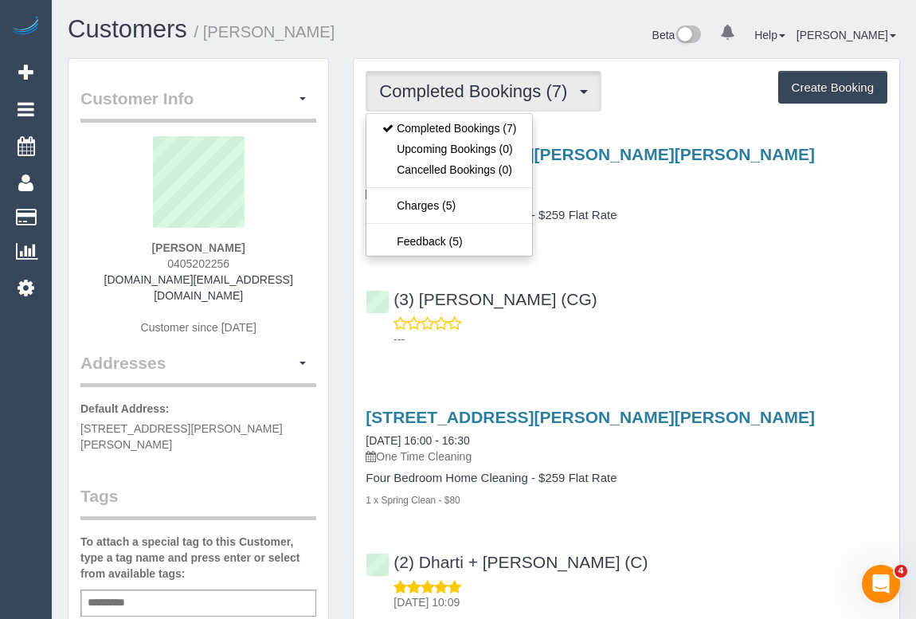
click at [796, 345] on p "---" at bounding box center [640, 339] width 494 height 16
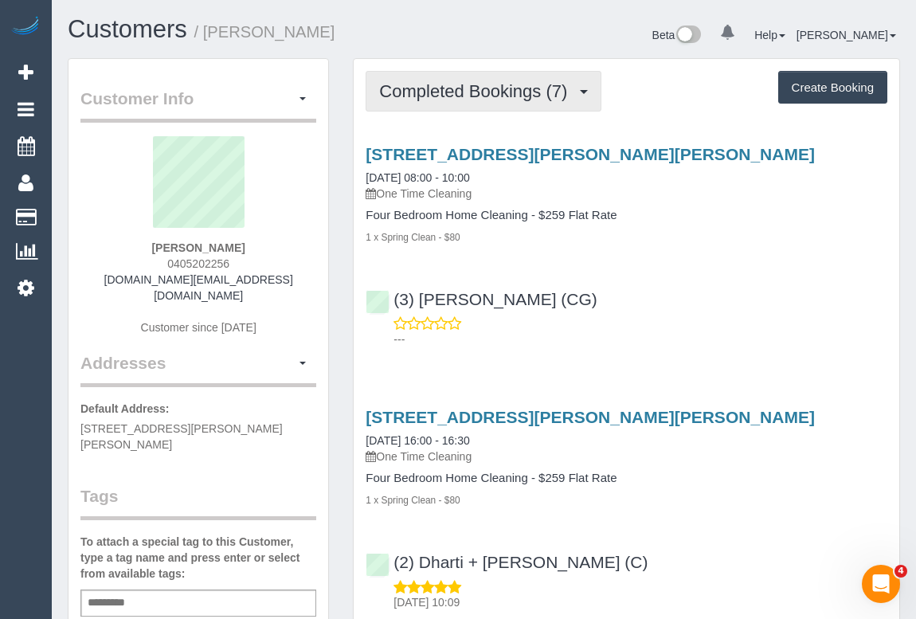
click at [471, 100] on button "Completed Bookings (7)" at bounding box center [484, 91] width 236 height 41
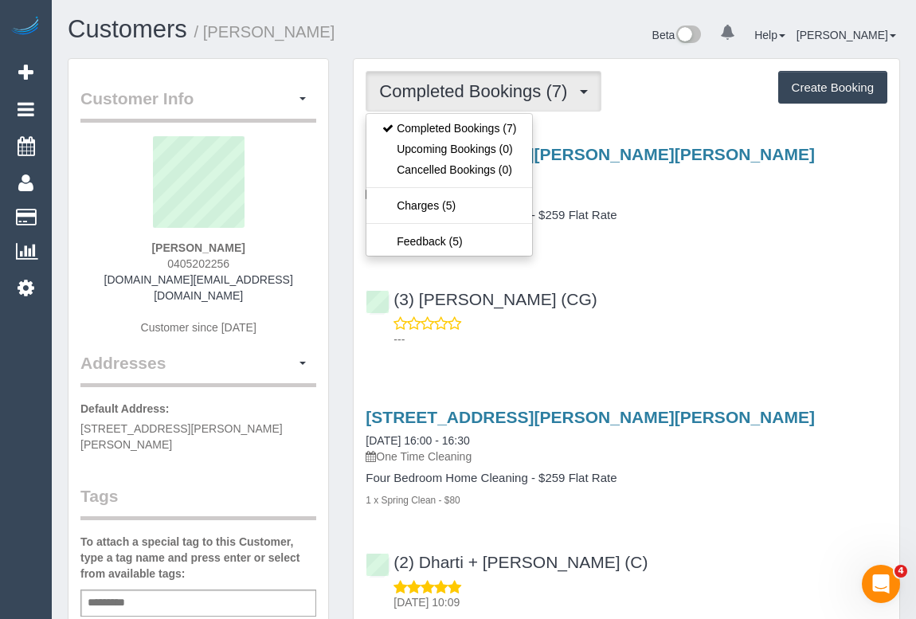
click at [716, 311] on div "(3) [PERSON_NAME] (CG) ---" at bounding box center [627, 312] width 546 height 72
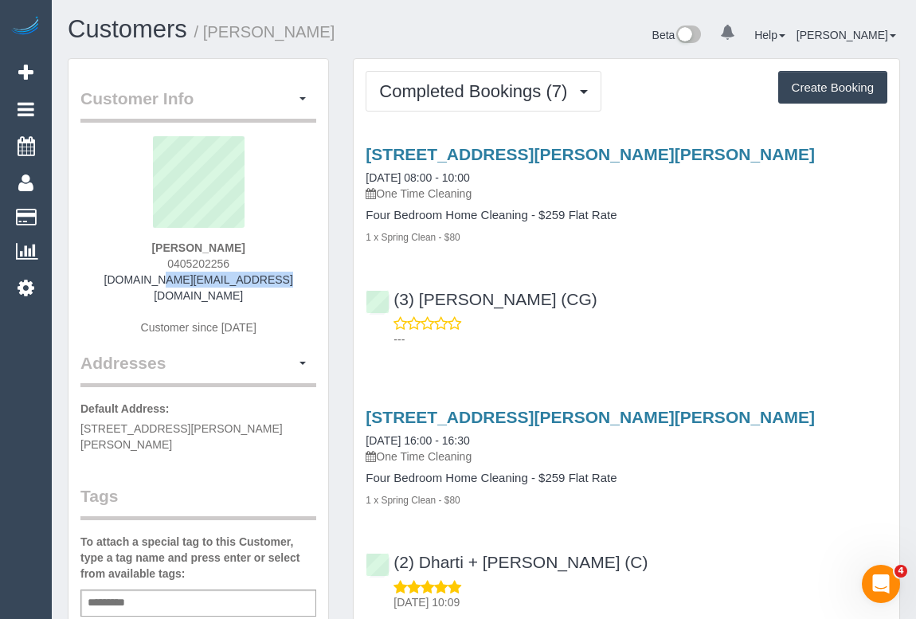
drag, startPoint x: 134, startPoint y: 278, endPoint x: 270, endPoint y: 282, distance: 136.2
click at [270, 282] on div "[PERSON_NAME] 0405202256 [DOMAIN_NAME][EMAIL_ADDRESS][DOMAIN_NAME] Customer sin…" at bounding box center [198, 243] width 236 height 215
copy link "[DOMAIN_NAME][EMAIL_ADDRESS][DOMAIN_NAME]"
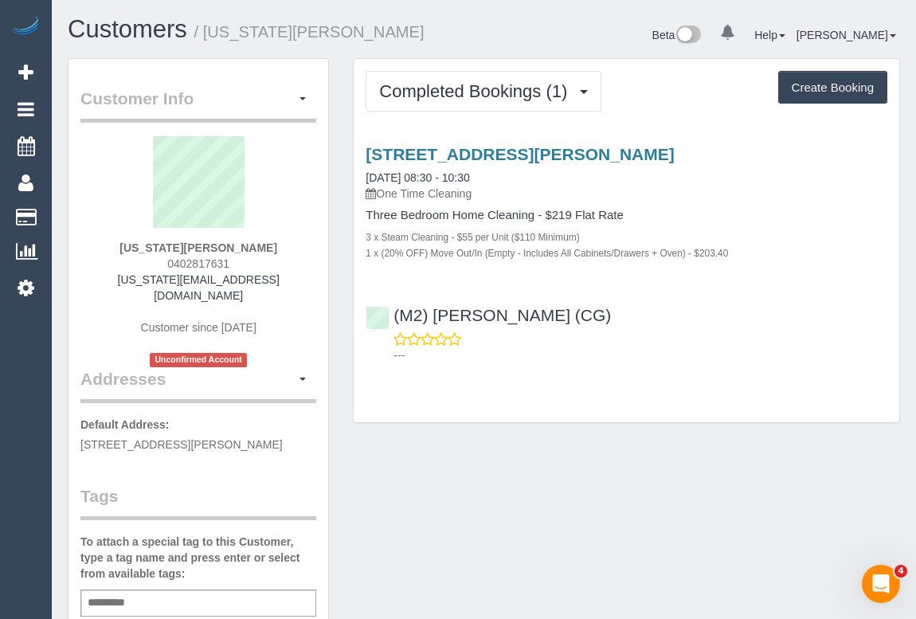
click at [526, 405] on div "Completed Bookings (1) Completed Bookings (1) Upcoming Bookings (0) Cancelled B…" at bounding box center [627, 240] width 546 height 363
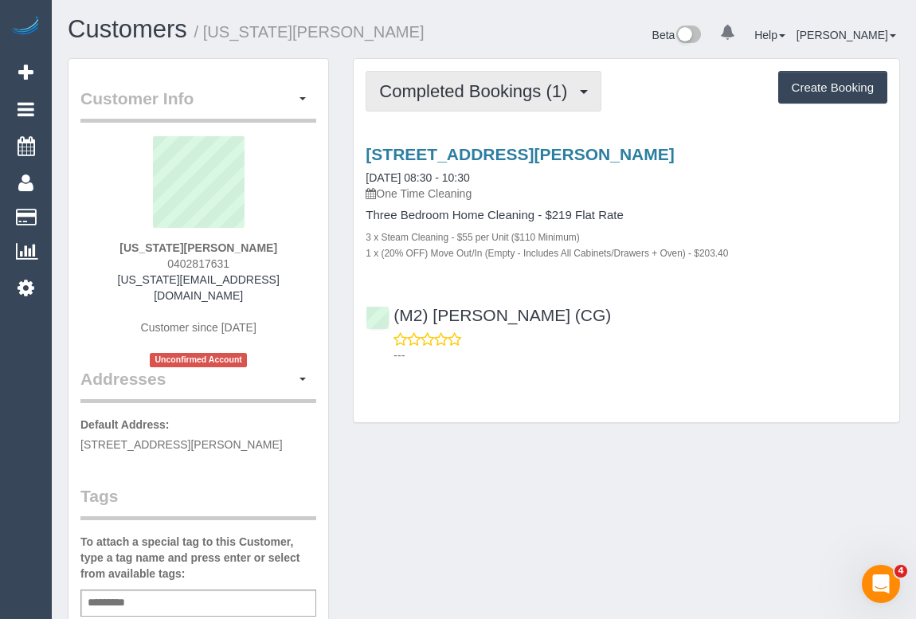
click at [500, 87] on span "Completed Bookings (1)" at bounding box center [477, 91] width 196 height 20
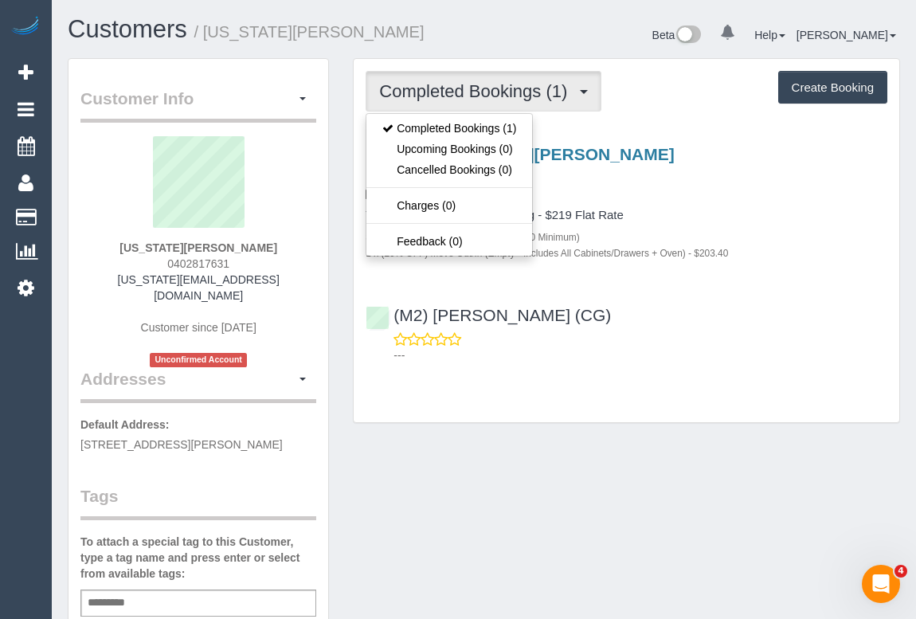
click at [753, 206] on div "7 Diba Rise, Narre Warren, VIC 3805 22/09/2025 08:30 - 10:30 One Time Cleaning …" at bounding box center [627, 202] width 546 height 115
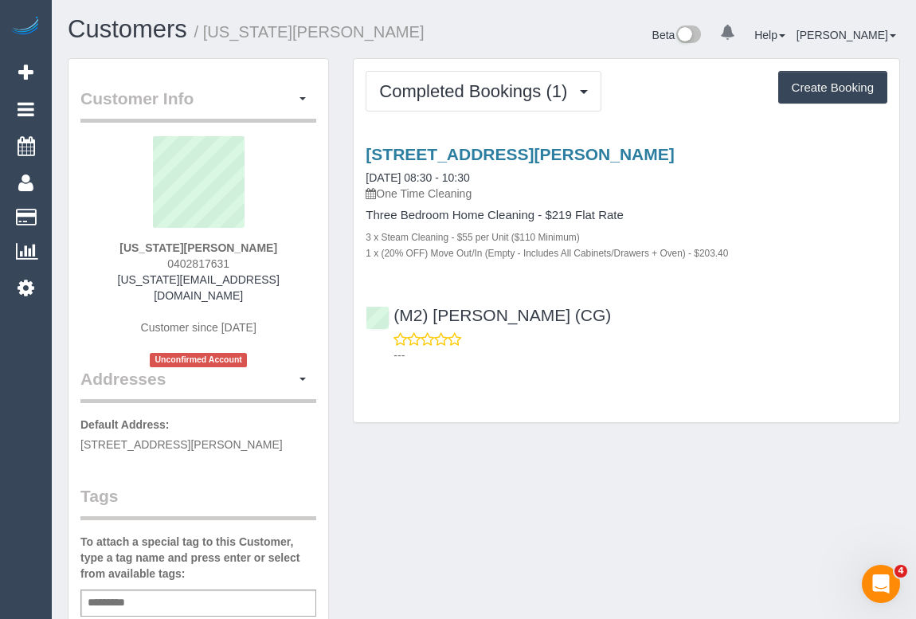
click at [527, 440] on div "Customer Info Edit Contact Info Send Message Email Preferences Special Sales Ta…" at bounding box center [484, 607] width 856 height 1099
drag, startPoint x: 117, startPoint y: 282, endPoint x: 312, endPoint y: 284, distance: 195.1
click at [312, 284] on div "Georgia Dahl 0402817631 georgia.dahl98@gmail.com Customer since 2025 Unconfirme…" at bounding box center [198, 251] width 236 height 231
copy link "georgia.dahl98@gmail.com"
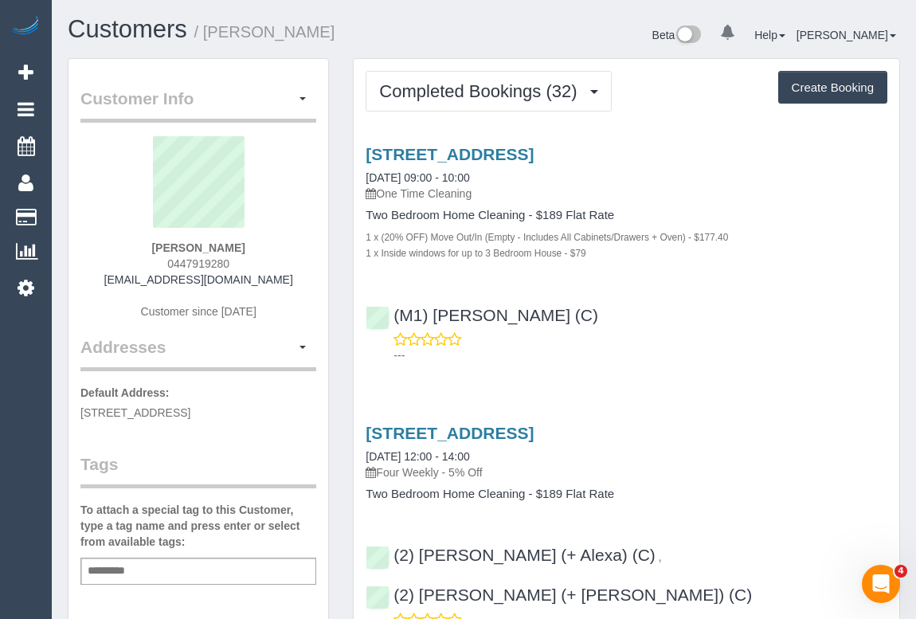
drag, startPoint x: 158, startPoint y: 263, endPoint x: 251, endPoint y: 261, distance: 92.4
click at [251, 261] on div "[PERSON_NAME] 0447919280 [EMAIL_ADDRESS][DOMAIN_NAME] Customer since [DATE]" at bounding box center [198, 235] width 236 height 199
copy span "0447919280"
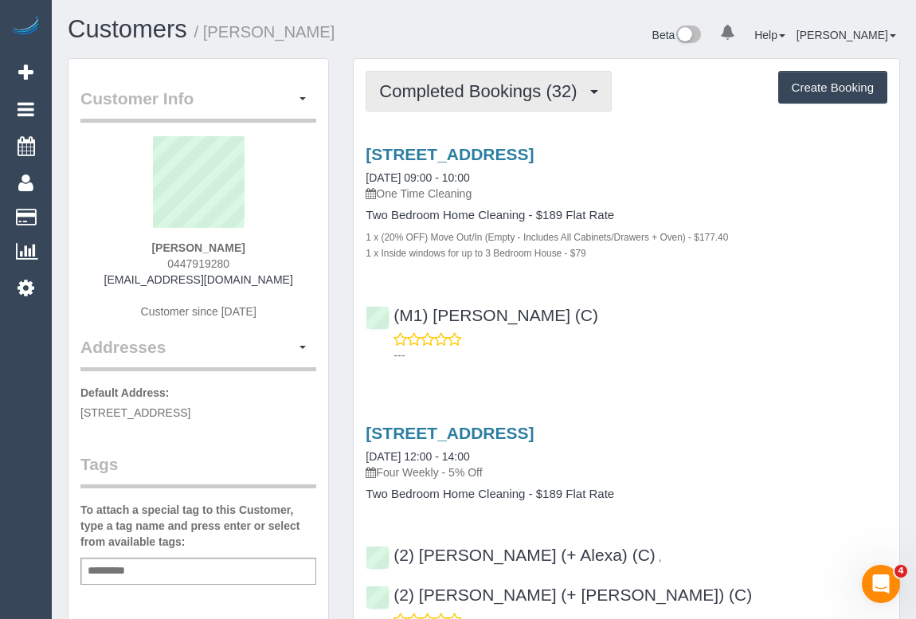
click at [414, 77] on button "Completed Bookings (32)" at bounding box center [488, 91] width 245 height 41
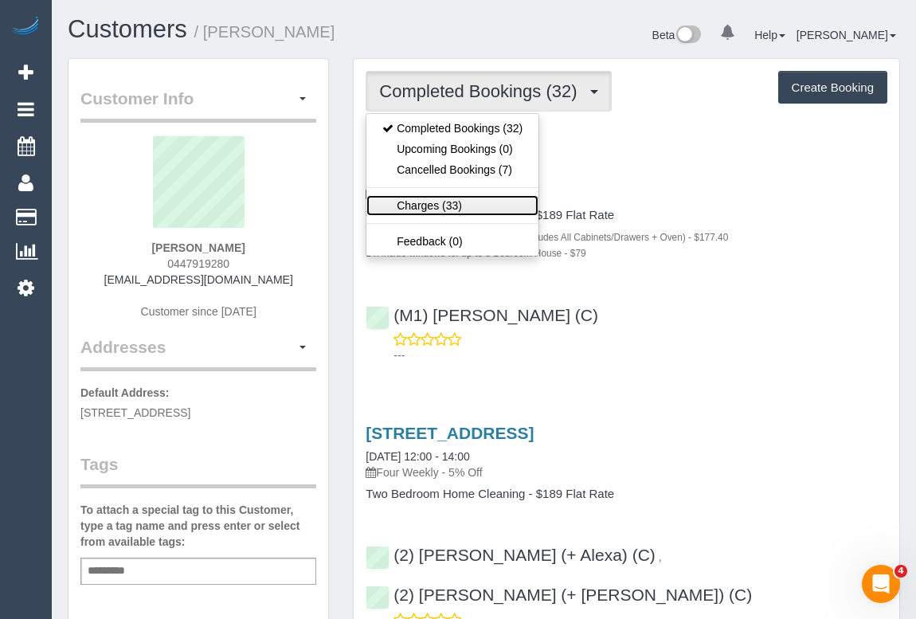
click at [431, 200] on link "Charges (33)" at bounding box center [452, 205] width 172 height 21
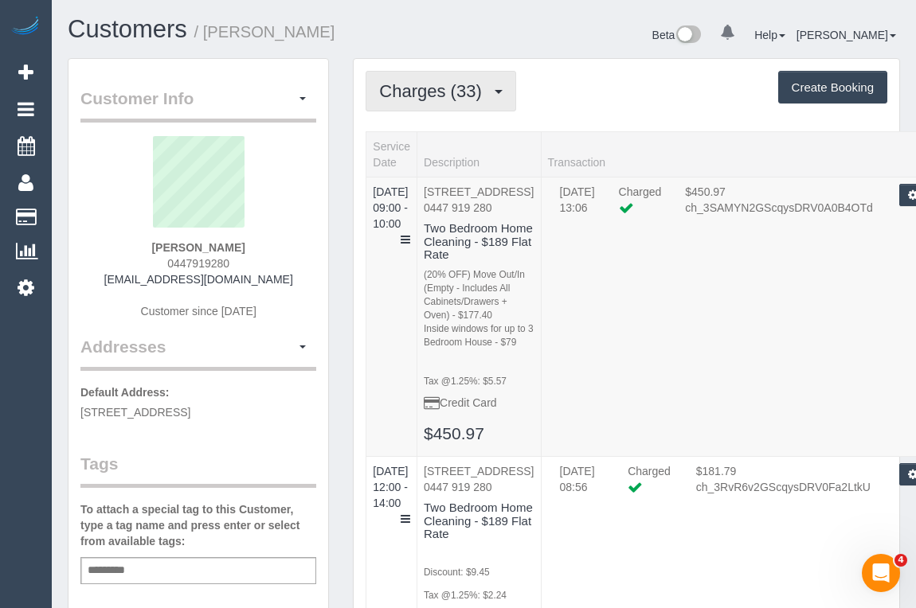
click at [459, 92] on span "Charges (33)" at bounding box center [434, 91] width 110 height 20
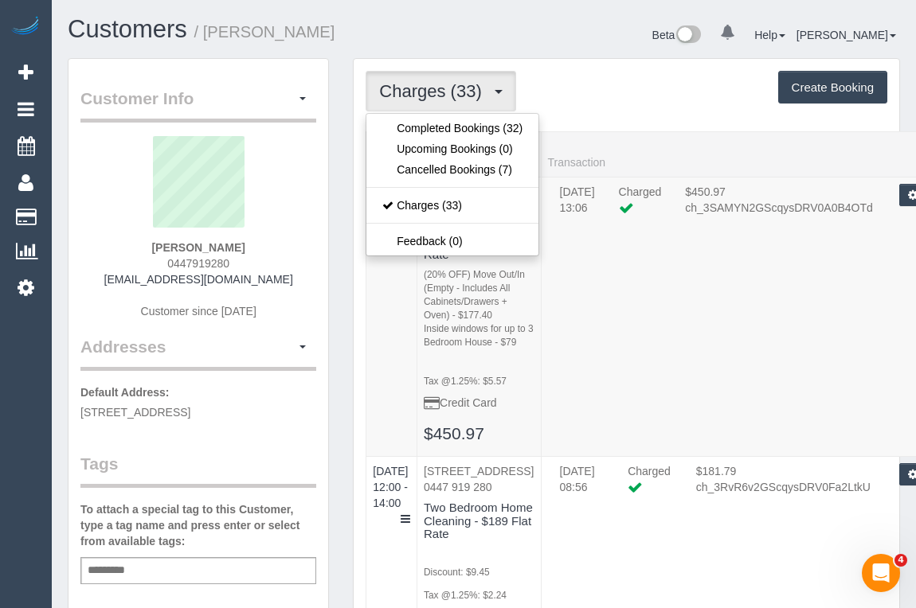
click at [595, 92] on div "Charges (33) Completed Bookings (32) Upcoming Bookings (0) Cancelled Bookings (…" at bounding box center [627, 91] width 522 height 41
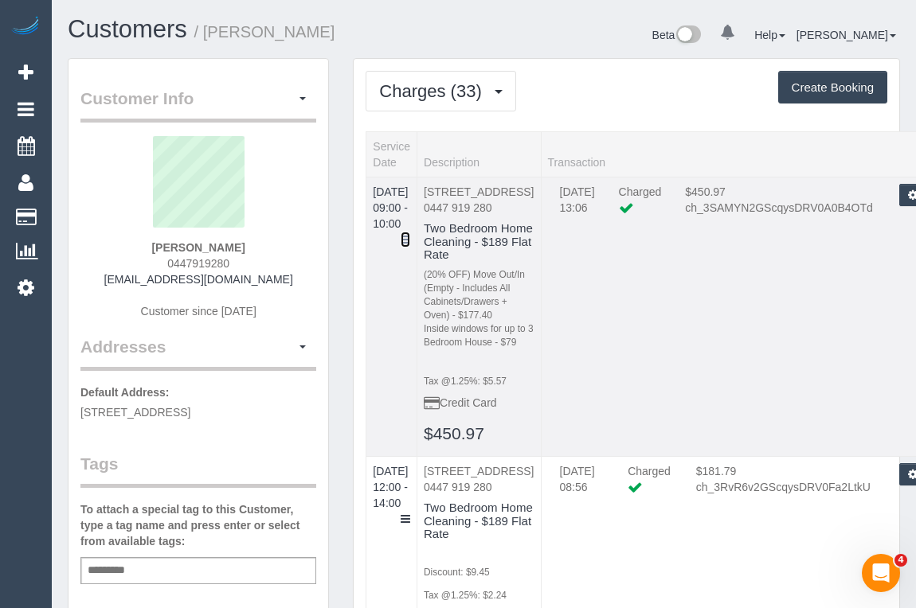
click at [410, 234] on icon at bounding box center [406, 239] width 10 height 11
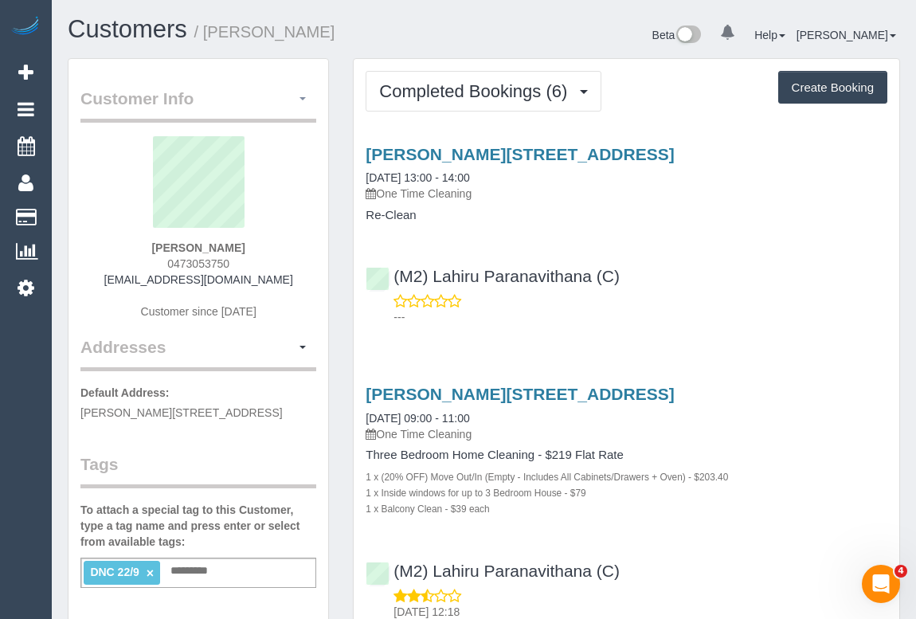
click at [297, 103] on button "button" at bounding box center [302, 99] width 27 height 25
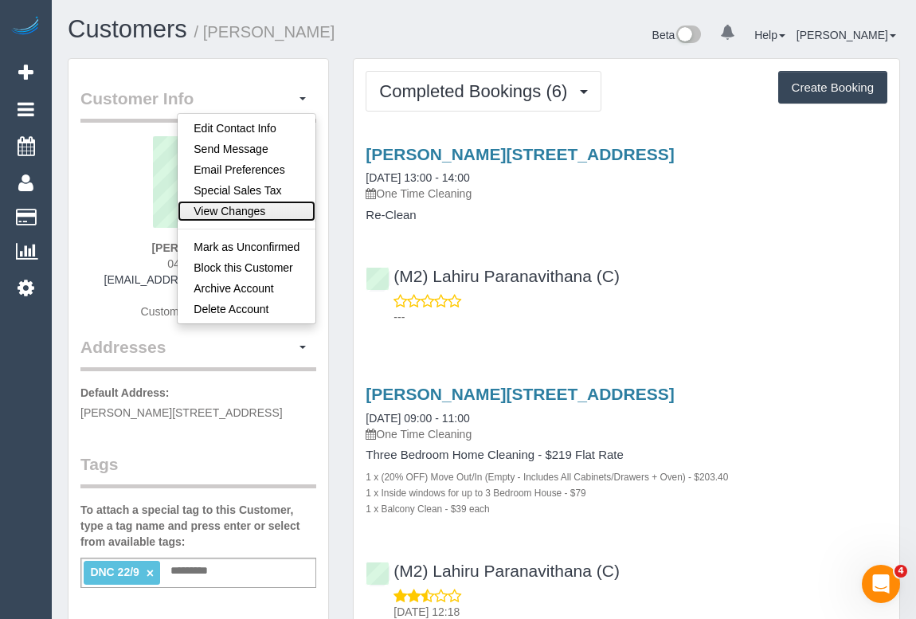
click at [232, 203] on link "View Changes" at bounding box center [247, 211] width 138 height 21
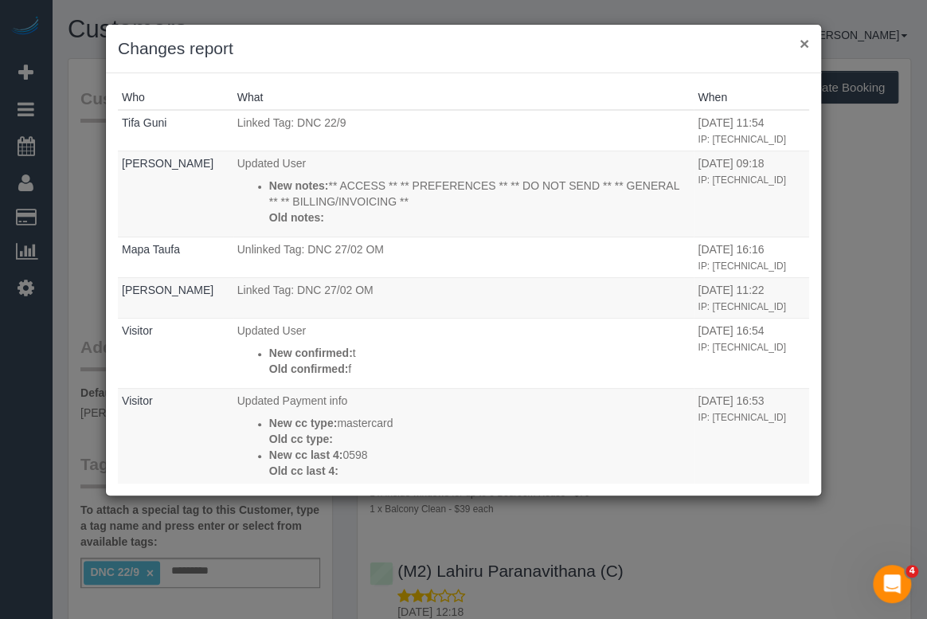
click at [804, 41] on button "×" at bounding box center [805, 43] width 10 height 17
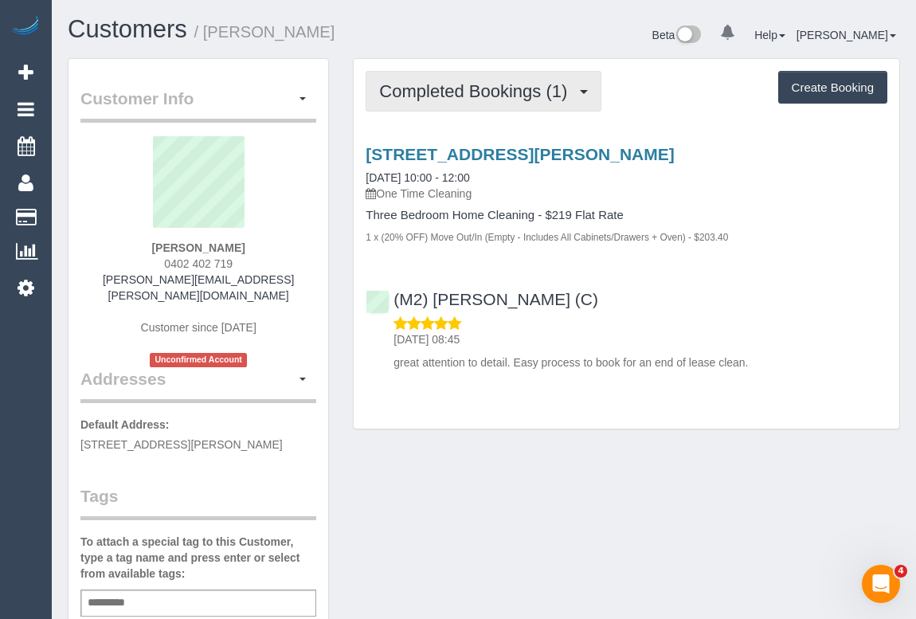
click at [433, 92] on span "Completed Bookings (1)" at bounding box center [477, 91] width 196 height 20
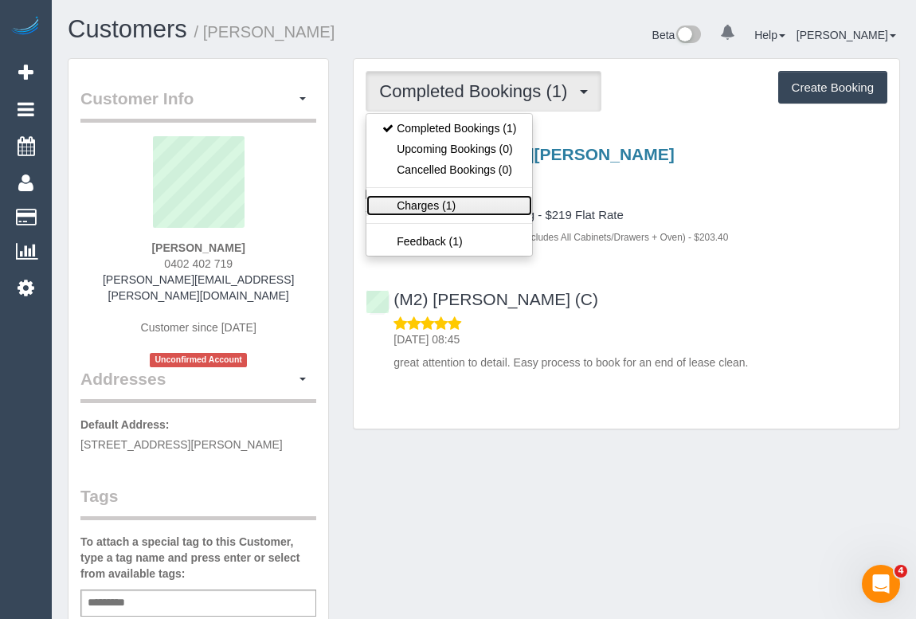
click at [420, 205] on link "Charges (1)" at bounding box center [449, 205] width 166 height 21
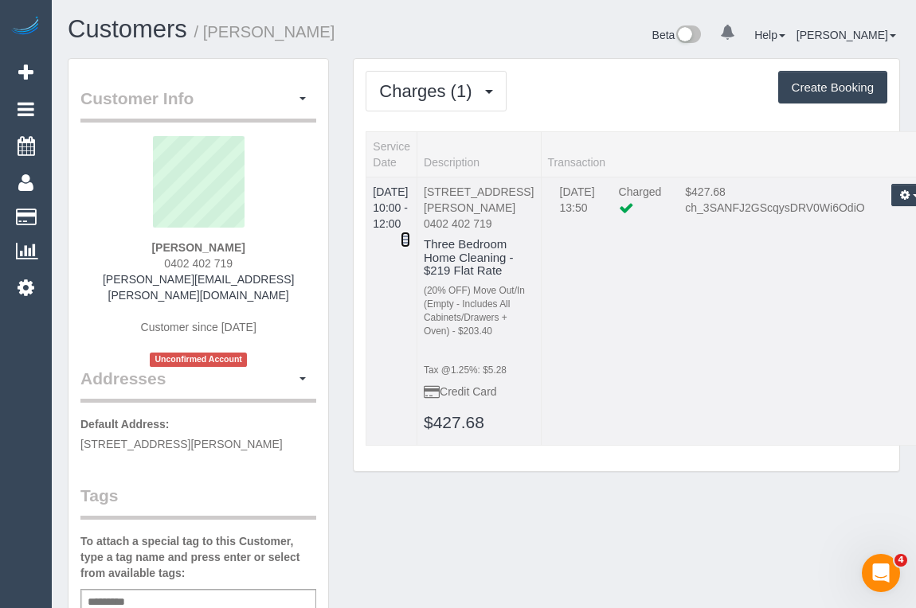
click at [410, 234] on icon at bounding box center [406, 239] width 10 height 11
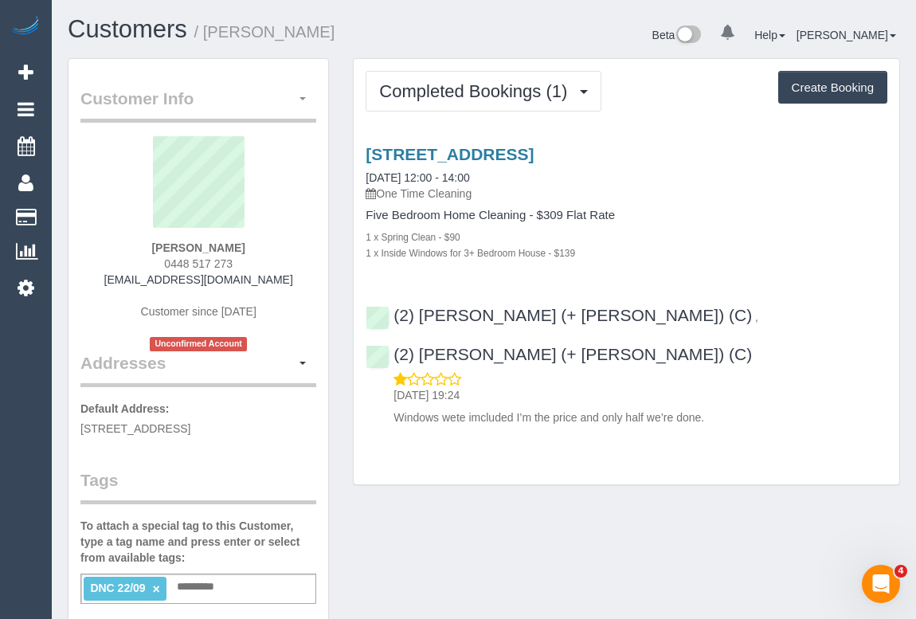
click at [301, 95] on button "button" at bounding box center [302, 99] width 27 height 25
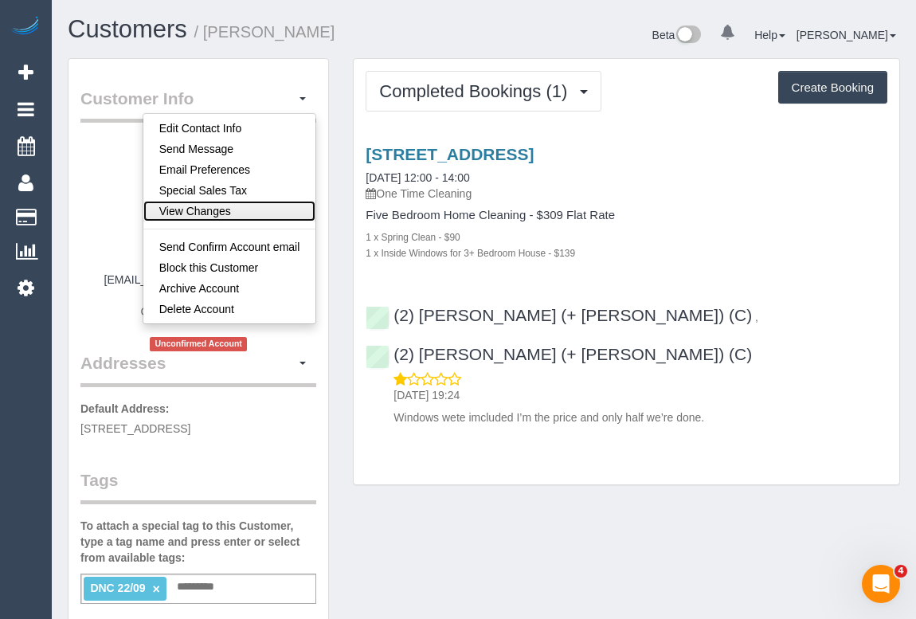
click at [209, 211] on link "View Changes" at bounding box center [229, 211] width 173 height 21
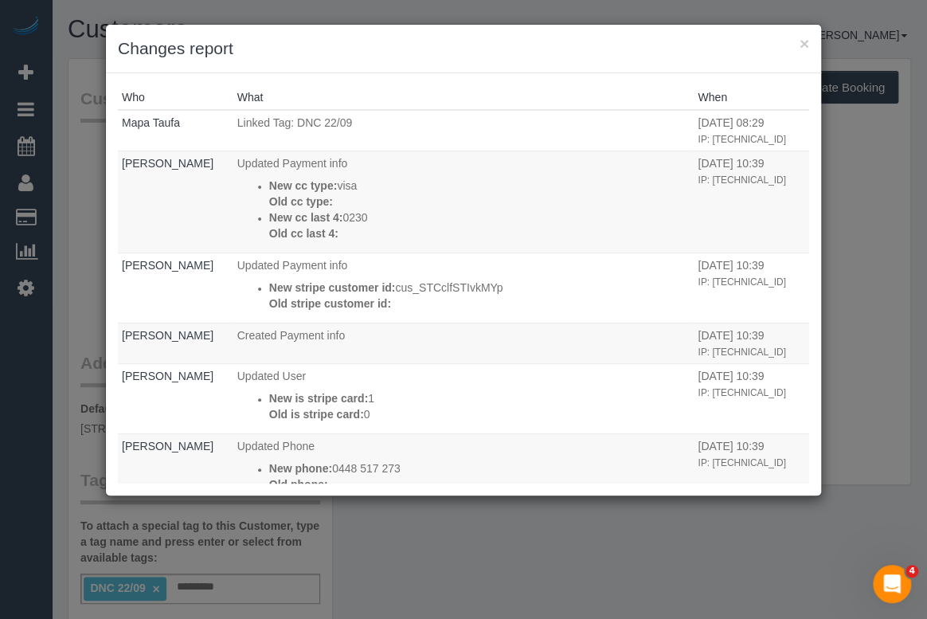
click at [798, 41] on h3 "Changes report" at bounding box center [463, 49] width 691 height 24
click at [804, 40] on button "×" at bounding box center [805, 43] width 10 height 17
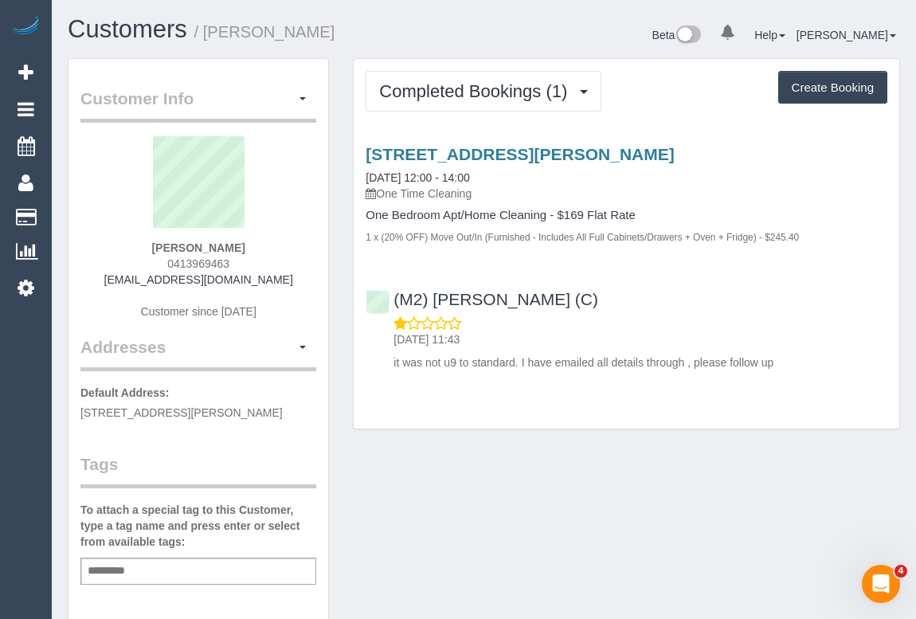
drag, startPoint x: 133, startPoint y: 278, endPoint x: 263, endPoint y: 282, distance: 129.9
click at [263, 282] on div "[PERSON_NAME] 0413969463 [EMAIL_ADDRESS][DOMAIN_NAME] Customer since [DATE]" at bounding box center [198, 235] width 236 height 199
copy link "[EMAIL_ADDRESS][DOMAIN_NAME]"
click at [151, 581] on div "Add a tag" at bounding box center [198, 570] width 236 height 27
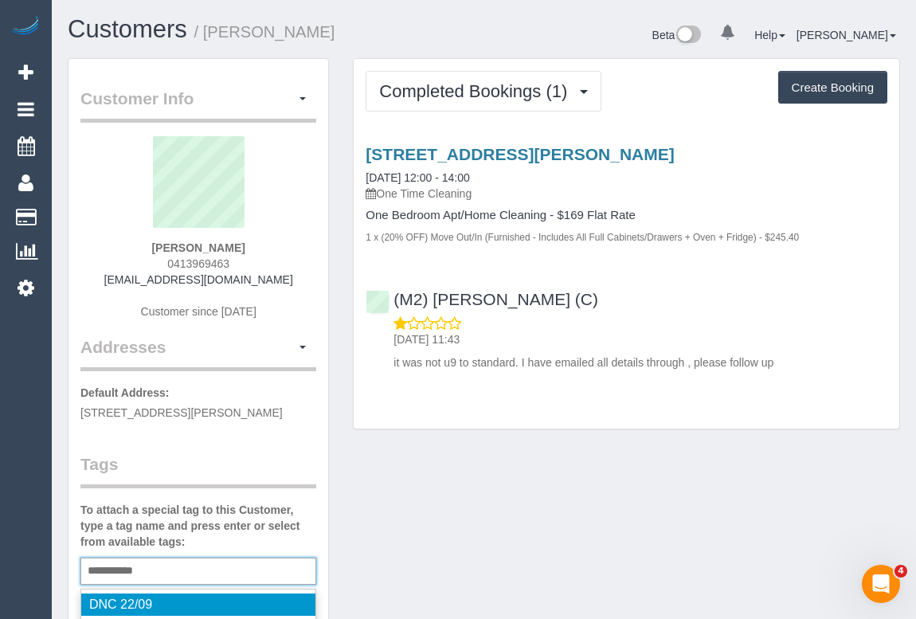
type input "**********"
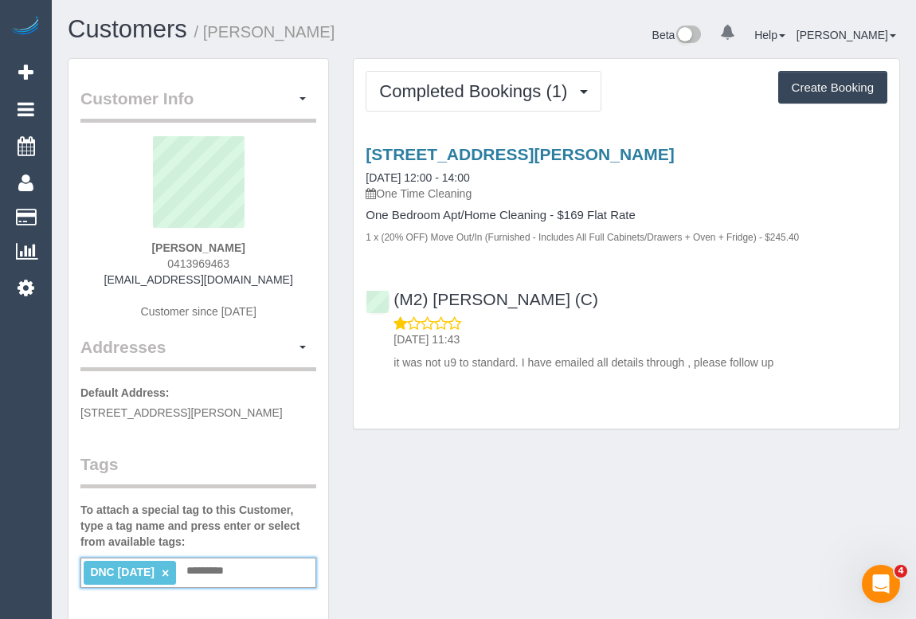
click at [553, 492] on div "Customer Info Edit Contact Info Send Message Email Preferences Special Sales Ta…" at bounding box center [484, 593] width 856 height 1070
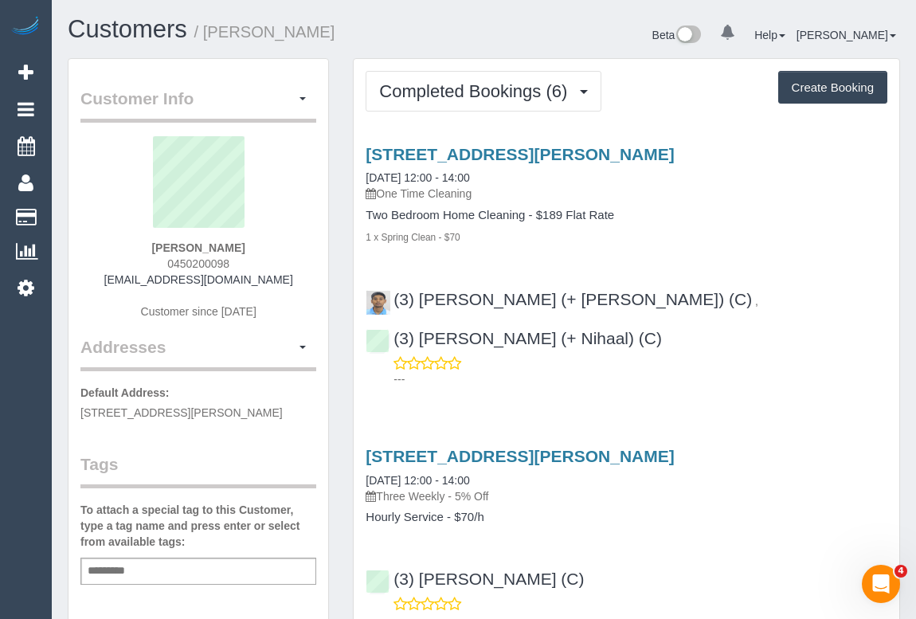
click at [708, 239] on div "1 x Spring Clean - $70" at bounding box center [627, 237] width 522 height 16
drag, startPoint x: 148, startPoint y: 264, endPoint x: 248, endPoint y: 264, distance: 100.3
click at [248, 264] on div "Lauren McHenery 0450200098 lauren.mchenery23@gmail.com Customer since 2025" at bounding box center [198, 235] width 236 height 199
copy span "0450200098"
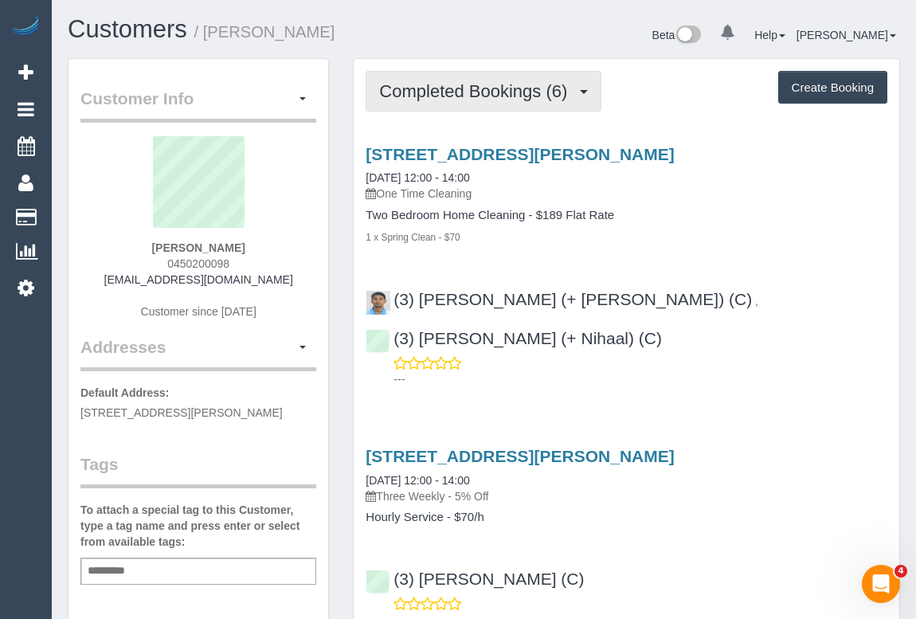
click at [421, 91] on span "Completed Bookings (6)" at bounding box center [477, 91] width 196 height 20
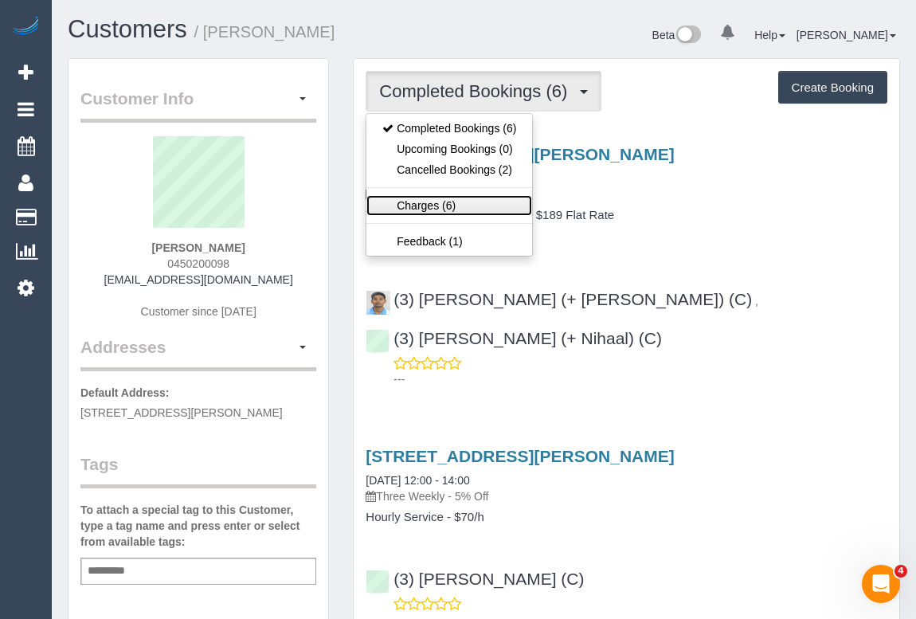
click at [422, 207] on link "Charges (6)" at bounding box center [449, 205] width 166 height 21
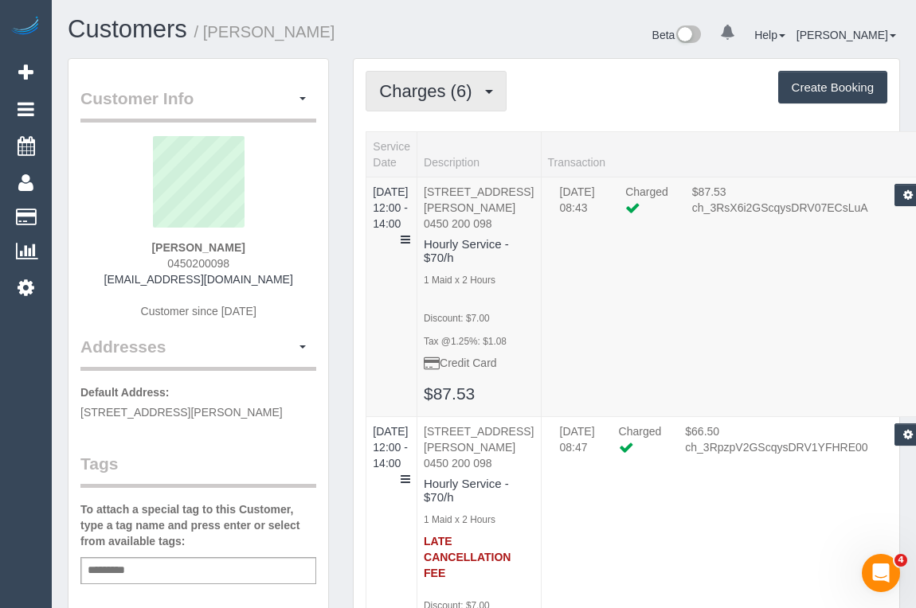
click at [454, 92] on span "Charges (6)" at bounding box center [429, 91] width 100 height 20
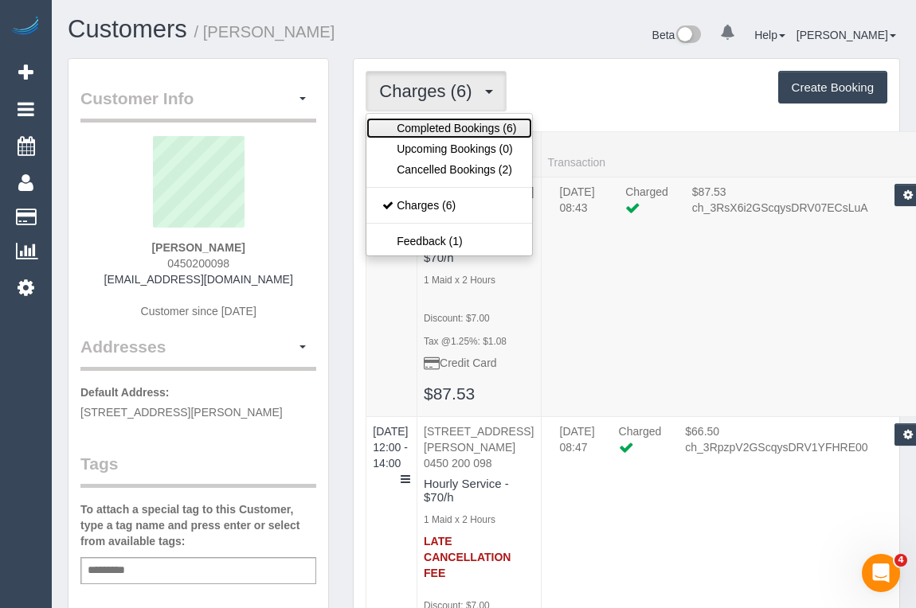
click at [454, 134] on link "Completed Bookings (6)" at bounding box center [449, 128] width 166 height 21
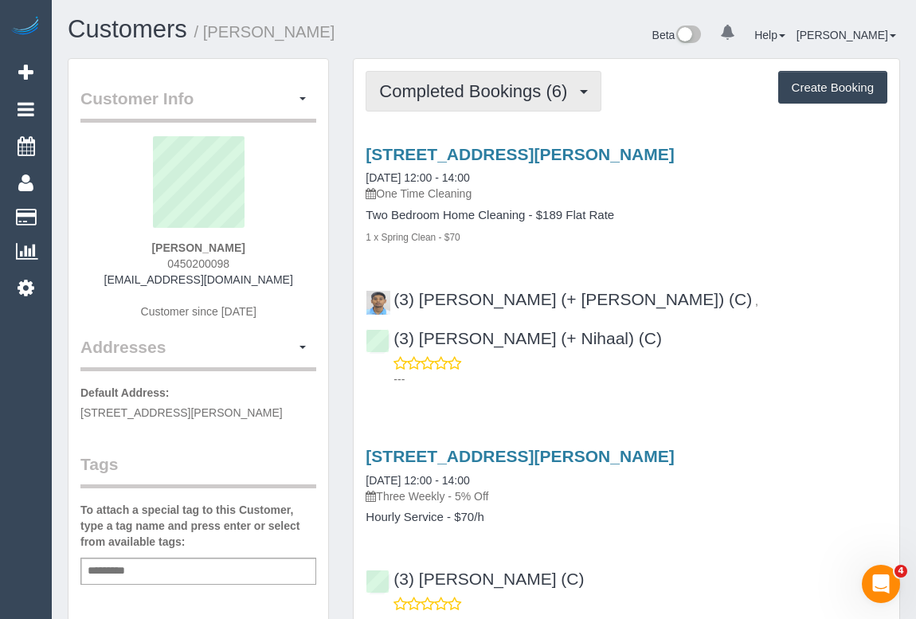
click at [486, 87] on span "Completed Bookings (6)" at bounding box center [477, 91] width 196 height 20
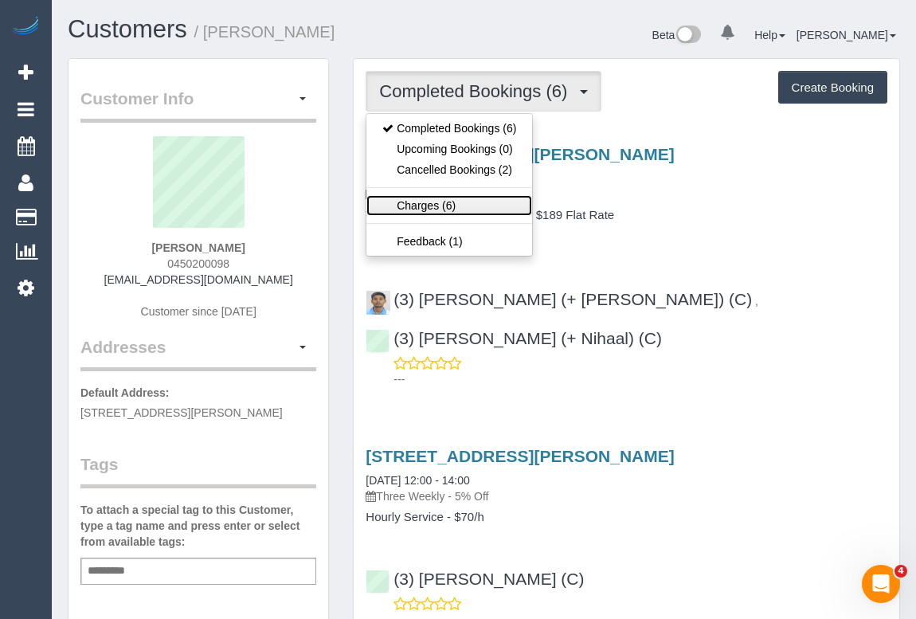
click at [424, 203] on link "Charges (6)" at bounding box center [449, 205] width 166 height 21
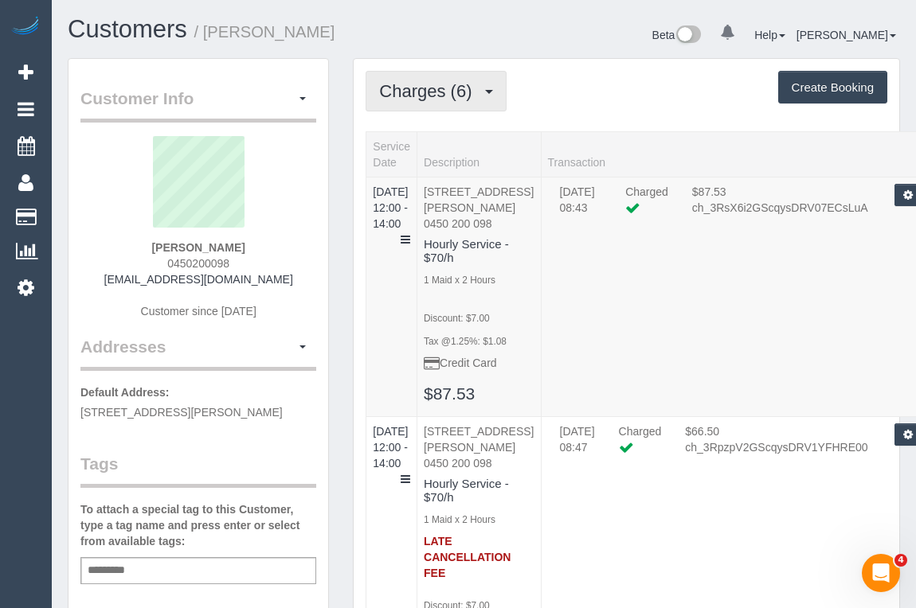
click at [425, 96] on span "Charges (6)" at bounding box center [429, 91] width 100 height 20
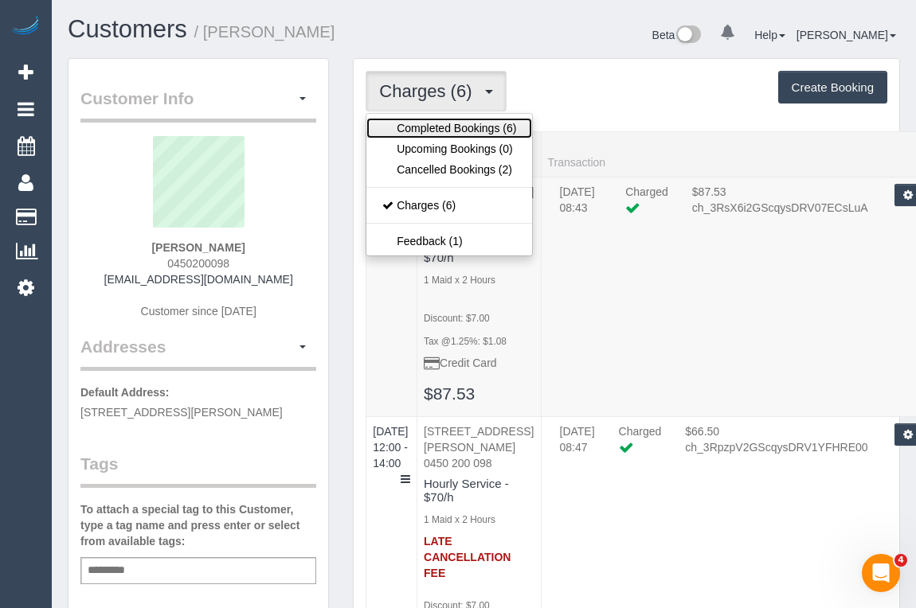
click at [430, 123] on link "Completed Bookings (6)" at bounding box center [449, 128] width 166 height 21
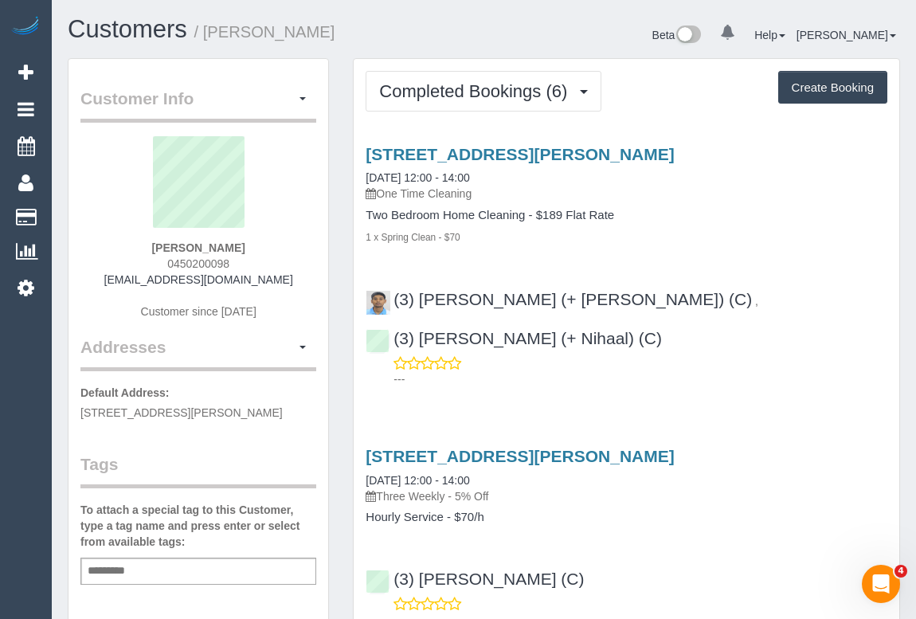
click at [771, 433] on div "24 Leslie Road, 5, Essendon, VIC 3040 04/08/2025 12:00 - 14:00 Three Weekly - 5…" at bounding box center [627, 533] width 546 height 201
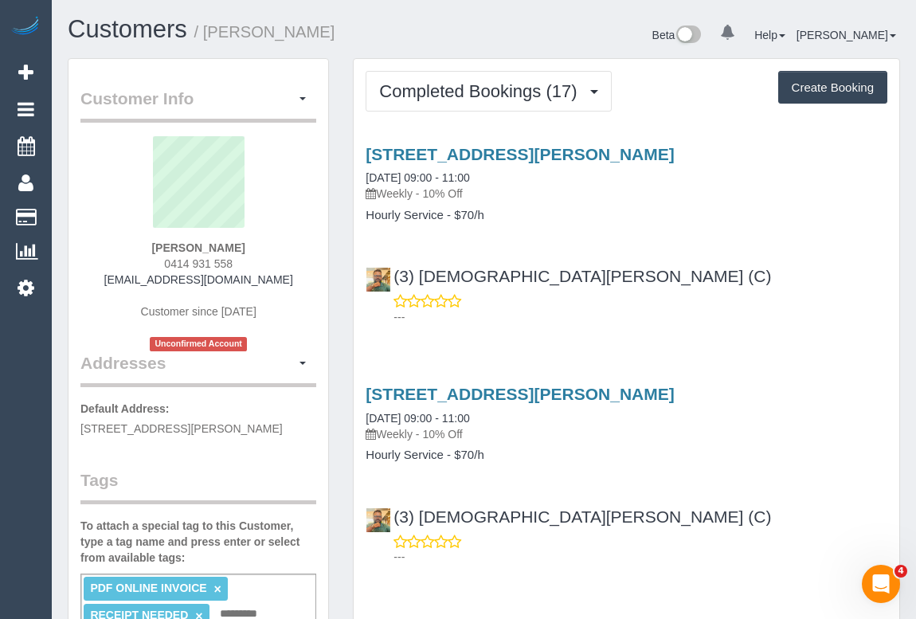
drag, startPoint x: 128, startPoint y: 244, endPoint x: 293, endPoint y: 247, distance: 164.9
click at [293, 247] on div "[PERSON_NAME] 0414 931 558 [EMAIL_ADDRESS][DOMAIN_NAME] Customer since [DATE] U…" at bounding box center [198, 243] width 236 height 215
copy strong "Paryrokh Ghashghaee"
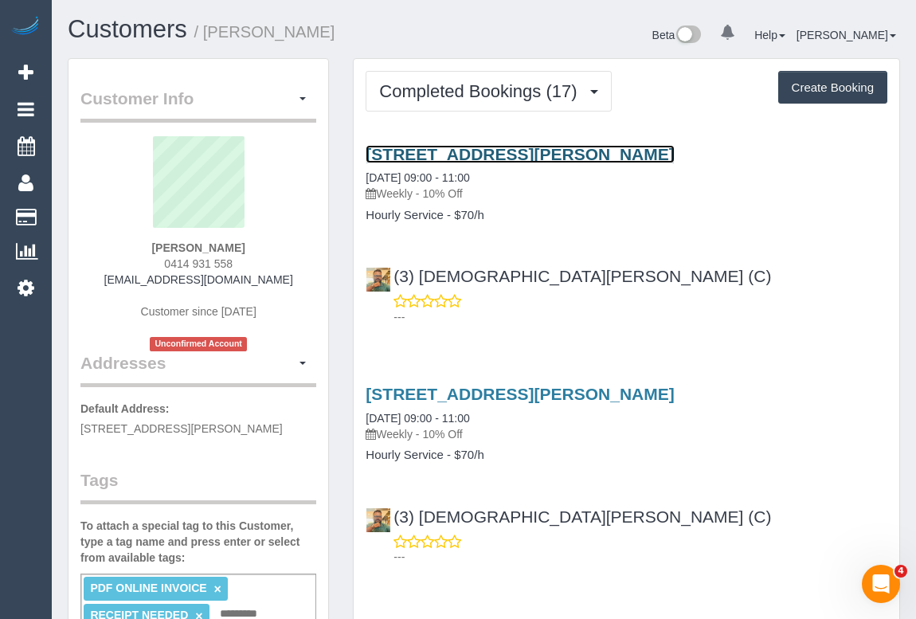
click at [461, 153] on link "16 Viola Street, Donnybrook, VIC 3064" at bounding box center [520, 154] width 308 height 18
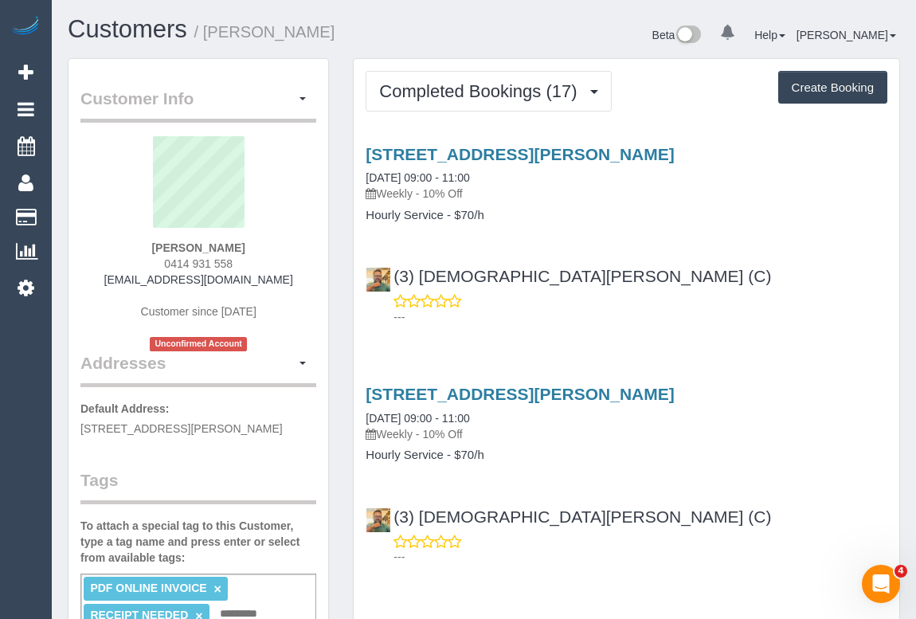
drag, startPoint x: 385, startPoint y: 190, endPoint x: 418, endPoint y: 193, distance: 33.5
click at [418, 193] on p "Weekly - 10% Off" at bounding box center [627, 194] width 522 height 16
copy p "Weekly"
drag, startPoint x: 367, startPoint y: 213, endPoint x: 441, endPoint y: 215, distance: 74.1
click at [441, 215] on div "16 Viola Street, Donnybrook, VIC 3064 19/09/2025 09:00 - 11:00 Weekly - 10% Off…" at bounding box center [627, 183] width 546 height 77
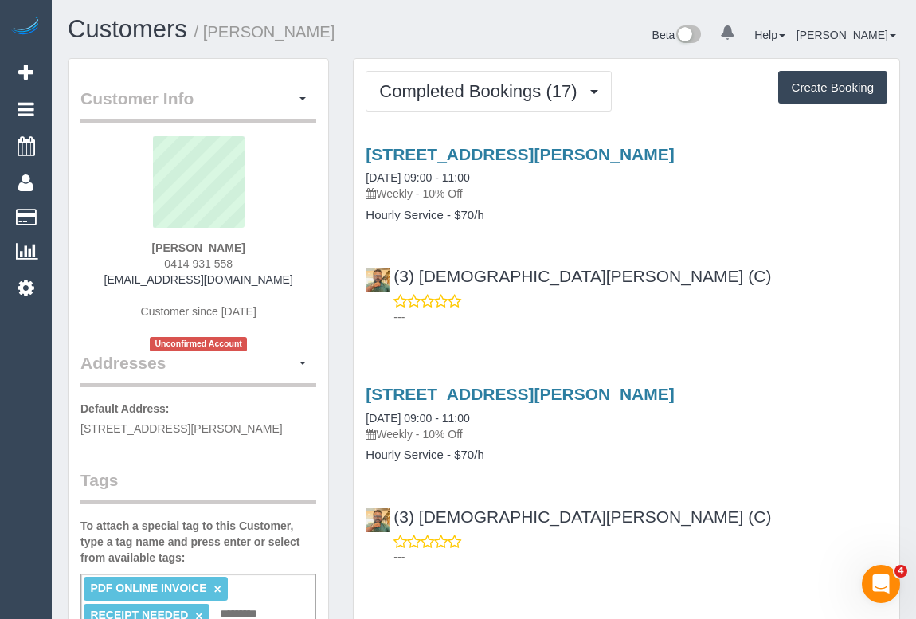
copy h4 "Hourly Service"
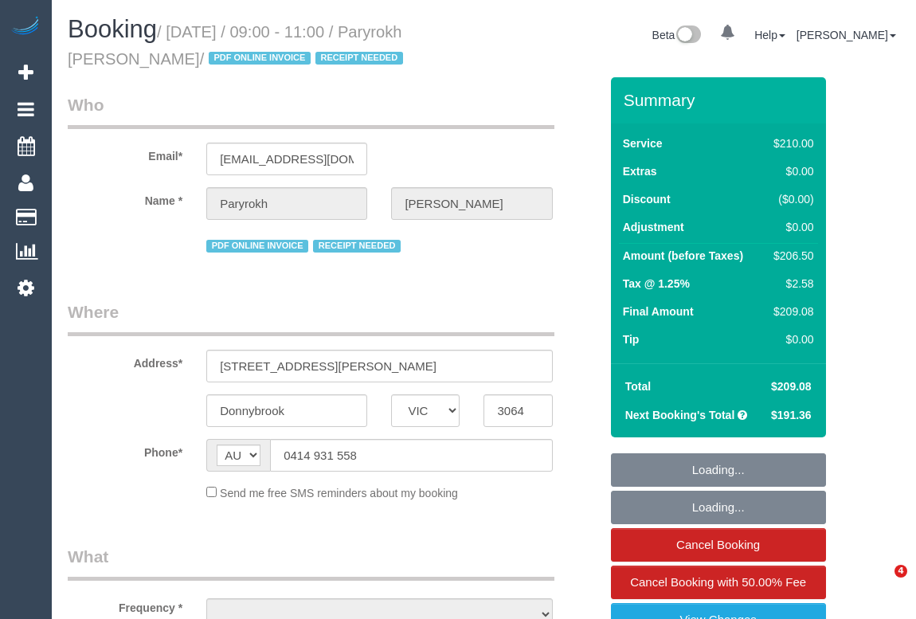
select select "VIC"
select select "number:29"
select select "number:14"
select select "number:19"
select select "number:22"
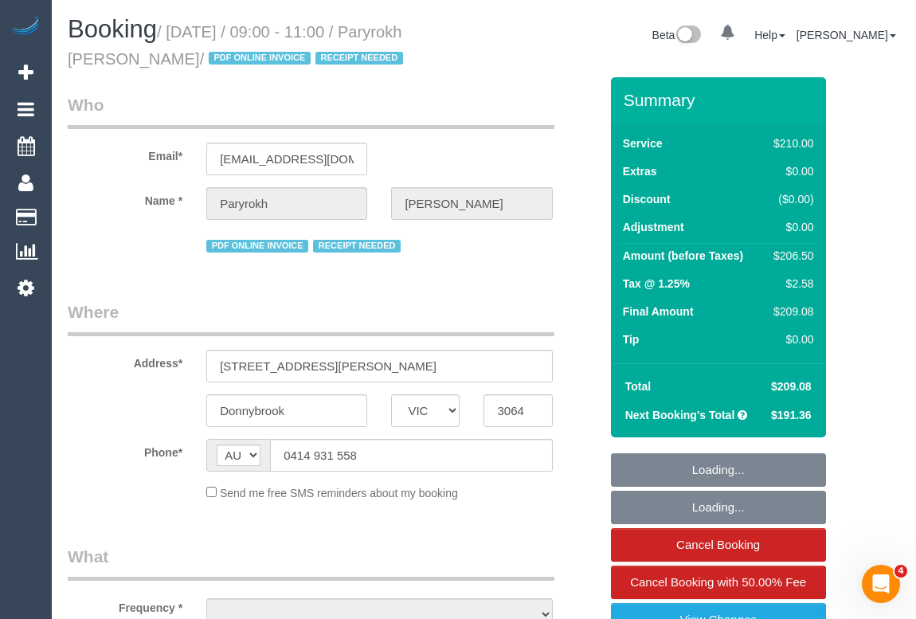
select select "number:34"
select select "object:920"
select select "180"
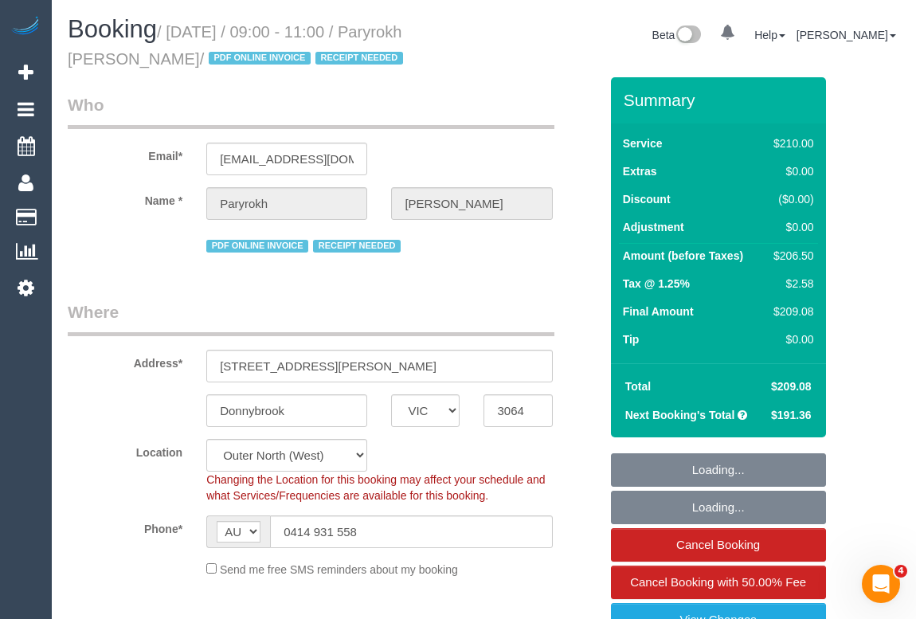
select select "string:stripe-pm_1RIkwB2GScqysDRVO7FxyKXl"
select select "object:1344"
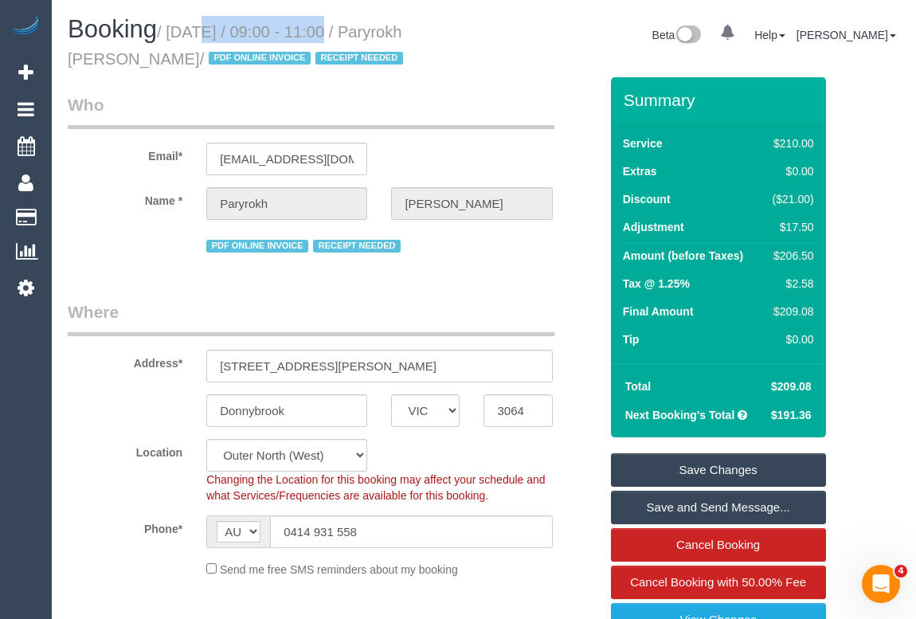
drag, startPoint x: 174, startPoint y: 24, endPoint x: 317, endPoint y: 32, distance: 142.8
click at [317, 32] on small "/ [DATE] / 09:00 - 11:00 / Paryrokh [PERSON_NAME] / PDF ONLINE INVOICE RECEIPT …" at bounding box center [238, 45] width 340 height 45
copy small "[DATE]"
click at [178, 37] on small "/ [DATE] / 09:00 - 11:00 / Paryrokh [PERSON_NAME] / PDF ONLINE INVOICE RECEIPT …" at bounding box center [238, 45] width 340 height 45
copy small "[DATE]"
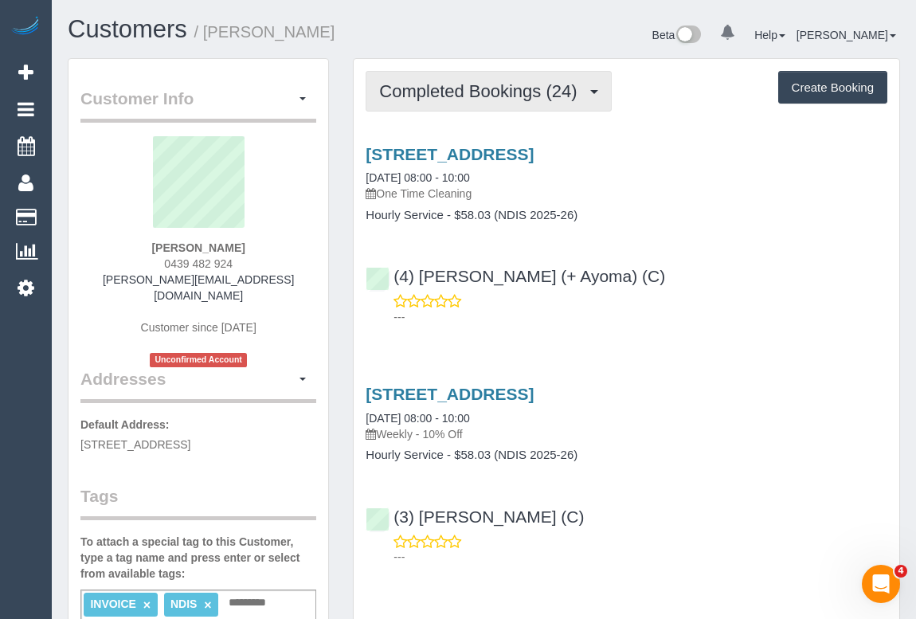
drag, startPoint x: 470, startPoint y: 94, endPoint x: 463, endPoint y: 119, distance: 25.7
click at [470, 94] on span "Completed Bookings (24)" at bounding box center [481, 91] width 205 height 20
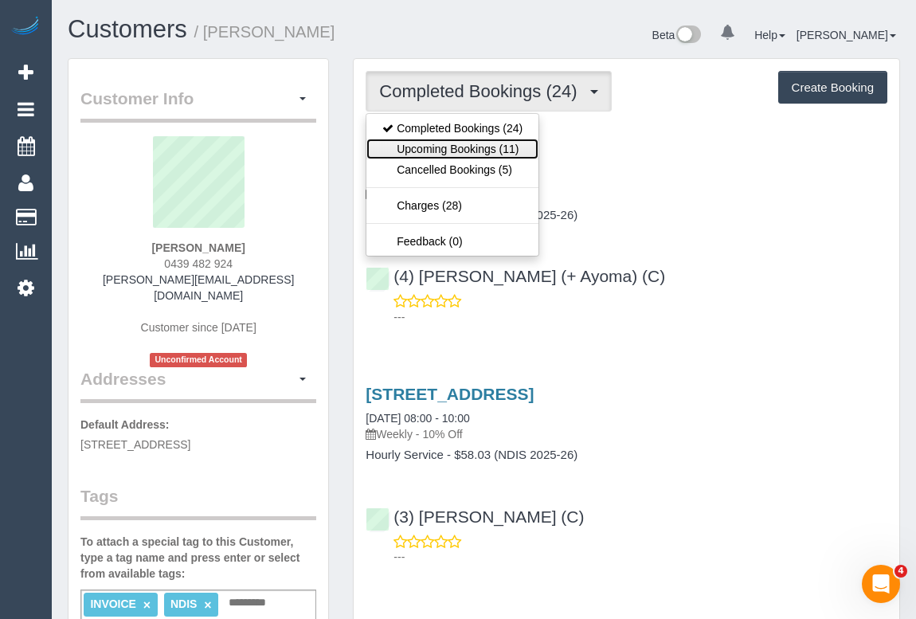
click at [461, 144] on link "Upcoming Bookings (11)" at bounding box center [452, 149] width 172 height 21
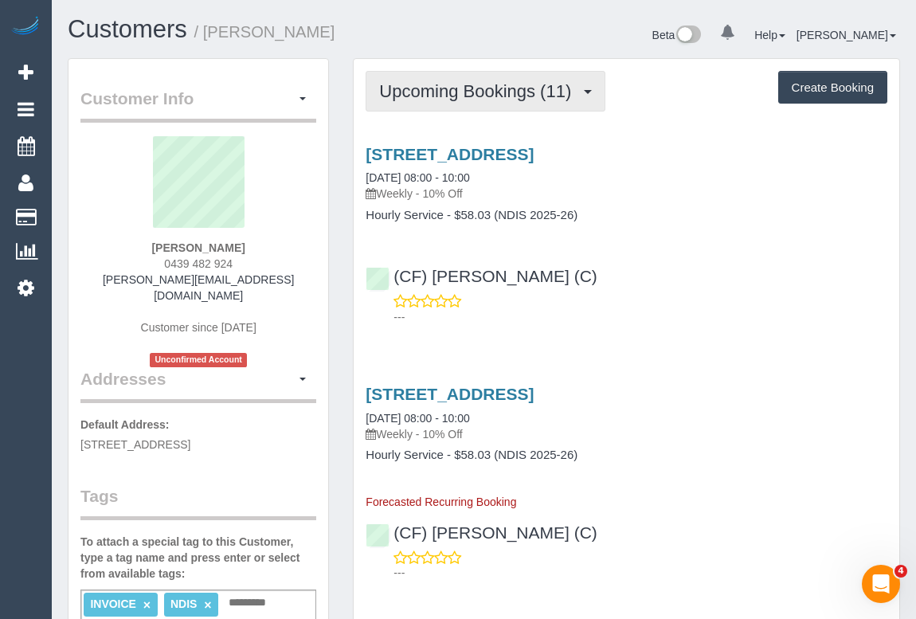
click at [465, 87] on span "Upcoming Bookings (11)" at bounding box center [479, 91] width 200 height 20
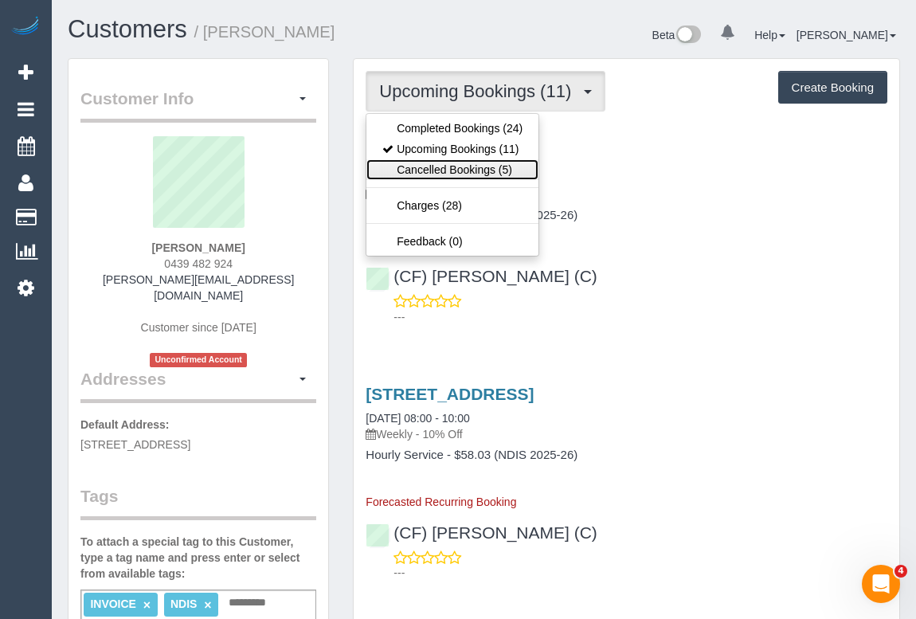
click at [428, 167] on link "Cancelled Bookings (5)" at bounding box center [452, 169] width 172 height 21
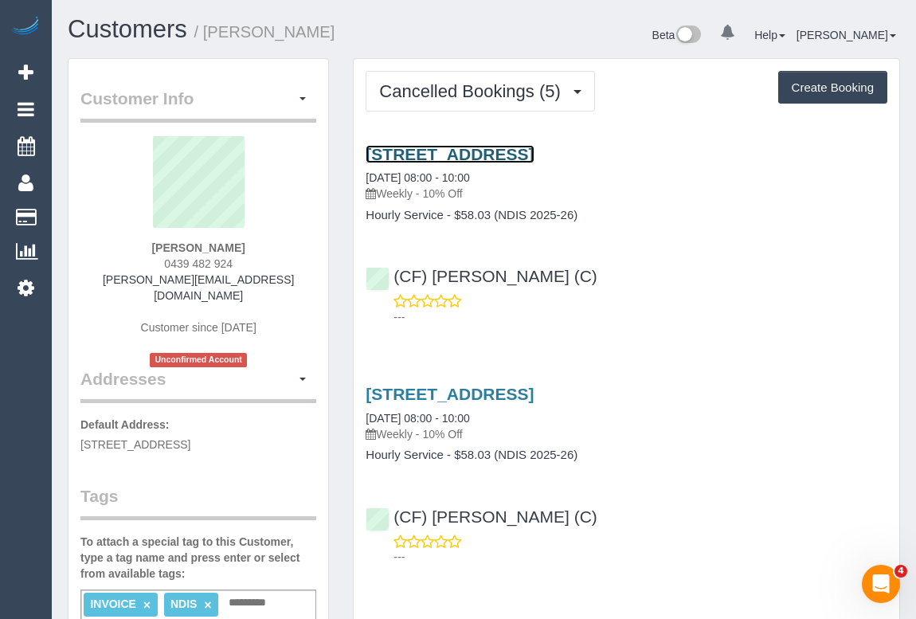
click at [512, 156] on link "[STREET_ADDRESS]" at bounding box center [450, 154] width 168 height 18
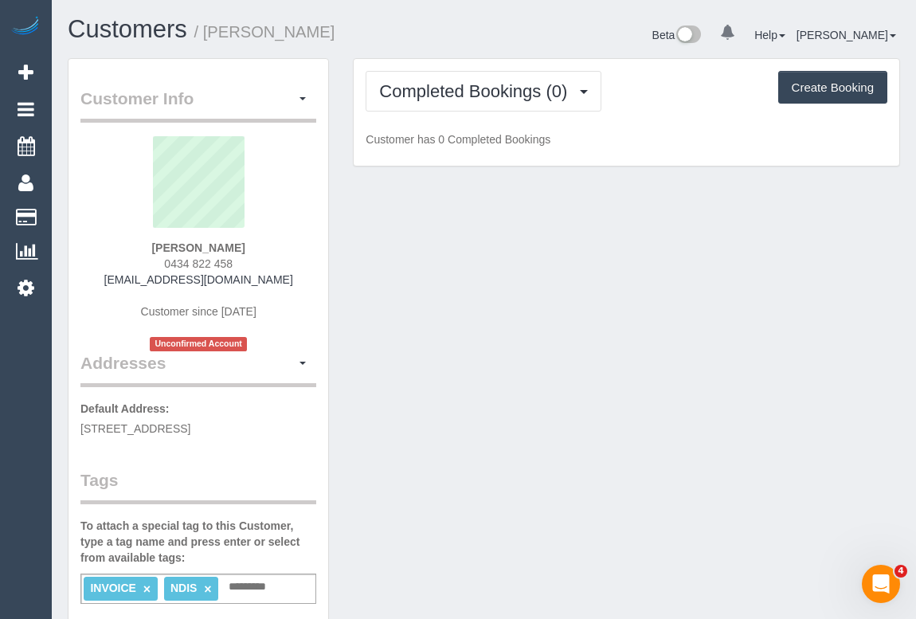
drag, startPoint x: 619, startPoint y: 368, endPoint x: 550, endPoint y: 350, distance: 71.7
drag, startPoint x: 198, startPoint y: 264, endPoint x: 268, endPoint y: 267, distance: 70.9
click at [268, 267] on div "[PERSON_NAME] 0434 822 458 [EMAIL_ADDRESS][DOMAIN_NAME] Customer since [DATE] U…" at bounding box center [198, 243] width 236 height 215
copy span "0434 822 458"
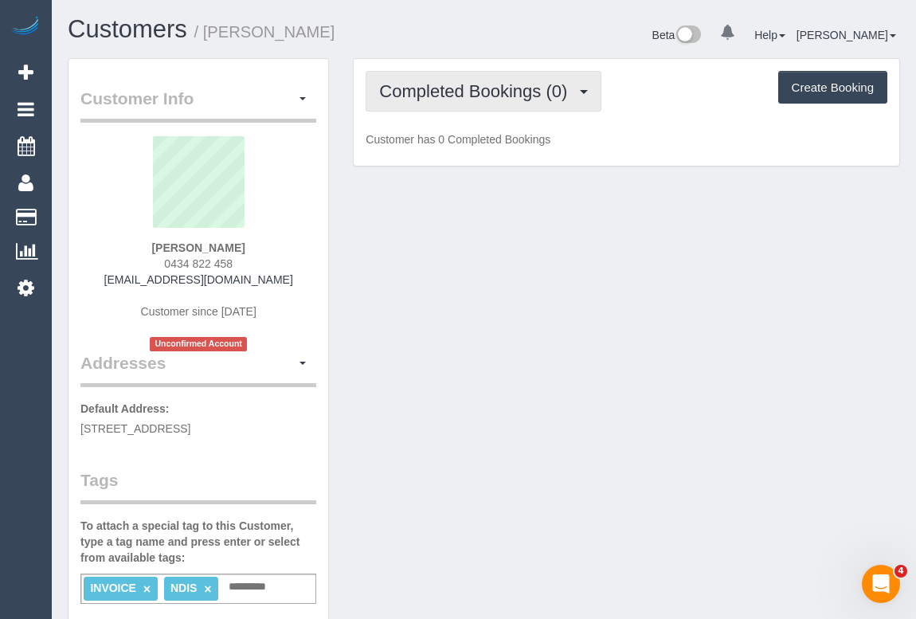
drag, startPoint x: 418, startPoint y: 95, endPoint x: 424, endPoint y: 105, distance: 11.8
click at [418, 95] on span "Completed Bookings (0)" at bounding box center [477, 91] width 196 height 20
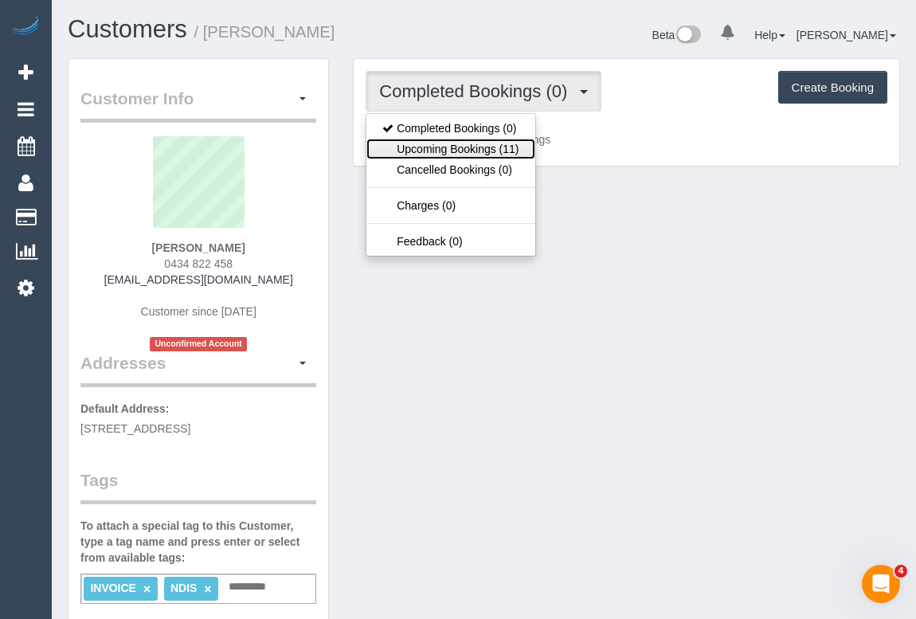
click at [458, 147] on link "Upcoming Bookings (11)" at bounding box center [450, 149] width 168 height 21
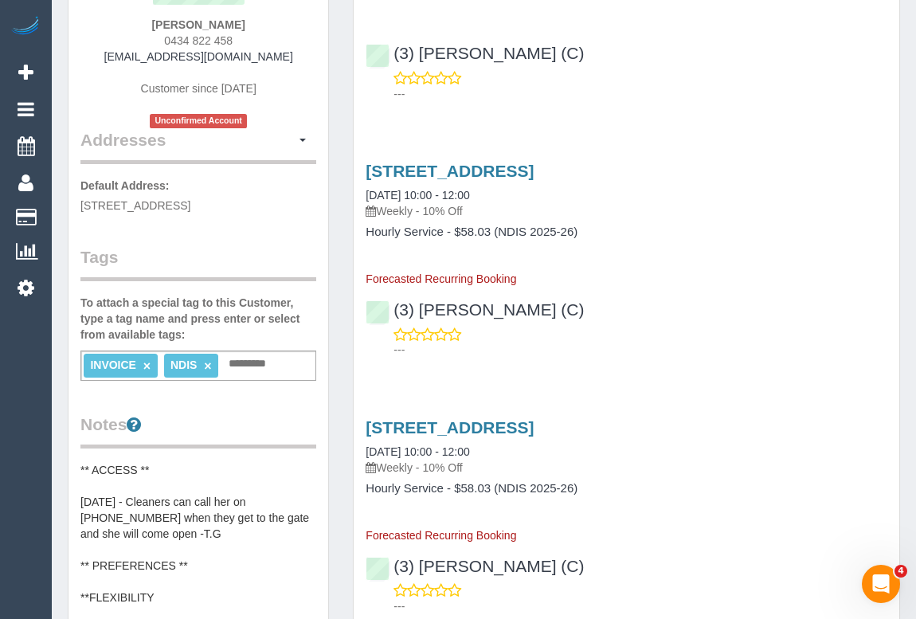
scroll to position [72, 0]
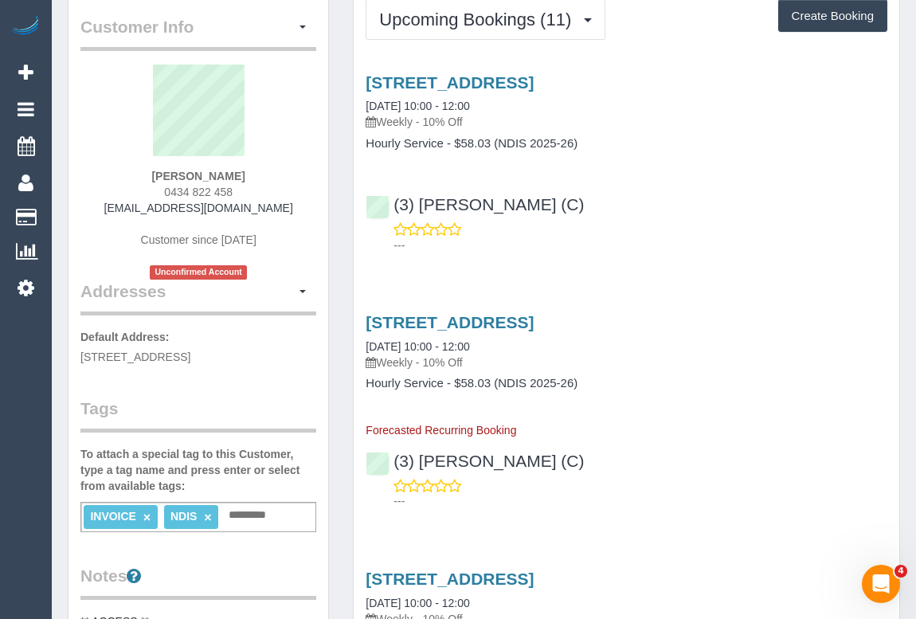
drag, startPoint x: 293, startPoint y: 357, endPoint x: 76, endPoint y: 354, distance: 216.6
copy span "[STREET_ADDRESS]"
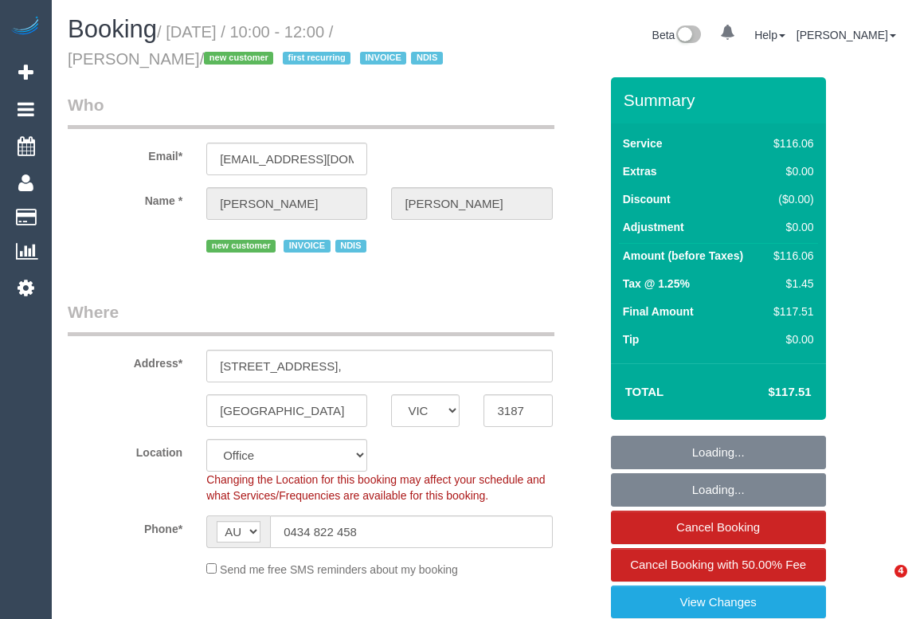
select select "VIC"
select select "number:28"
select select "number:14"
select select "number:19"
select select "object:2103"
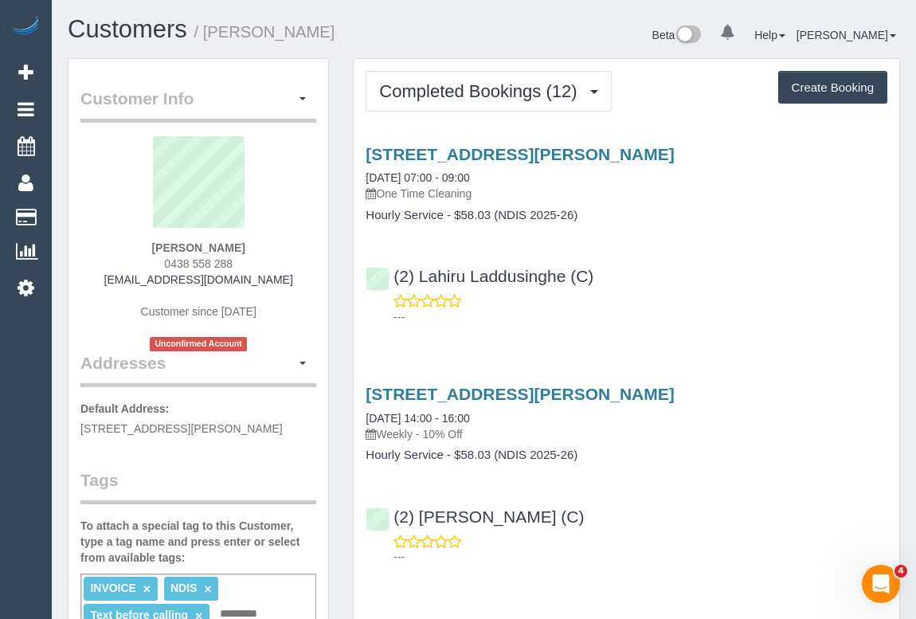
drag, startPoint x: 241, startPoint y: 261, endPoint x: 106, endPoint y: 259, distance: 135.4
click at [106, 259] on div "[PERSON_NAME] 0438 558 288 [EMAIL_ADDRESS][DOMAIN_NAME] Customer since [DATE] U…" at bounding box center [198, 243] width 236 height 215
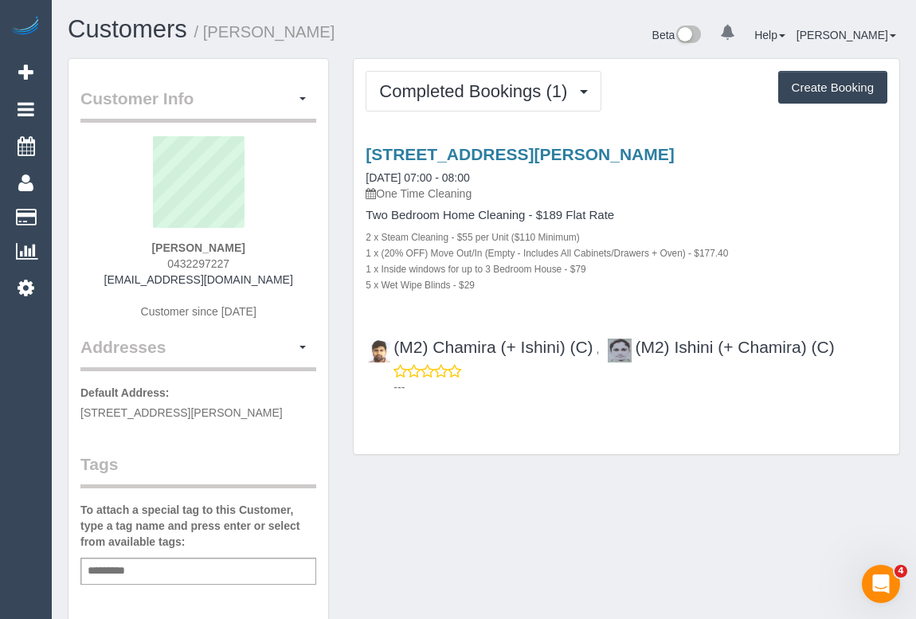
click at [495, 446] on div "Completed Bookings (1) Completed Bookings (1) Upcoming Bookings (0) Cancelled B…" at bounding box center [627, 256] width 546 height 395
drag, startPoint x: 111, startPoint y: 282, endPoint x: 300, endPoint y: 284, distance: 188.7
click at [300, 284] on div "[PERSON_NAME] 0432297227 [EMAIL_ADDRESS][DOMAIN_NAME] Customer since [DATE]" at bounding box center [198, 235] width 236 height 199
copy link "[EMAIL_ADDRESS][DOMAIN_NAME]"
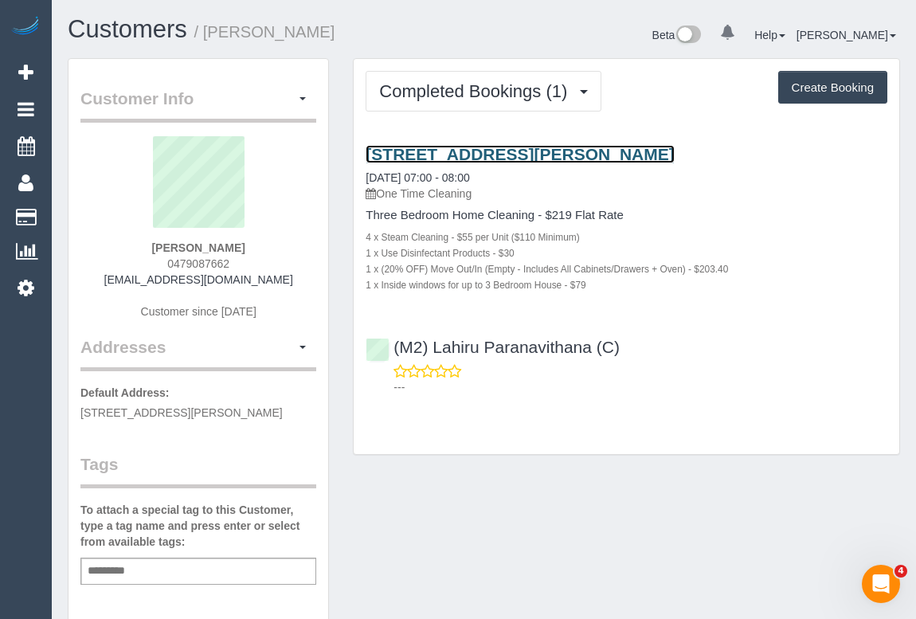
click at [519, 151] on link "[STREET_ADDRESS][PERSON_NAME]" at bounding box center [520, 154] width 308 height 18
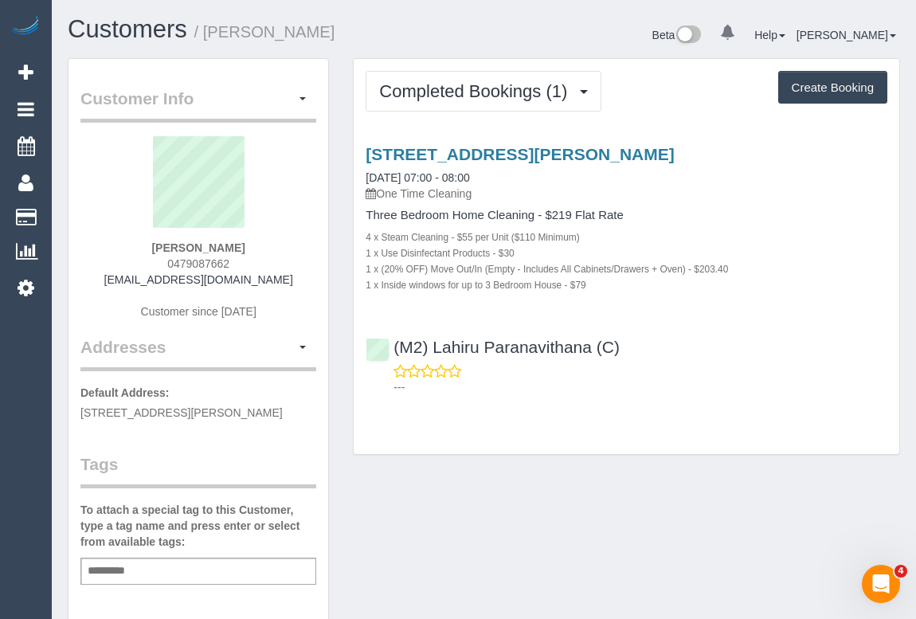
drag, startPoint x: 110, startPoint y: 277, endPoint x: 302, endPoint y: 274, distance: 192.0
click at [302, 274] on div "[PERSON_NAME] 0479087662 [EMAIL_ADDRESS][DOMAIN_NAME] Customer since [DATE]" at bounding box center [198, 235] width 236 height 199
copy link "[EMAIL_ADDRESS][DOMAIN_NAME]"
drag, startPoint x: 160, startPoint y: 248, endPoint x: 257, endPoint y: 241, distance: 97.4
click at [257, 241] on div "[PERSON_NAME] 0479087662 [EMAIL_ADDRESS][DOMAIN_NAME] Customer since [DATE]" at bounding box center [198, 235] width 236 height 199
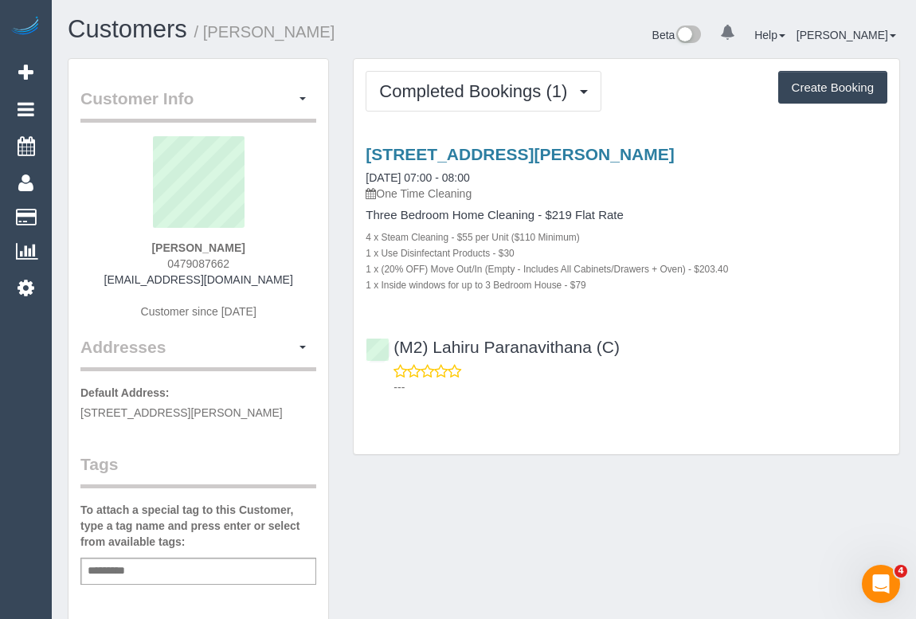
copy strong "[PERSON_NAME]"
drag, startPoint x: 161, startPoint y: 263, endPoint x: 271, endPoint y: 263, distance: 109.9
click at [271, 263] on div "[PERSON_NAME] 0479087662 [EMAIL_ADDRESS][DOMAIN_NAME] Customer since [DATE]" at bounding box center [198, 235] width 236 height 199
copy span "0479087662"
click at [549, 495] on div "Customer Info Edit Contact Info Send Message Email Preferences Special Sales Ta…" at bounding box center [484, 591] width 856 height 1067
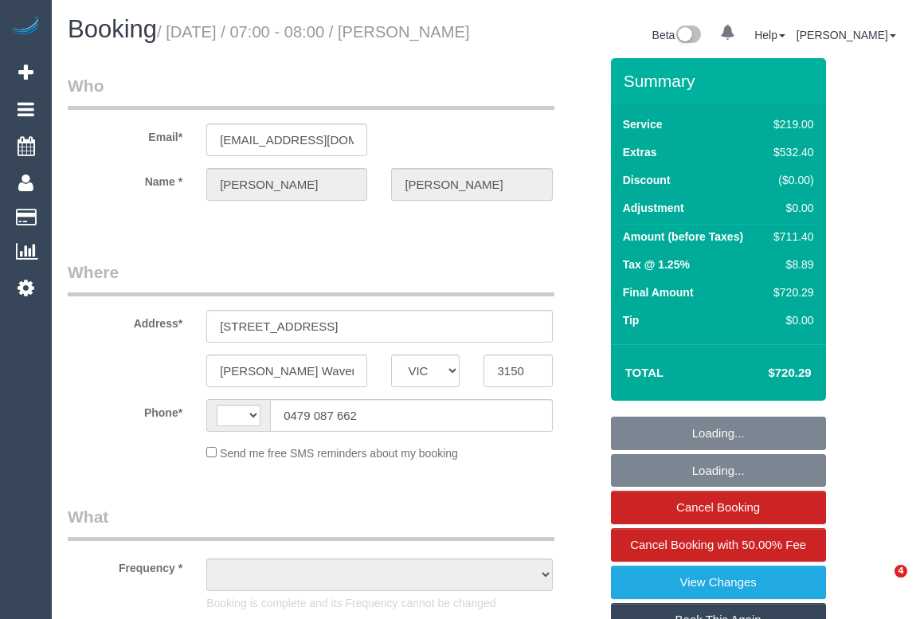
select select "VIC"
select select "string:AU"
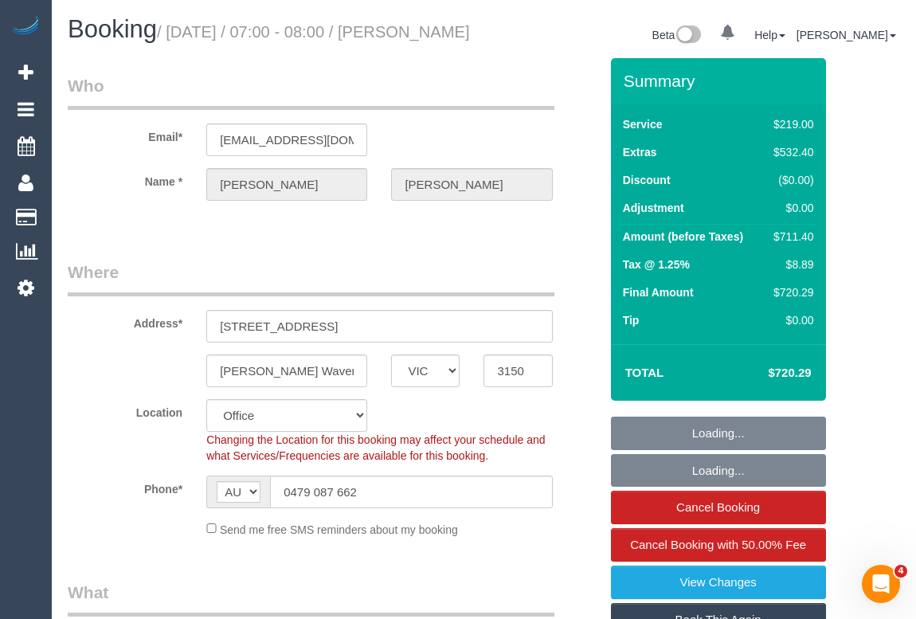
select select "object:691"
select select "number:28"
select select "number:14"
select select "number:18"
select select "number:25"
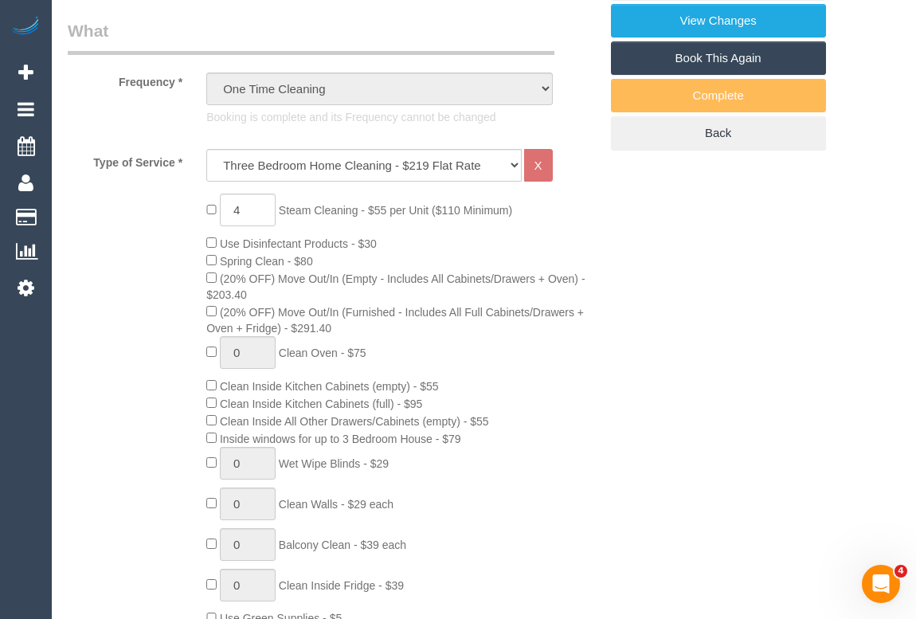
scroll to position [579, 0]
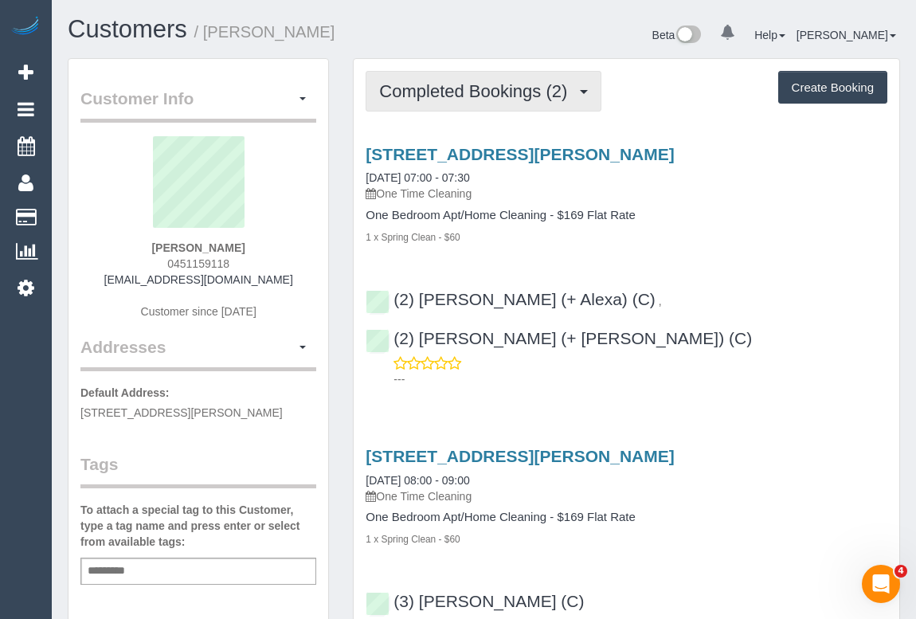
click at [491, 96] on span "Completed Bookings (2)" at bounding box center [477, 91] width 196 height 20
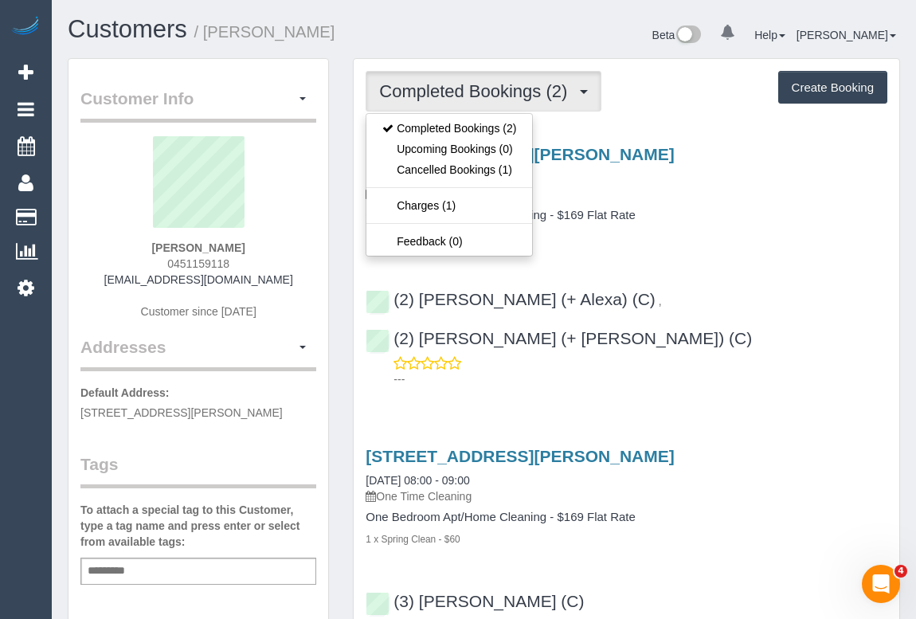
click at [725, 229] on div "1 x Spring Clean - $60" at bounding box center [627, 237] width 522 height 16
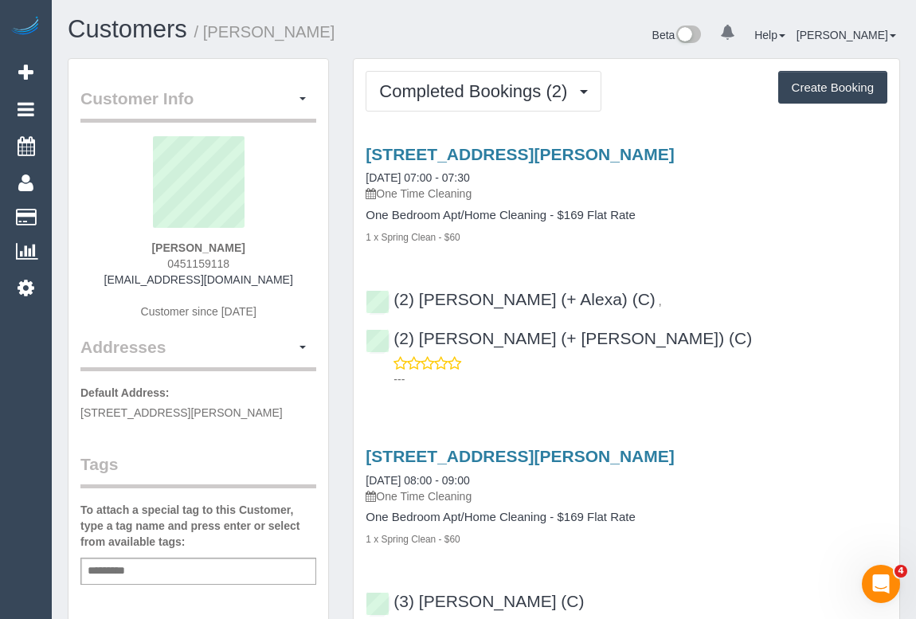
drag, startPoint x: 143, startPoint y: 279, endPoint x: 263, endPoint y: 281, distance: 120.3
click at [263, 281] on div "[PERSON_NAME] 0451159118 [EMAIL_ADDRESS][DOMAIN_NAME] Customer since [DATE]" at bounding box center [198, 235] width 236 height 199
copy link "[EMAIL_ADDRESS][DOMAIN_NAME]"
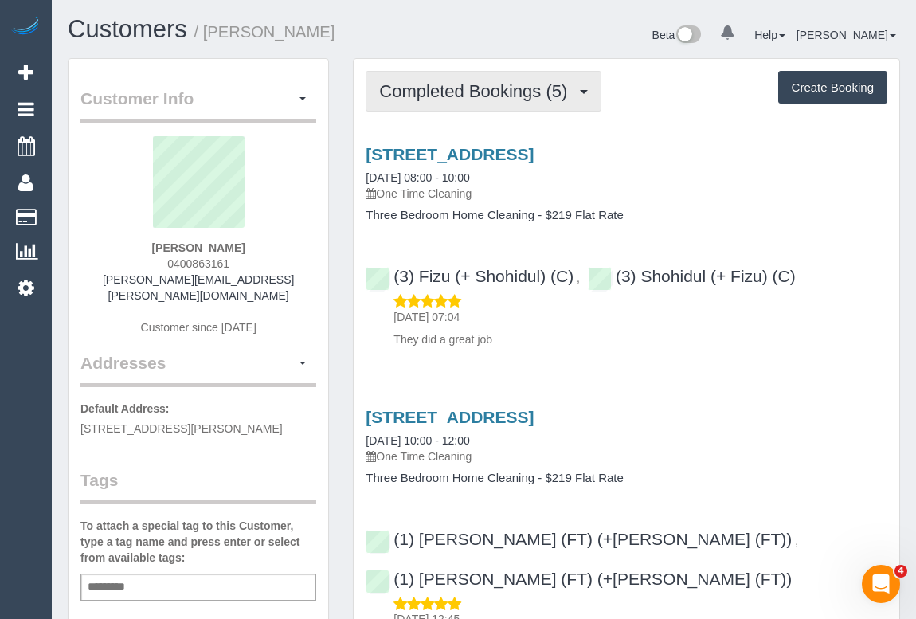
click at [488, 76] on button "Completed Bookings (5)" at bounding box center [484, 91] width 236 height 41
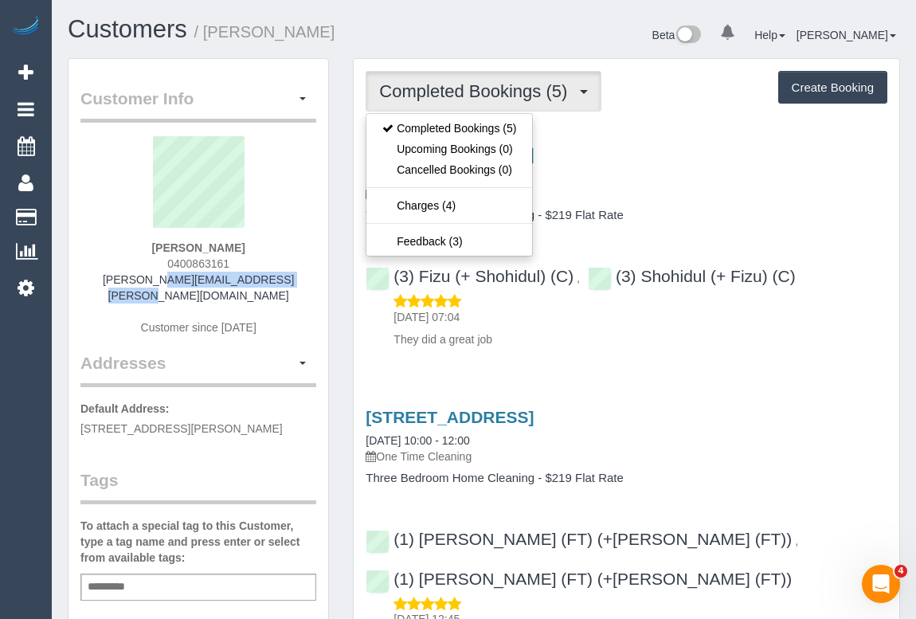
drag, startPoint x: 111, startPoint y: 280, endPoint x: 302, endPoint y: 280, distance: 191.1
click at [302, 280] on div "Brett Kohlmann 0400863161 brett.kohlmann@outlook.com Customer since 2022" at bounding box center [198, 243] width 236 height 215
copy link "brett.kohlmann@outlook.com"
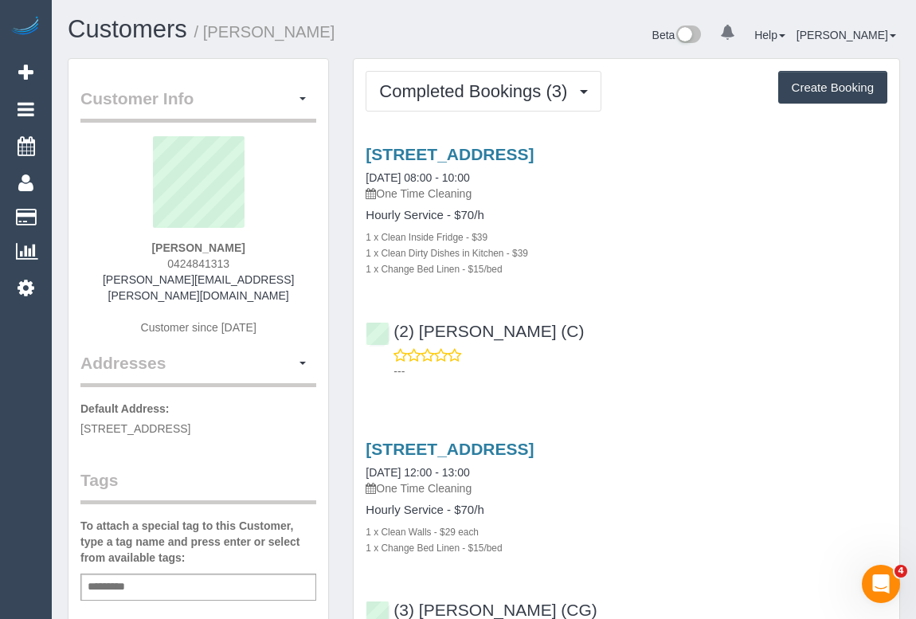
click at [525, 68] on div "Completed Bookings (3) Completed Bookings (3) Upcoming Bookings (0) Cancelled B…" at bounding box center [627, 598] width 546 height 1079
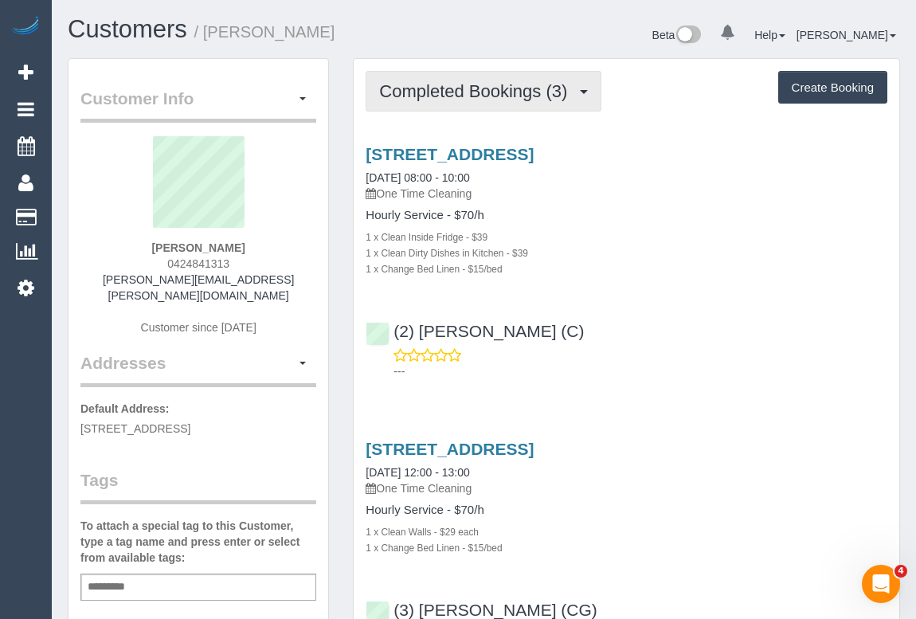
click at [518, 86] on span "Completed Bookings (3)" at bounding box center [477, 91] width 196 height 20
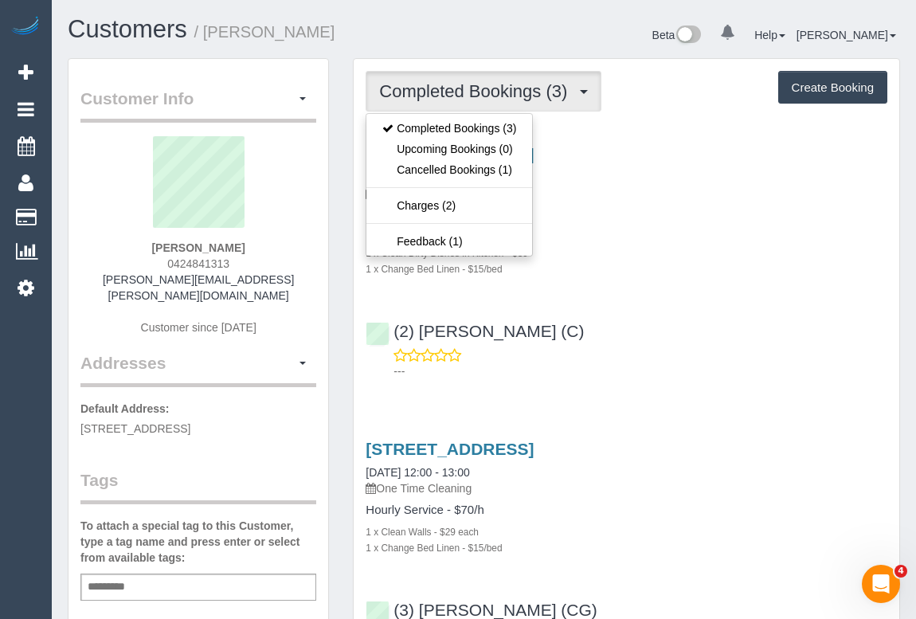
click at [655, 227] on div "Hourly Service - $70/h 1 x Clean Inside Fridge - $39 1 x Clean Dirty Dishes in …" at bounding box center [627, 243] width 522 height 68
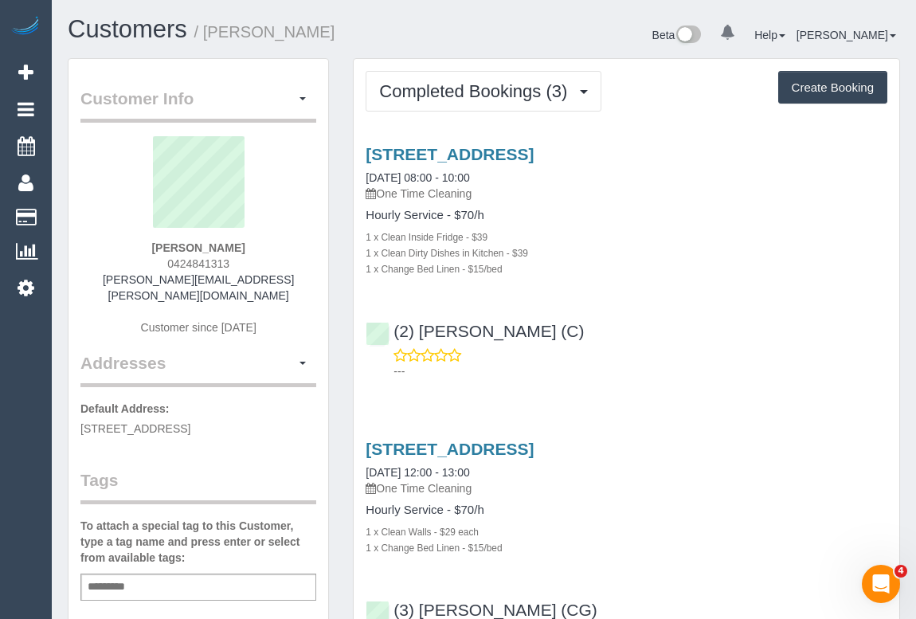
click at [682, 347] on div "---" at bounding box center [627, 363] width 522 height 32
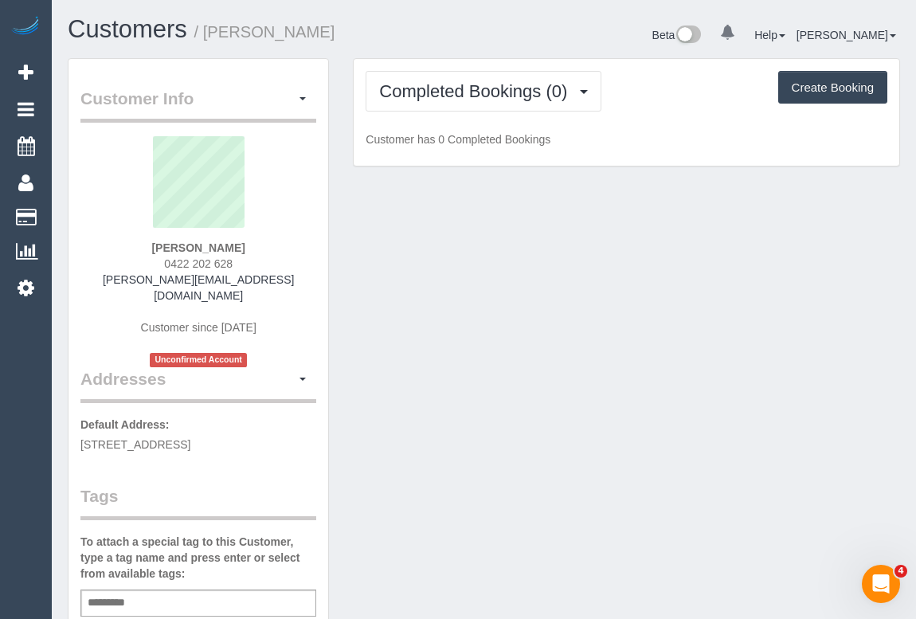
click at [502, 324] on div "Customer Info Edit Contact Info Send Message Email Preferences Special Sales Ta…" at bounding box center [484, 607] width 856 height 1099
click at [476, 389] on div "Customer Info Edit Contact Info Send Message Email Preferences Special Sales Ta…" at bounding box center [484, 607] width 856 height 1099
click at [485, 384] on div "Customer Info Edit Contact Info Send Message Email Preferences Special Sales Ta…" at bounding box center [484, 607] width 856 height 1099
click at [475, 389] on div "Customer Info Edit Contact Info Send Message Email Preferences Special Sales Ta…" at bounding box center [484, 607] width 856 height 1099
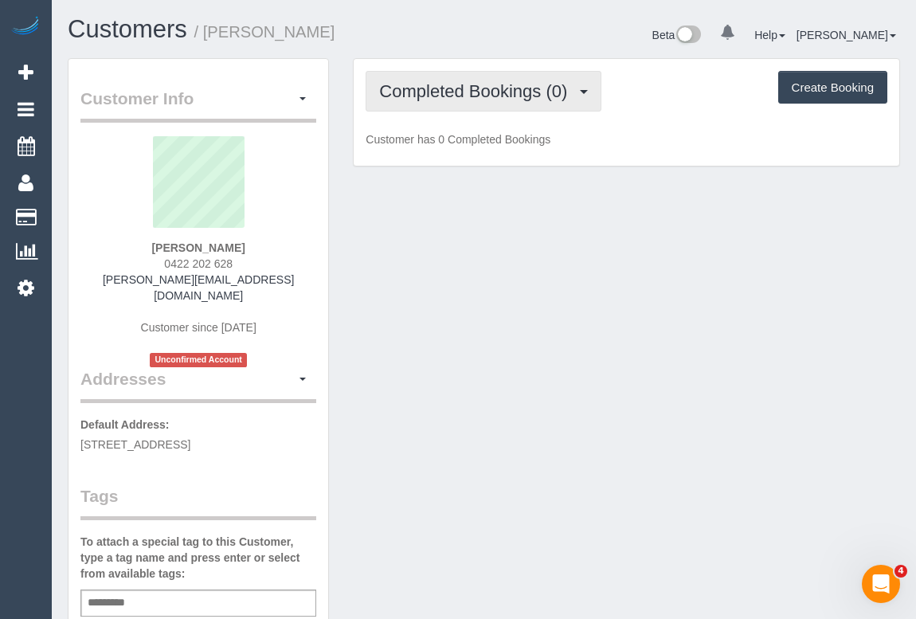
click at [502, 82] on span "Completed Bookings (0)" at bounding box center [477, 91] width 196 height 20
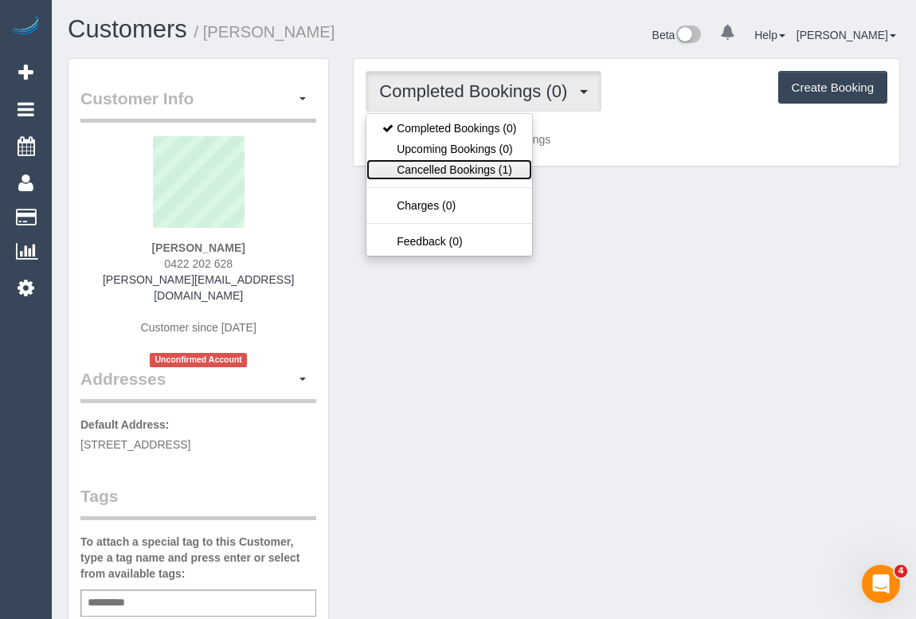
click at [456, 163] on link "Cancelled Bookings (1)" at bounding box center [449, 169] width 166 height 21
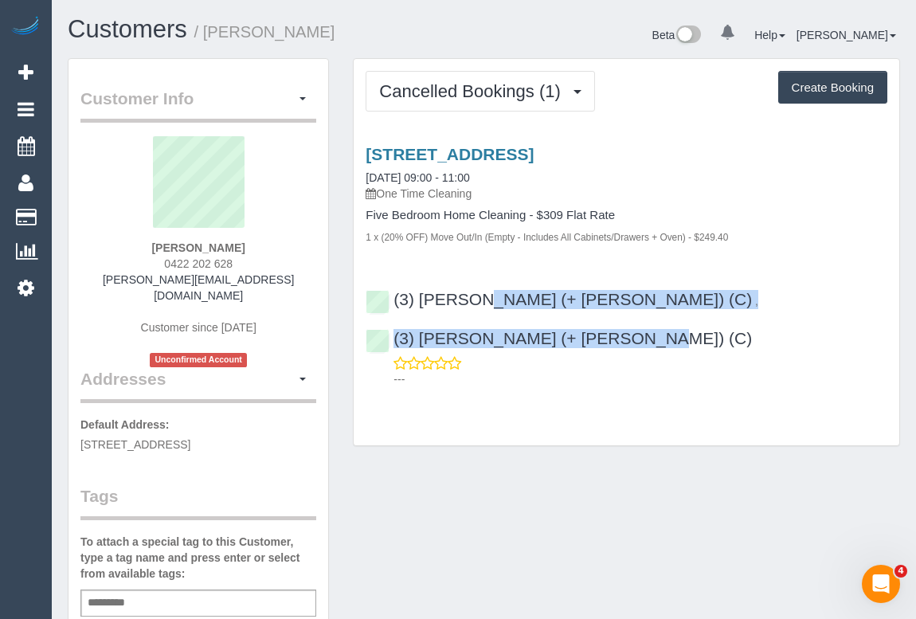
drag, startPoint x: 804, startPoint y: 300, endPoint x: 393, endPoint y: 307, distance: 411.0
click at [393, 307] on div "(3) Anna (+ Dan) (C) , (3) Dan (+ Anna) (C) ---" at bounding box center [627, 331] width 546 height 111
copy div "(3) Anna (+ Dan) (C) , (3) Dan (+ Anna) (C)"
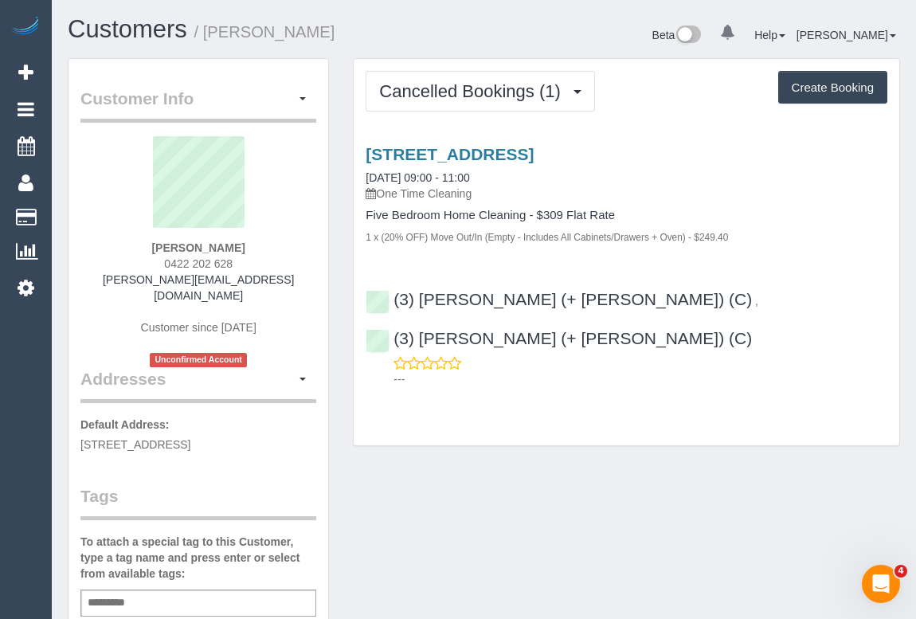
click at [127, 593] on input "text" at bounding box center [111, 603] width 54 height 21
type input "**********"
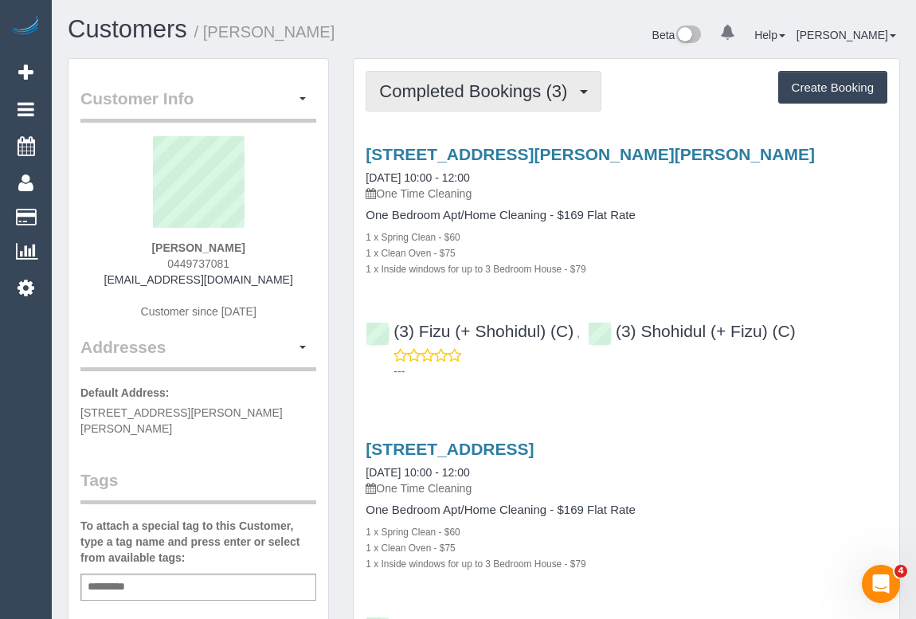
click at [459, 88] on span "Completed Bookings (3)" at bounding box center [477, 91] width 196 height 20
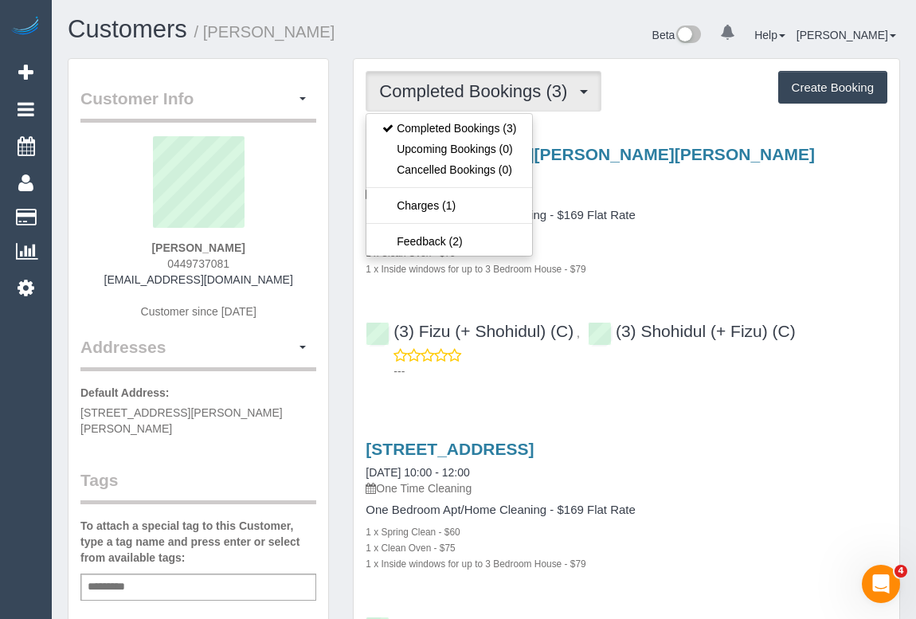
click at [753, 253] on div "1 x Clean Oven - $75" at bounding box center [627, 252] width 522 height 16
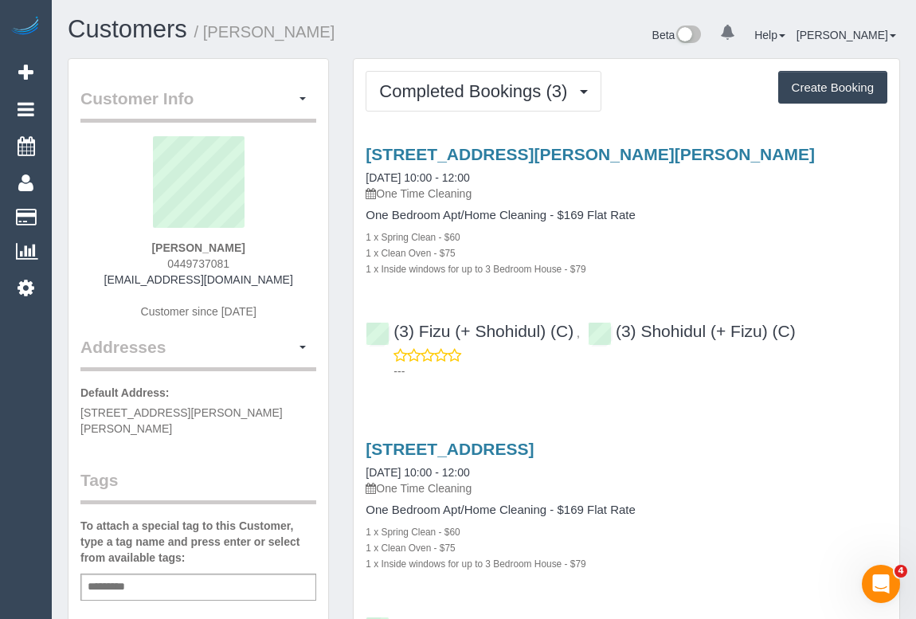
drag, startPoint x: 162, startPoint y: 262, endPoint x: 256, endPoint y: 265, distance: 94.0
click at [256, 265] on div "[PERSON_NAME] 0449737081 [EMAIL_ADDRESS][DOMAIN_NAME] Customer since [DATE]" at bounding box center [198, 235] width 236 height 199
copy span "0449737081"
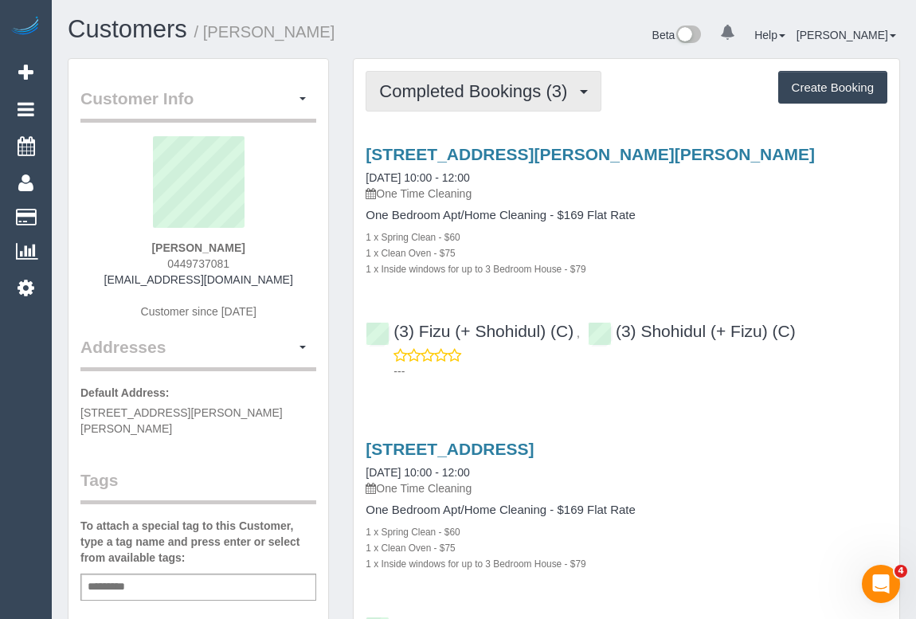
click at [490, 94] on span "Completed Bookings (3)" at bounding box center [477, 91] width 196 height 20
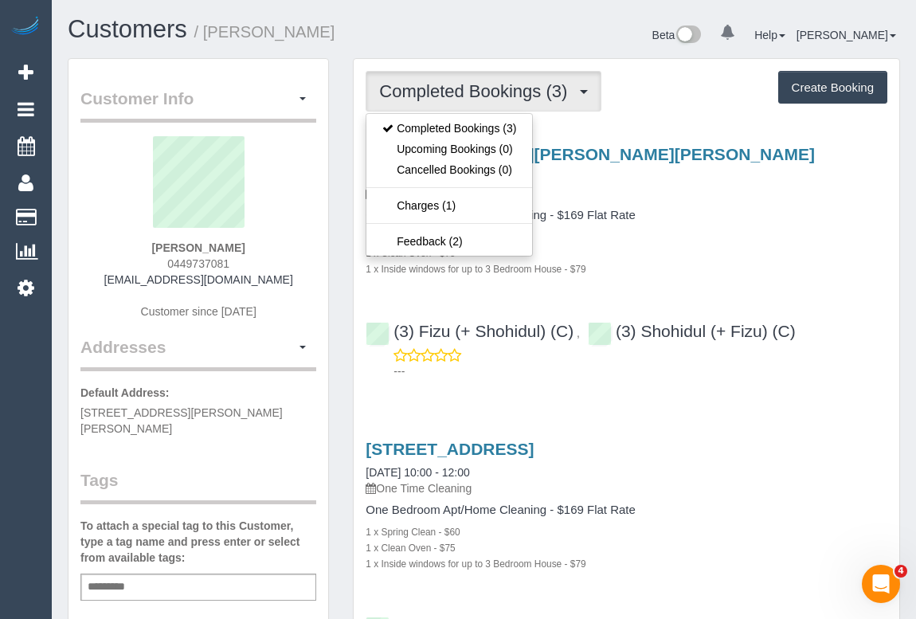
click at [721, 236] on div "1 x Spring Clean - $60" at bounding box center [627, 237] width 522 height 16
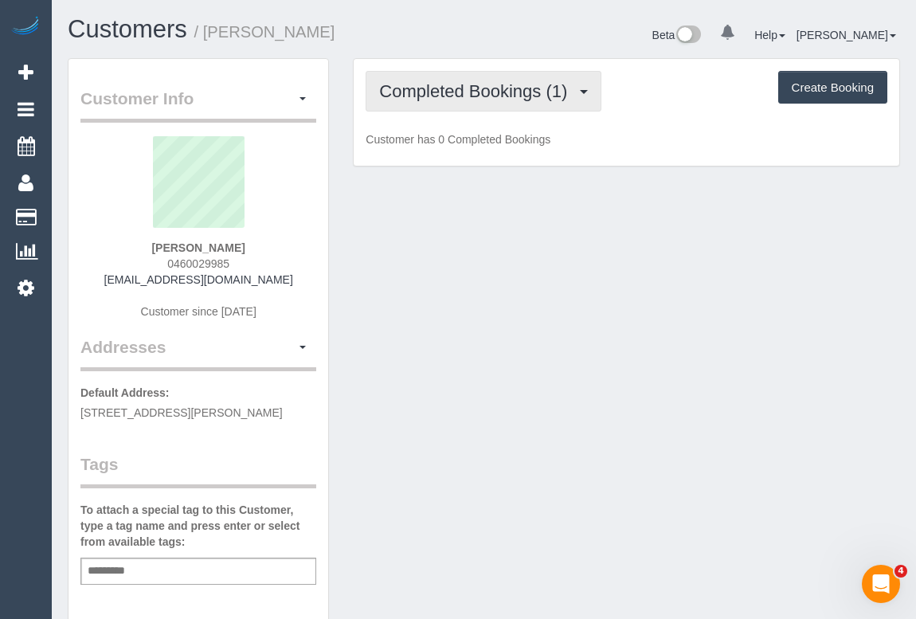
click at [502, 102] on button "Completed Bookings (1)" at bounding box center [484, 91] width 236 height 41
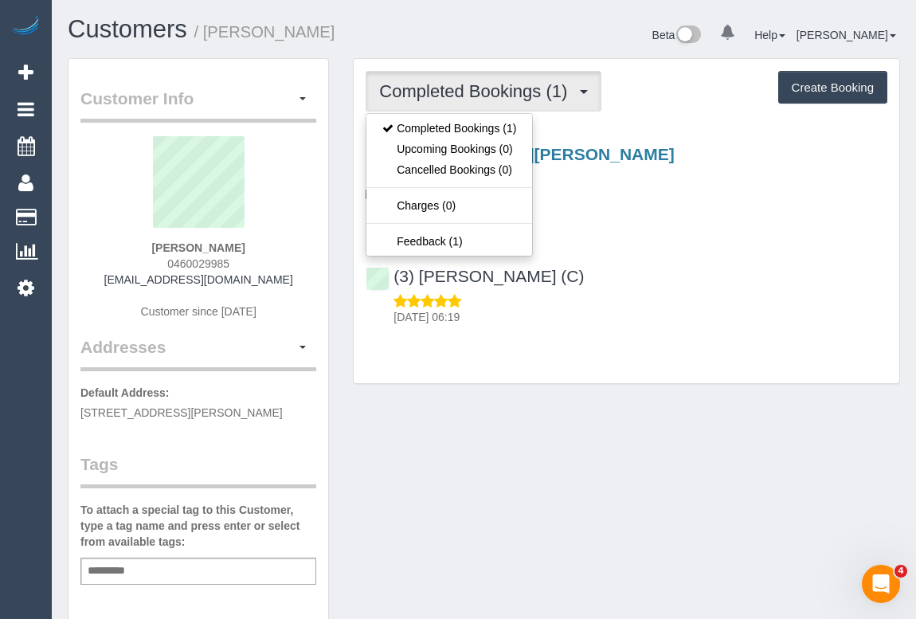
click at [694, 291] on div "(3) [PERSON_NAME] (C) [DATE] 06:19" at bounding box center [627, 289] width 546 height 72
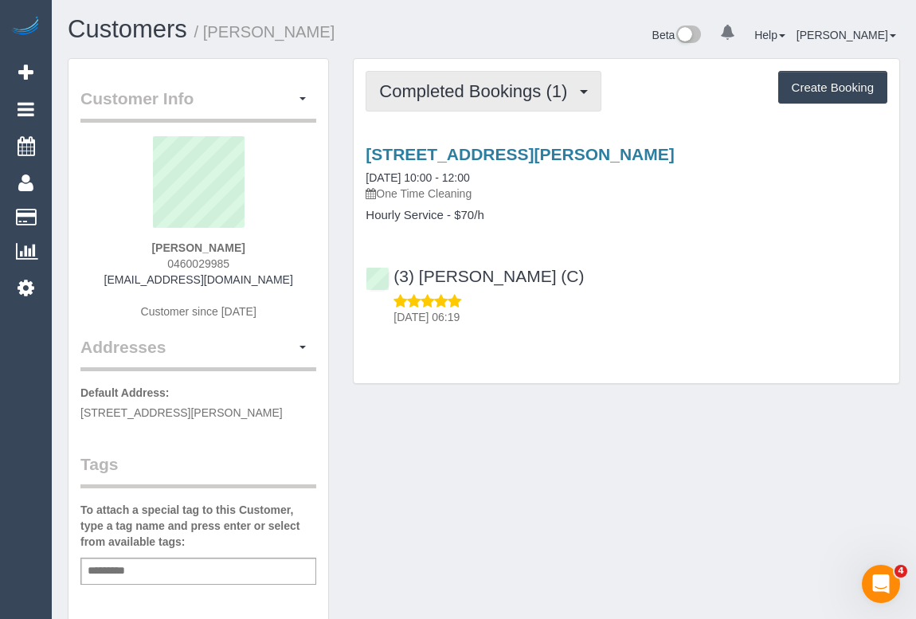
click at [487, 87] on span "Completed Bookings (1)" at bounding box center [477, 91] width 196 height 20
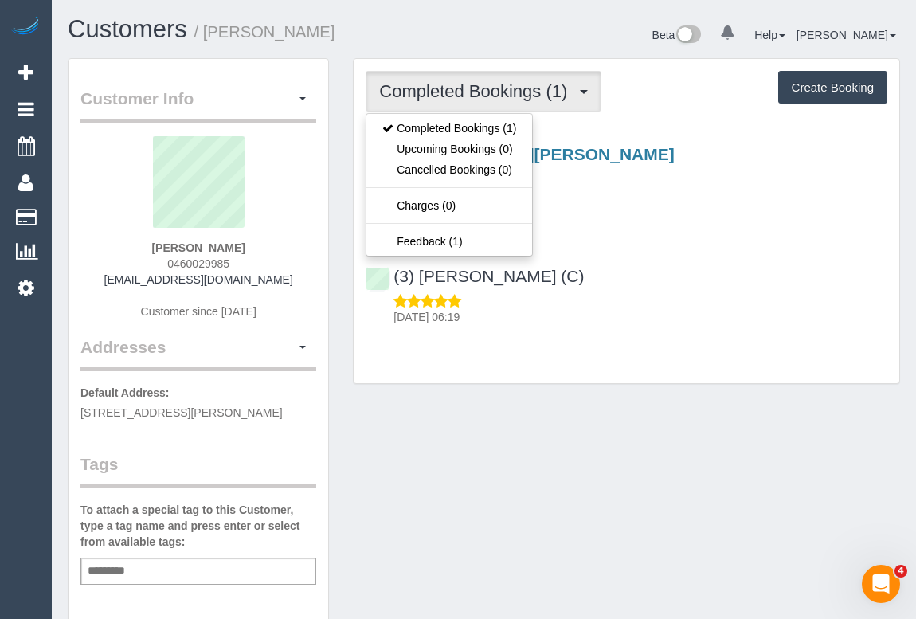
click at [658, 252] on div "[STREET_ADDRESS][PERSON_NAME] [DATE] 10:00 - 12:00 One Time Cleaning Hourly Ser…" at bounding box center [627, 231] width 546 height 201
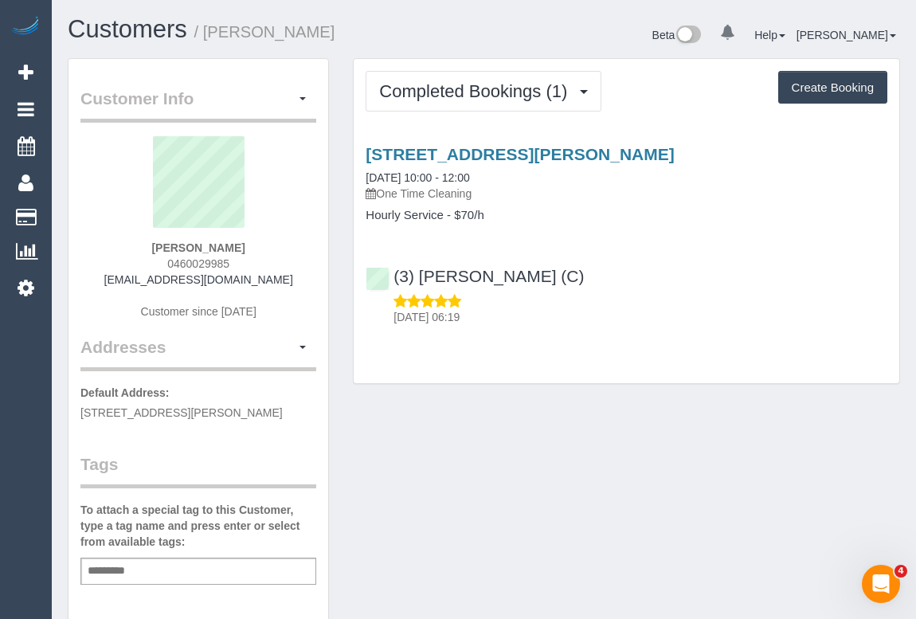
drag, startPoint x: 122, startPoint y: 278, endPoint x: 268, endPoint y: 283, distance: 146.6
click at [268, 283] on div "[PERSON_NAME] 0460029985 [EMAIL_ADDRESS][DOMAIN_NAME] Customer since [DATE]" at bounding box center [198, 235] width 236 height 199
copy link "[EMAIL_ADDRESS][DOMAIN_NAME]"
click at [518, 420] on div "Customer Info Edit Contact Info Send Message Email Preferences Special Sales Ta…" at bounding box center [484, 591] width 856 height 1067
drag, startPoint x: 479, startPoint y: 427, endPoint x: 486, endPoint y: 327, distance: 99.8
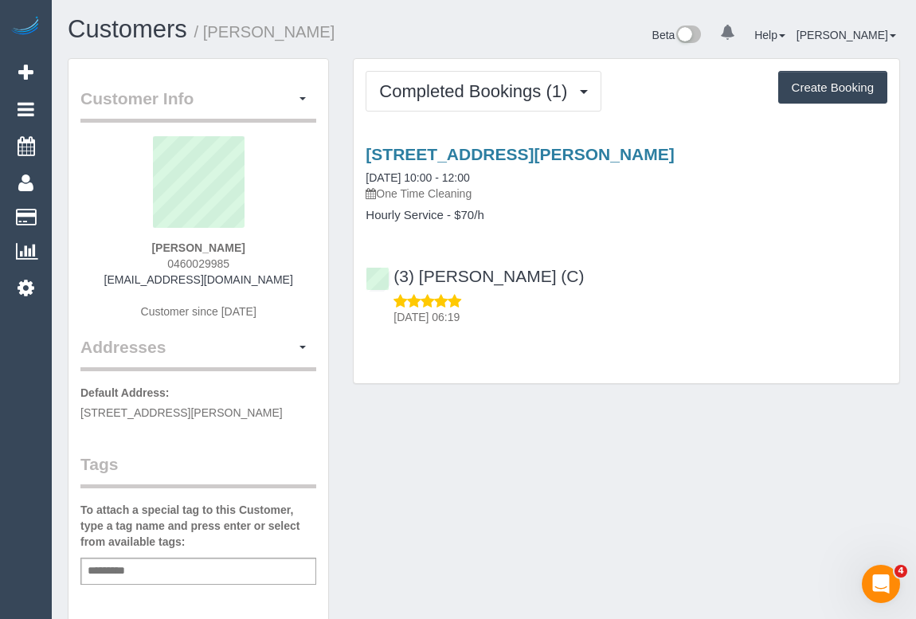
click at [478, 428] on div "Customer Info Edit Contact Info Send Message Email Preferences Special Sales Ta…" at bounding box center [484, 591] width 856 height 1067
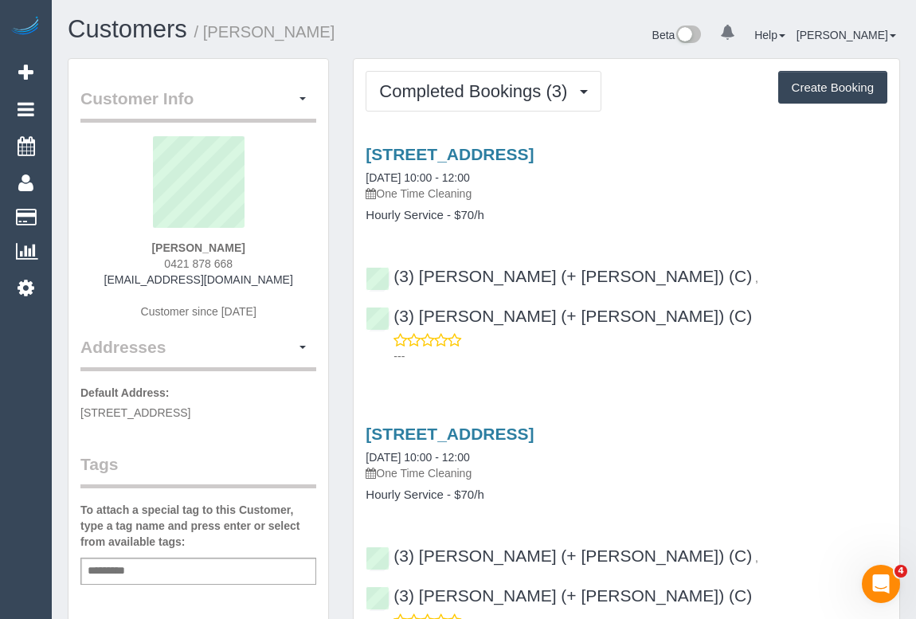
click at [658, 215] on h4 "Hourly Service - $70/h" at bounding box center [627, 216] width 522 height 14
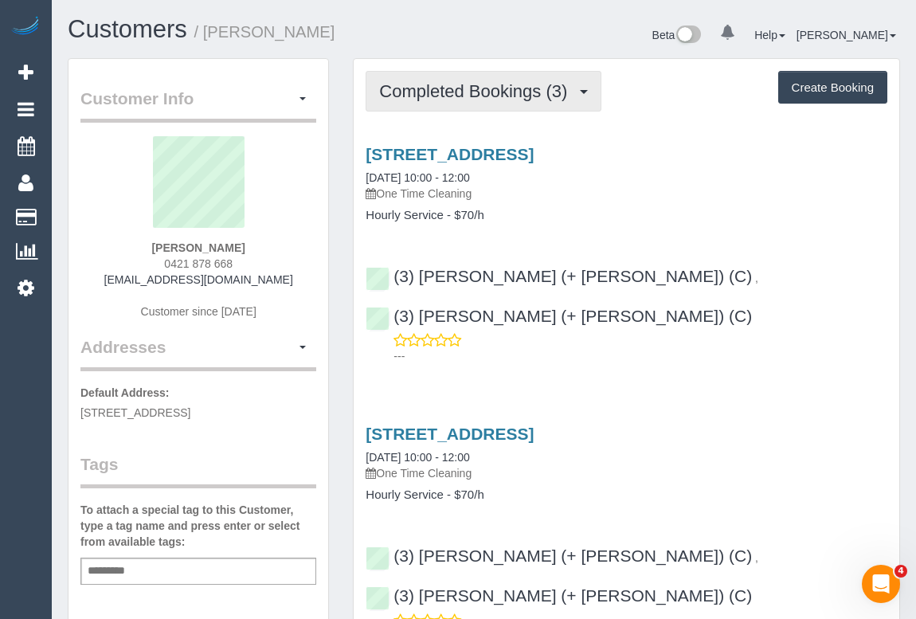
click at [463, 88] on span "Completed Bookings (3)" at bounding box center [477, 91] width 196 height 20
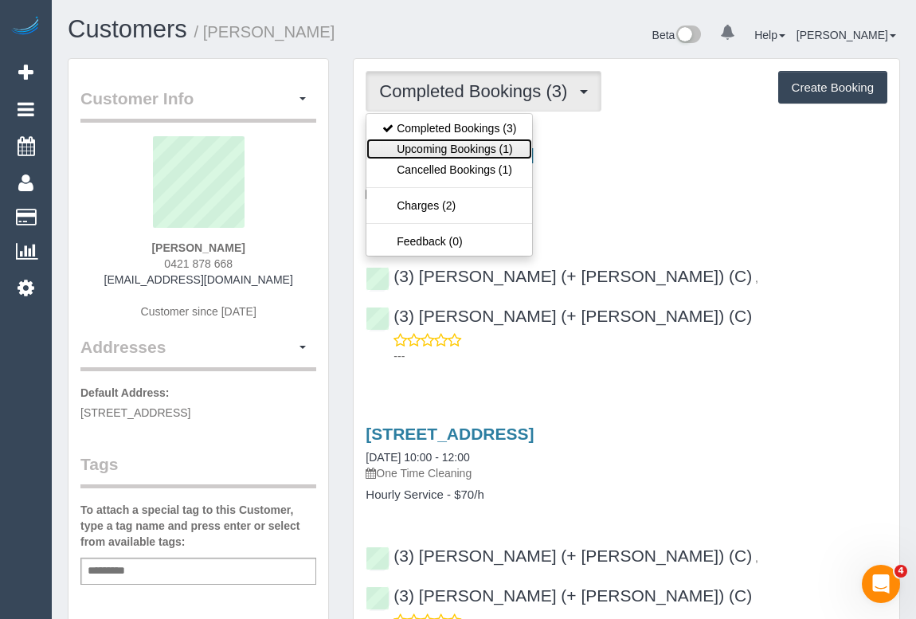
click at [476, 147] on link "Upcoming Bookings (1)" at bounding box center [449, 149] width 166 height 21
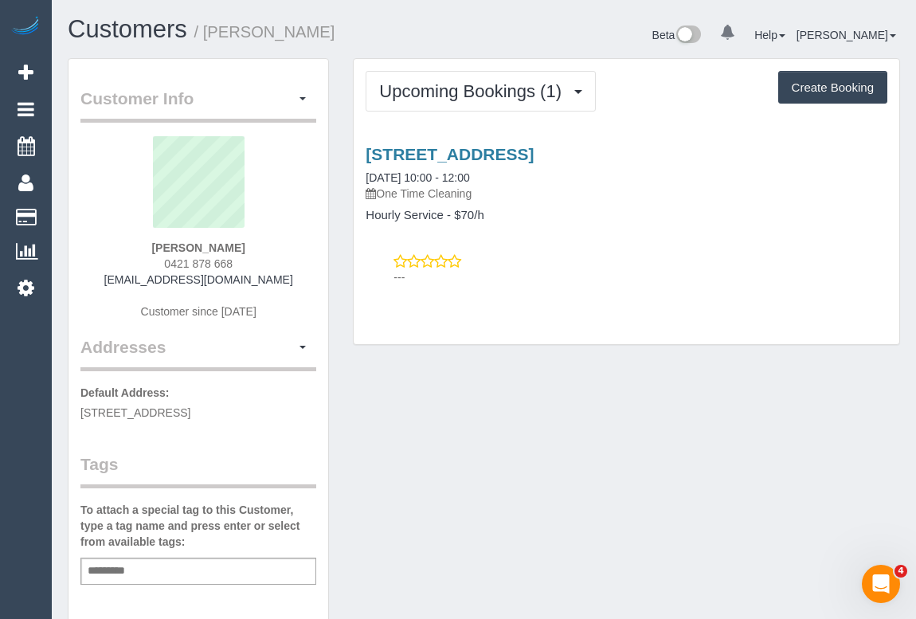
click at [619, 235] on div "20, Park Crescent, Bentleigh, VIC 3204 08/12/2025 10:00 - 12:00 One Time Cleani…" at bounding box center [627, 211] width 546 height 161
click at [667, 275] on p "---" at bounding box center [640, 277] width 494 height 16
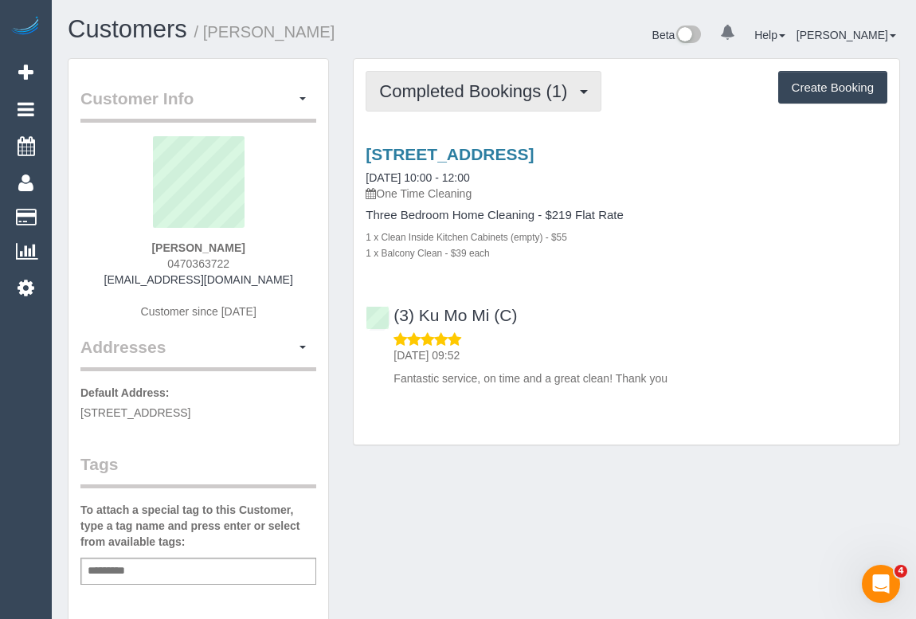
click at [512, 76] on button "Completed Bookings (1)" at bounding box center [484, 91] width 236 height 41
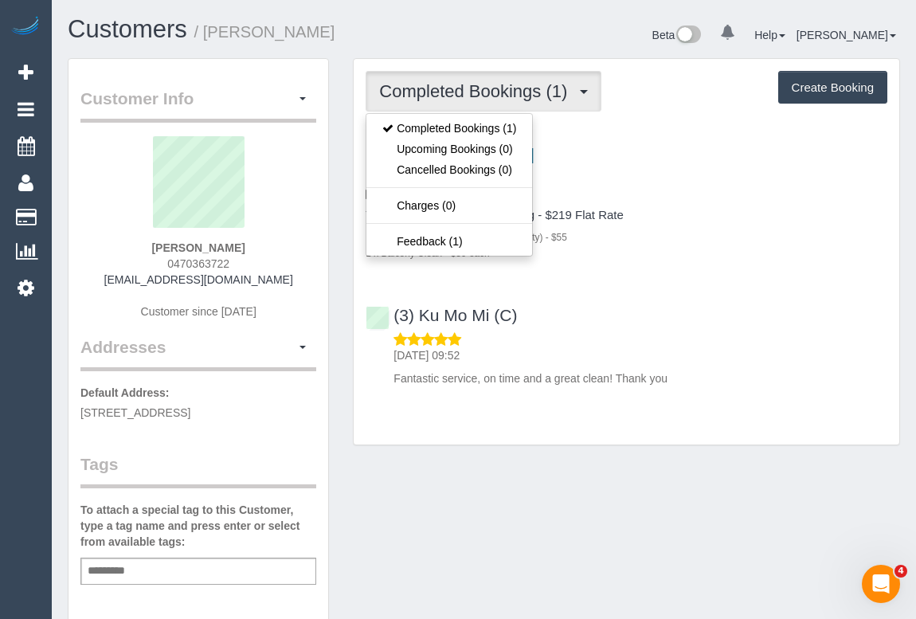
click at [745, 327] on div "(3) Ku Mo Mi (C) [DATE] 09:52 Fantastic service, on time and a great clean! Tha…" at bounding box center [627, 339] width 546 height 94
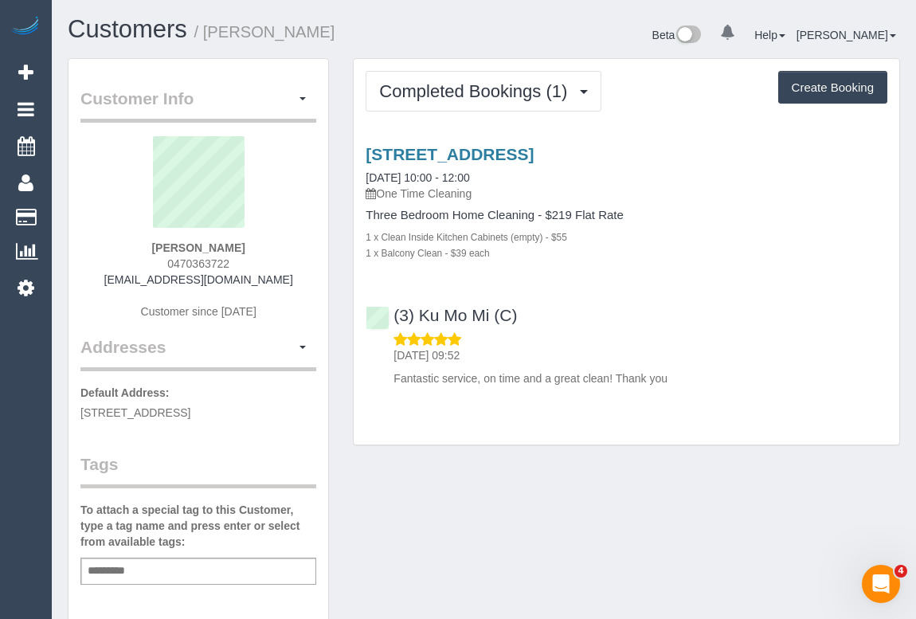
click at [718, 321] on div "(3) Ku Mo Mi (C) [DATE] 09:52 Fantastic service, on time and a great clean! Tha…" at bounding box center [627, 339] width 546 height 94
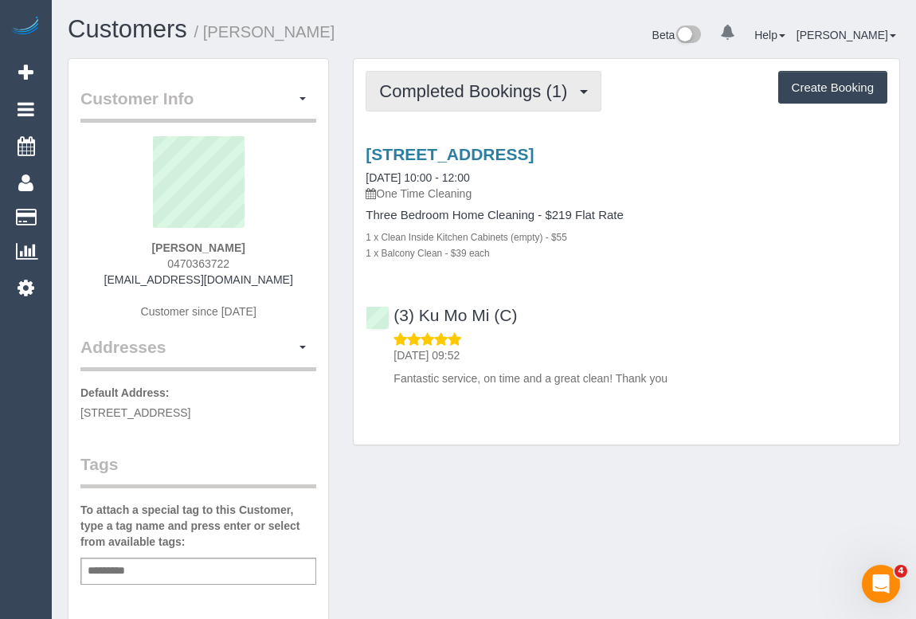
click at [467, 94] on span "Completed Bookings (1)" at bounding box center [477, 91] width 196 height 20
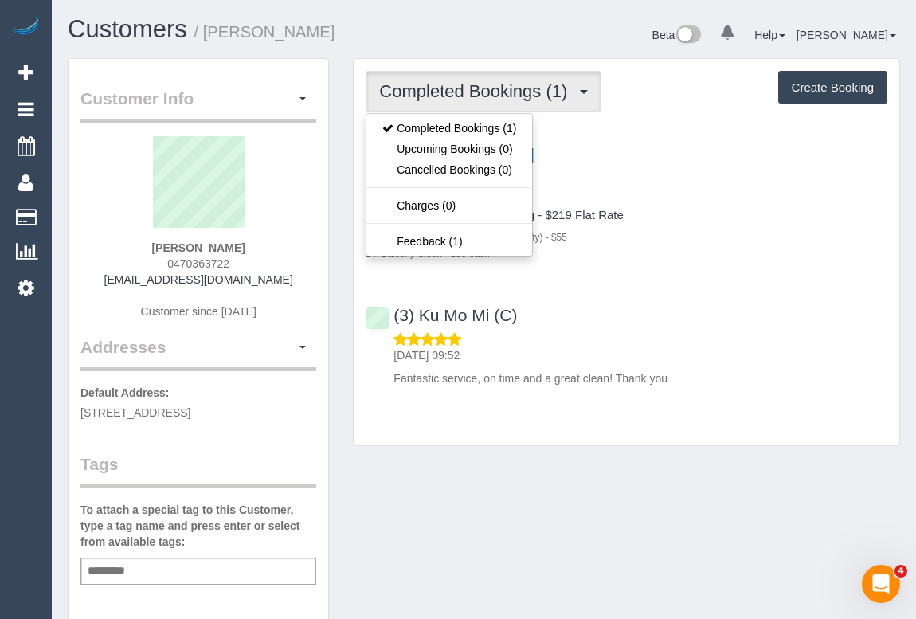
click at [709, 257] on div "1 x Balcony Clean - $39 each" at bounding box center [627, 252] width 522 height 16
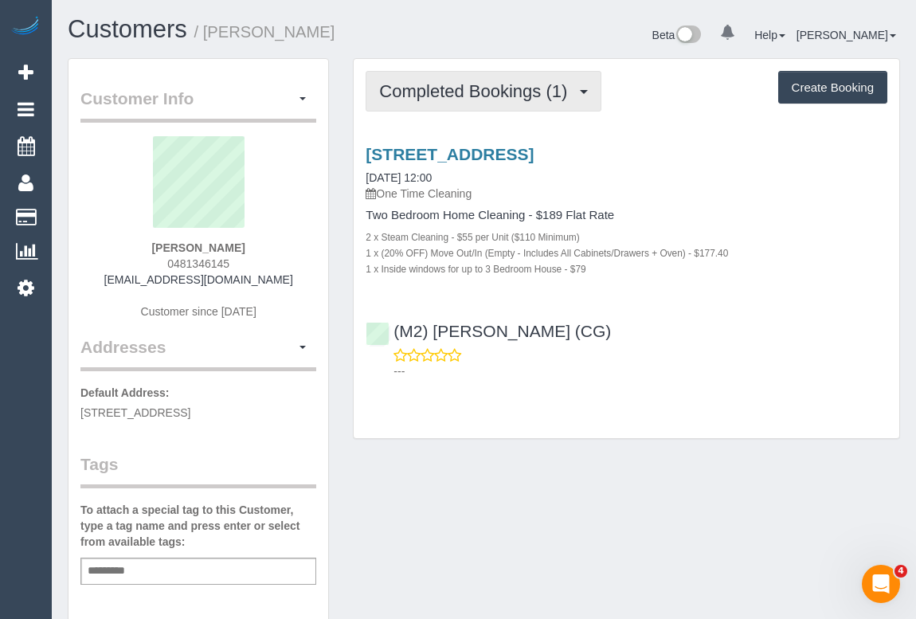
click at [482, 94] on span "Completed Bookings (1)" at bounding box center [477, 91] width 196 height 20
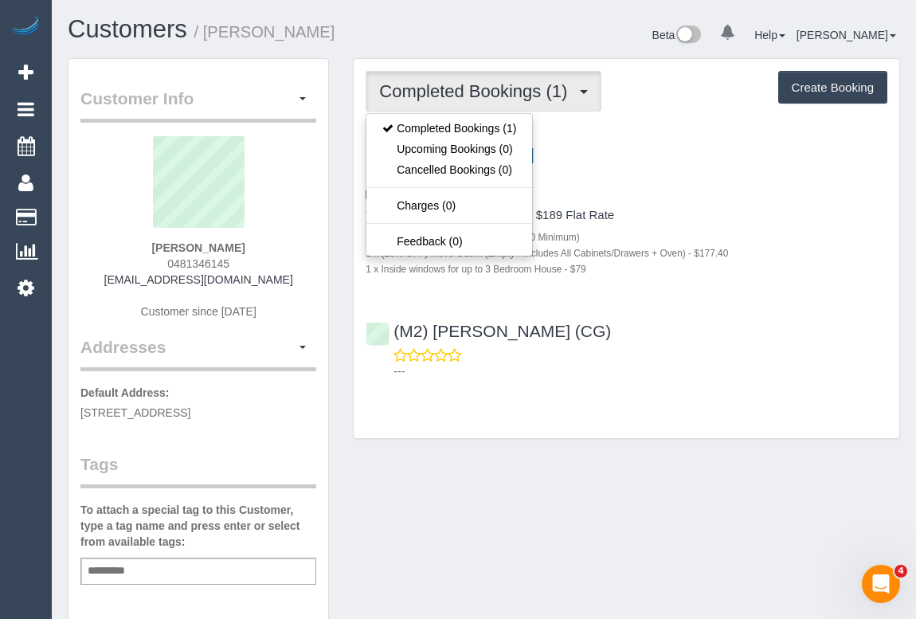
click at [711, 366] on p "---" at bounding box center [640, 371] width 494 height 16
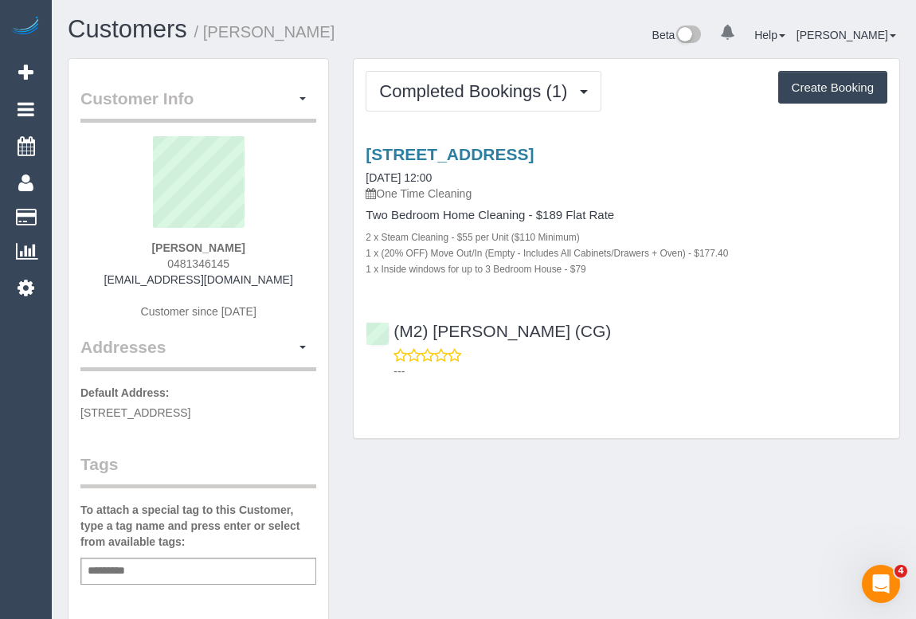
click at [495, 479] on div "Customer Info Edit Contact Info Send Message Email Preferences Special Sales Ta…" at bounding box center [484, 591] width 856 height 1067
click at [516, 152] on link "[STREET_ADDRESS]" at bounding box center [450, 154] width 168 height 18
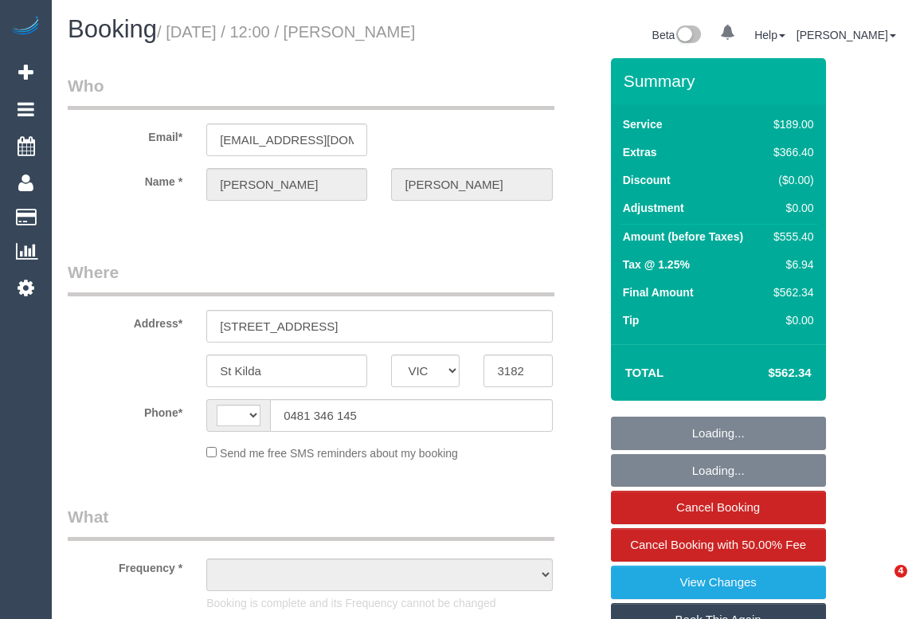
select select "VIC"
select select "string:AU"
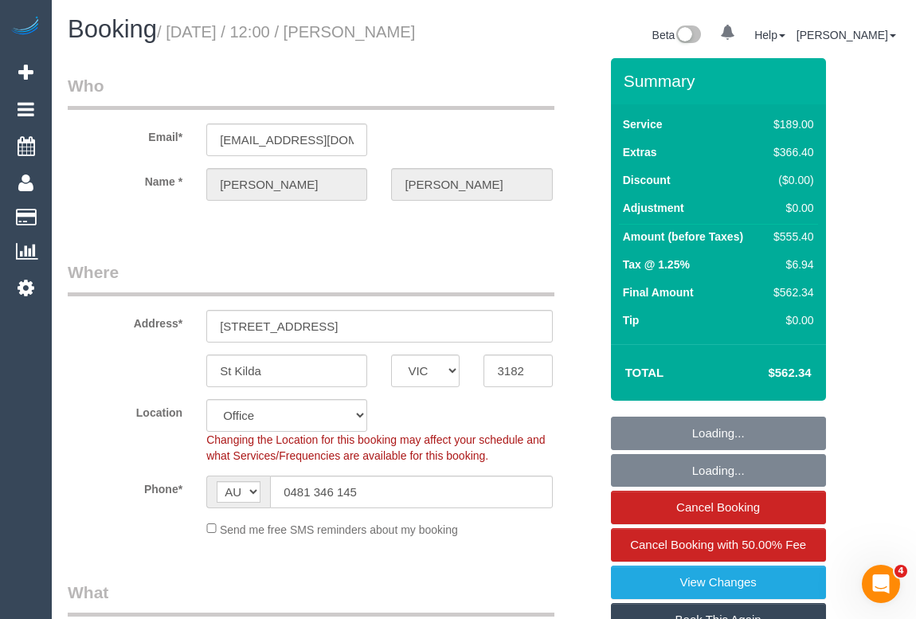
select select "number:28"
select select "number:14"
select select "number:18"
select select "number:24"
select select "number:33"
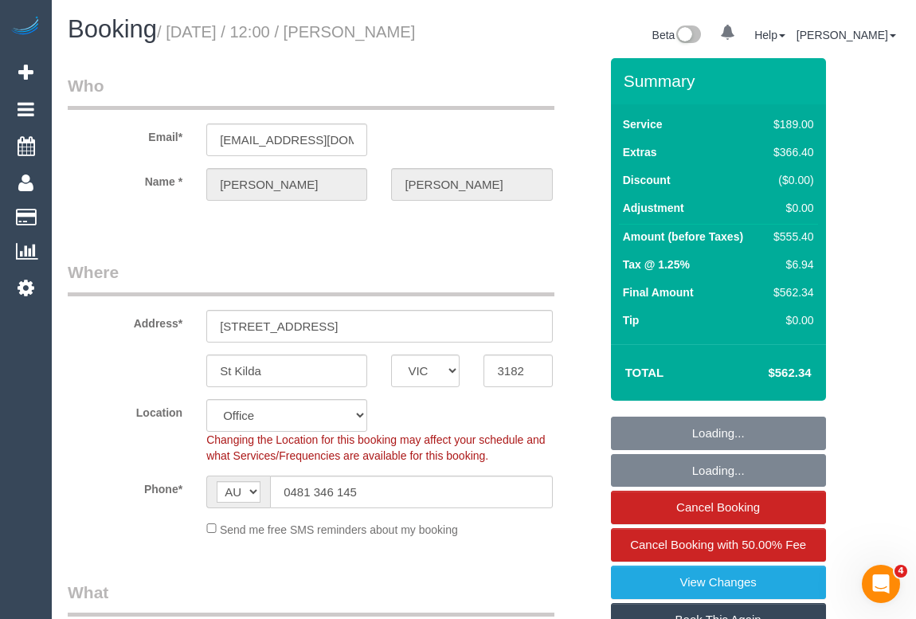
select select "number:11"
select select "object:864"
select select "string:stripe-pm_1S3wdR2GScqysDRV2Uf2uewg"
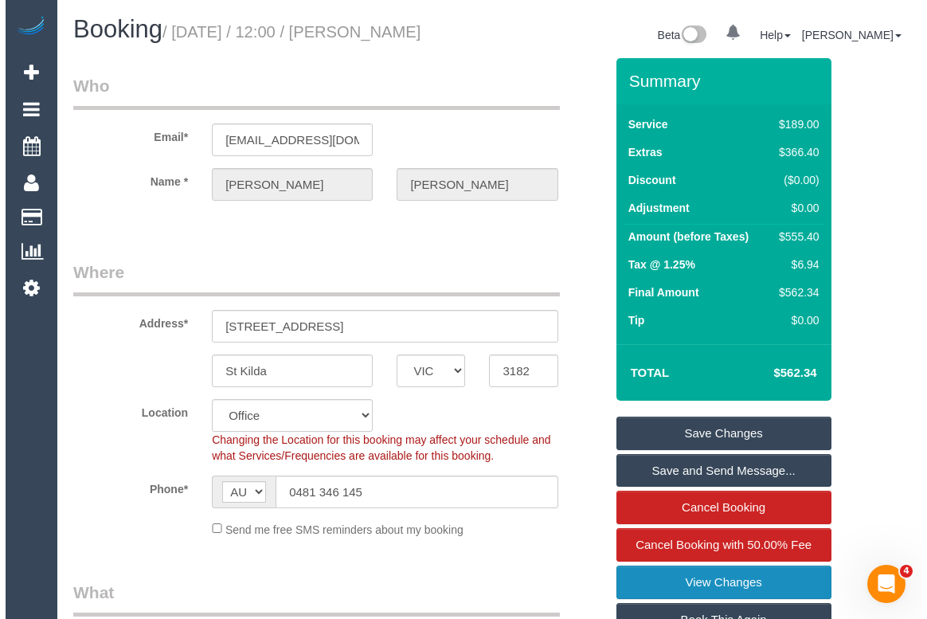
scroll to position [217, 0]
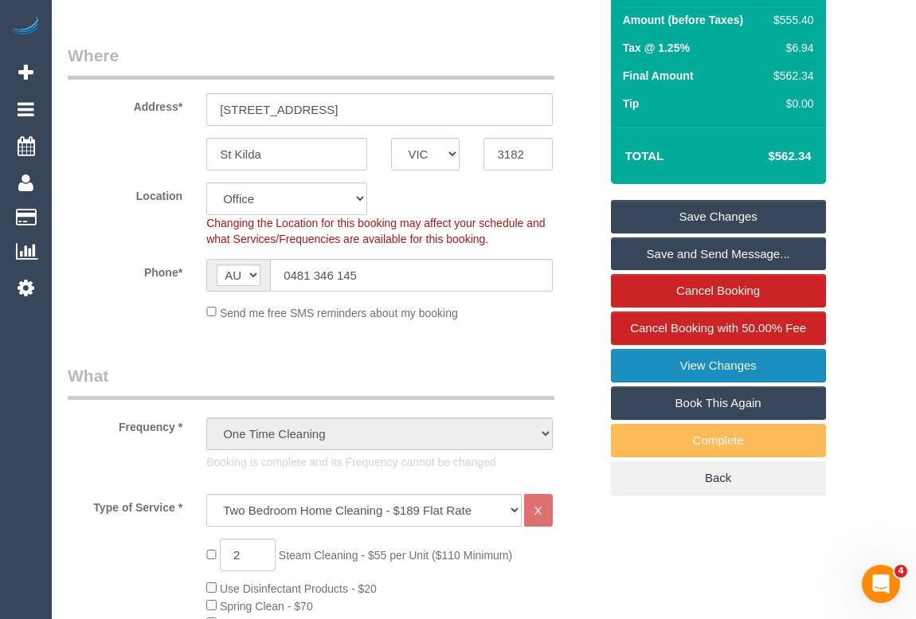
click at [712, 366] on link "View Changes" at bounding box center [718, 365] width 215 height 33
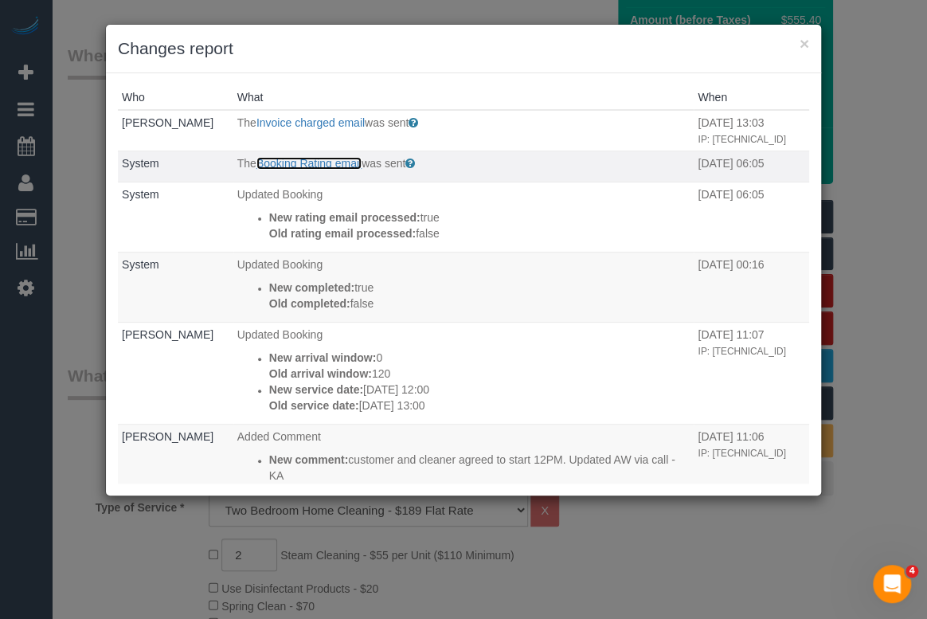
click at [302, 161] on link "Booking Rating email" at bounding box center [308, 163] width 105 height 13
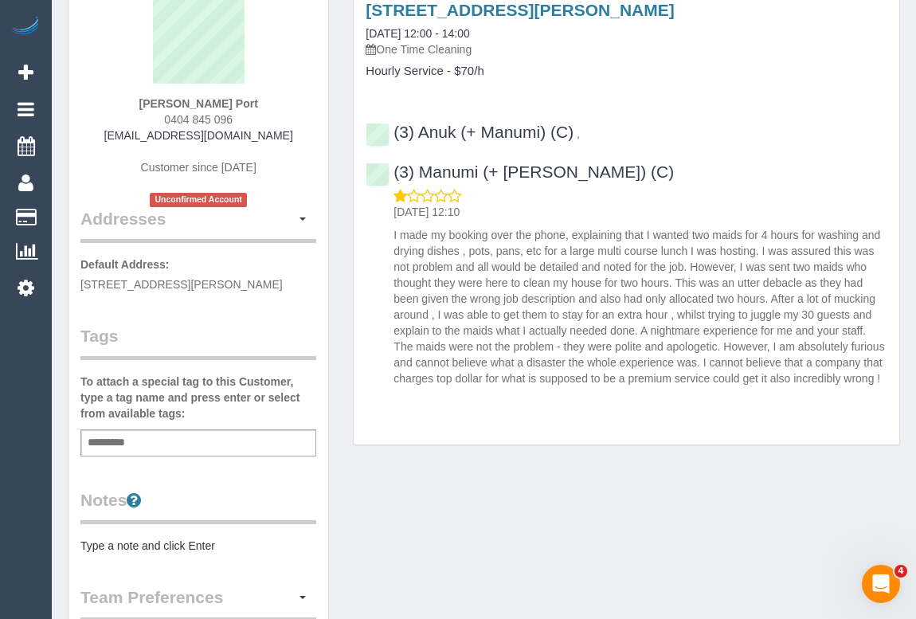
scroll to position [217, 0]
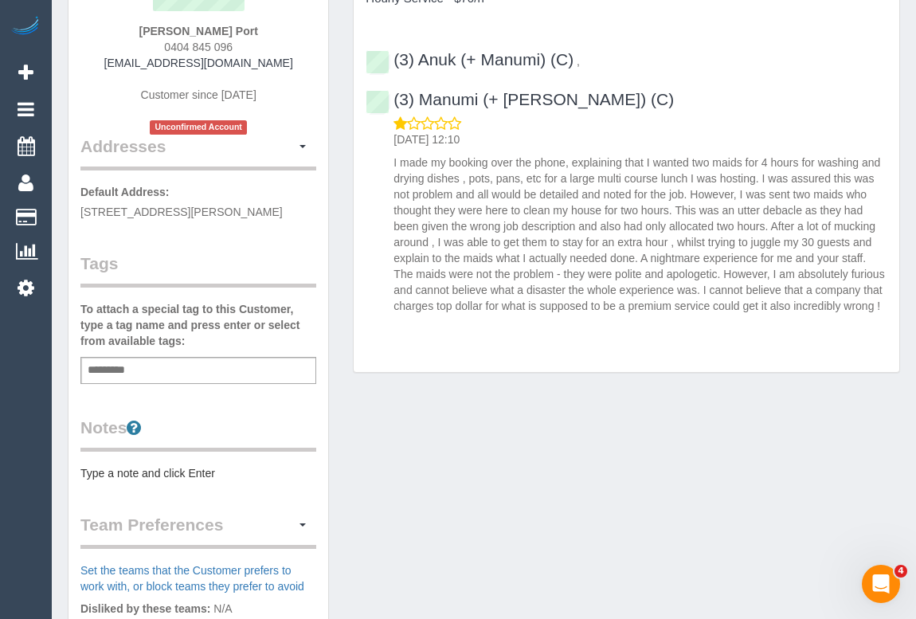
click at [157, 368] on div "Add a tag" at bounding box center [198, 370] width 236 height 27
click at [162, 368] on div "Add a tag" at bounding box center [198, 370] width 236 height 27
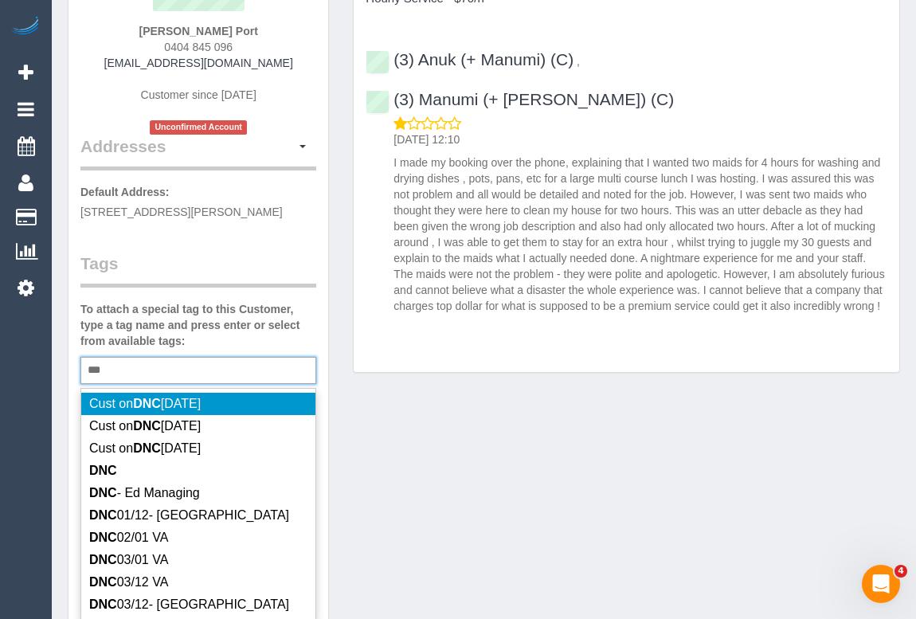
click at [139, 373] on div "*** DNC" at bounding box center [198, 370] width 236 height 27
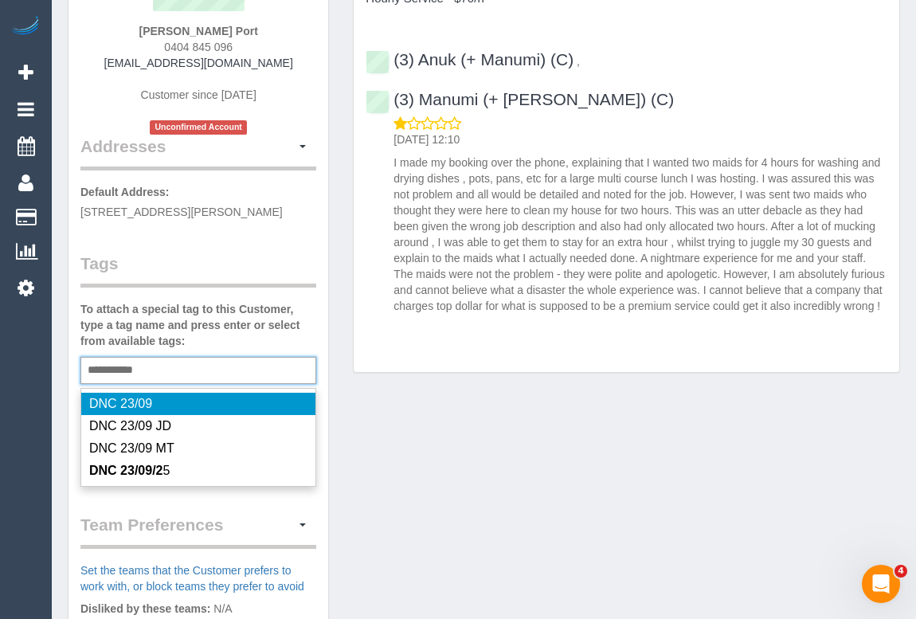
type input "**********"
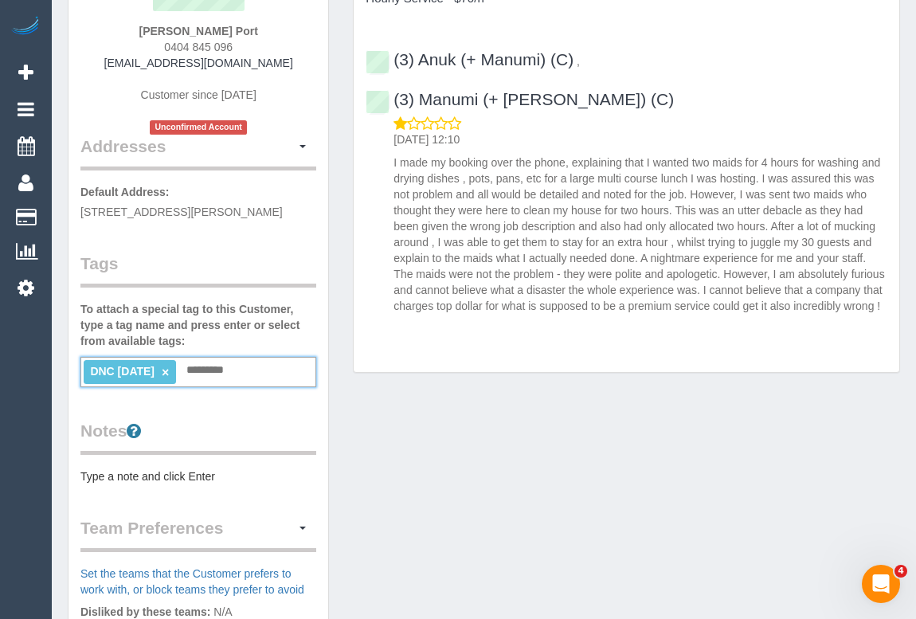
click at [526, 527] on div "Customer Info Edit Contact Info Send Message Email Preferences Special Sales Ta…" at bounding box center [484, 385] width 856 height 1086
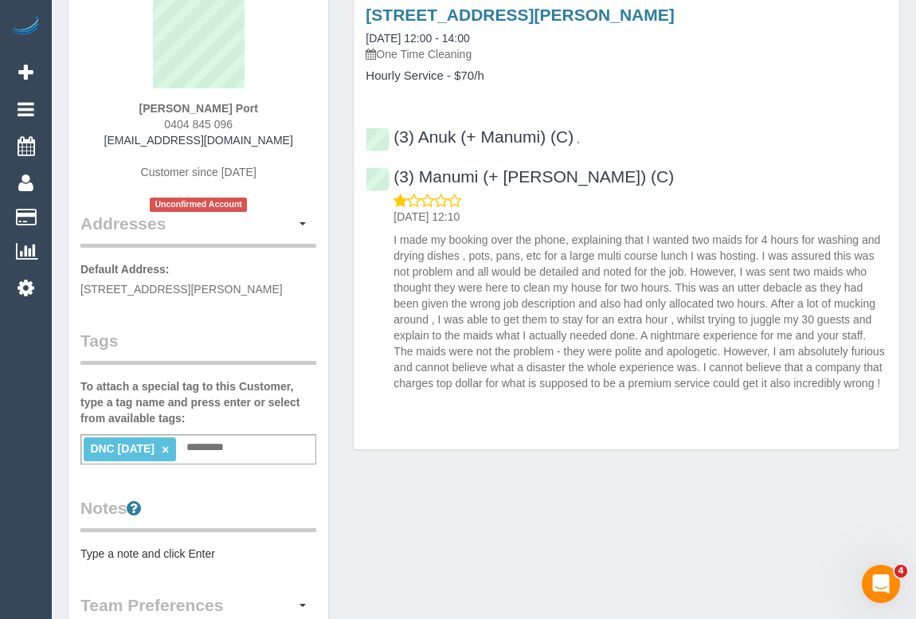
scroll to position [0, 0]
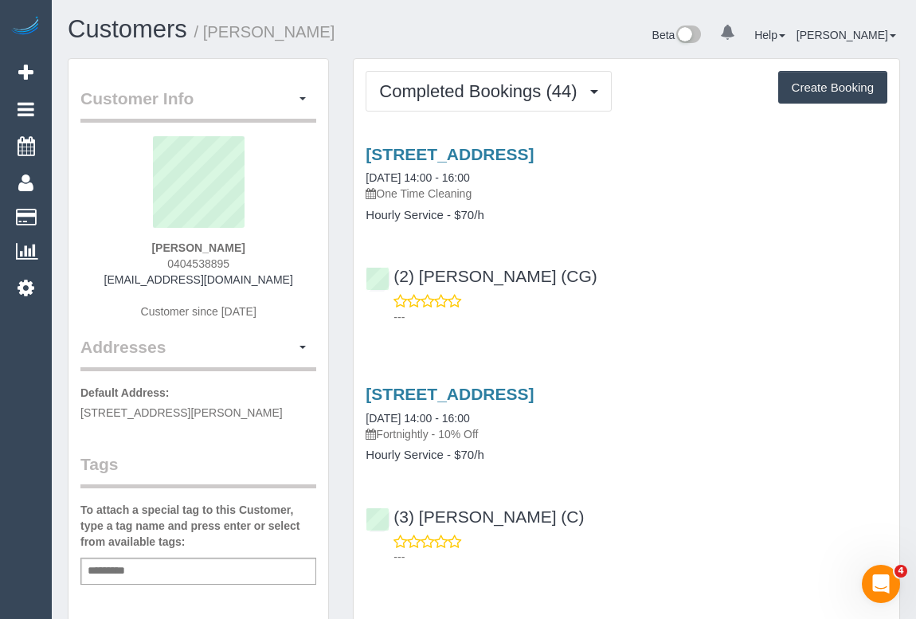
click at [661, 277] on div "(2) [PERSON_NAME] (CG) ---" at bounding box center [627, 289] width 546 height 72
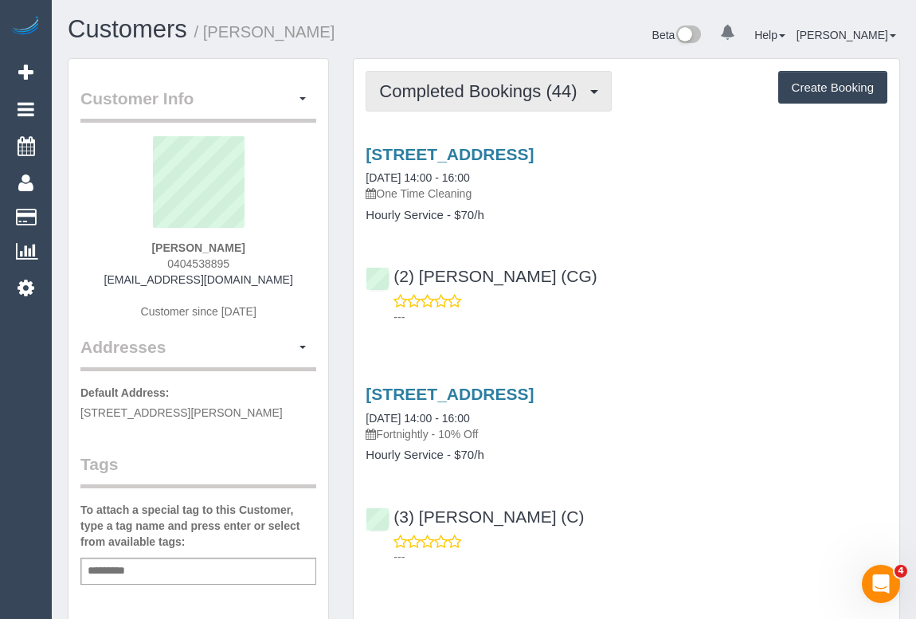
click at [517, 95] on span "Completed Bookings (44)" at bounding box center [481, 91] width 205 height 20
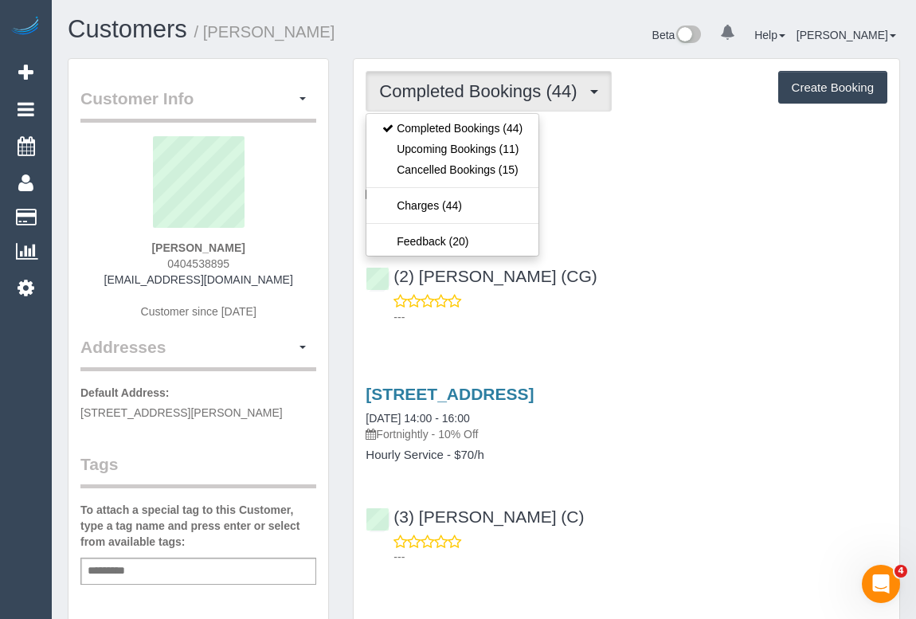
click at [736, 283] on div "(2) [PERSON_NAME] (CG) ---" at bounding box center [627, 289] width 546 height 72
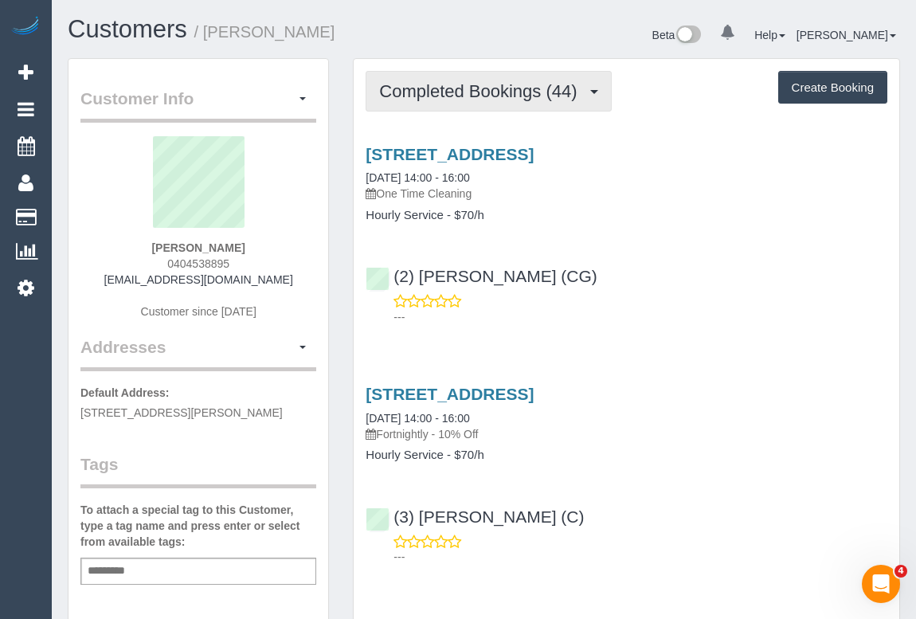
click at [473, 87] on span "Completed Bookings (44)" at bounding box center [481, 91] width 205 height 20
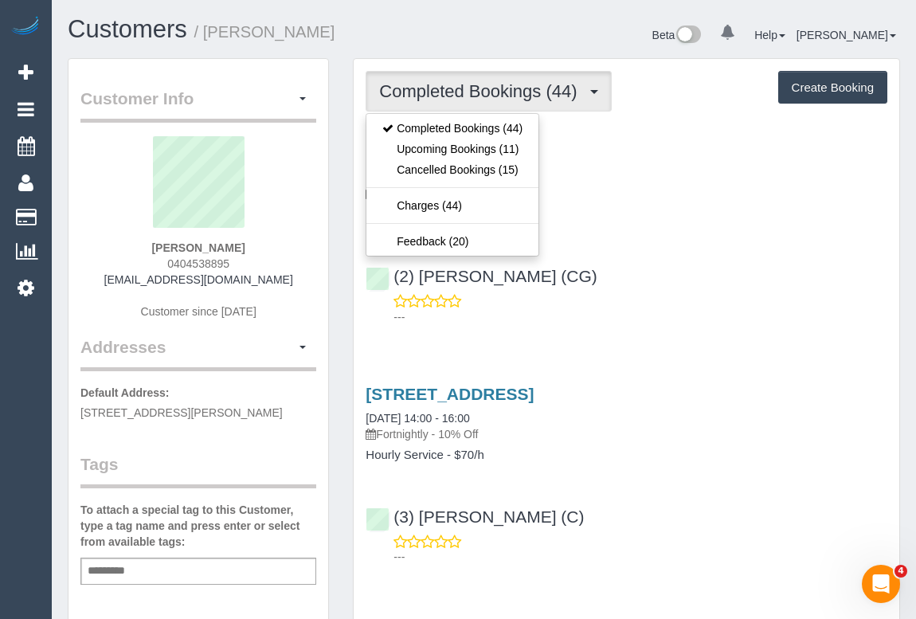
click at [663, 254] on div "(2) [PERSON_NAME] (CG) ---" at bounding box center [627, 289] width 546 height 72
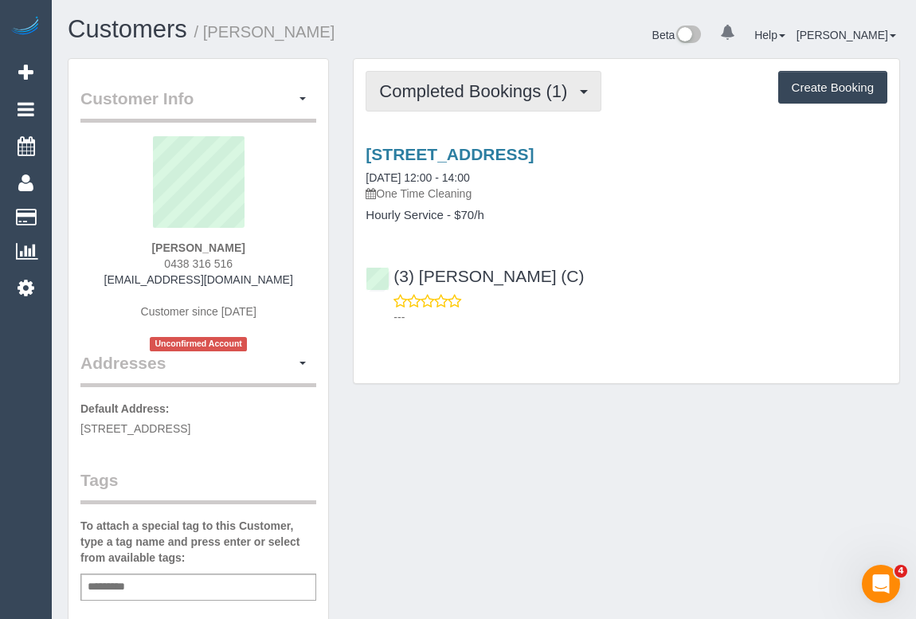
click at [492, 92] on span "Completed Bookings (1)" at bounding box center [477, 91] width 196 height 20
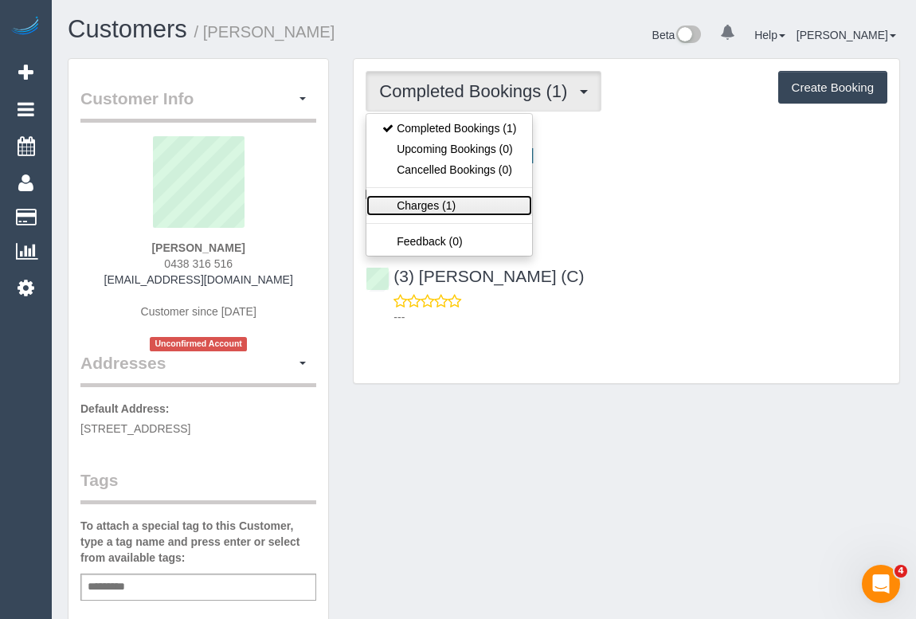
click at [429, 204] on link "Charges (1)" at bounding box center [449, 205] width 166 height 21
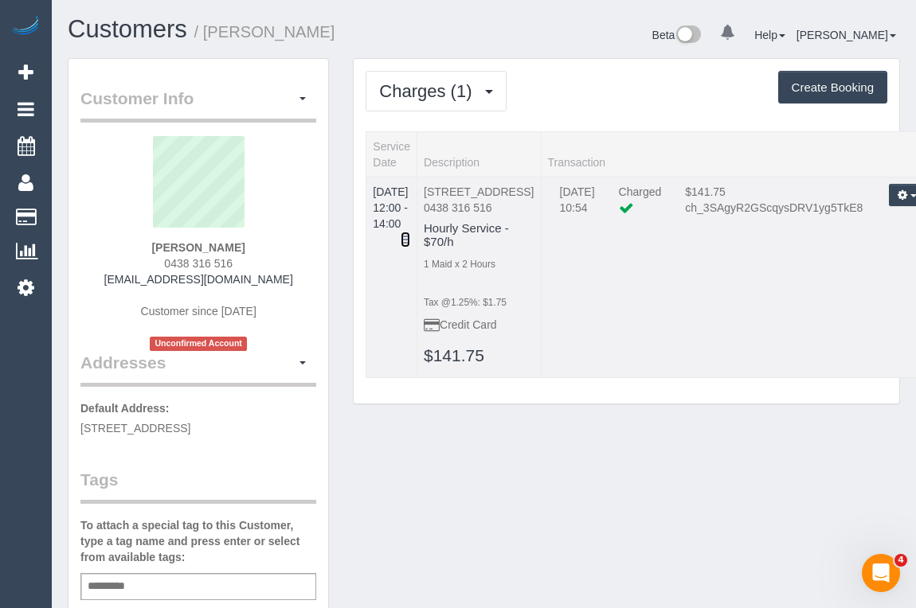
click at [410, 234] on icon at bounding box center [406, 239] width 10 height 11
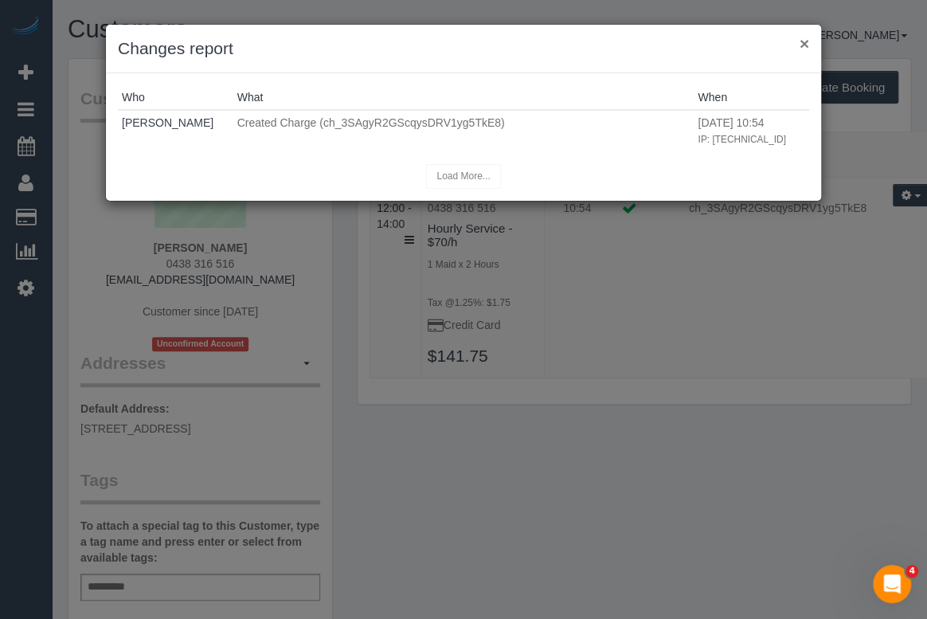
click at [800, 45] on button "×" at bounding box center [805, 43] width 10 height 17
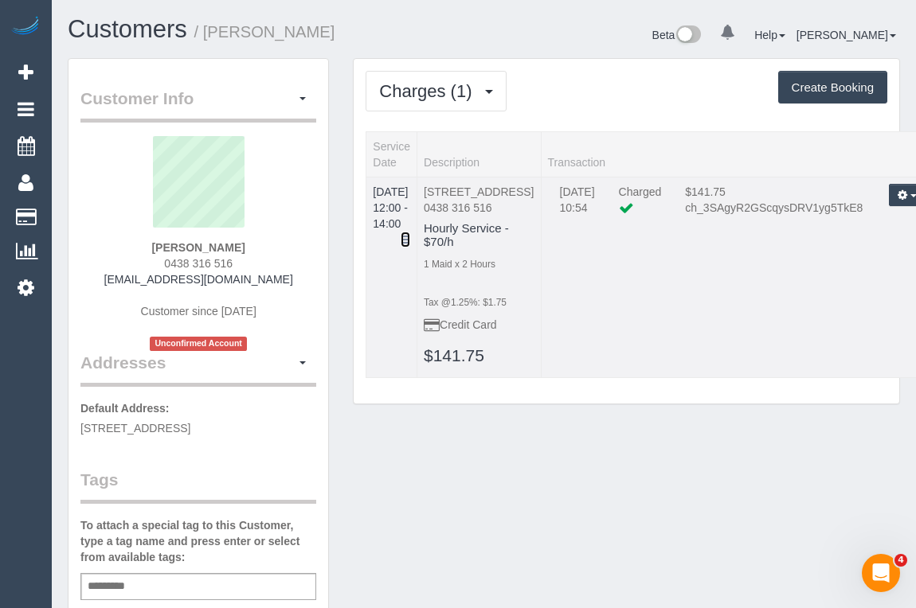
click at [410, 234] on icon at bounding box center [406, 239] width 10 height 11
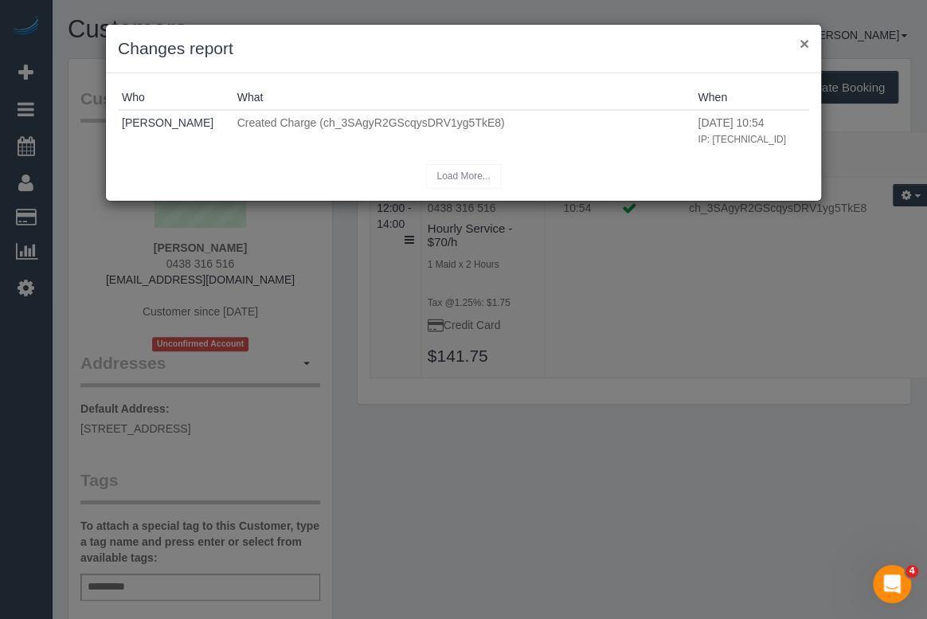
click at [808, 39] on button "×" at bounding box center [805, 43] width 10 height 17
